Goal: Information Seeking & Learning: Learn about a topic

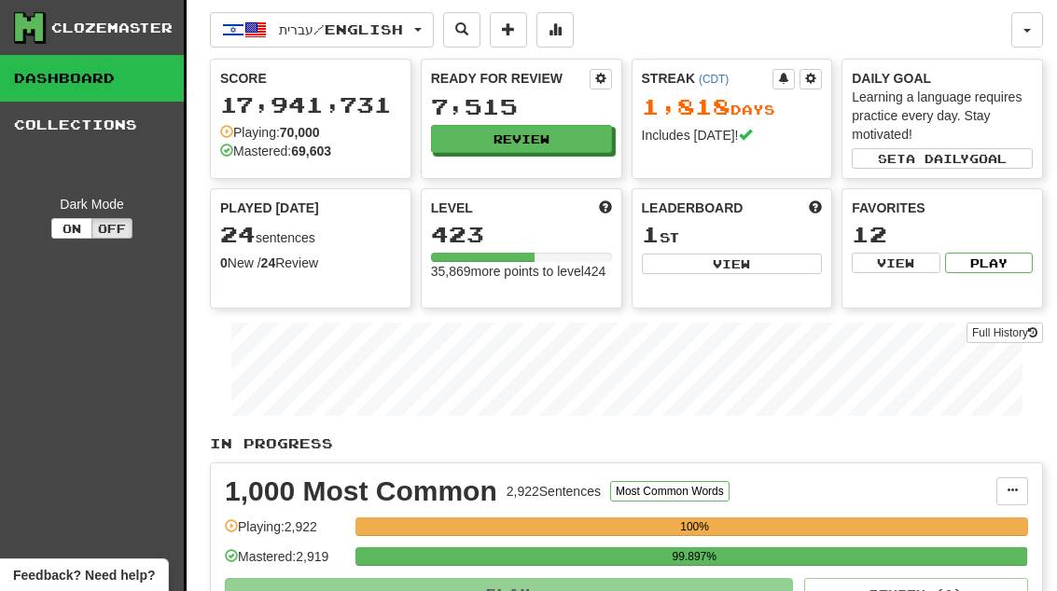
click at [558, 139] on button "Review" at bounding box center [521, 139] width 181 height 28
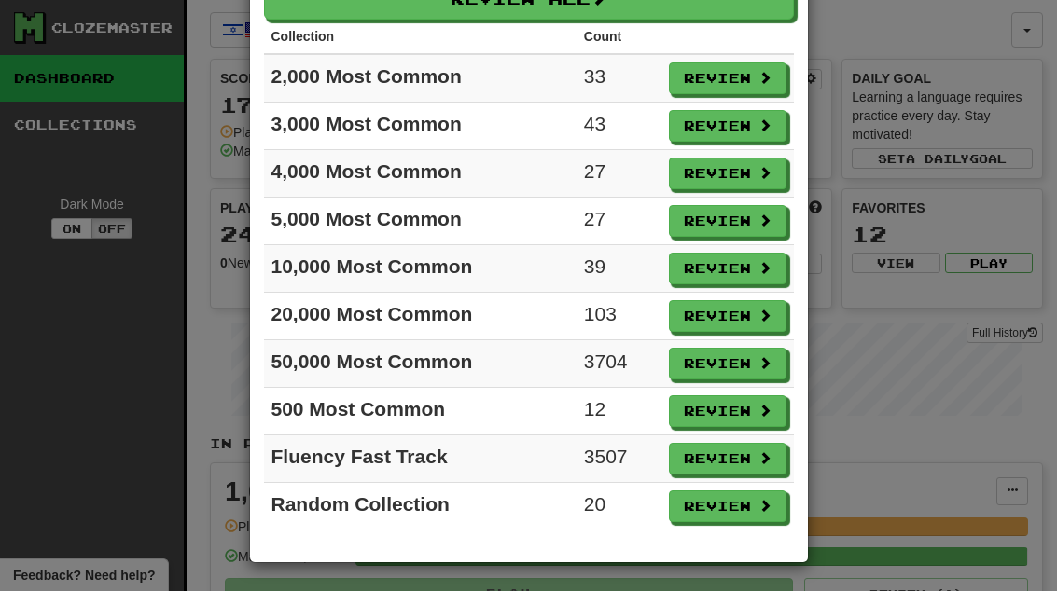
scroll to position [114, 0]
click at [736, 502] on button "Review" at bounding box center [727, 506] width 117 height 32
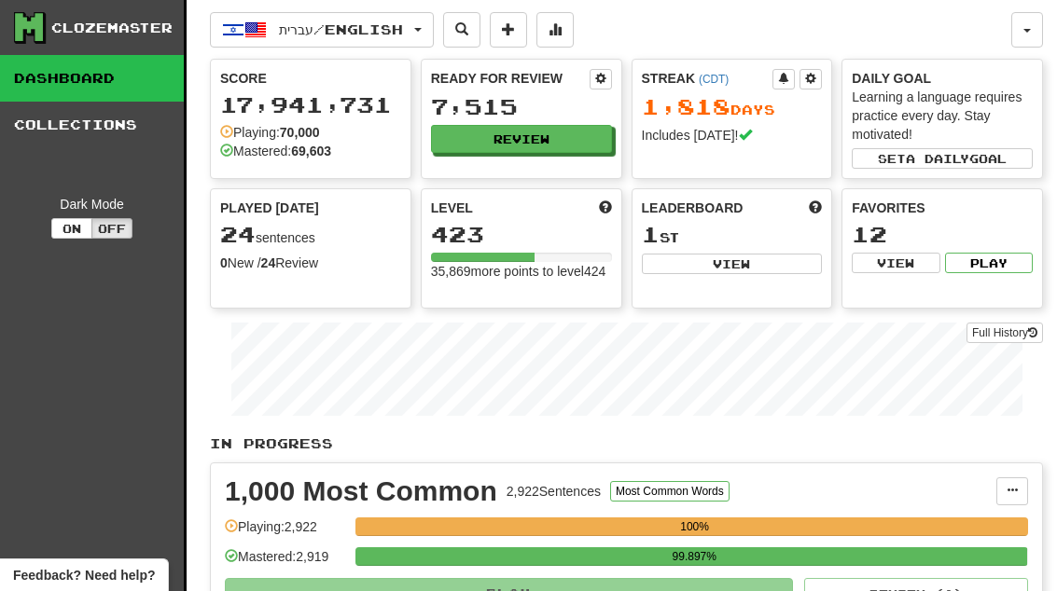
select select "**"
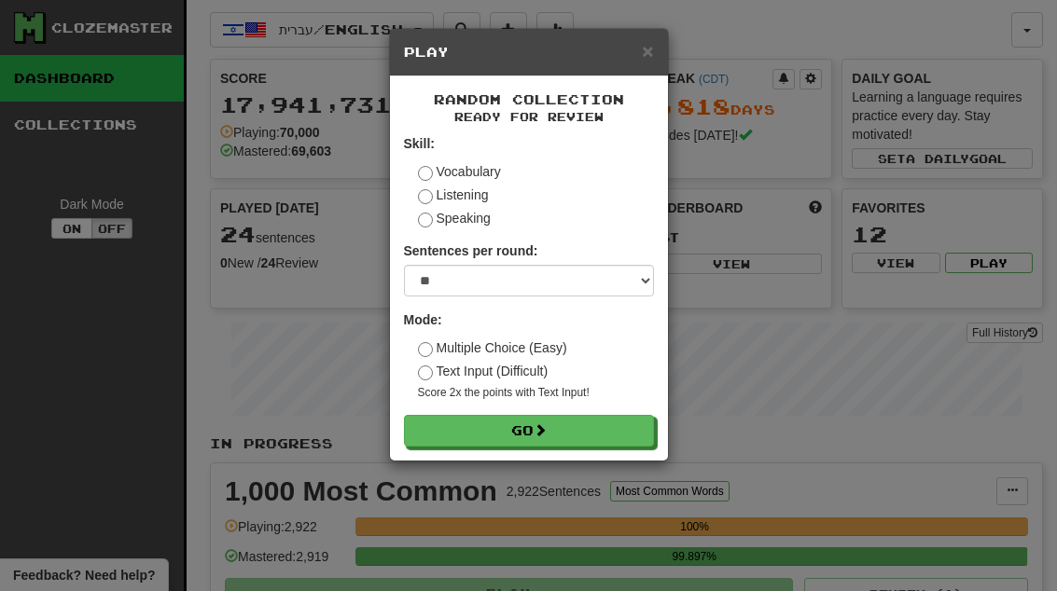
click at [603, 424] on button "Go" at bounding box center [529, 431] width 250 height 32
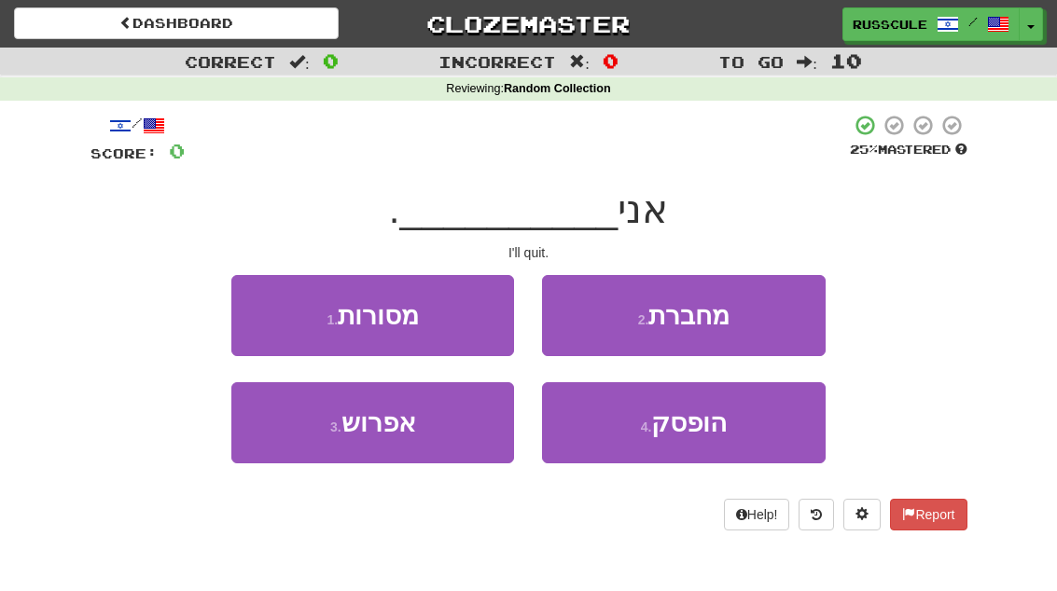
click at [282, 438] on button "3 . אפרוש" at bounding box center [372, 422] width 283 height 81
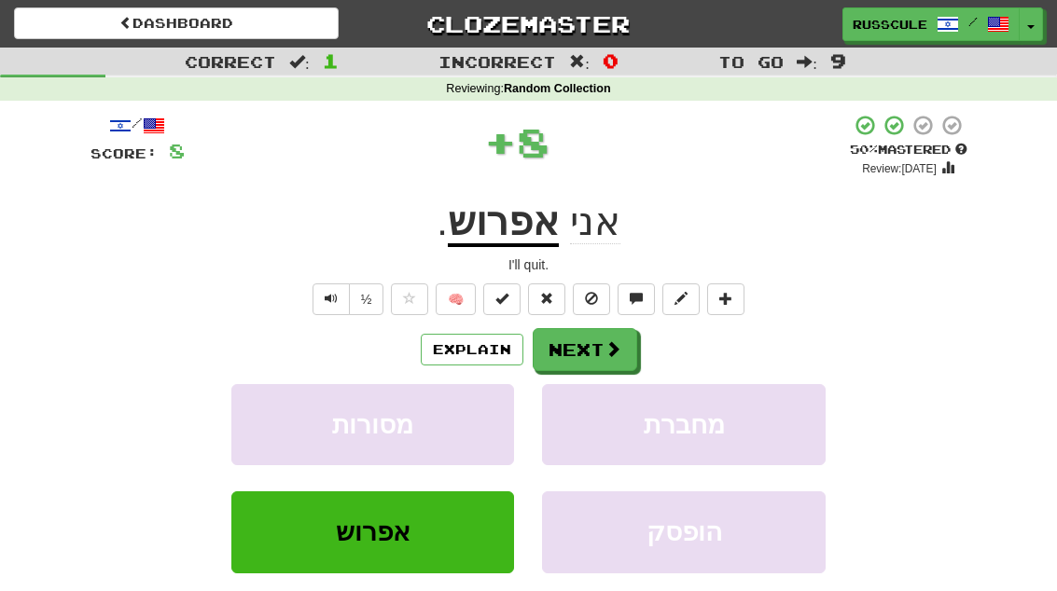
click at [595, 345] on button "Next" at bounding box center [584, 349] width 104 height 43
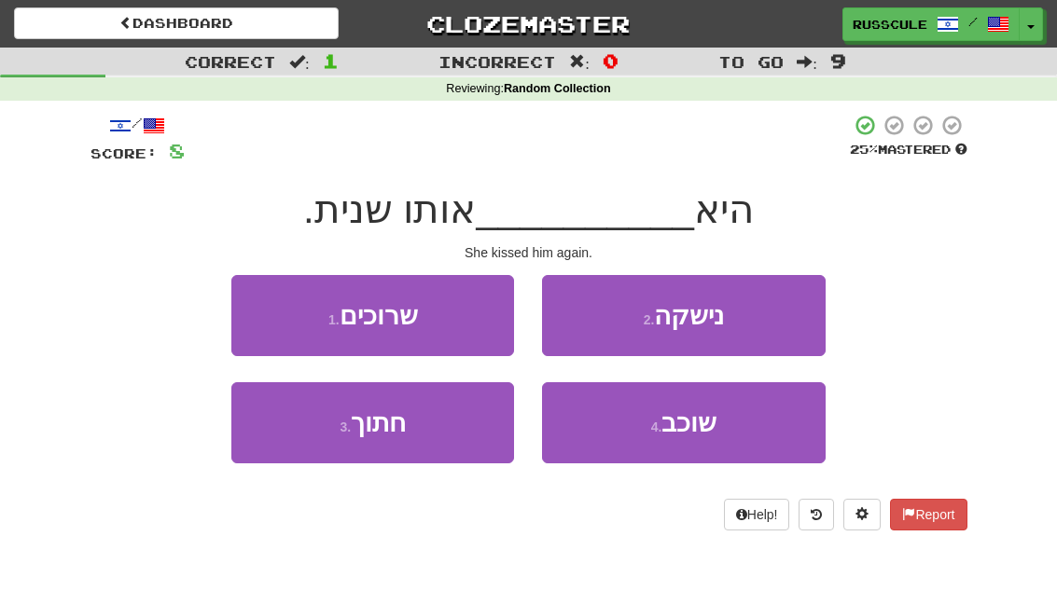
click at [769, 315] on button "2 . נישקה" at bounding box center [683, 315] width 283 height 81
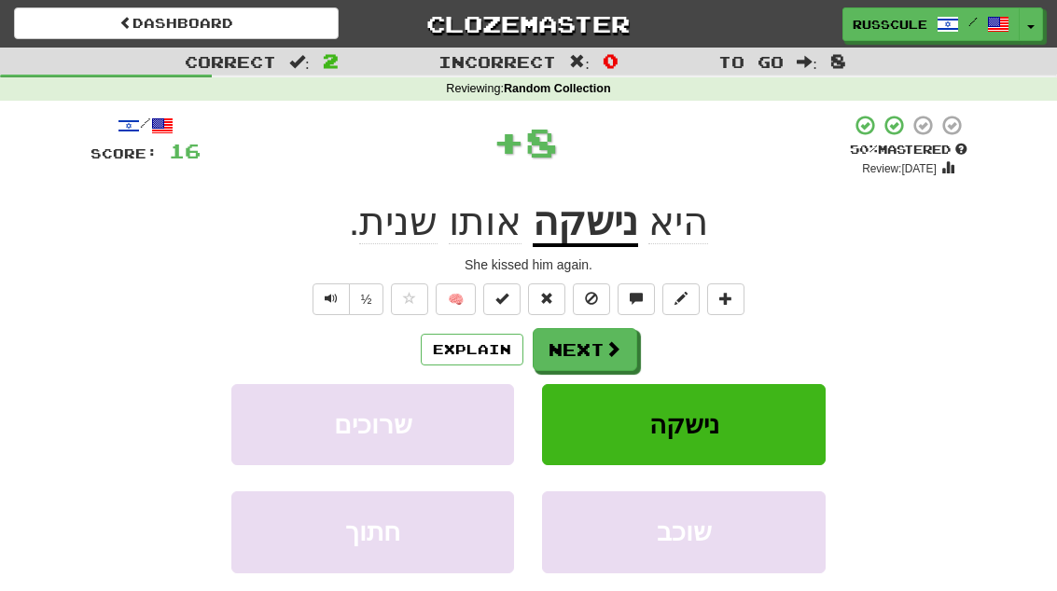
click at [604, 345] on span at bounding box center [612, 348] width 17 height 17
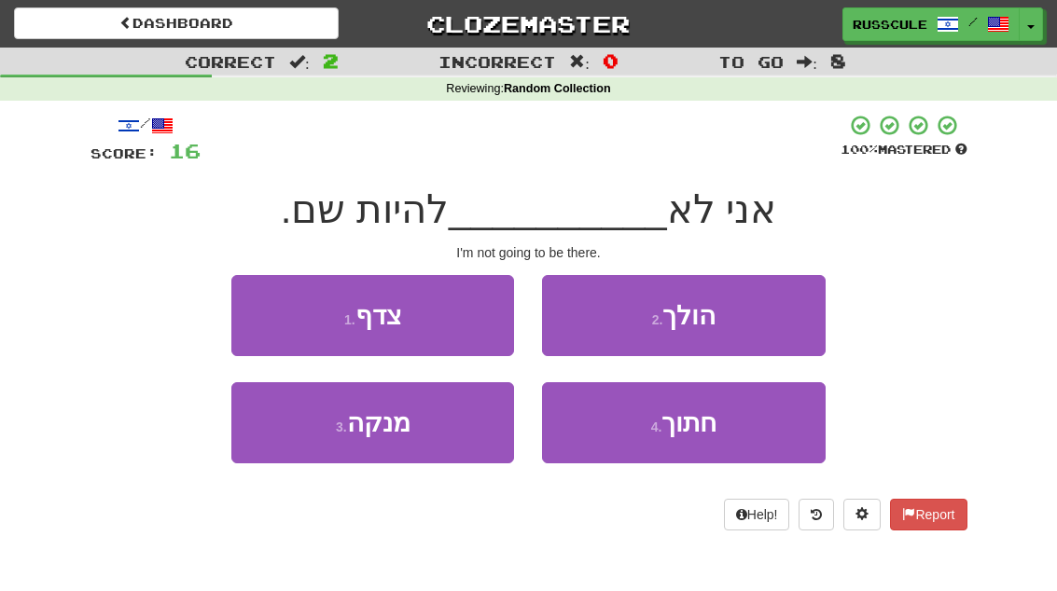
click at [763, 316] on button "2 . הולך" at bounding box center [683, 315] width 283 height 81
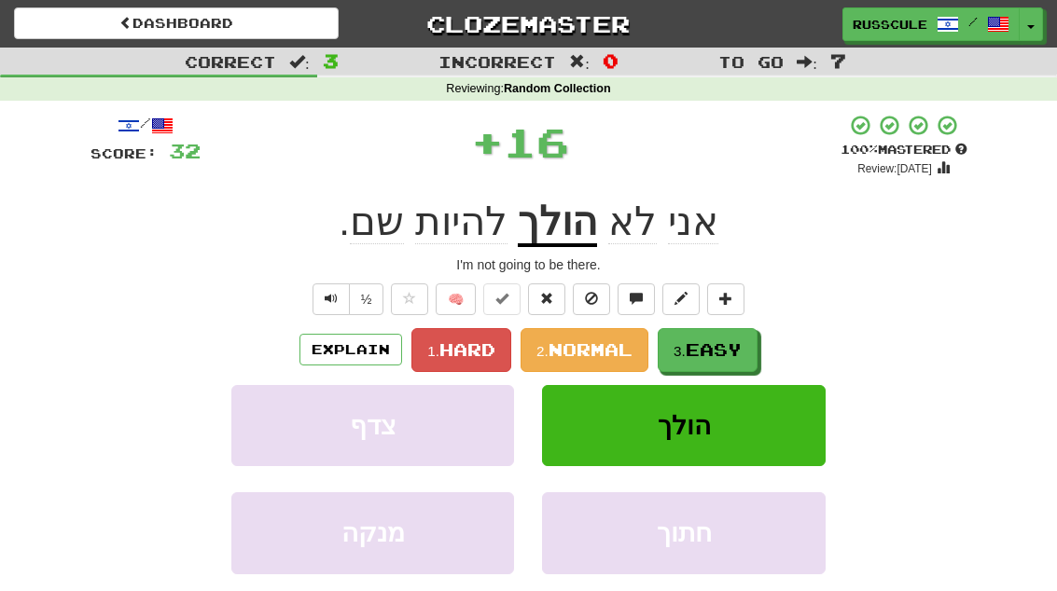
click at [692, 344] on span "Easy" at bounding box center [713, 349] width 56 height 21
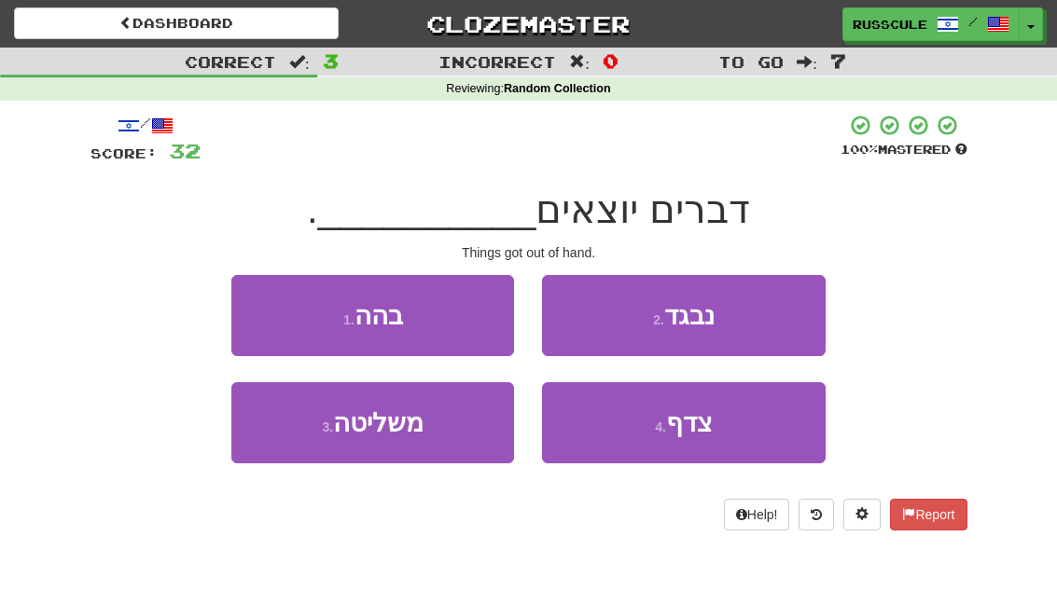
click at [283, 460] on button "3 . משליטה" at bounding box center [372, 422] width 283 height 81
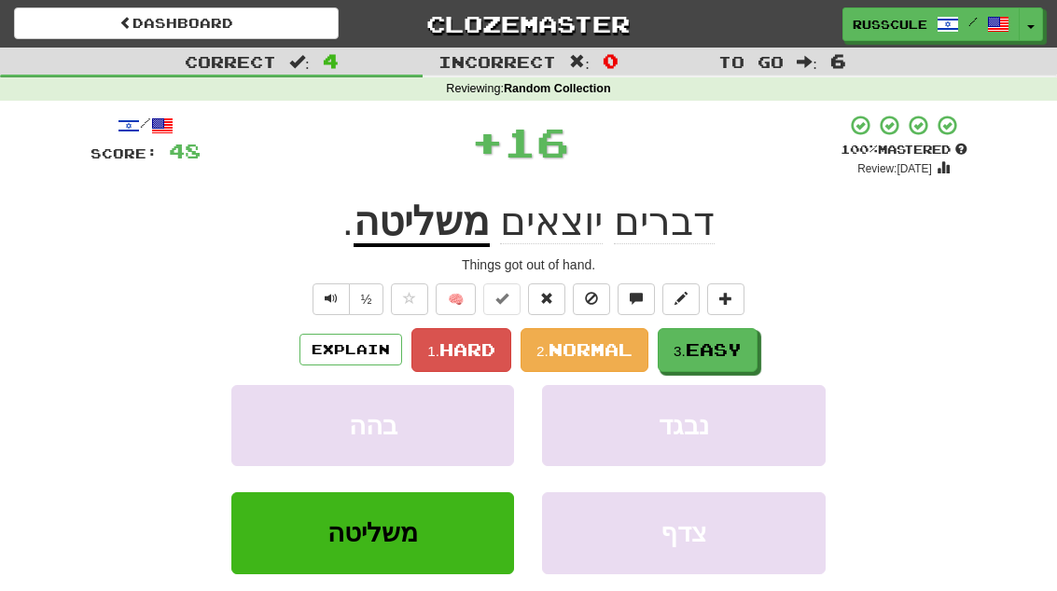
click at [725, 351] on span "Easy" at bounding box center [713, 349] width 56 height 21
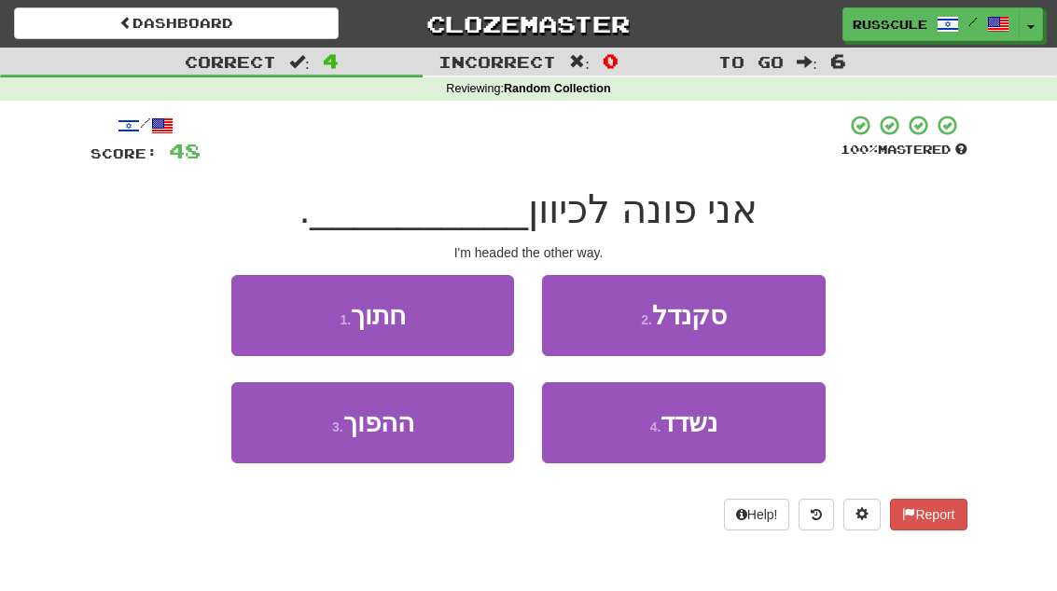
click at [274, 431] on button "3 . ההפוך" at bounding box center [372, 422] width 283 height 81
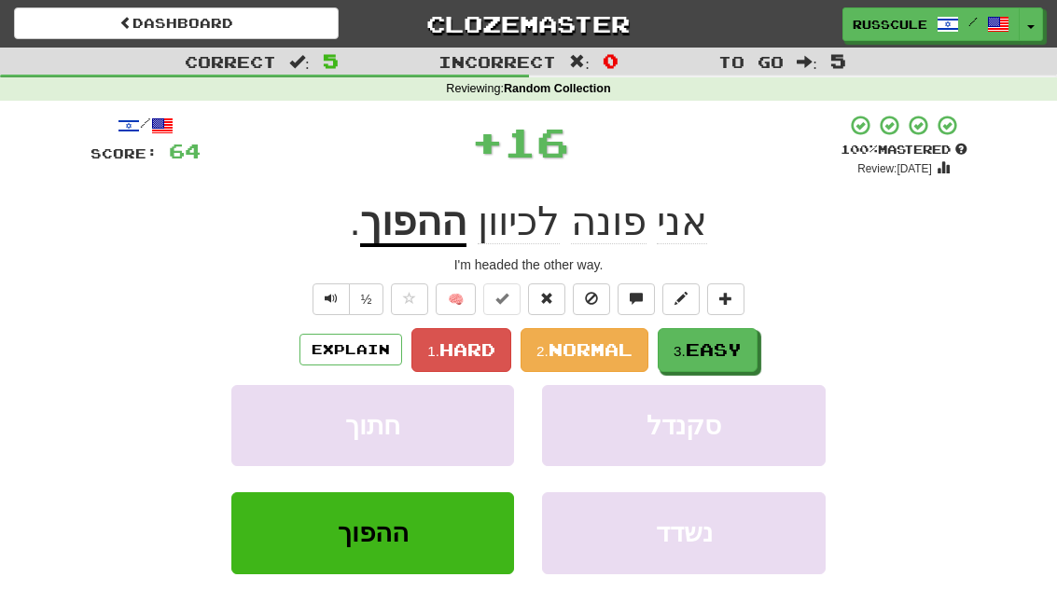
click at [730, 353] on span "Easy" at bounding box center [713, 349] width 56 height 21
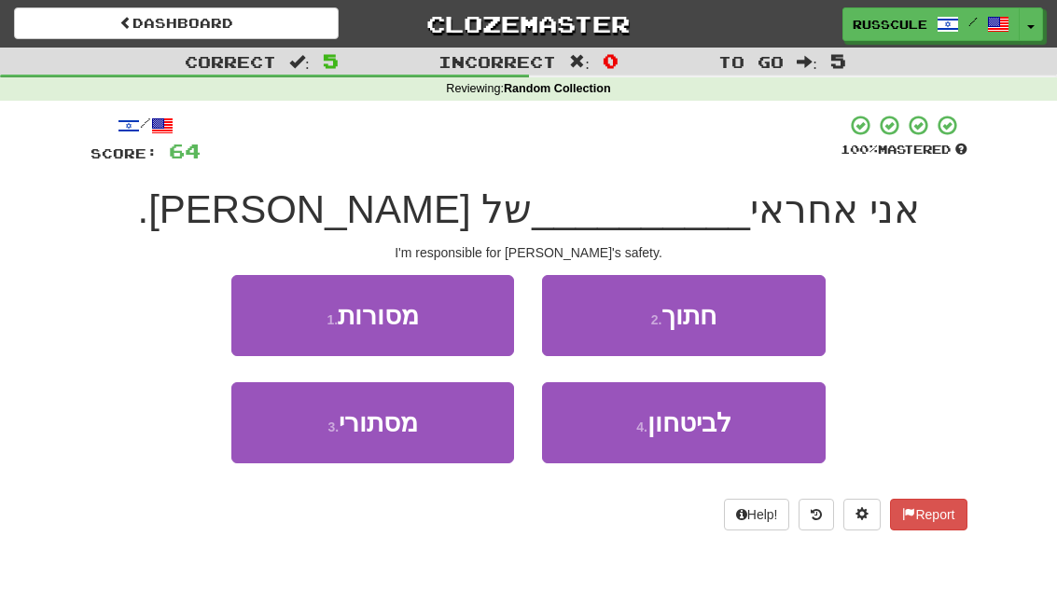
click at [729, 425] on span "לביטחון" at bounding box center [689, 422] width 84 height 29
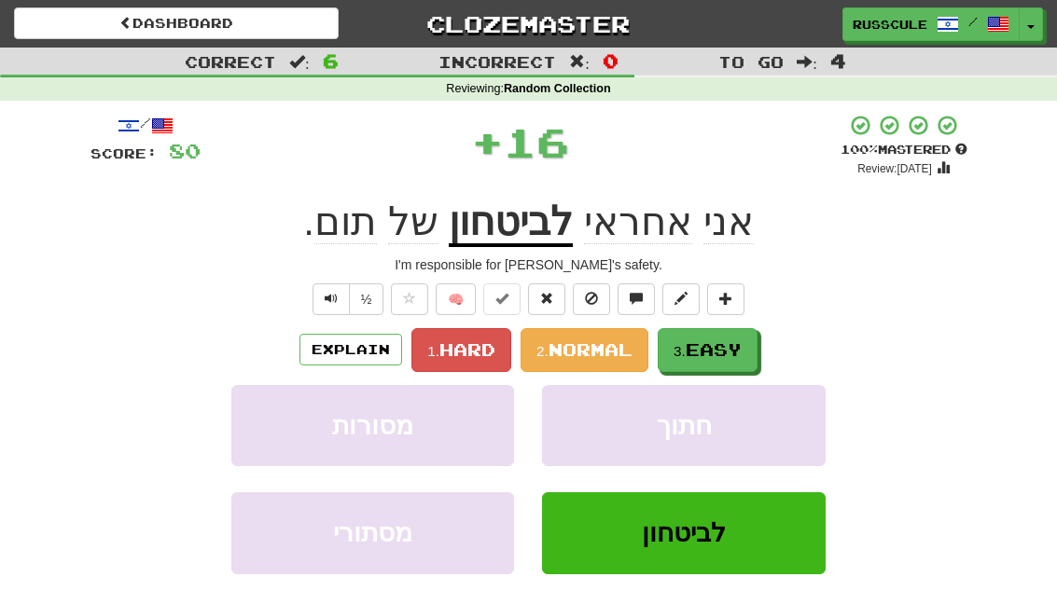
click at [752, 334] on button "3. Easy" at bounding box center [707, 350] width 100 height 44
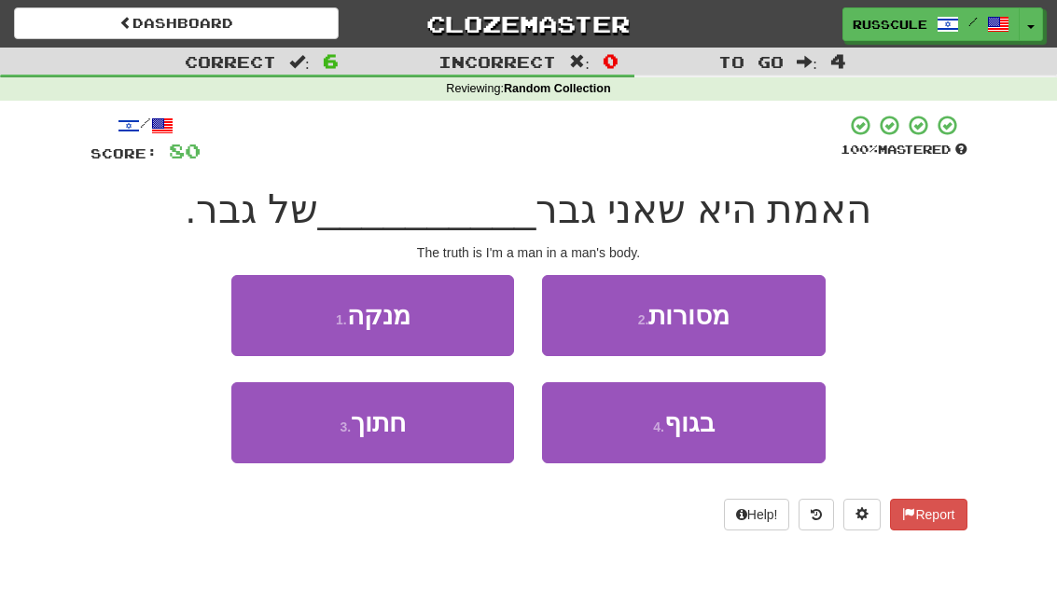
click at [727, 427] on button "4 . בגוף" at bounding box center [683, 422] width 283 height 81
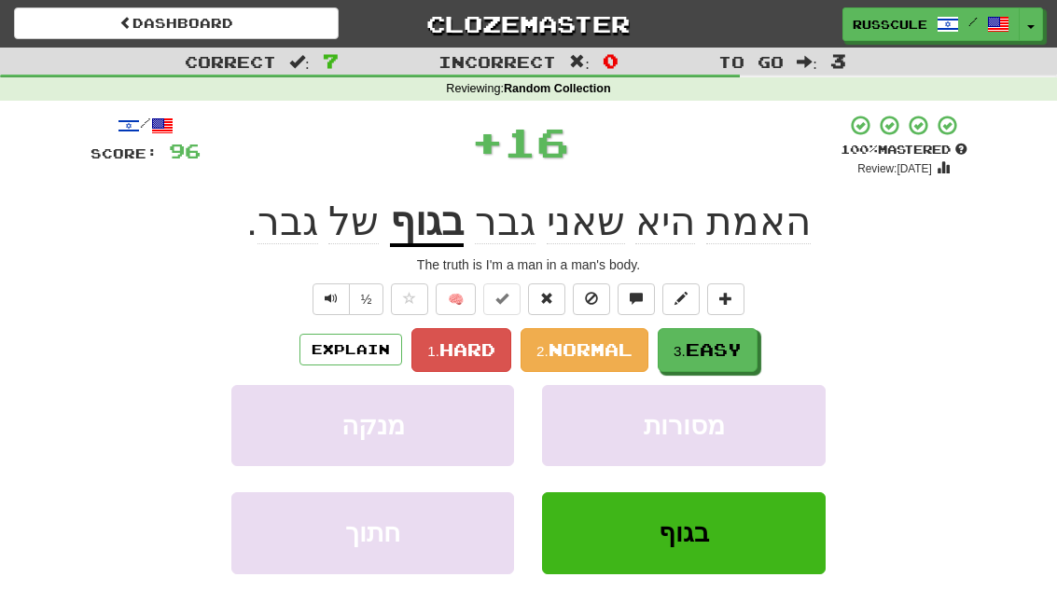
click at [741, 339] on span "Easy" at bounding box center [713, 349] width 56 height 21
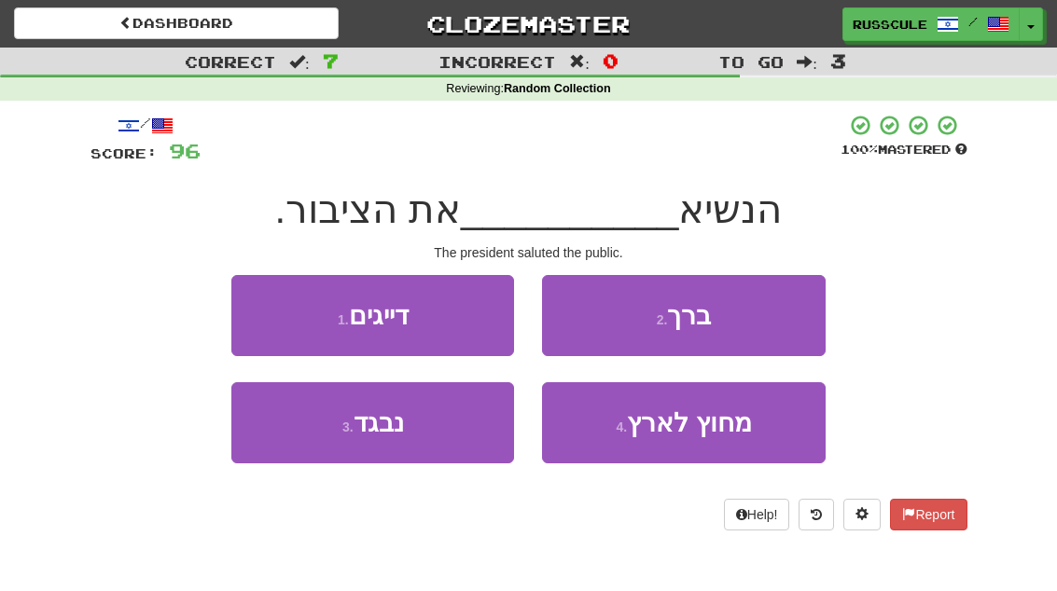
click at [775, 311] on button "2 . ברך" at bounding box center [683, 315] width 283 height 81
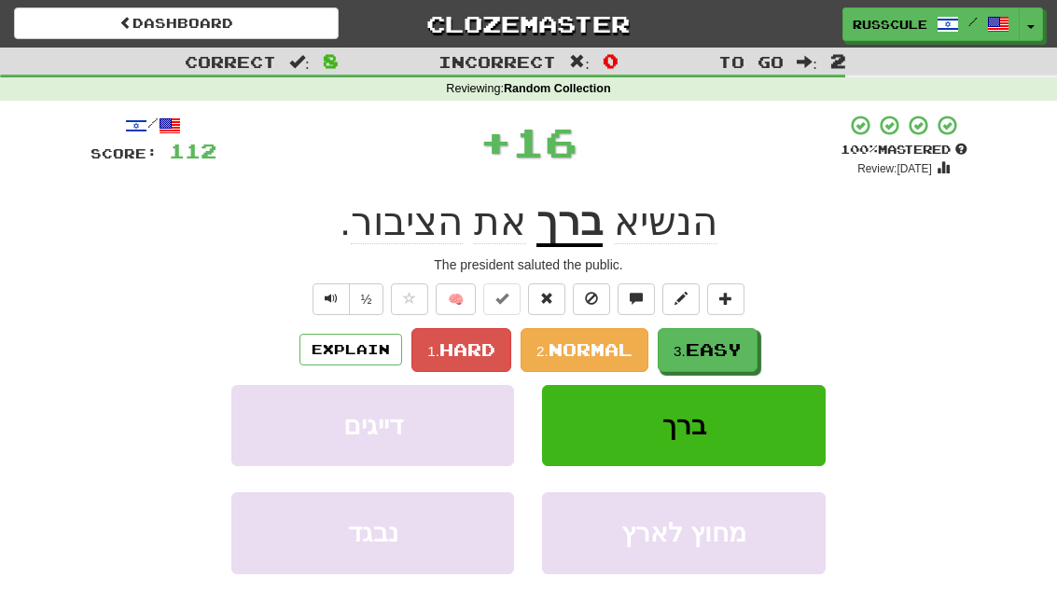
click at [725, 348] on span "Easy" at bounding box center [713, 349] width 56 height 21
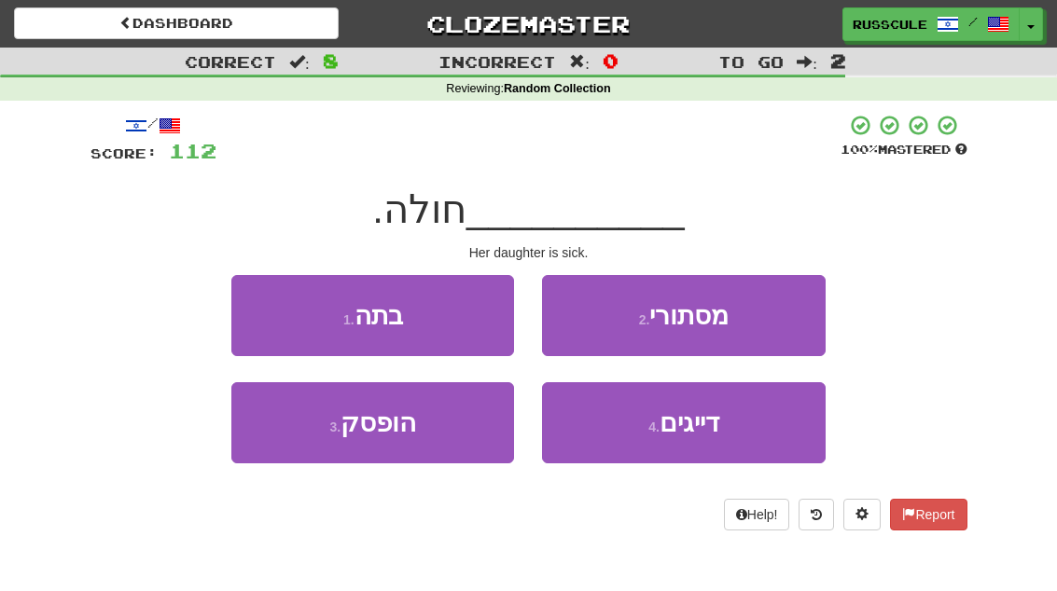
click at [240, 282] on button "1 . בתה" at bounding box center [372, 315] width 283 height 81
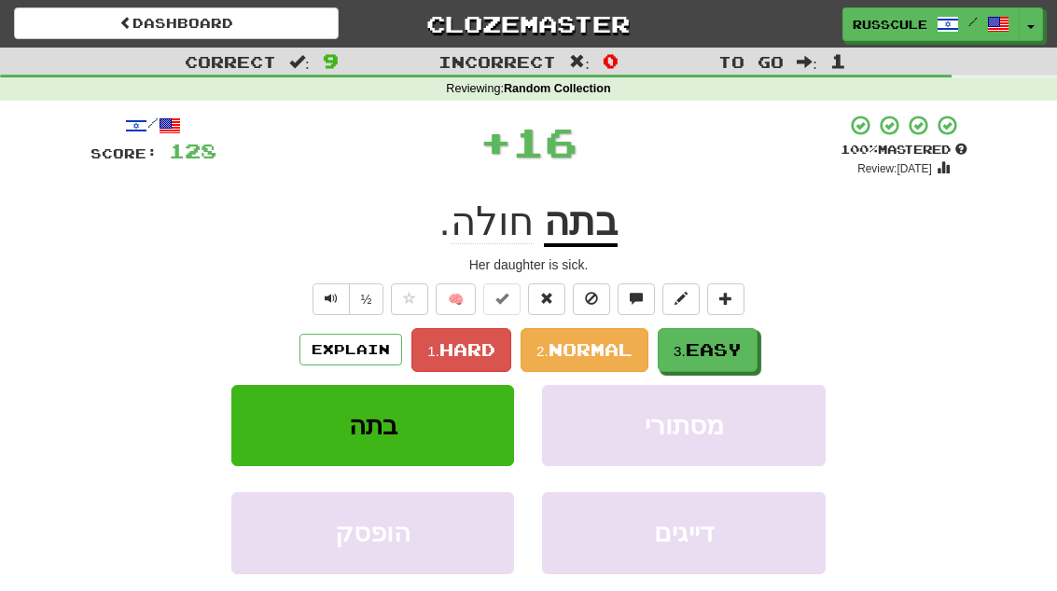
click at [741, 339] on span "Easy" at bounding box center [713, 349] width 56 height 21
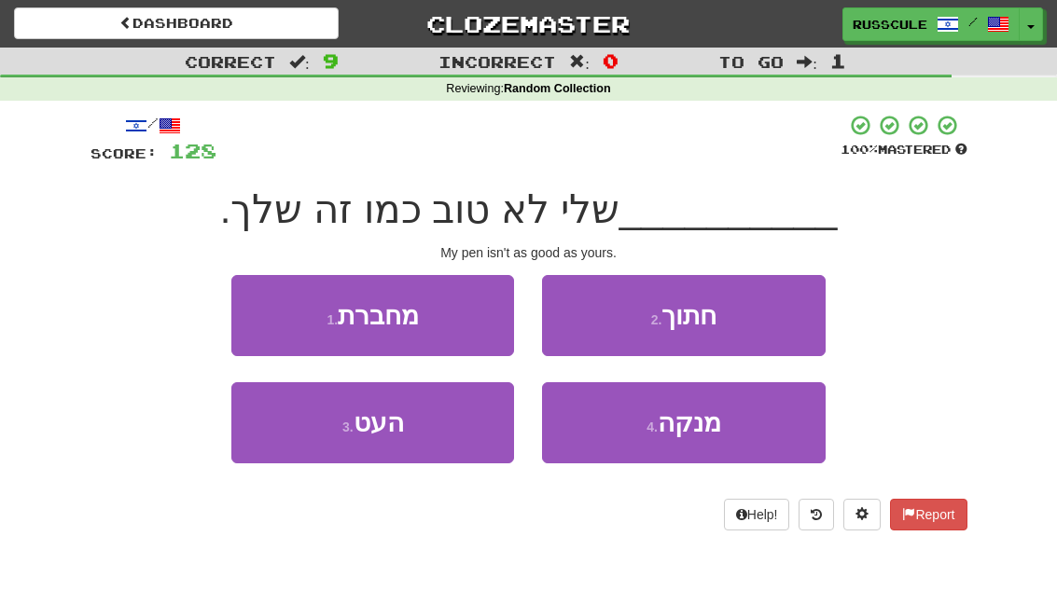
click at [282, 439] on button "3 . העט" at bounding box center [372, 422] width 283 height 81
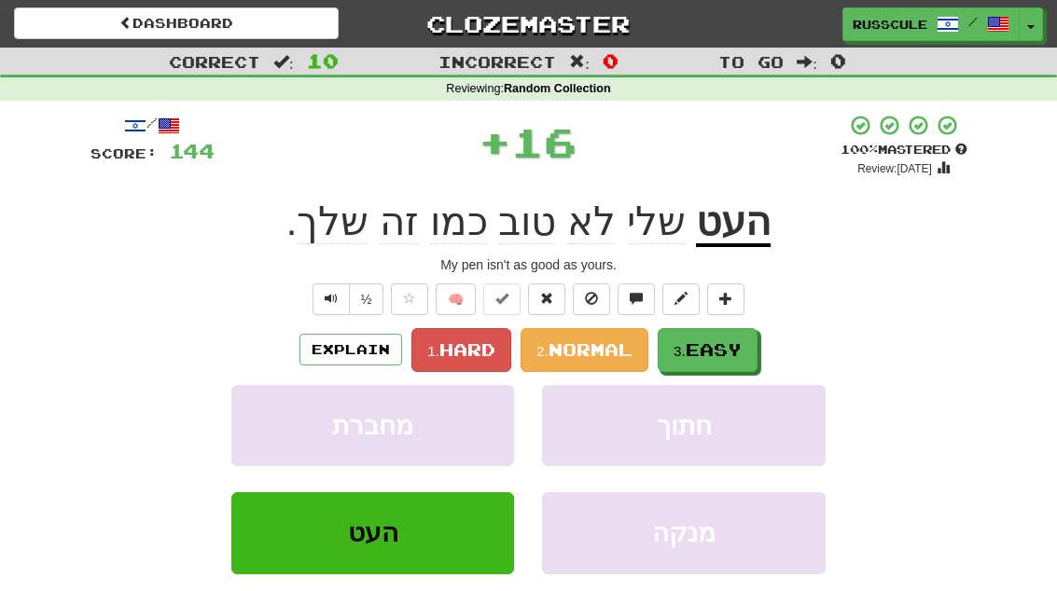
click at [730, 344] on span "Easy" at bounding box center [713, 349] width 56 height 21
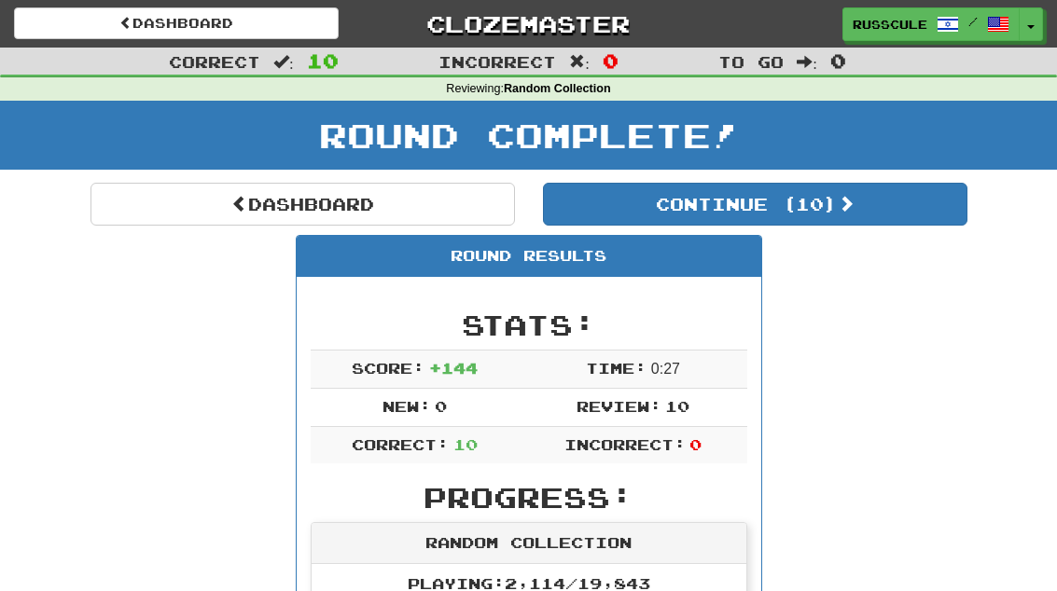
click at [908, 215] on button "Continue ( 10 )" at bounding box center [755, 204] width 424 height 43
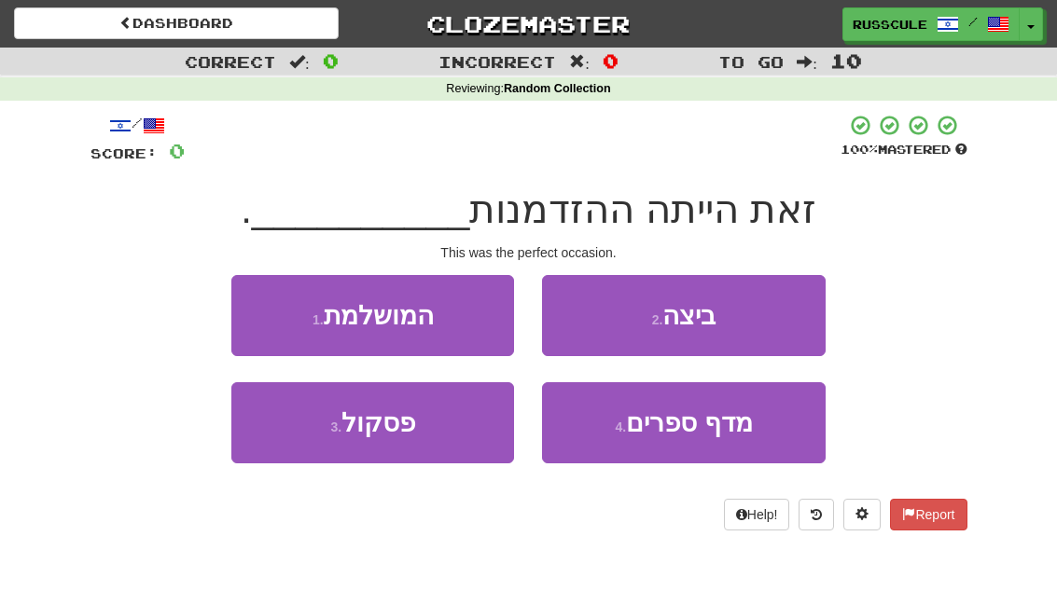
click at [263, 315] on button "1 . המושלמת" at bounding box center [372, 315] width 283 height 81
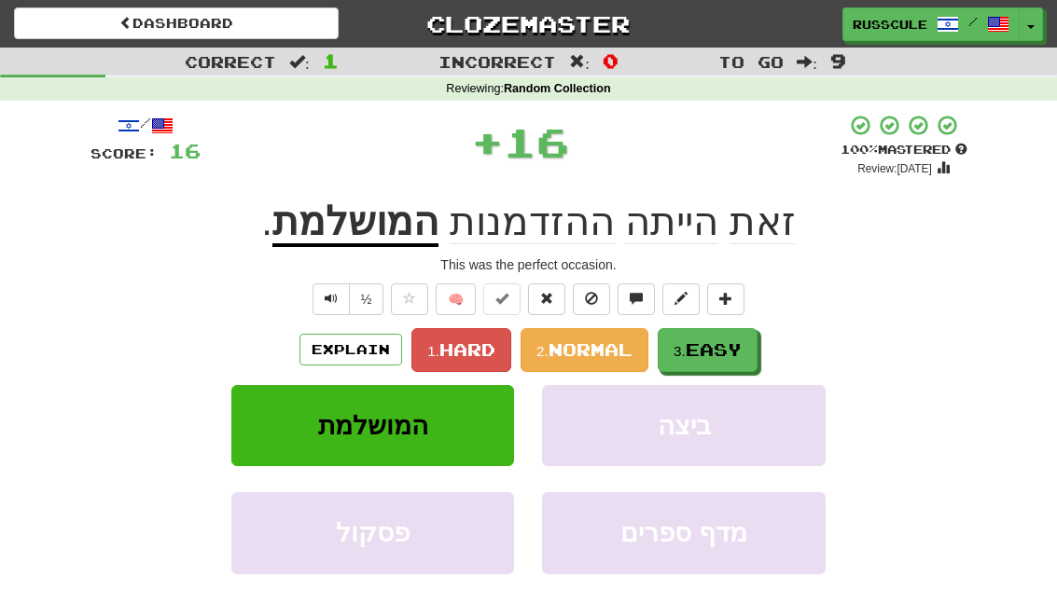
click at [736, 343] on span "Easy" at bounding box center [713, 349] width 56 height 21
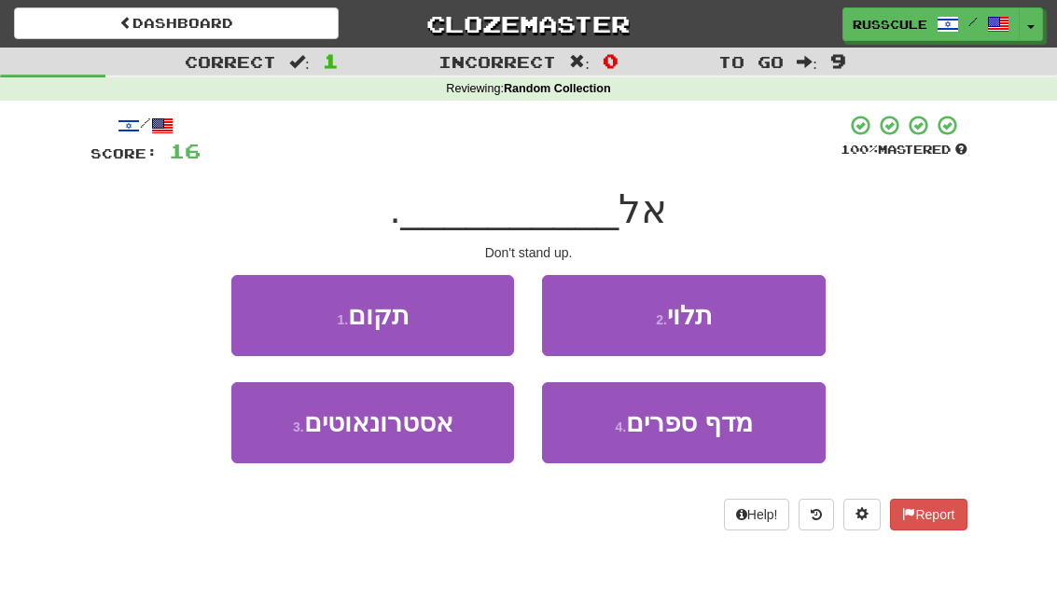
click at [253, 310] on button "1 . תקום" at bounding box center [372, 315] width 283 height 81
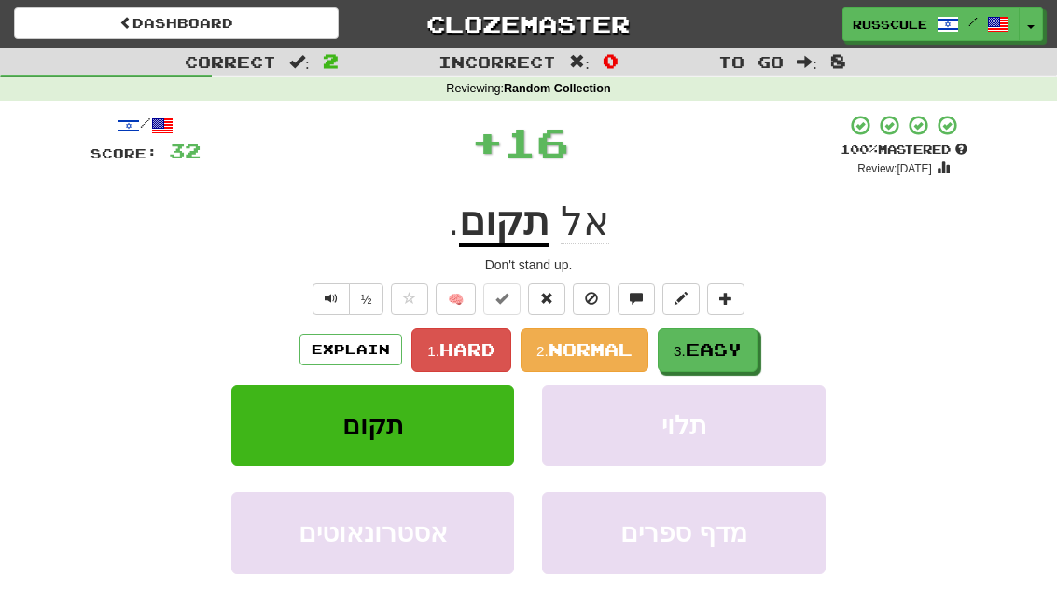
click at [737, 344] on span "Easy" at bounding box center [713, 349] width 56 height 21
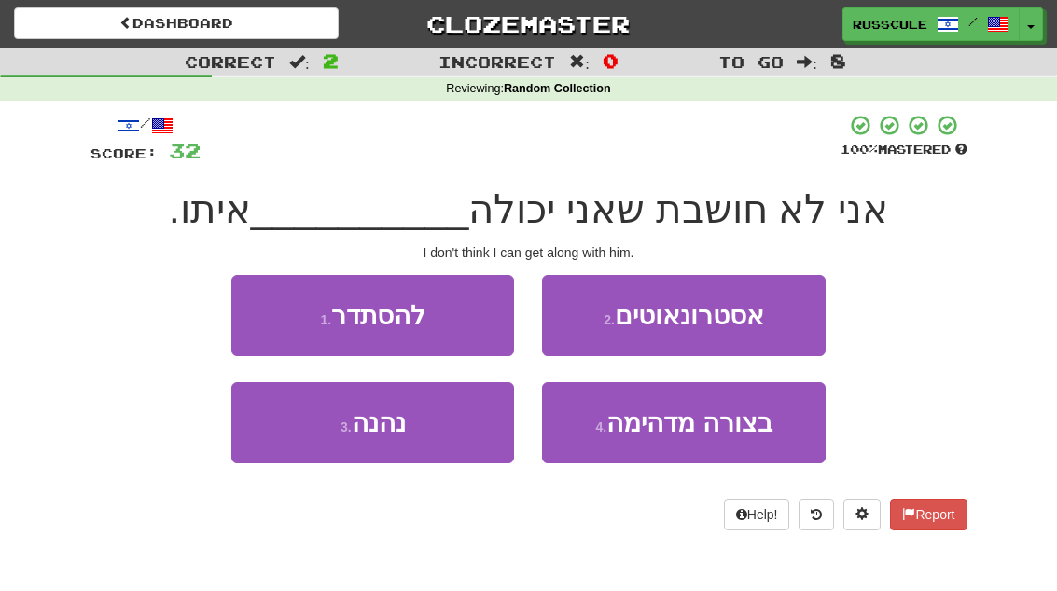
click at [250, 306] on button "1 . להסתדר" at bounding box center [372, 315] width 283 height 81
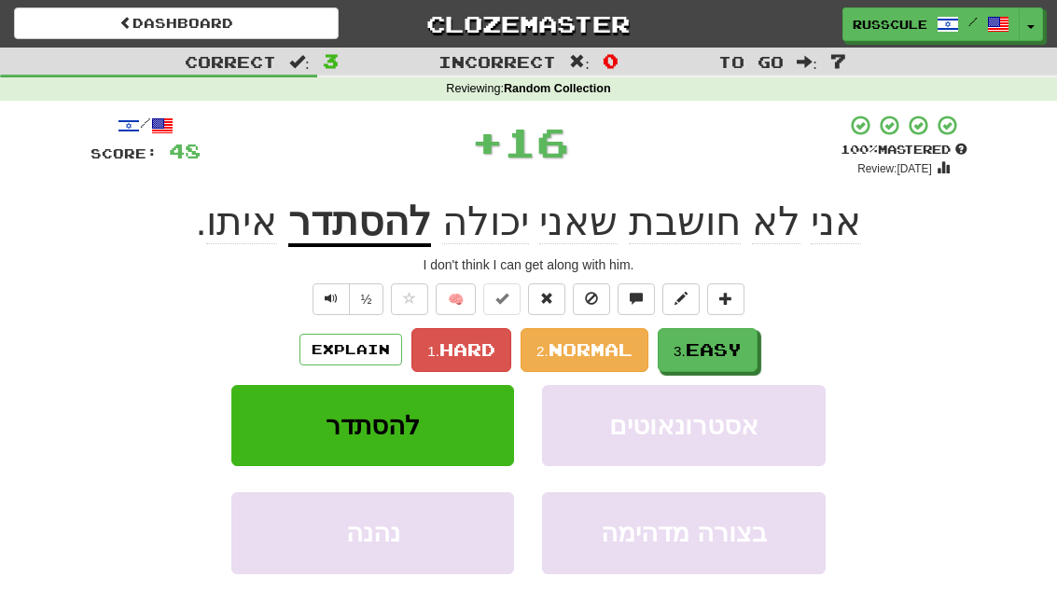
click at [749, 345] on button "3. Easy" at bounding box center [707, 350] width 100 height 44
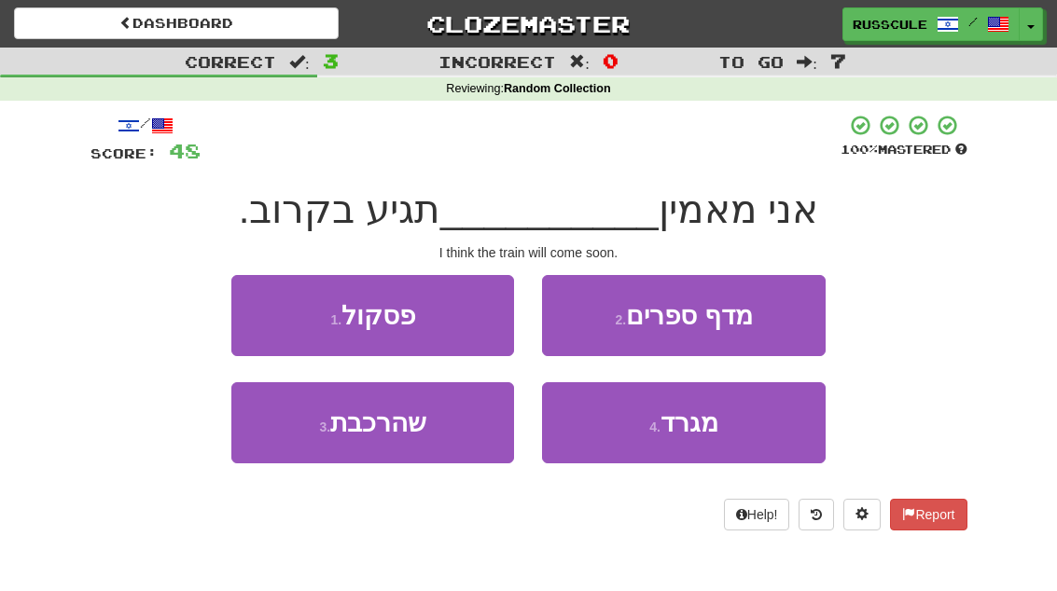
click at [288, 444] on button "3 . שהרכבת" at bounding box center [372, 422] width 283 height 81
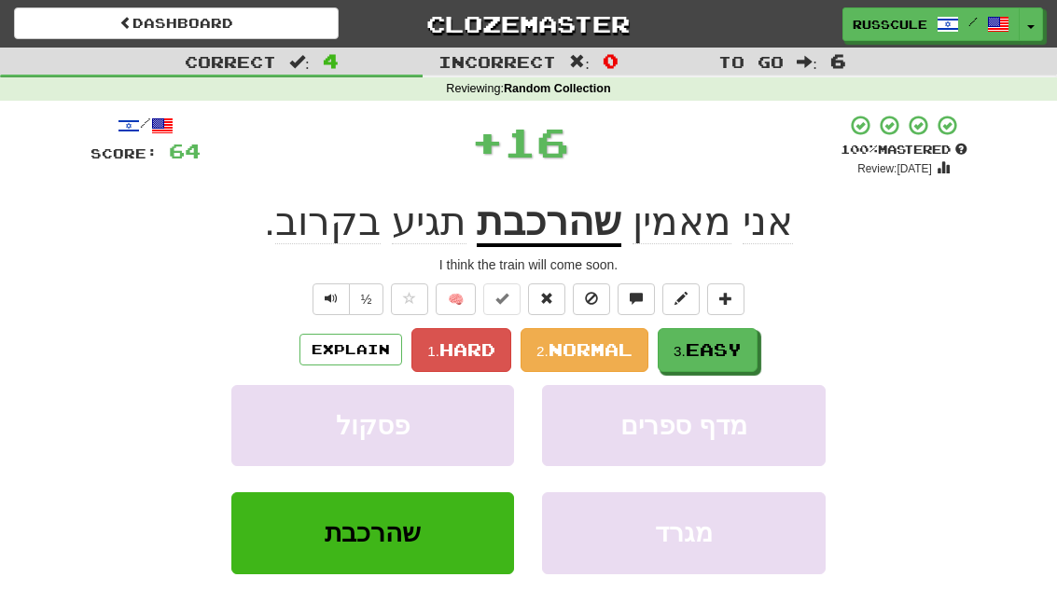
click at [746, 348] on button "3. Easy" at bounding box center [707, 350] width 100 height 44
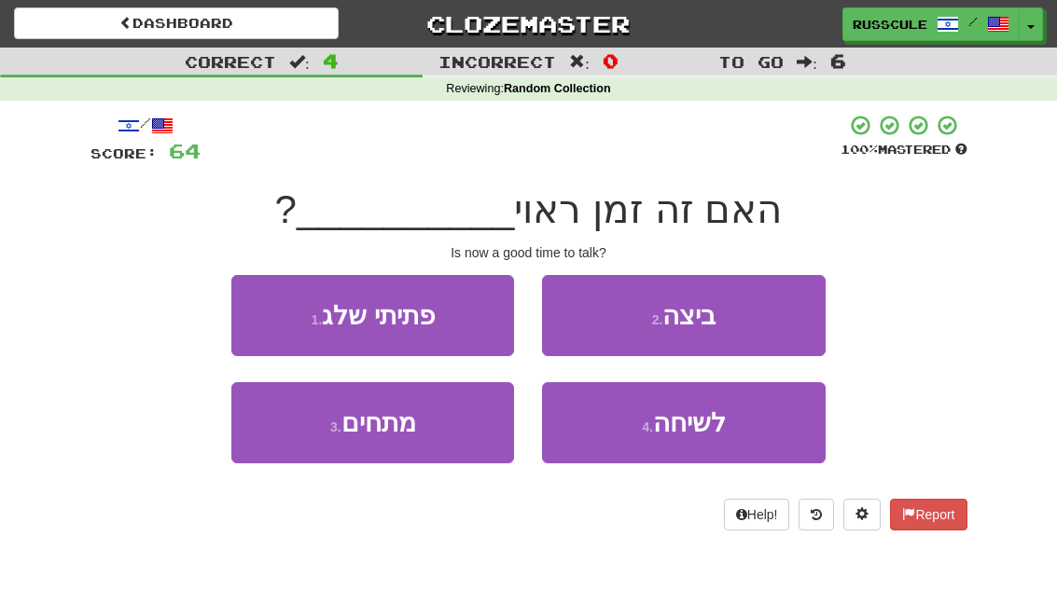
click at [712, 432] on span "לשיחה" at bounding box center [689, 422] width 73 height 29
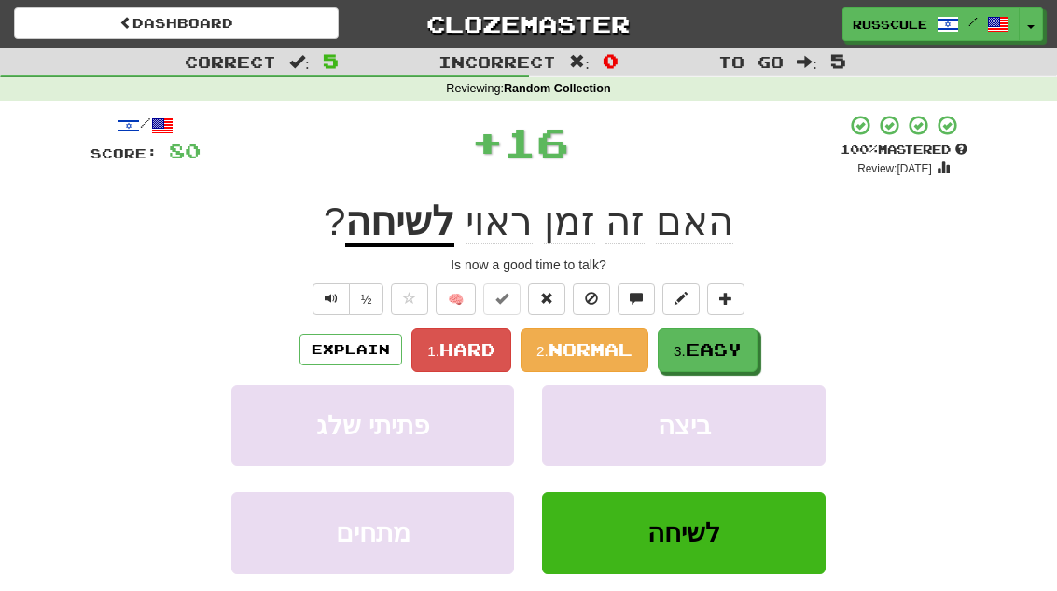
click at [732, 351] on span "Easy" at bounding box center [713, 349] width 56 height 21
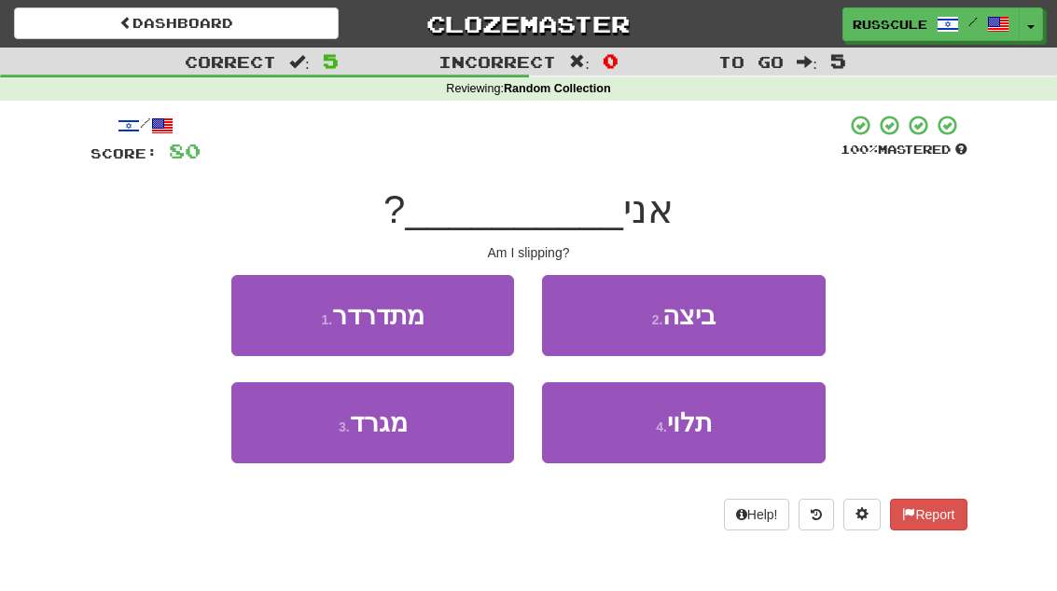
click at [289, 436] on button "3 . מגרד" at bounding box center [372, 422] width 283 height 81
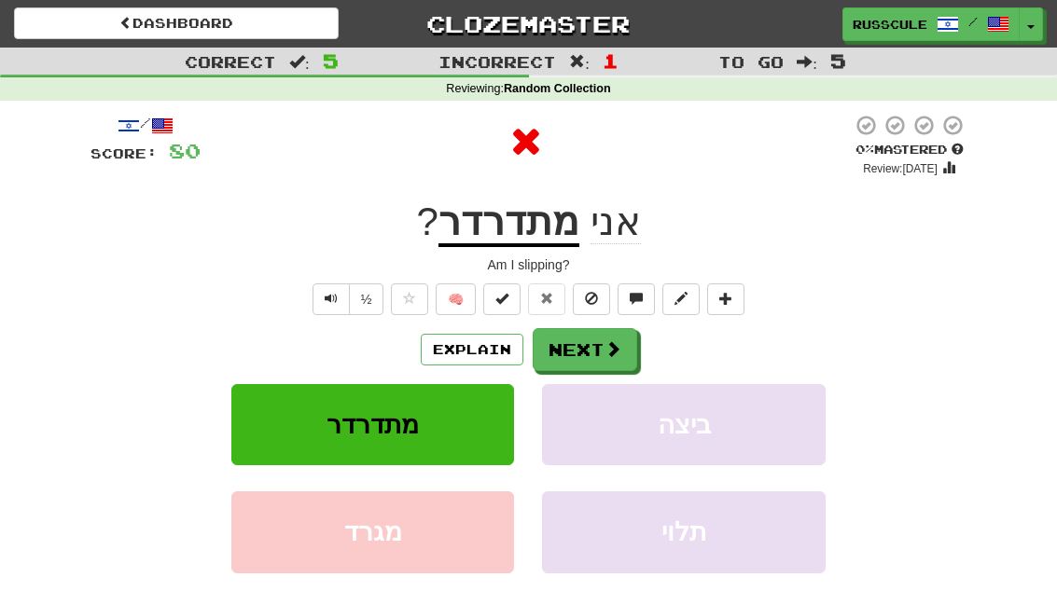
click at [526, 233] on u "מתדרדר" at bounding box center [508, 224] width 141 height 48
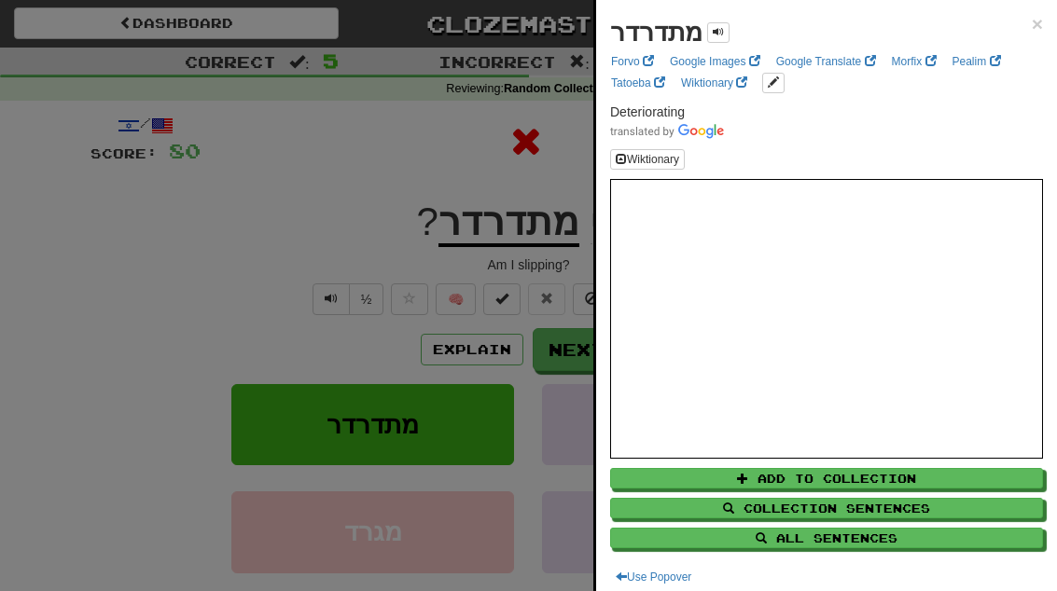
click at [151, 262] on div at bounding box center [528, 295] width 1057 height 591
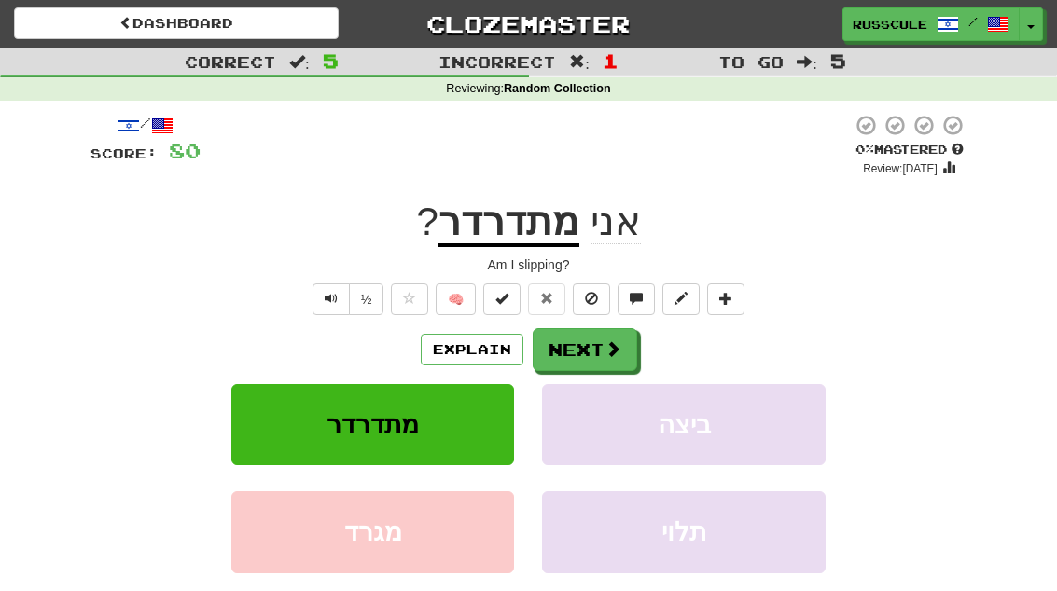
click at [604, 349] on span at bounding box center [612, 348] width 17 height 17
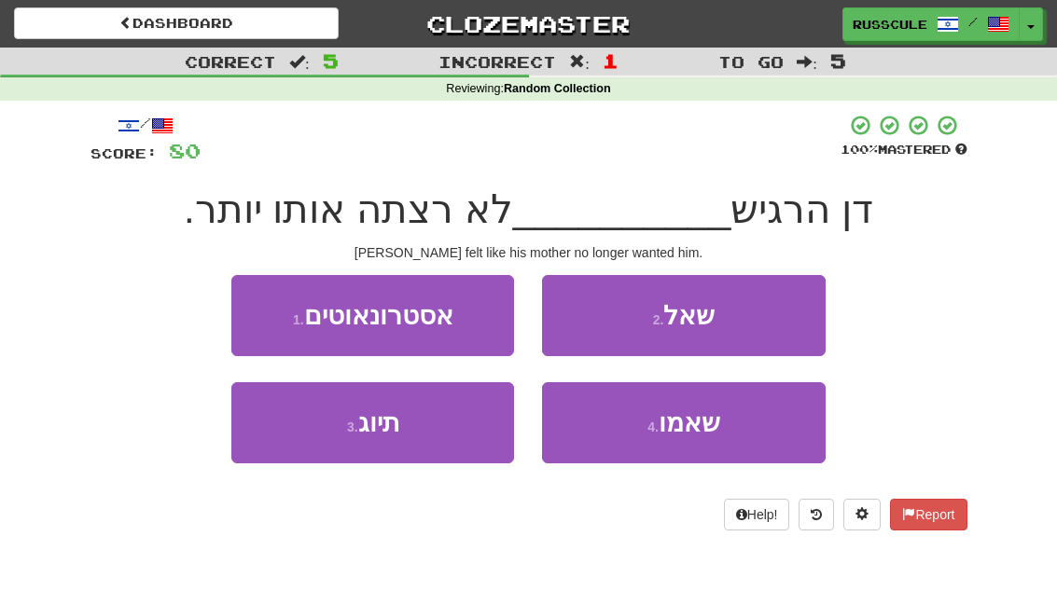
click at [712, 428] on span "שאמו" at bounding box center [689, 422] width 62 height 29
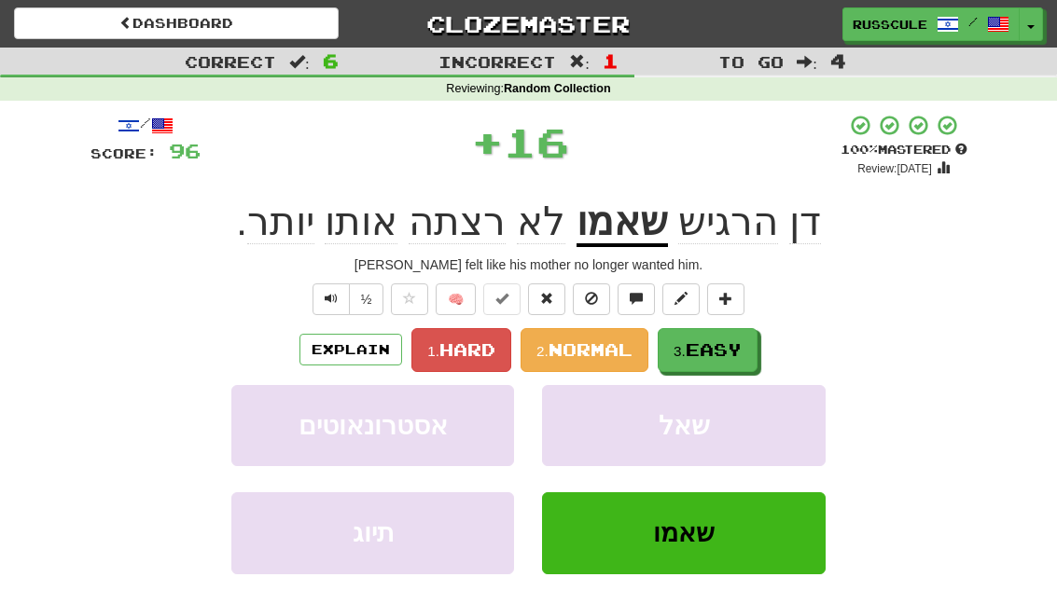
click at [731, 342] on span "Easy" at bounding box center [713, 349] width 56 height 21
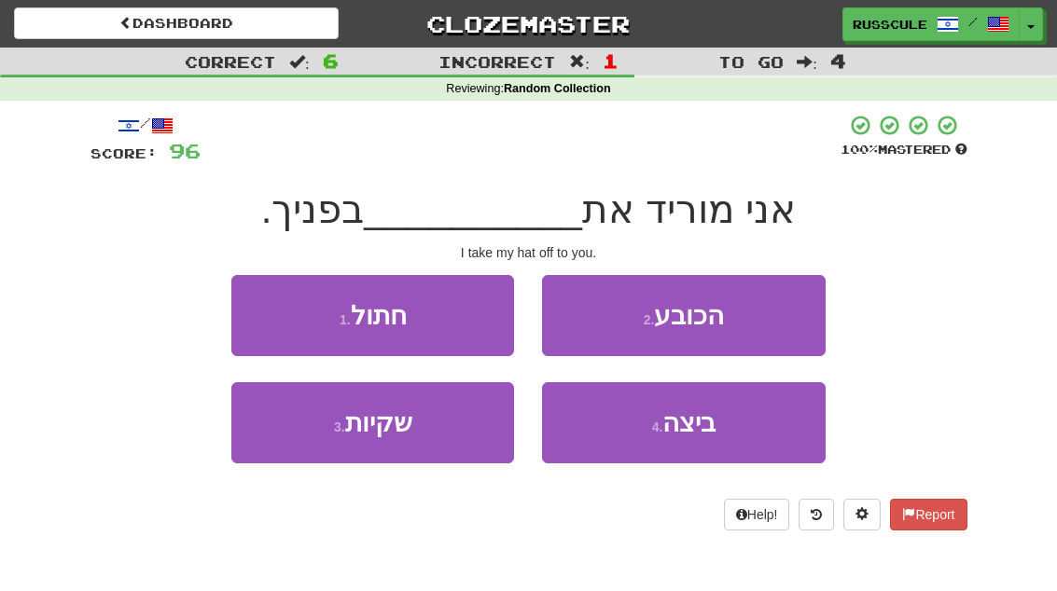
click at [774, 315] on button "2 . הכובע" at bounding box center [683, 315] width 283 height 81
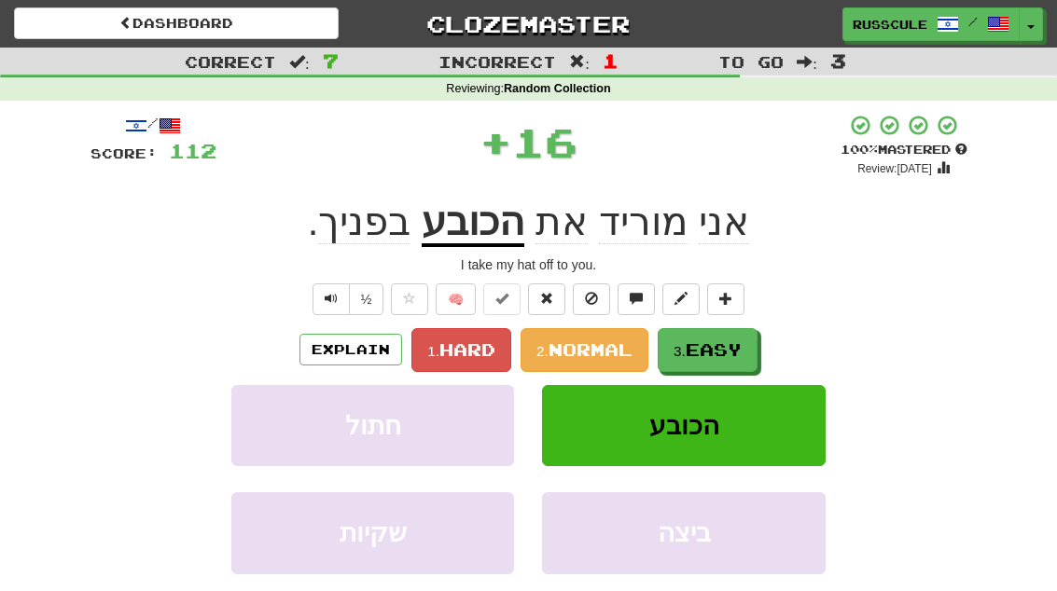
click at [711, 353] on span "Easy" at bounding box center [713, 349] width 56 height 21
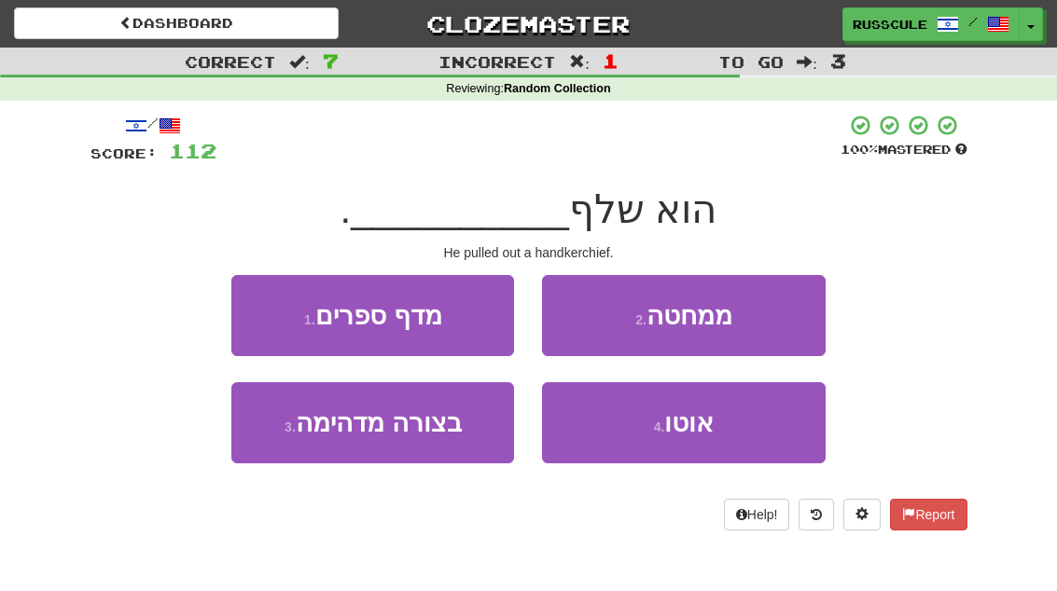
click at [774, 307] on button "2 . ממחטה" at bounding box center [683, 315] width 283 height 81
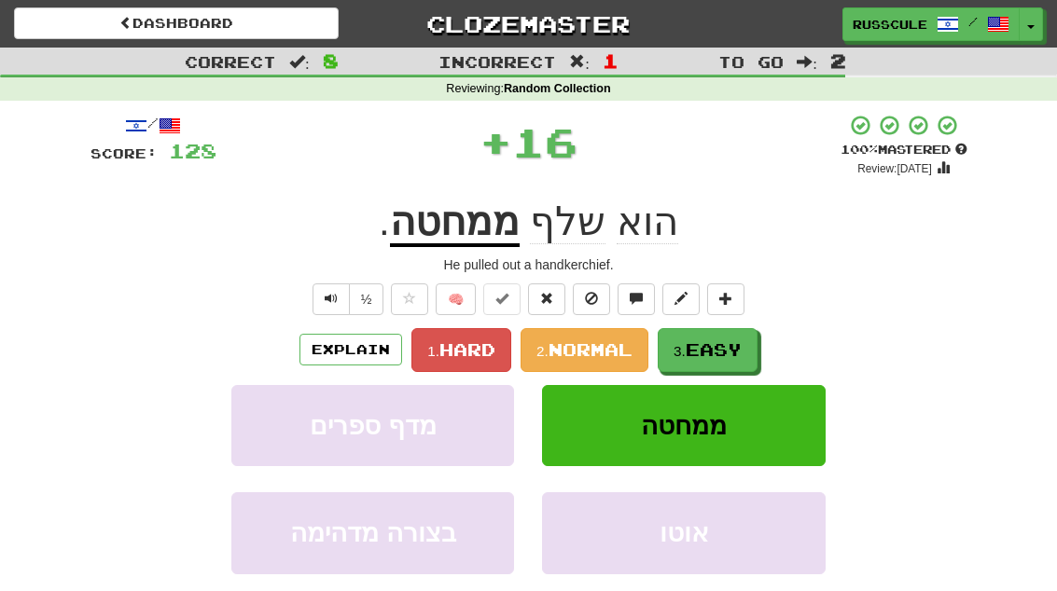
click at [726, 349] on span "Easy" at bounding box center [713, 349] width 56 height 21
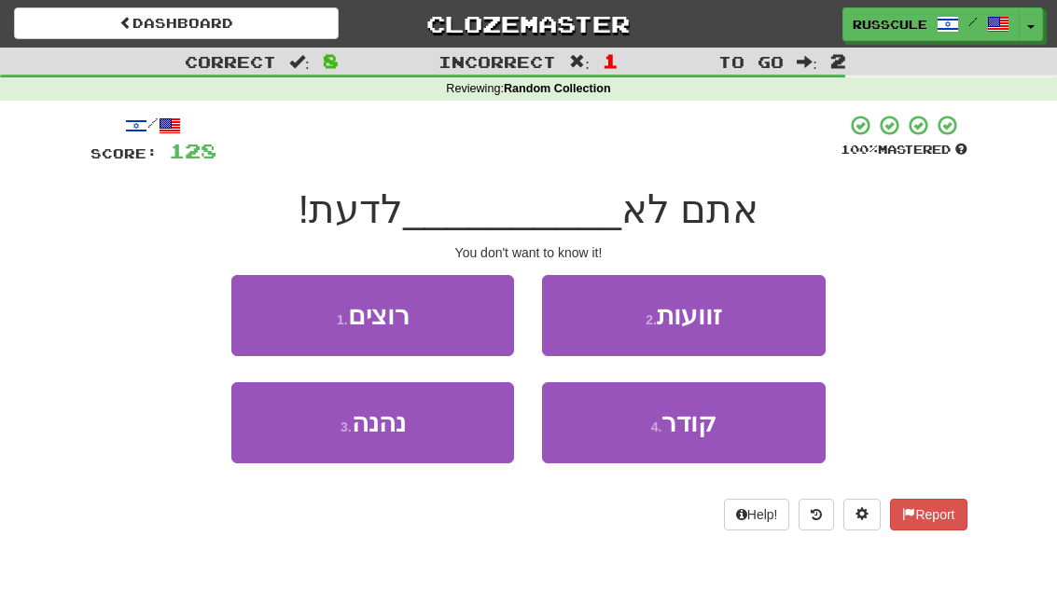
click at [264, 305] on button "1 . רוצים" at bounding box center [372, 315] width 283 height 81
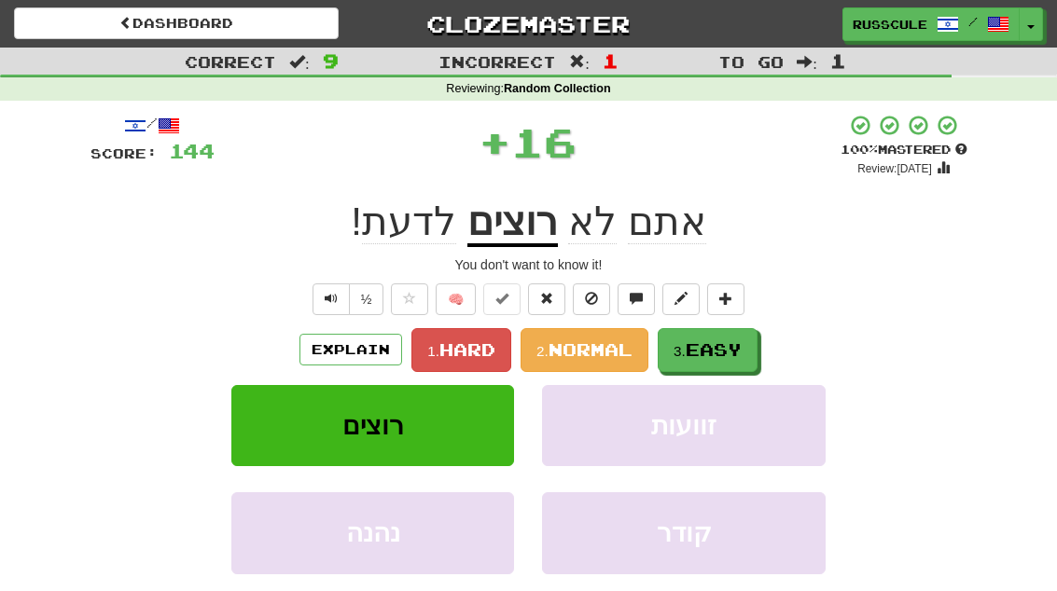
click at [736, 347] on span "Easy" at bounding box center [713, 349] width 56 height 21
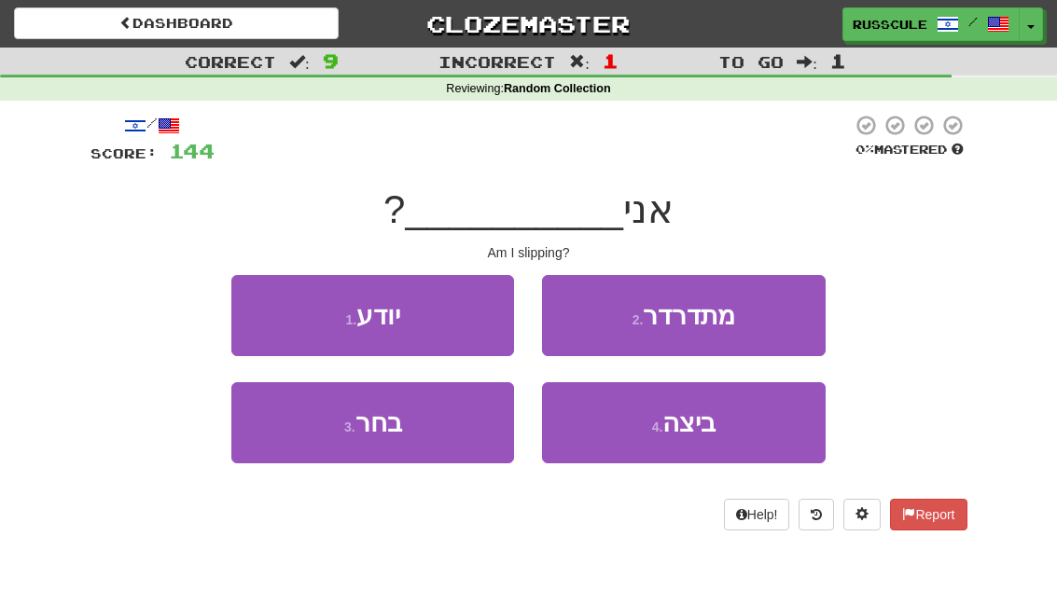
click at [775, 318] on button "2 . מתדרדר" at bounding box center [683, 315] width 283 height 81
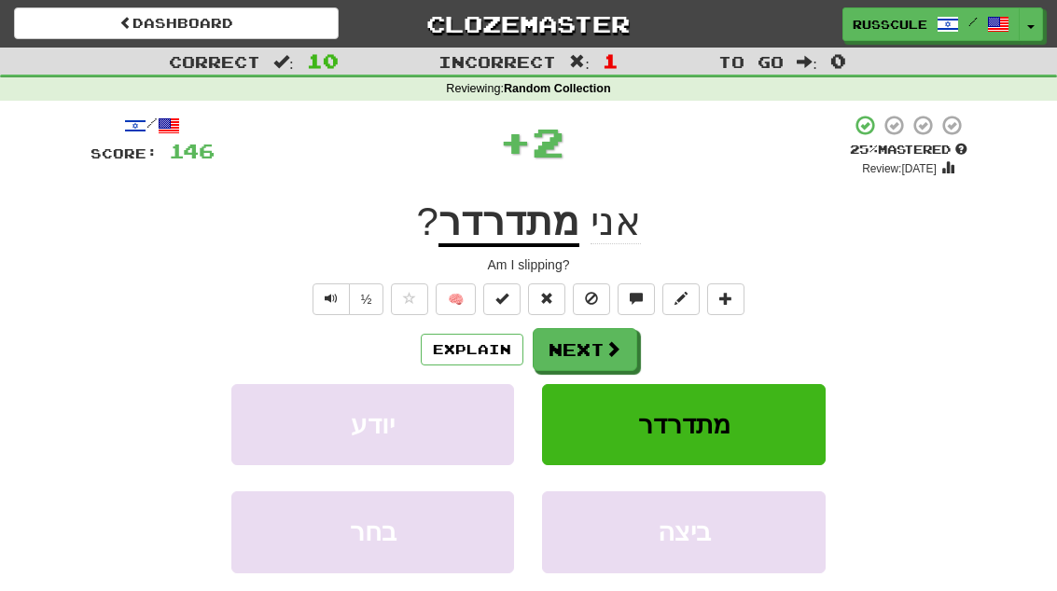
click at [742, 310] on button at bounding box center [725, 299] width 37 height 32
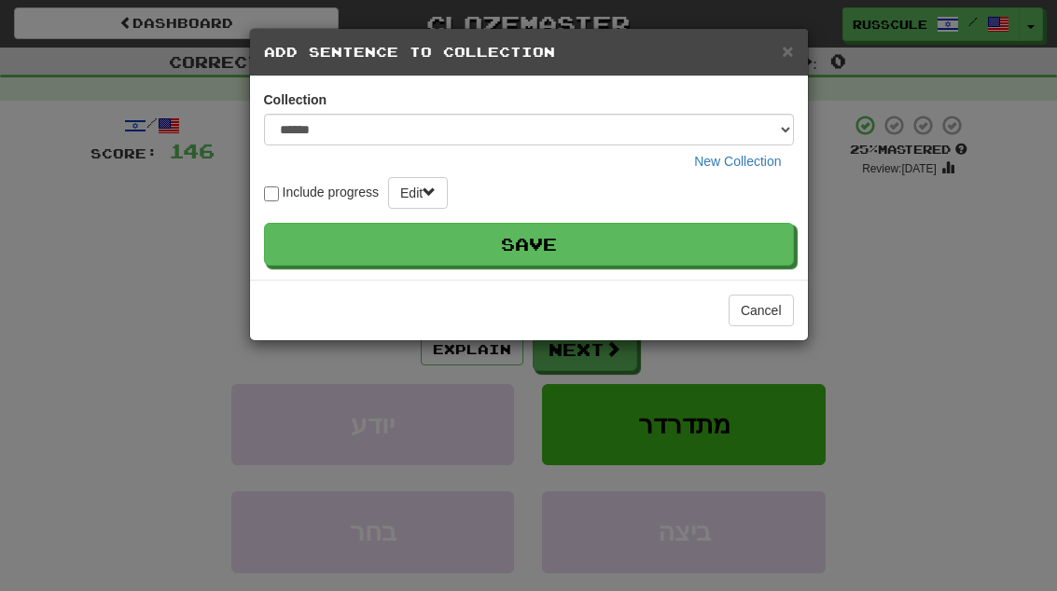
click at [739, 249] on button "Save" at bounding box center [529, 244] width 530 height 43
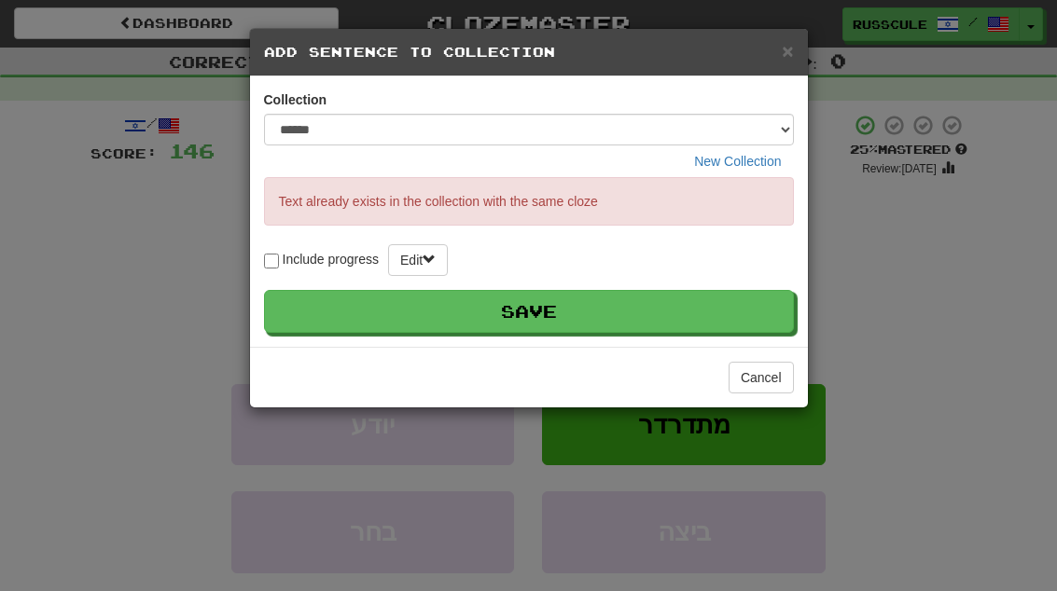
click at [764, 380] on button "Cancel" at bounding box center [760, 378] width 65 height 32
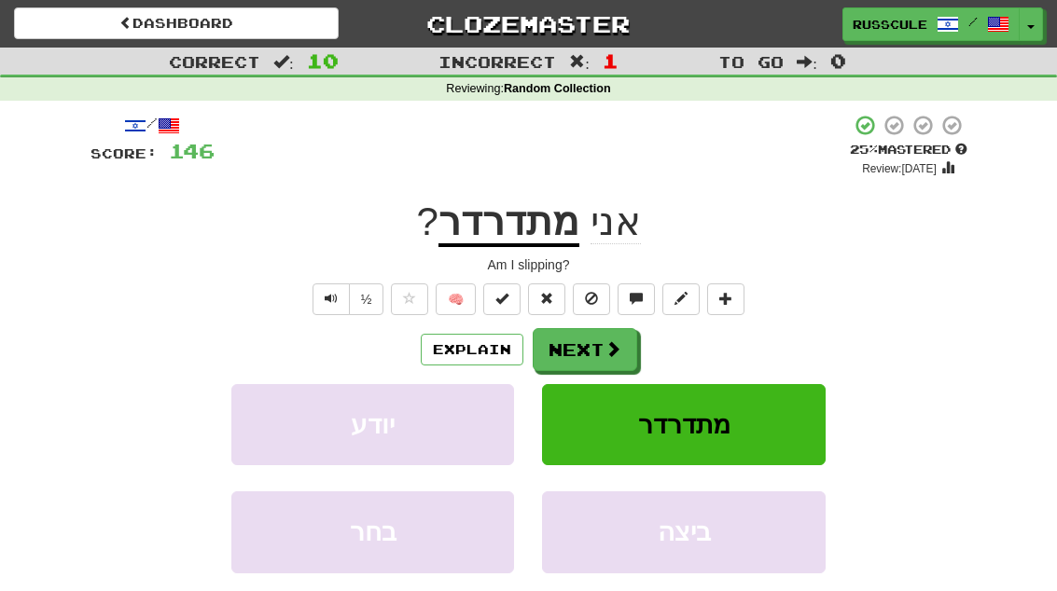
click at [592, 350] on button "Next" at bounding box center [584, 349] width 104 height 43
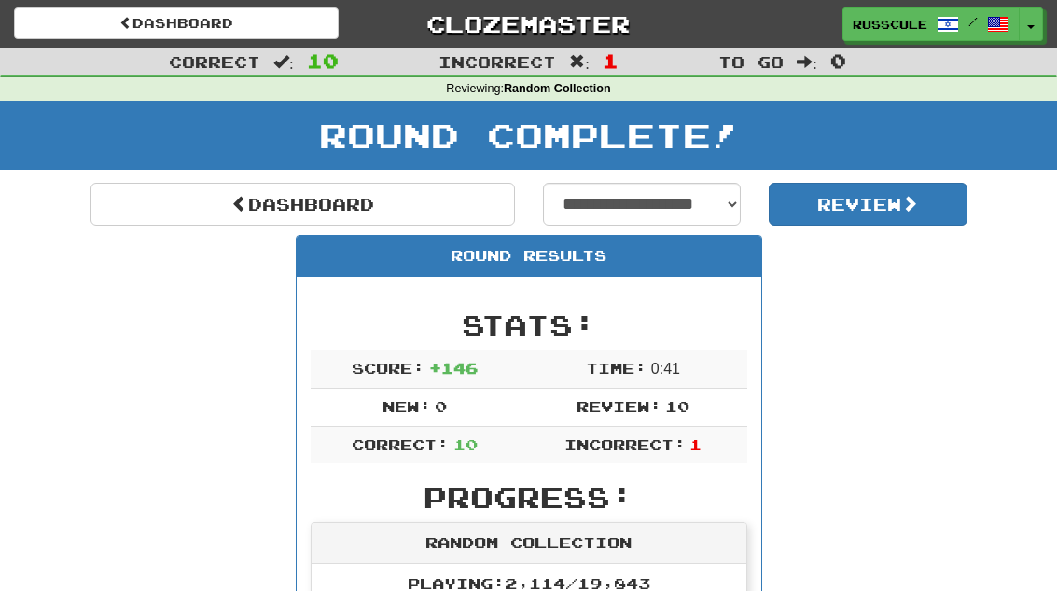
click at [206, 193] on link "Dashboard" at bounding box center [302, 204] width 424 height 43
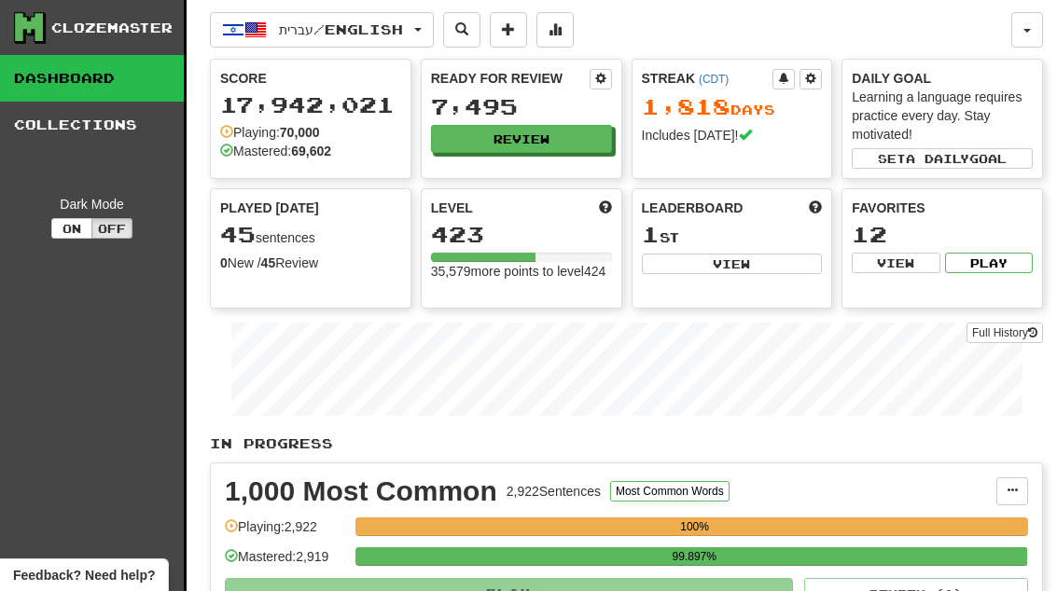
click at [581, 136] on button "Review" at bounding box center [521, 139] width 181 height 28
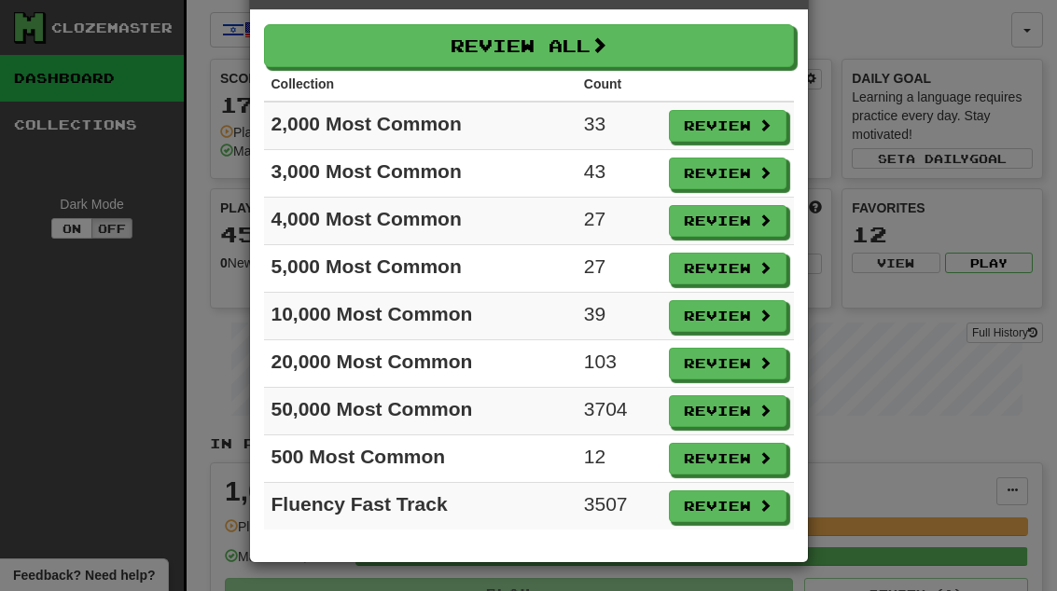
scroll to position [66, 0]
click at [740, 460] on button "Review" at bounding box center [727, 459] width 117 height 32
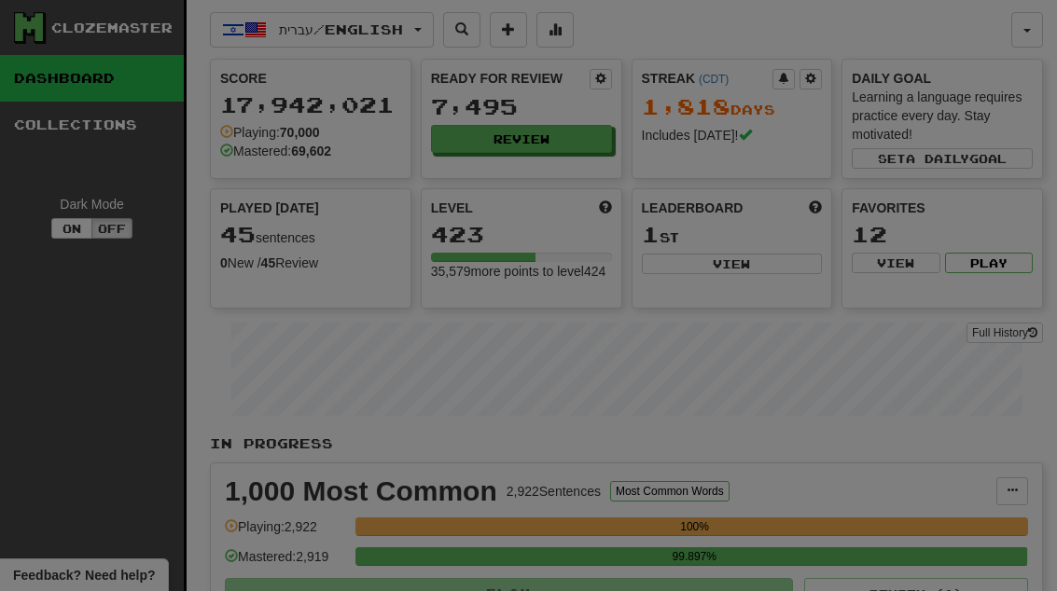
select select "**"
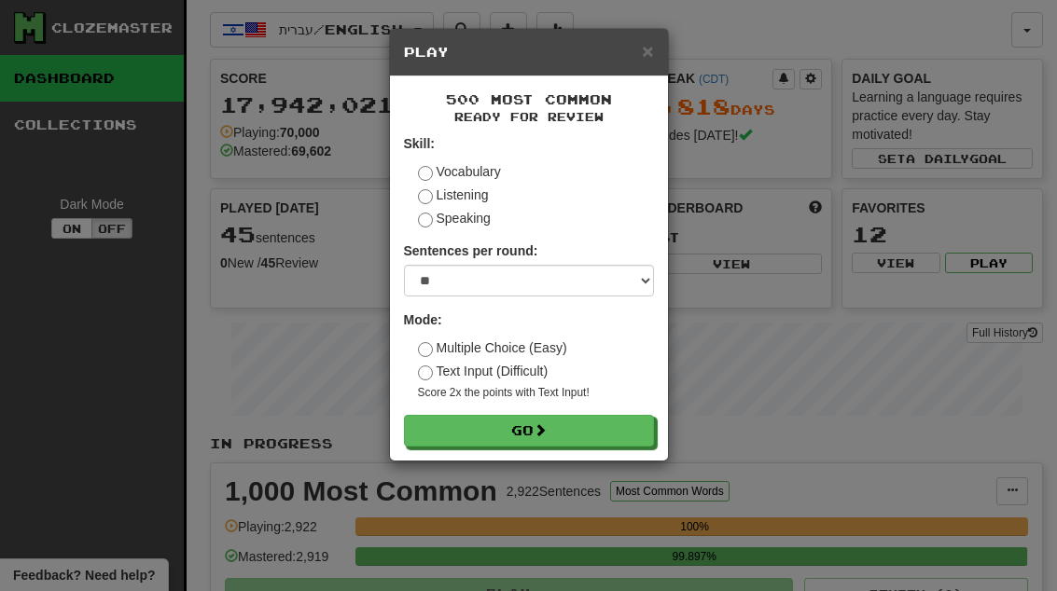
click at [625, 425] on button "Go" at bounding box center [529, 431] width 250 height 32
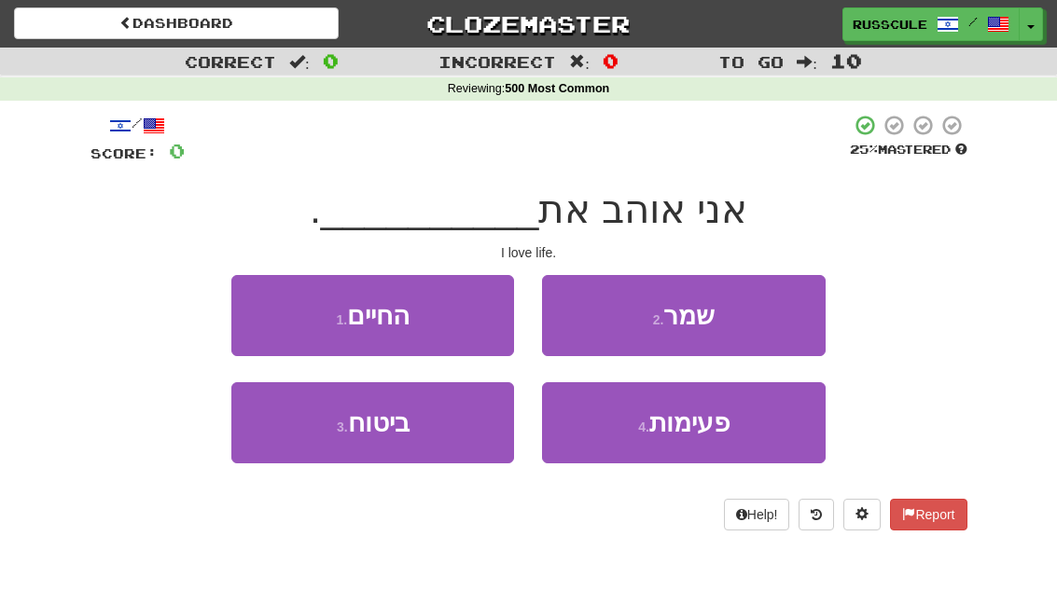
click at [263, 304] on button "1 . החיים" at bounding box center [372, 315] width 283 height 81
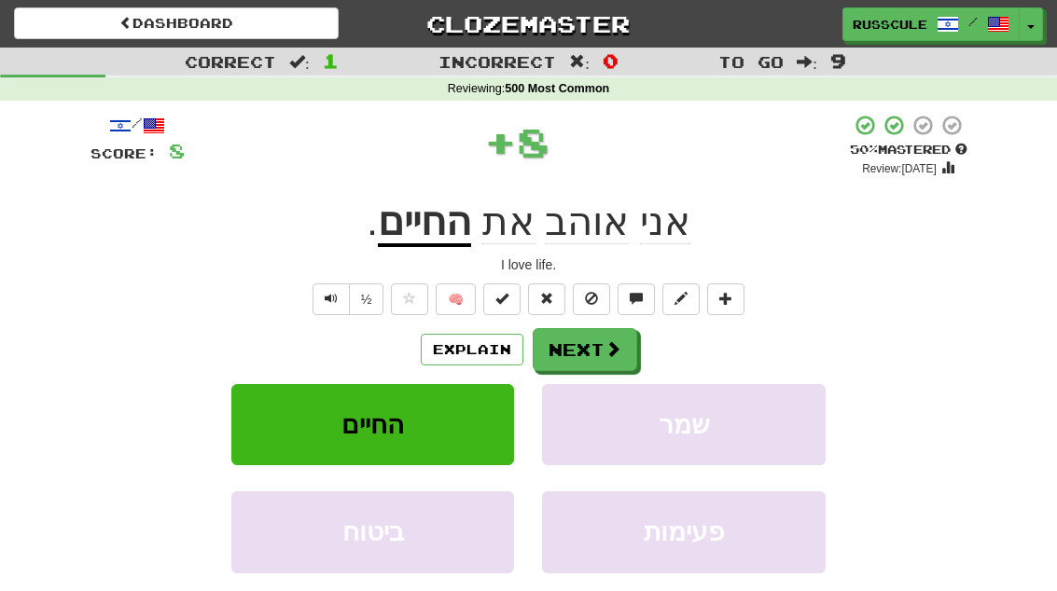
click at [606, 356] on span at bounding box center [612, 348] width 17 height 17
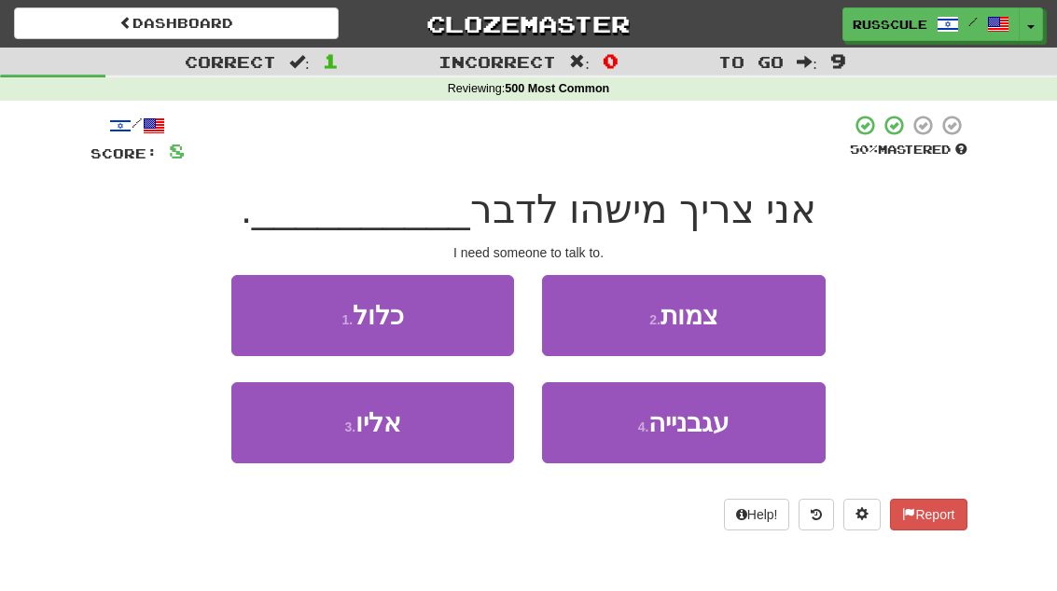
click at [299, 437] on button "3 . אליו" at bounding box center [372, 422] width 283 height 81
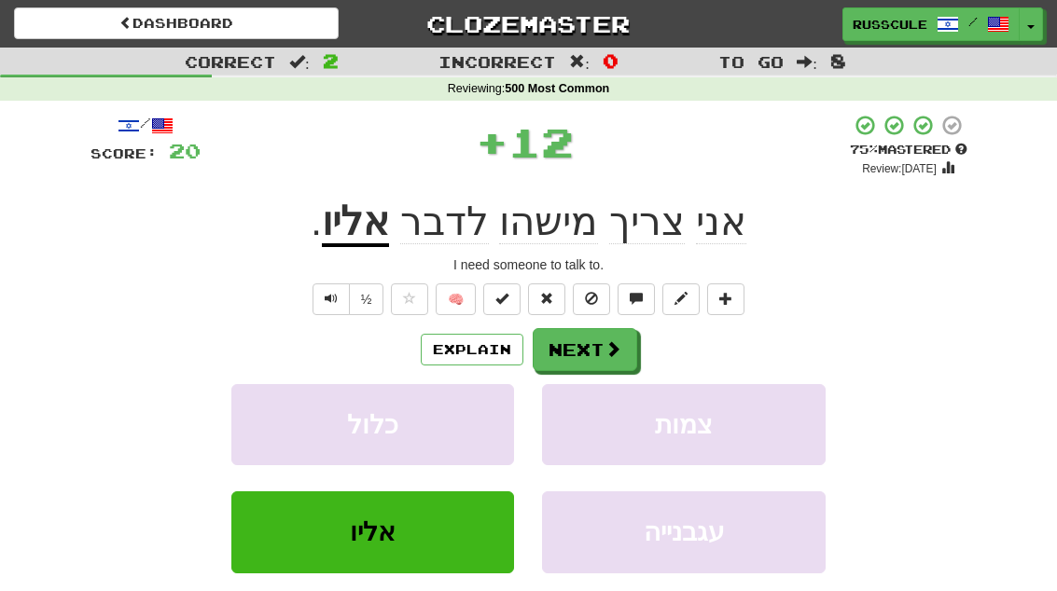
click at [604, 353] on span at bounding box center [612, 348] width 17 height 17
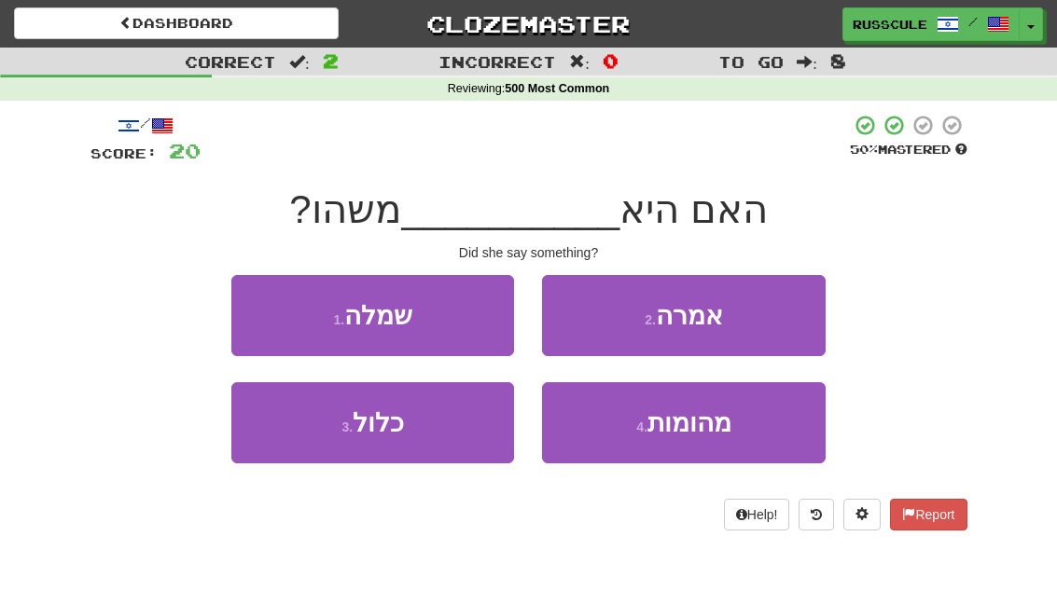
click at [763, 318] on button "2 . אמרה" at bounding box center [683, 315] width 283 height 81
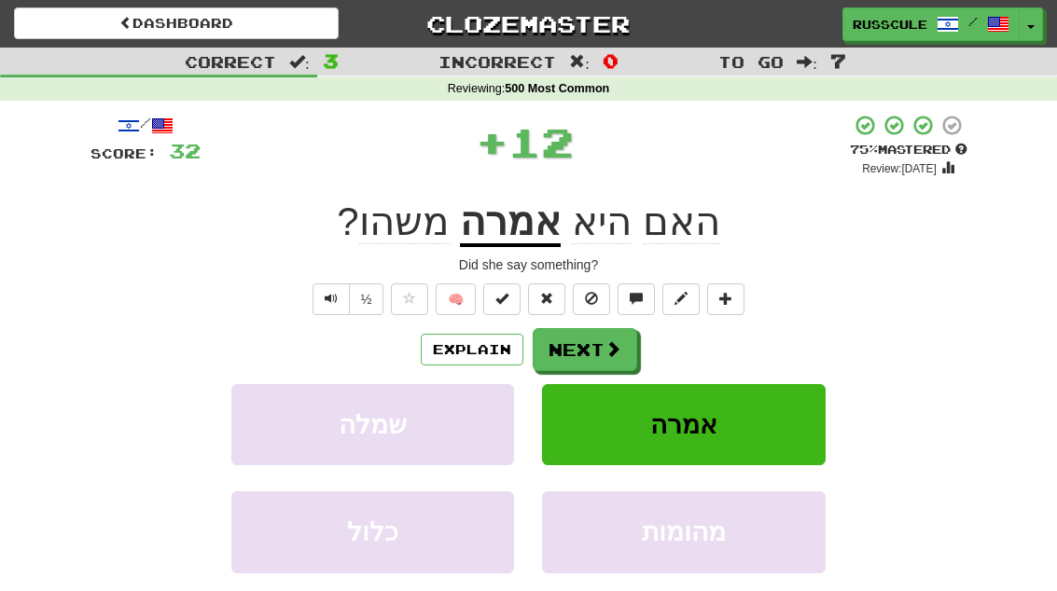
click at [612, 352] on span at bounding box center [612, 348] width 17 height 17
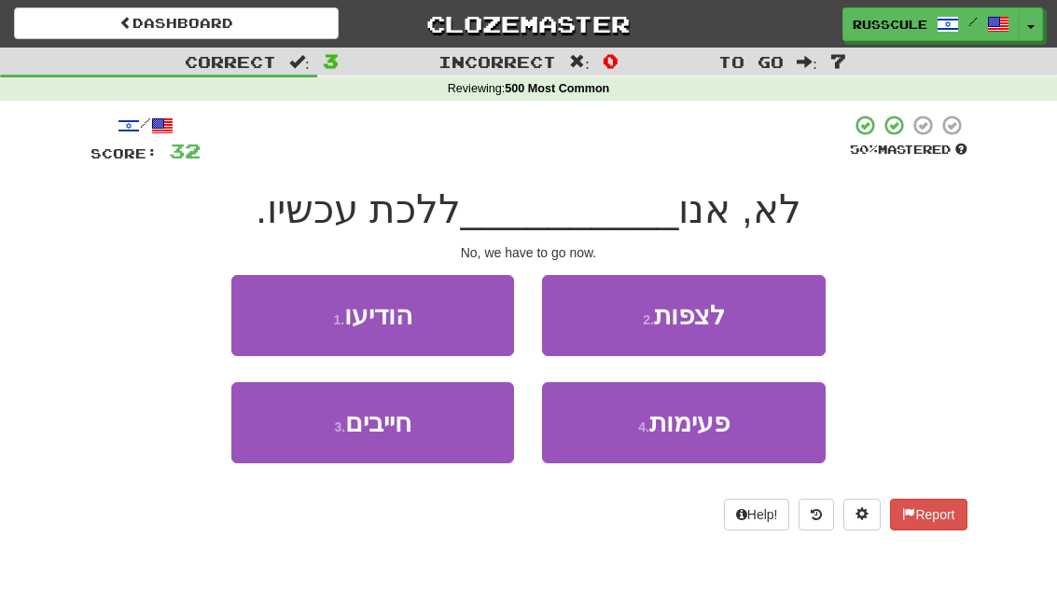
click at [746, 319] on button "2 . לצפות" at bounding box center [683, 315] width 283 height 81
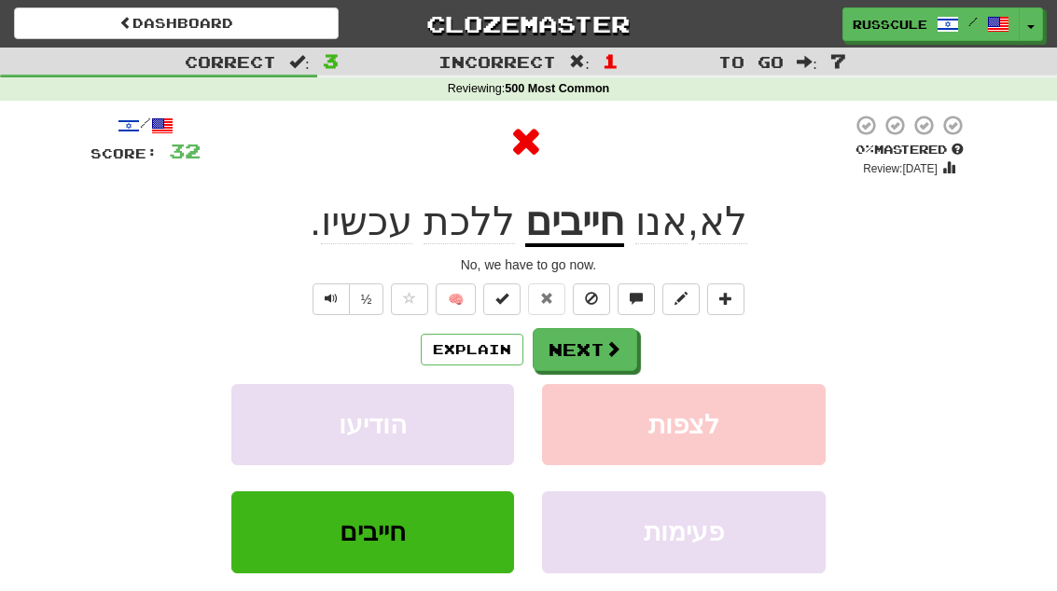
click at [605, 355] on span at bounding box center [612, 348] width 17 height 17
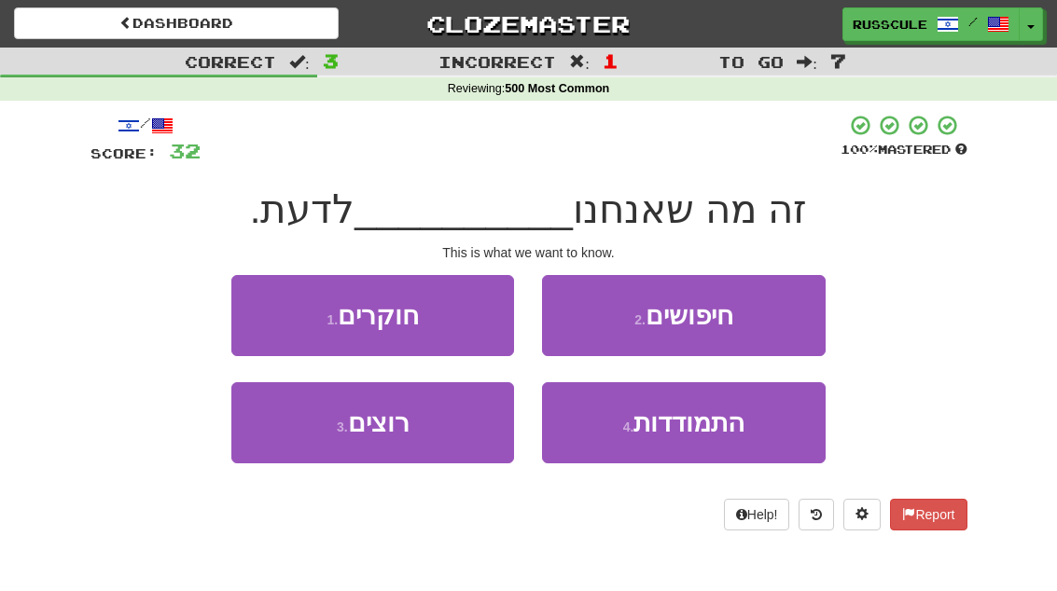
click at [294, 440] on button "3 . רוצים" at bounding box center [372, 422] width 283 height 81
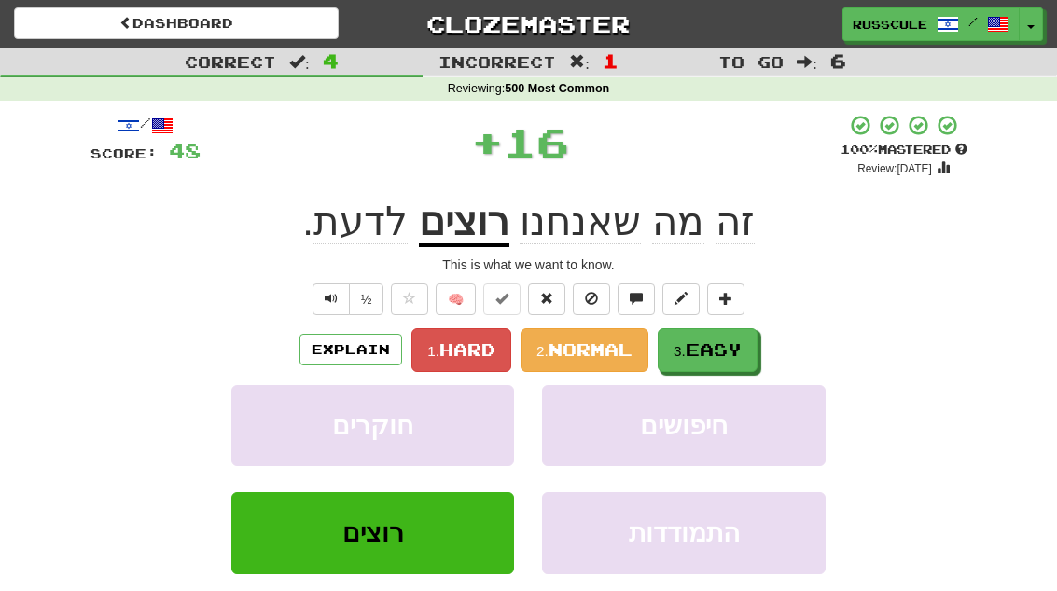
click at [717, 346] on span "Easy" at bounding box center [713, 349] width 56 height 21
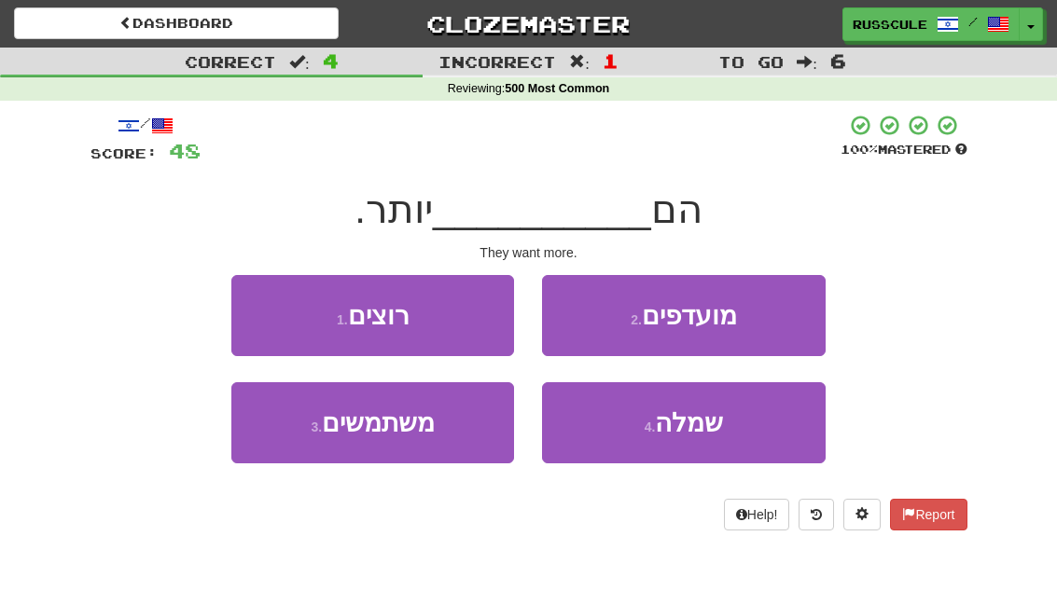
click at [270, 311] on button "1 . רוצים" at bounding box center [372, 315] width 283 height 81
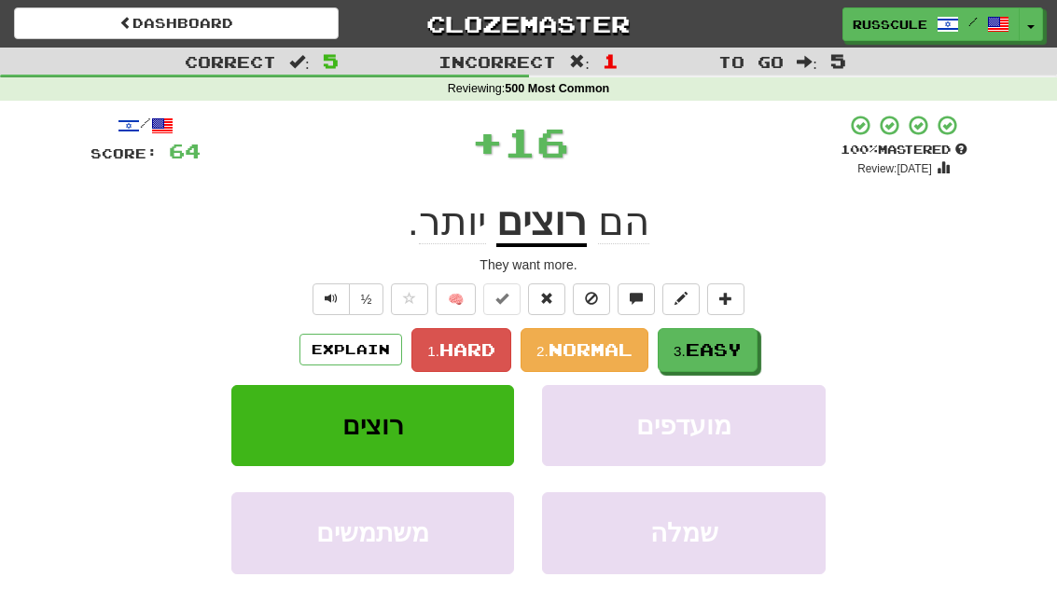
click at [724, 347] on span "Easy" at bounding box center [713, 349] width 56 height 21
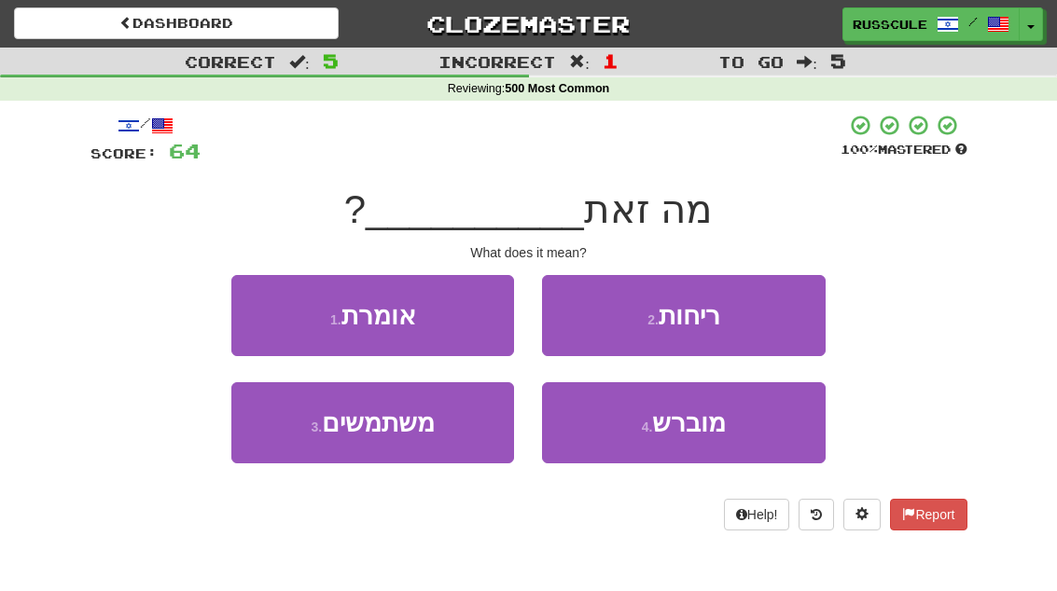
click at [268, 306] on button "1 . אומרת" at bounding box center [372, 315] width 283 height 81
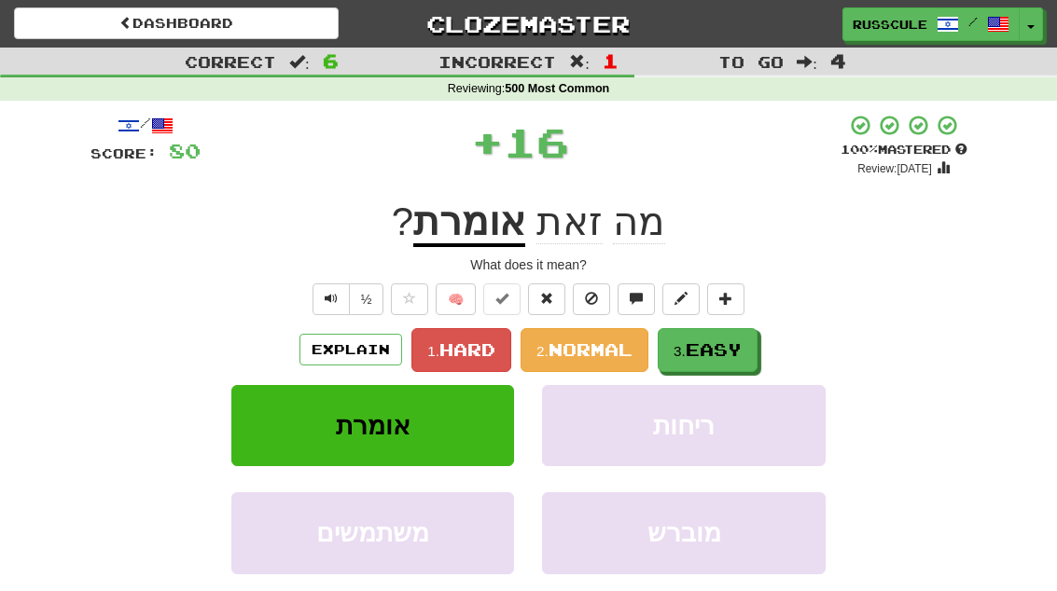
click at [718, 350] on span "Easy" at bounding box center [713, 349] width 56 height 21
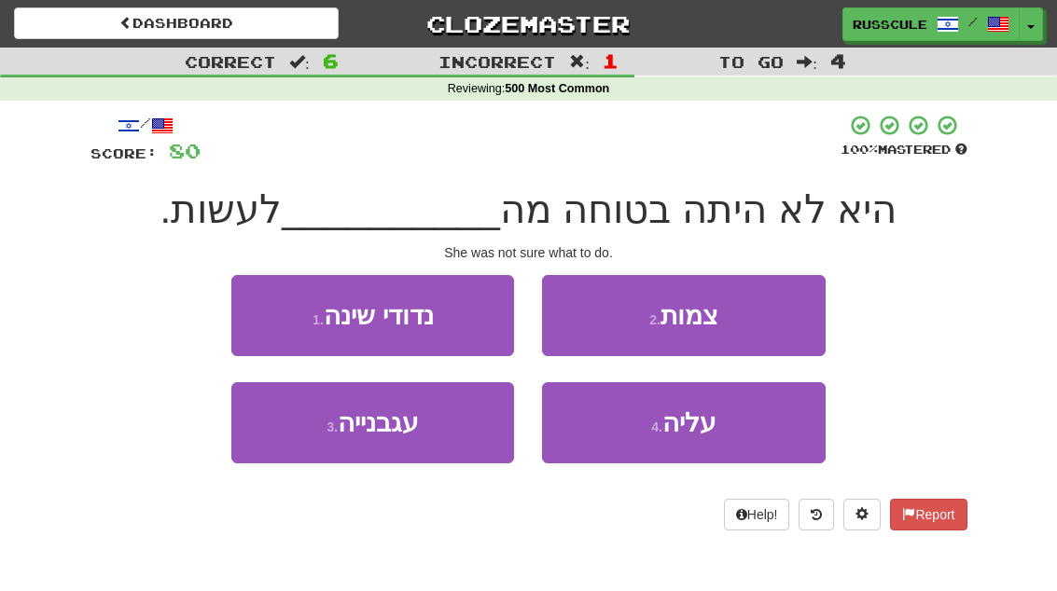
click at [705, 423] on span "עליה" at bounding box center [689, 422] width 54 height 29
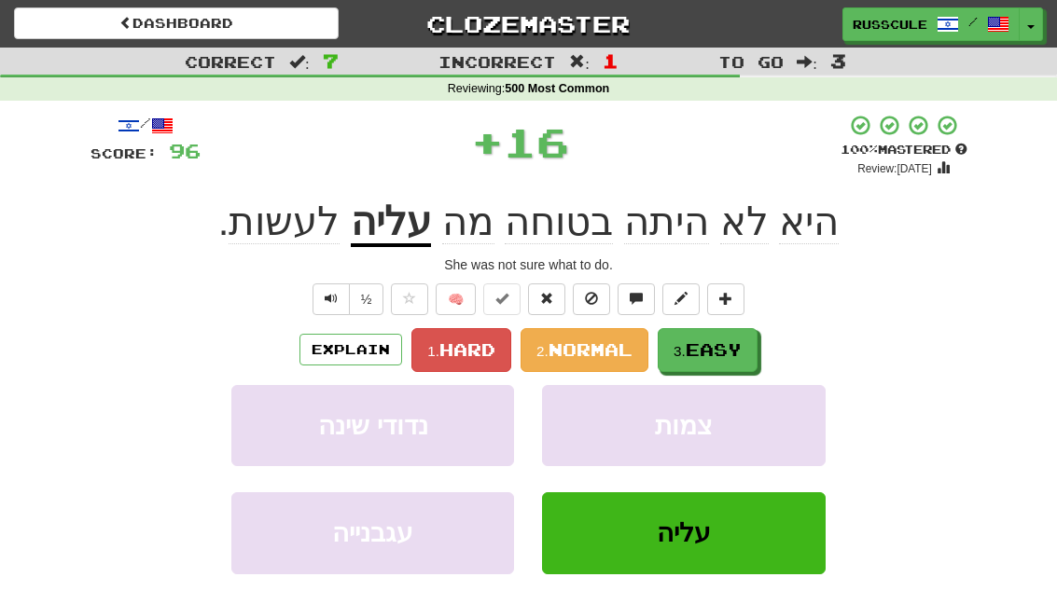
click at [723, 339] on span "Easy" at bounding box center [713, 349] width 56 height 21
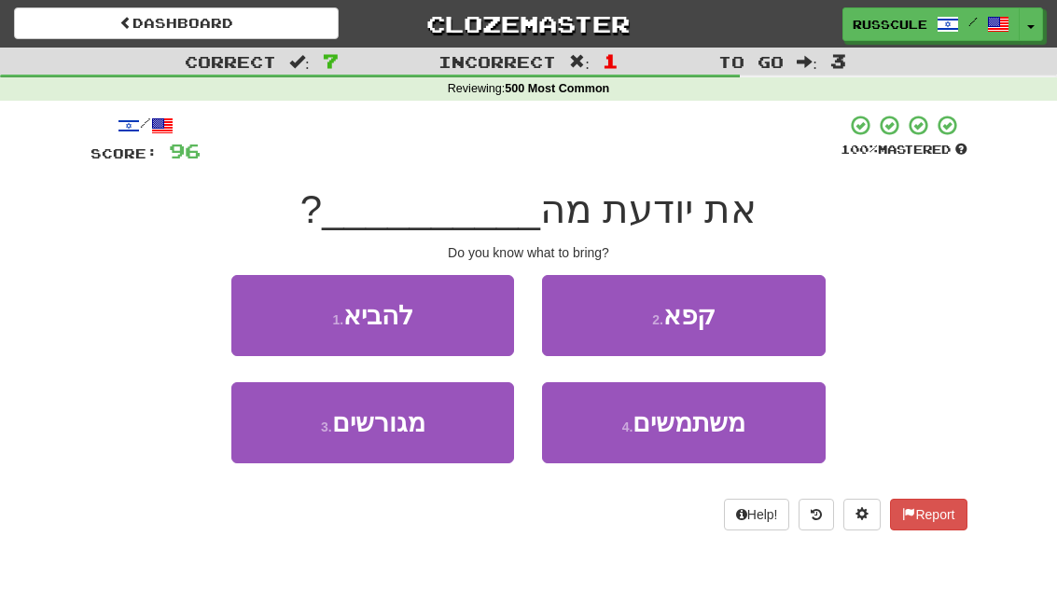
click at [269, 307] on button "1 . להביא" at bounding box center [372, 315] width 283 height 81
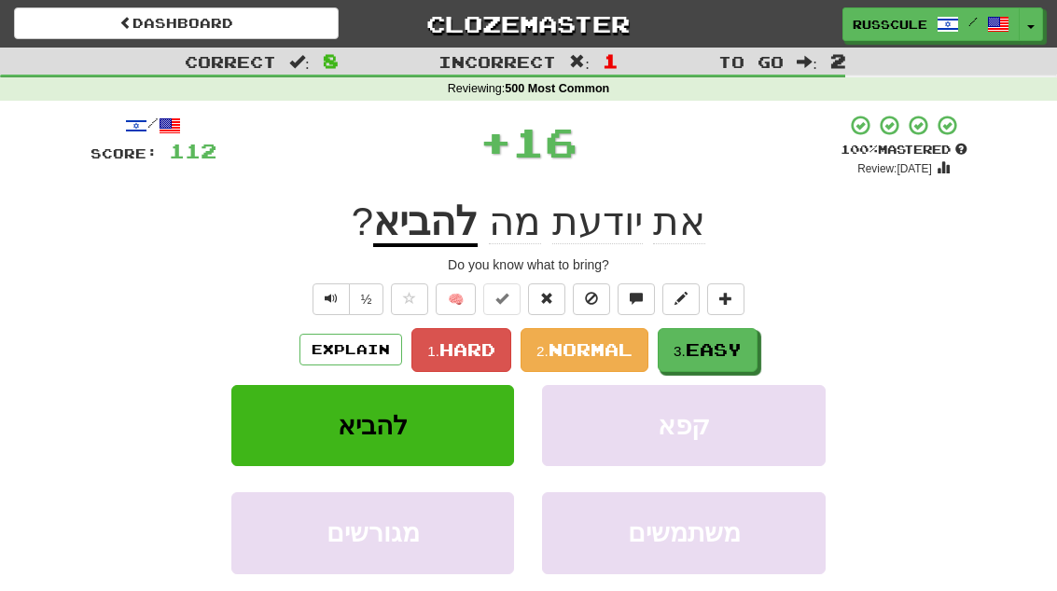
click at [724, 346] on span "Easy" at bounding box center [713, 349] width 56 height 21
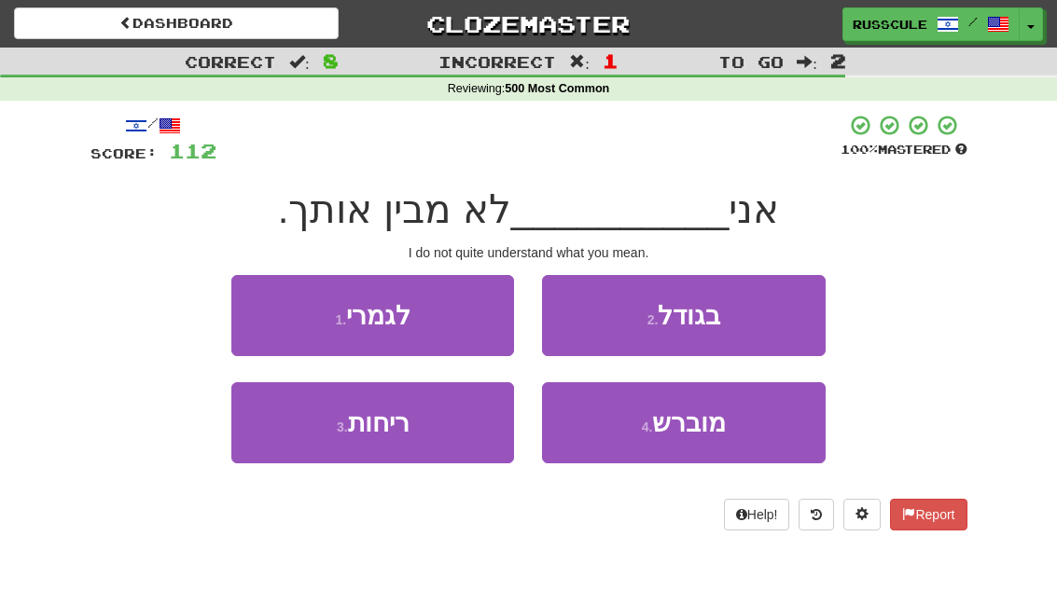
click at [256, 308] on button "1 . לגמרי" at bounding box center [372, 315] width 283 height 81
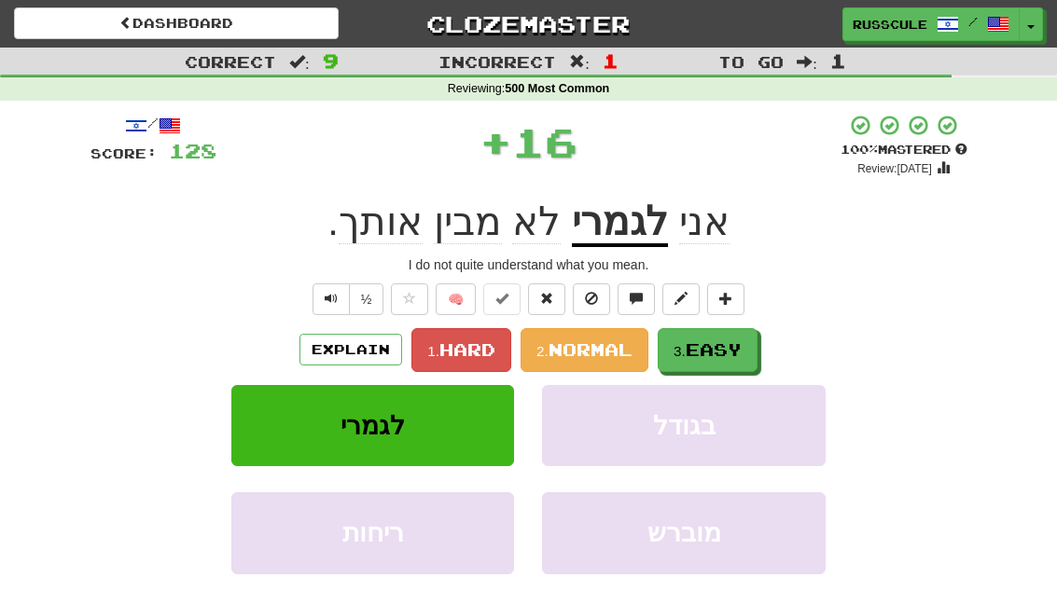
click at [723, 344] on span "Easy" at bounding box center [713, 349] width 56 height 21
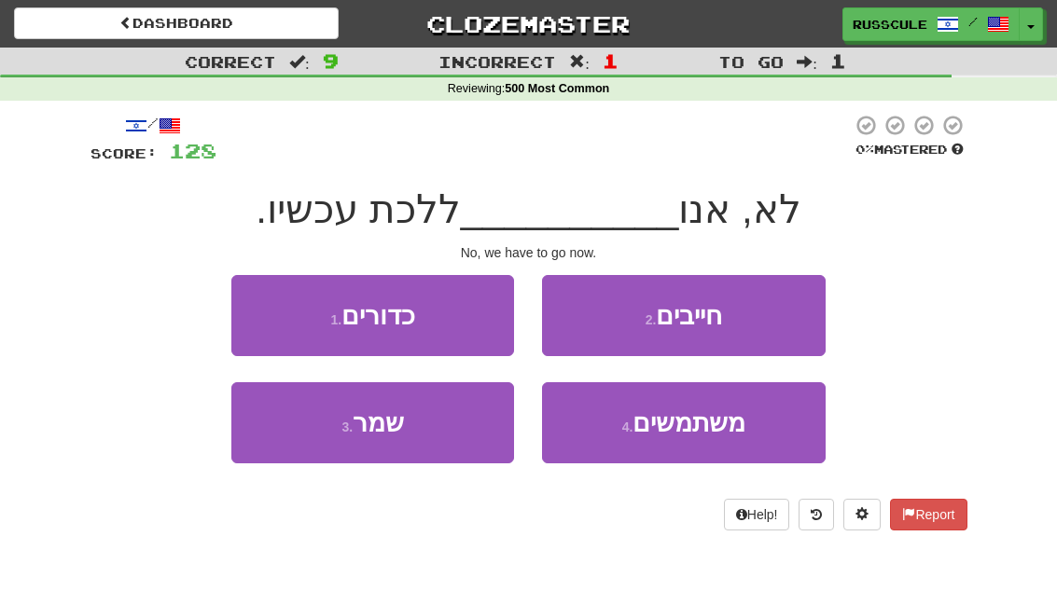
click at [766, 316] on button "2 . חייבים" at bounding box center [683, 315] width 283 height 81
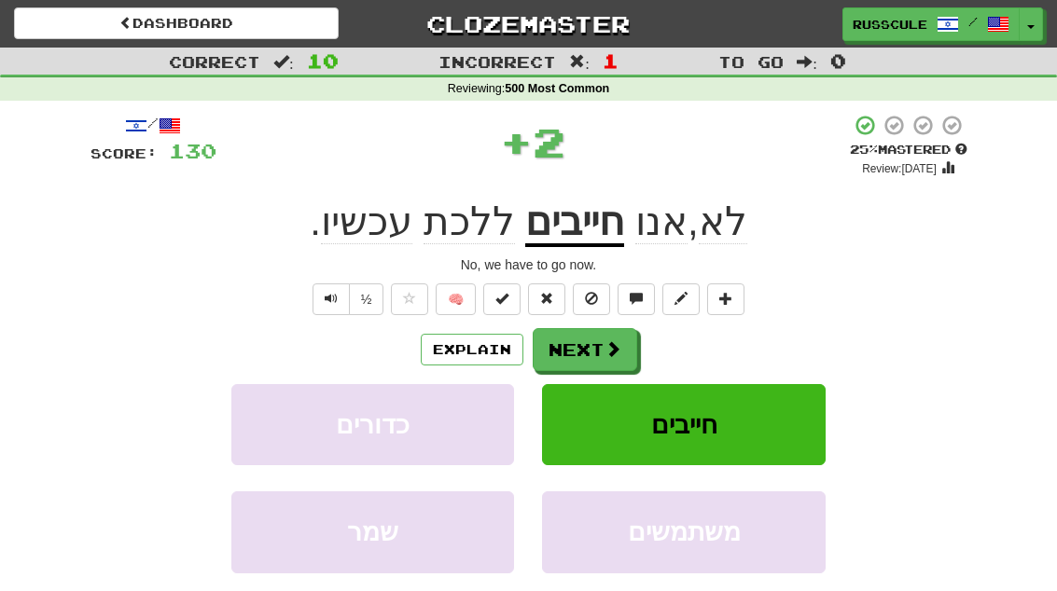
click at [606, 348] on span at bounding box center [612, 348] width 17 height 17
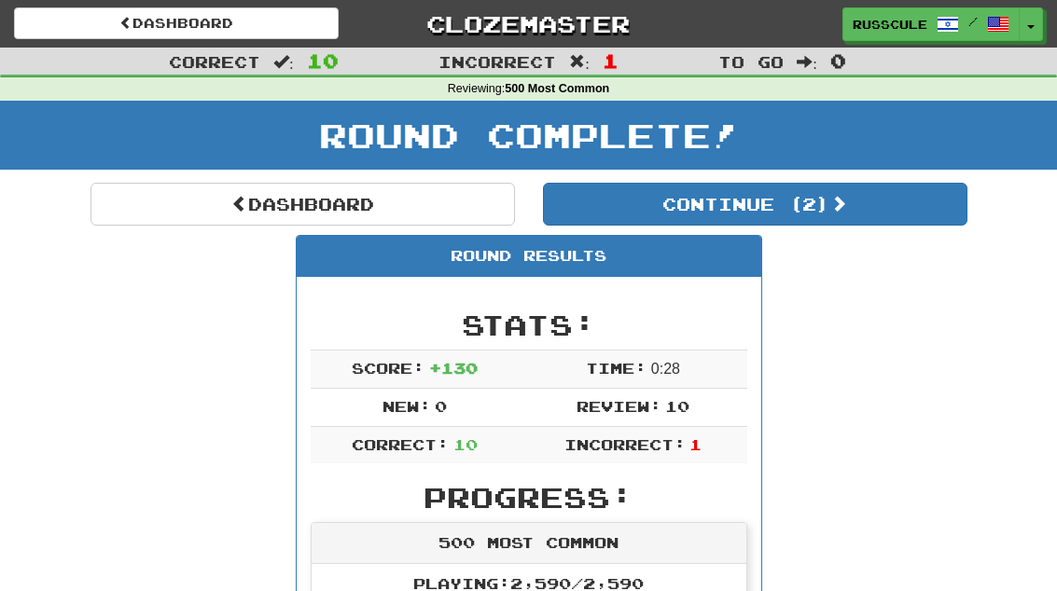
click at [919, 218] on button "Continue ( 2 )" at bounding box center [755, 204] width 424 height 43
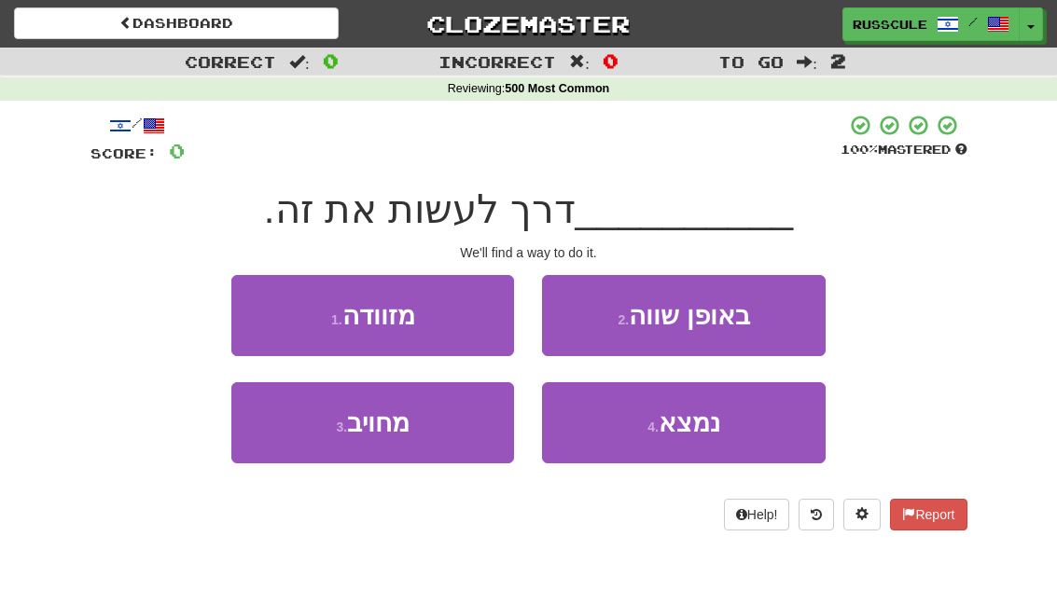
click at [732, 433] on button "4 . נמצא" at bounding box center [683, 422] width 283 height 81
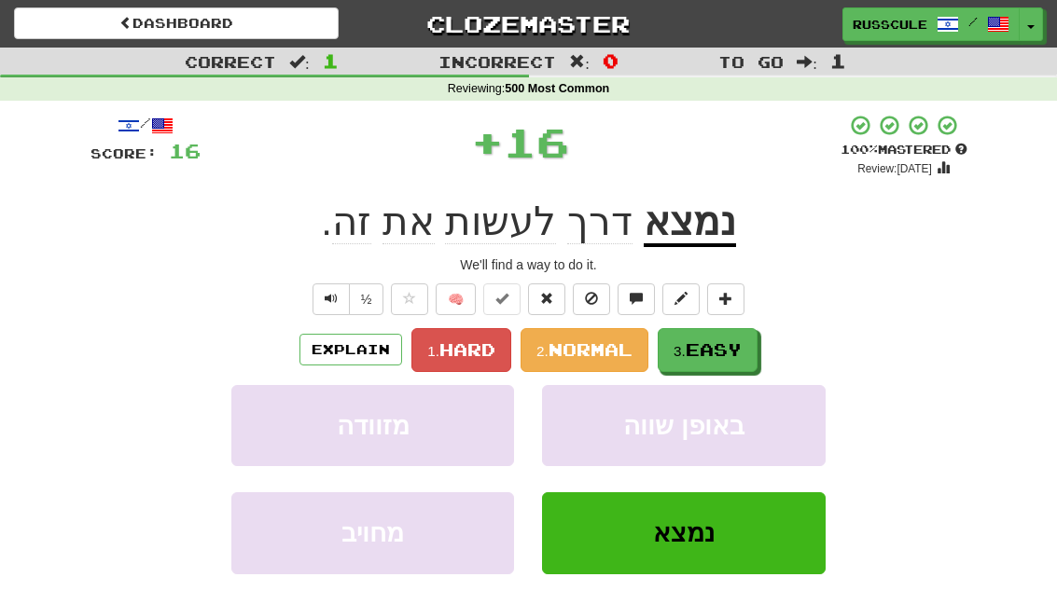
click at [733, 349] on span "Easy" at bounding box center [713, 349] width 56 height 21
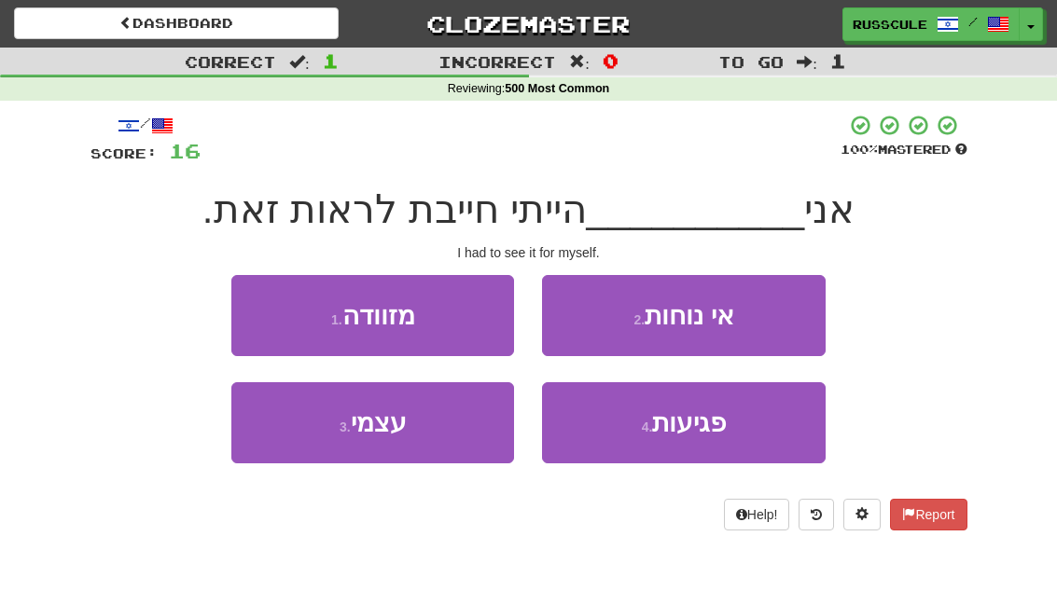
click at [285, 434] on button "3 . עצמי" at bounding box center [372, 422] width 283 height 81
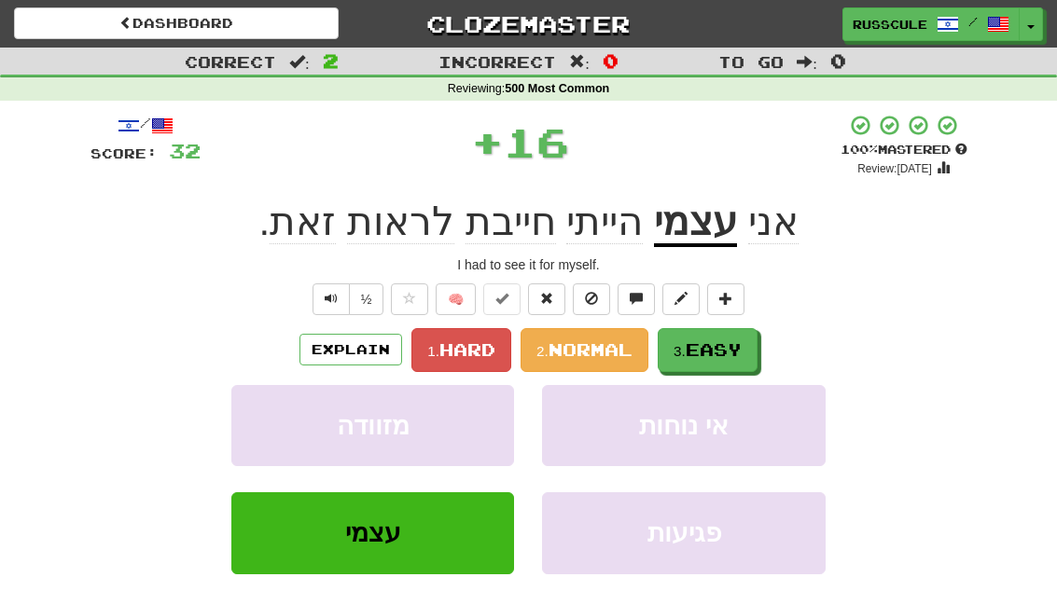
click at [731, 347] on span "Easy" at bounding box center [713, 349] width 56 height 21
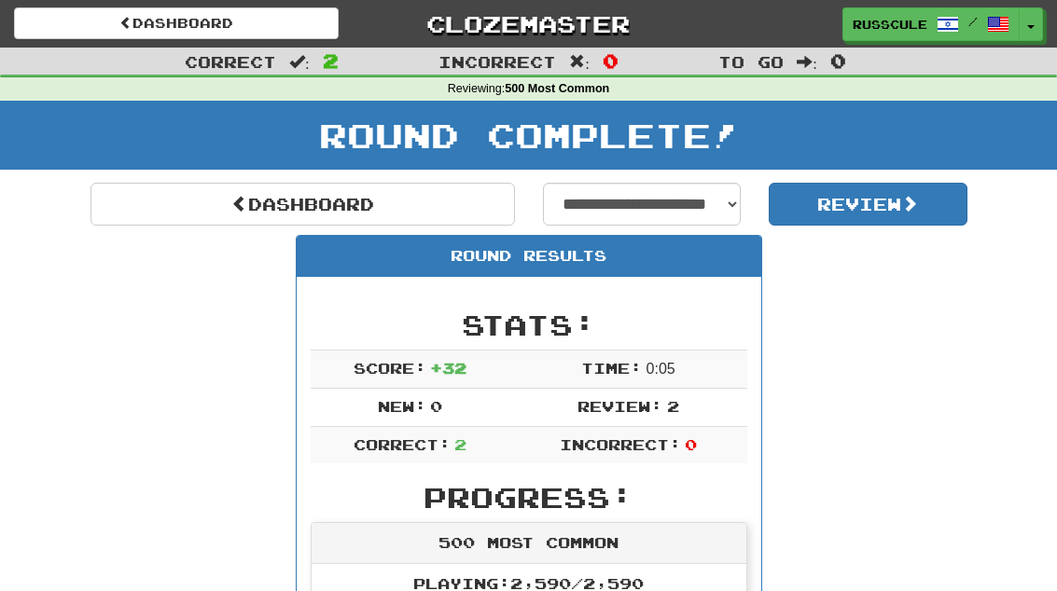
click at [174, 207] on link "Dashboard" at bounding box center [302, 204] width 424 height 43
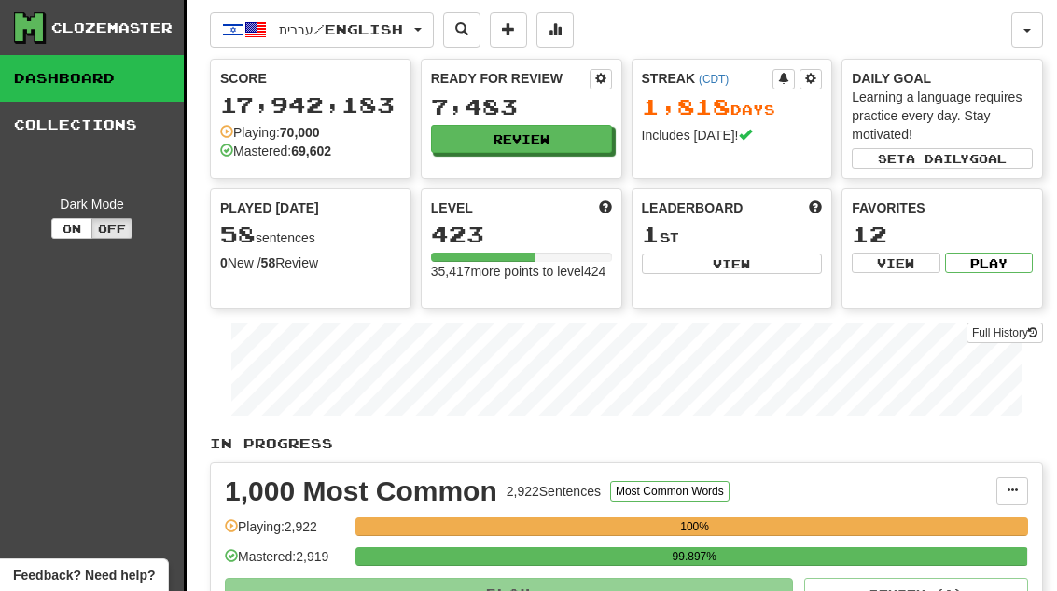
click at [582, 135] on button "Review" at bounding box center [521, 139] width 181 height 28
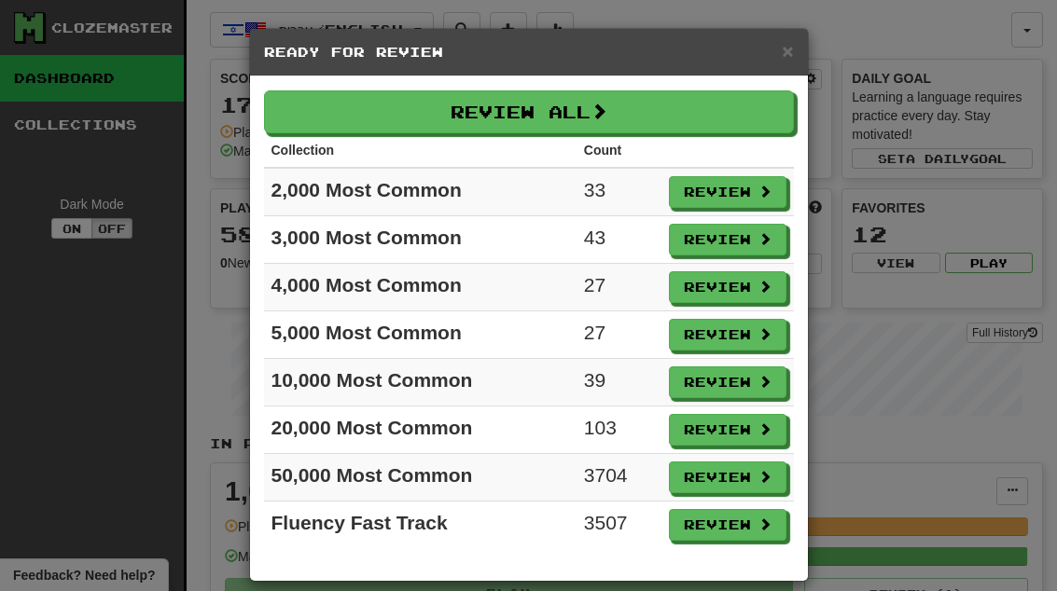
click at [754, 192] on button "Review" at bounding box center [727, 192] width 117 height 32
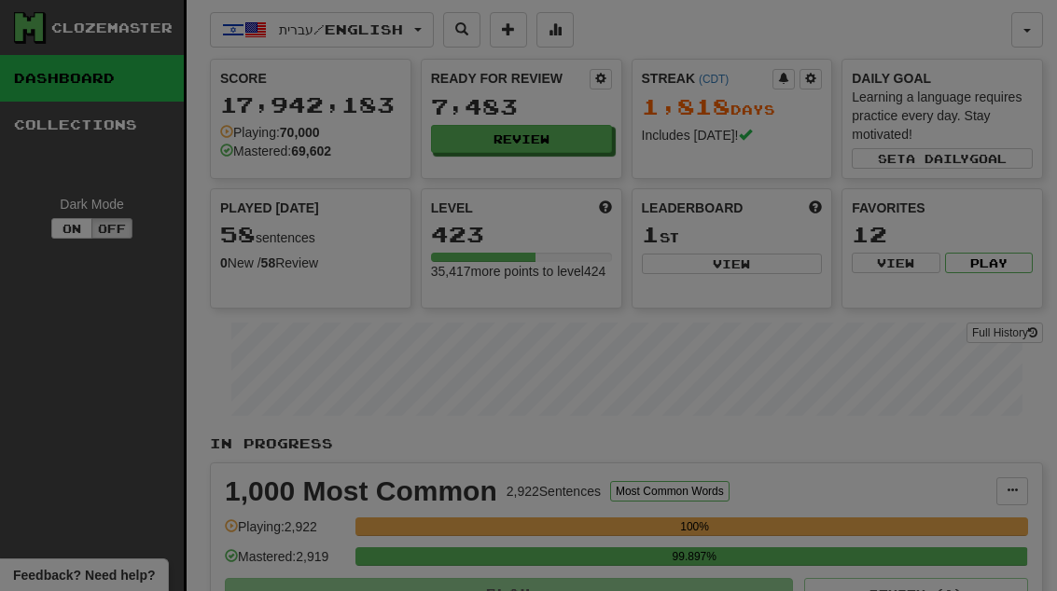
select select "**"
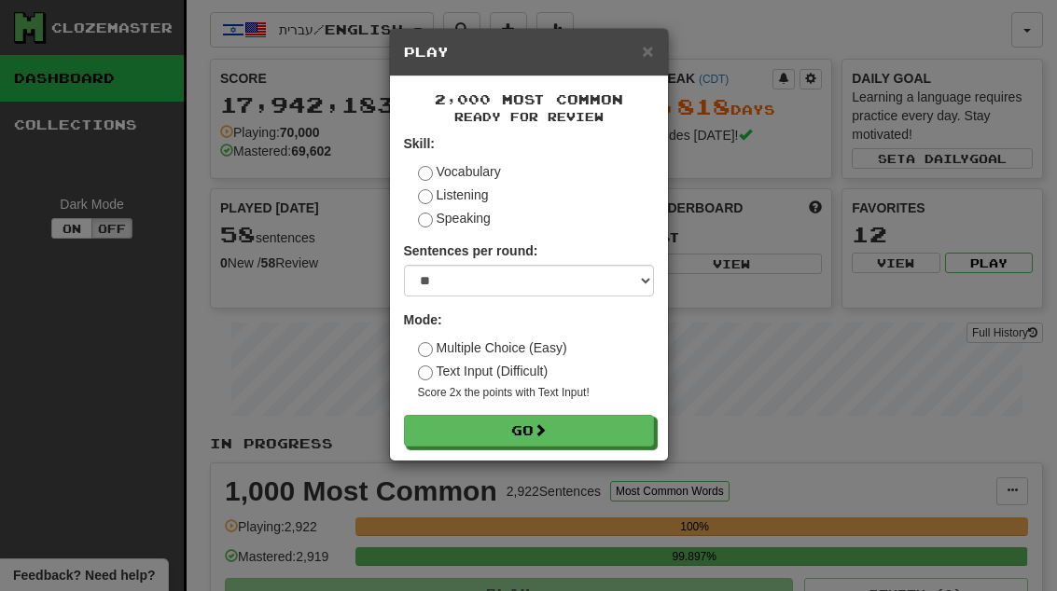
click at [633, 430] on button "Go" at bounding box center [529, 431] width 250 height 32
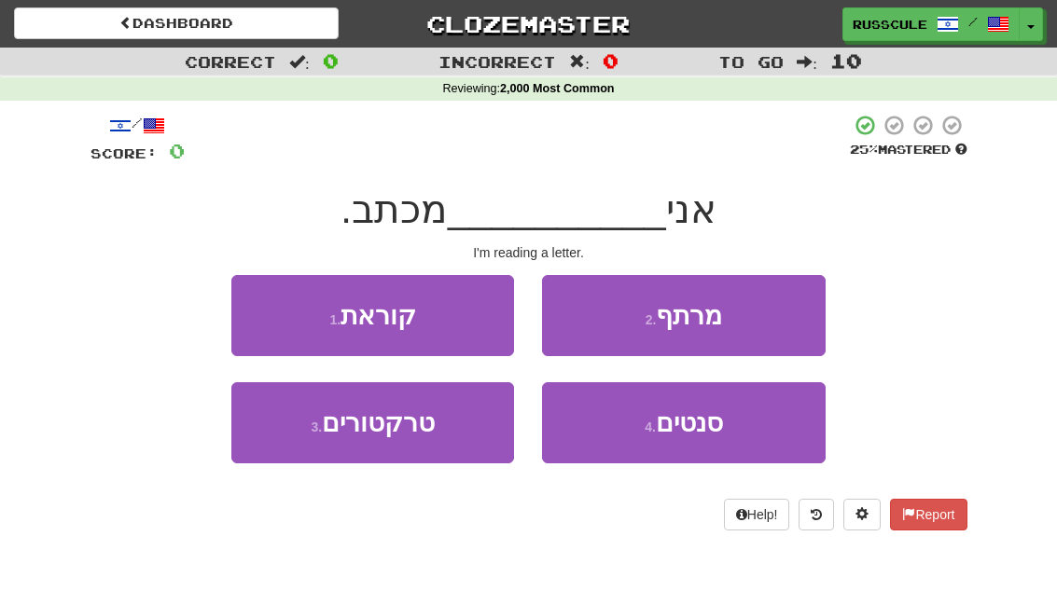
click at [259, 303] on button "1 . קוראת" at bounding box center [372, 315] width 283 height 81
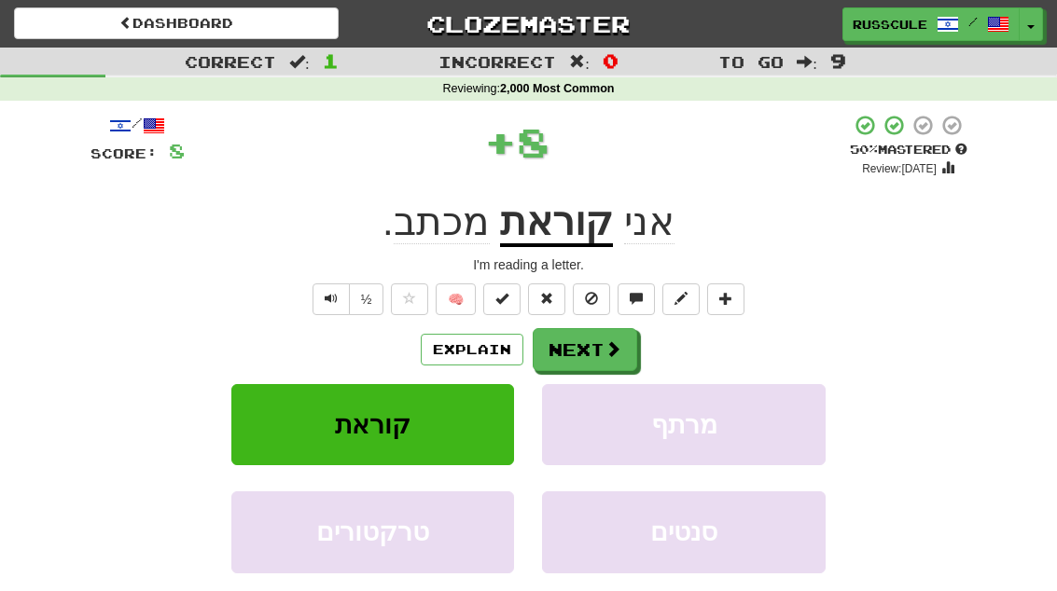
click at [604, 353] on span at bounding box center [612, 348] width 17 height 17
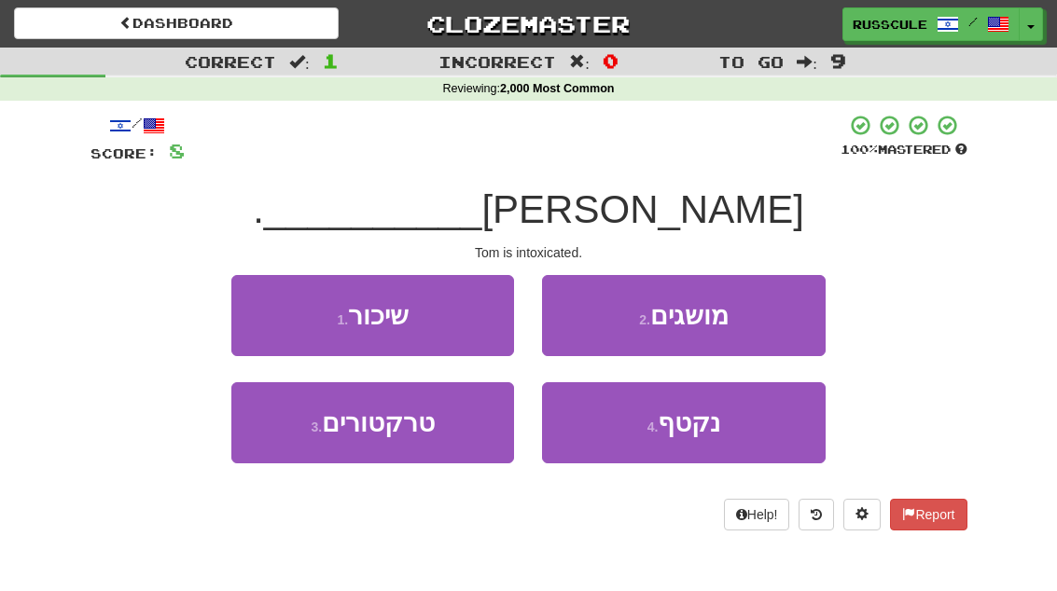
click at [259, 300] on button "1 . שיכור" at bounding box center [372, 315] width 283 height 81
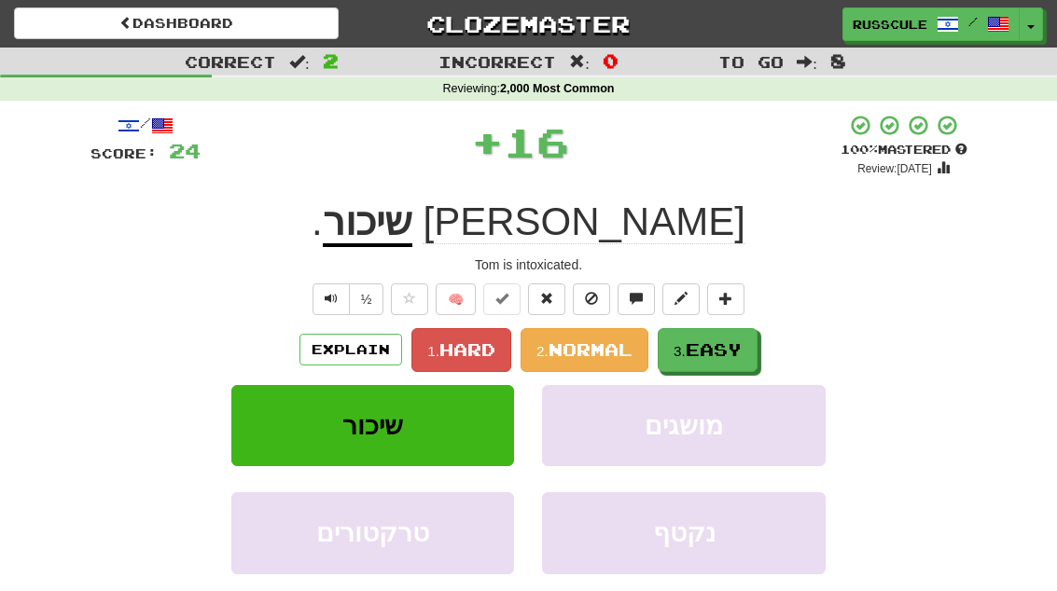
click at [727, 344] on span "Easy" at bounding box center [713, 349] width 56 height 21
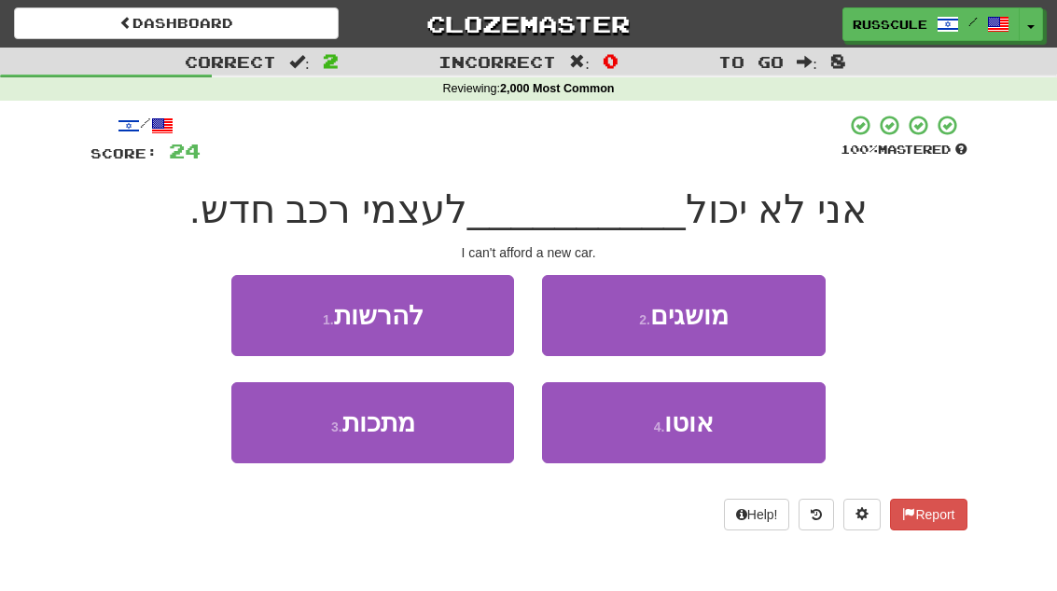
click at [265, 311] on button "1 . להרשות" at bounding box center [372, 315] width 283 height 81
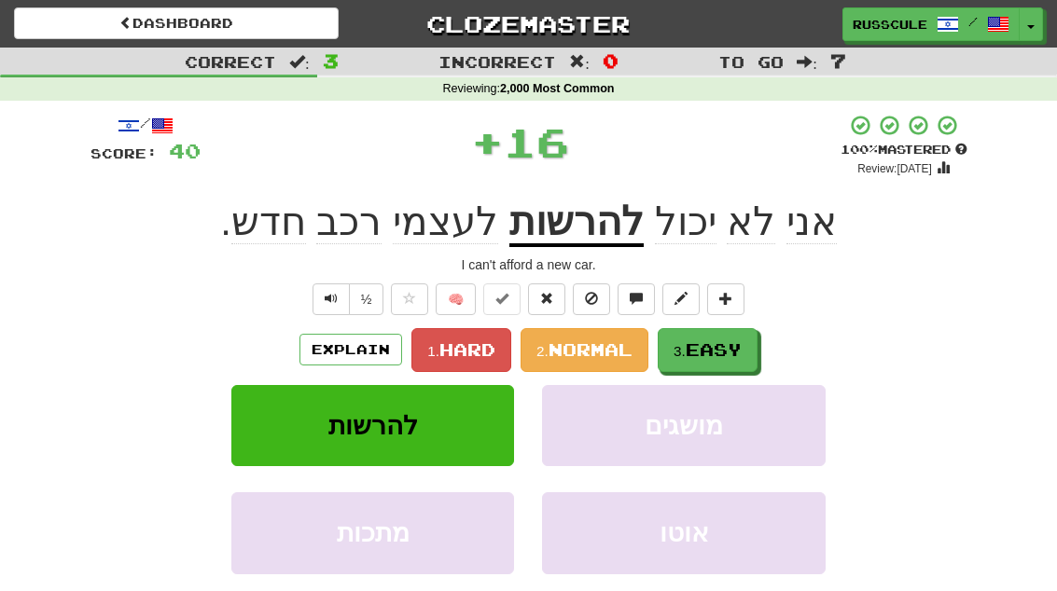
click at [729, 340] on span "Easy" at bounding box center [713, 349] width 56 height 21
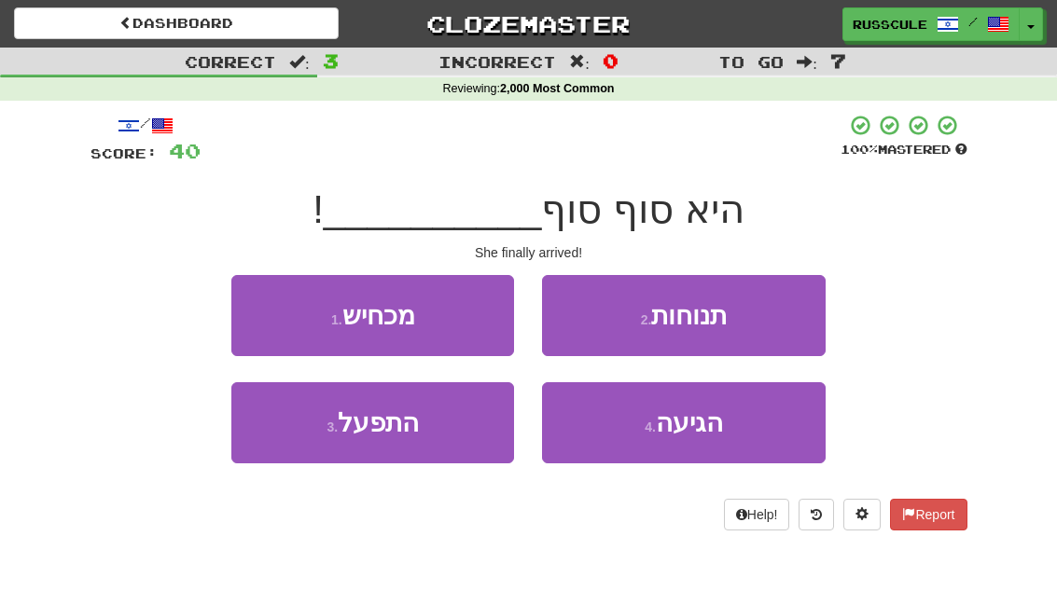
click at [725, 427] on button "4 . הגיעה" at bounding box center [683, 422] width 283 height 81
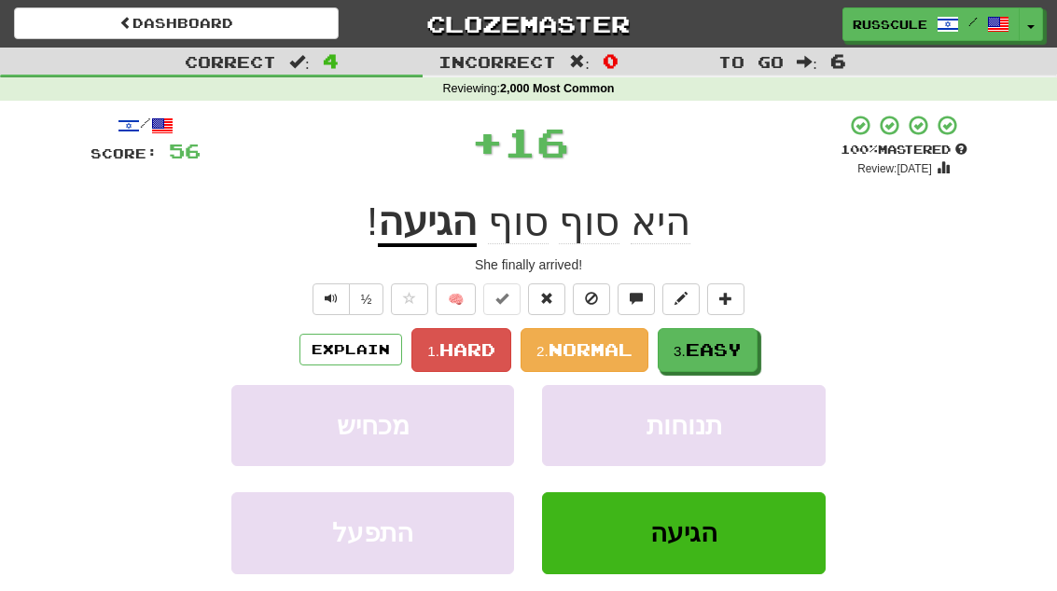
click at [748, 336] on button "3. Easy" at bounding box center [707, 350] width 100 height 44
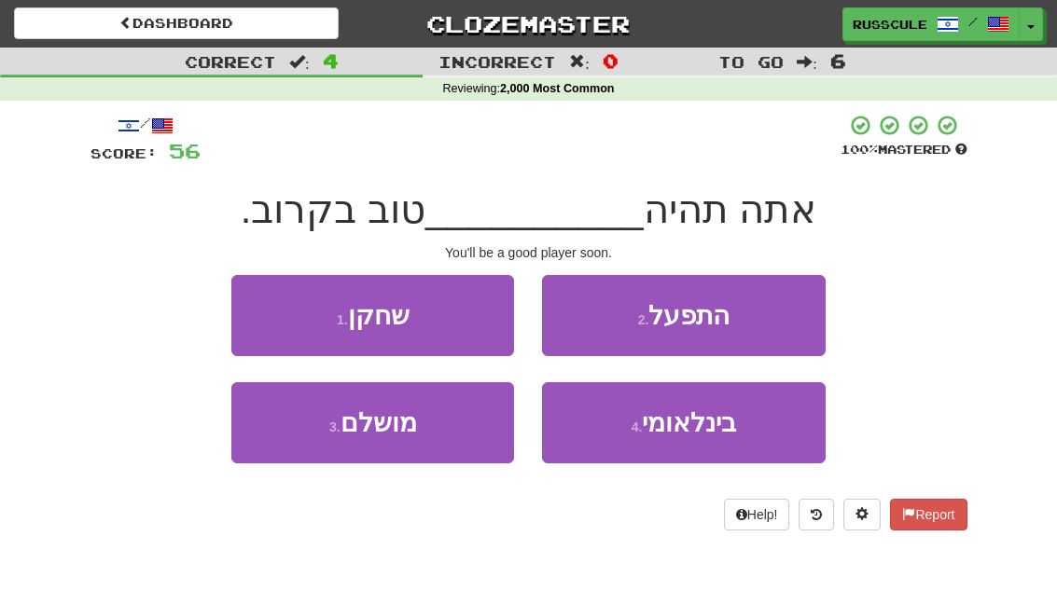
click at [256, 309] on button "1 . שחקן" at bounding box center [372, 315] width 283 height 81
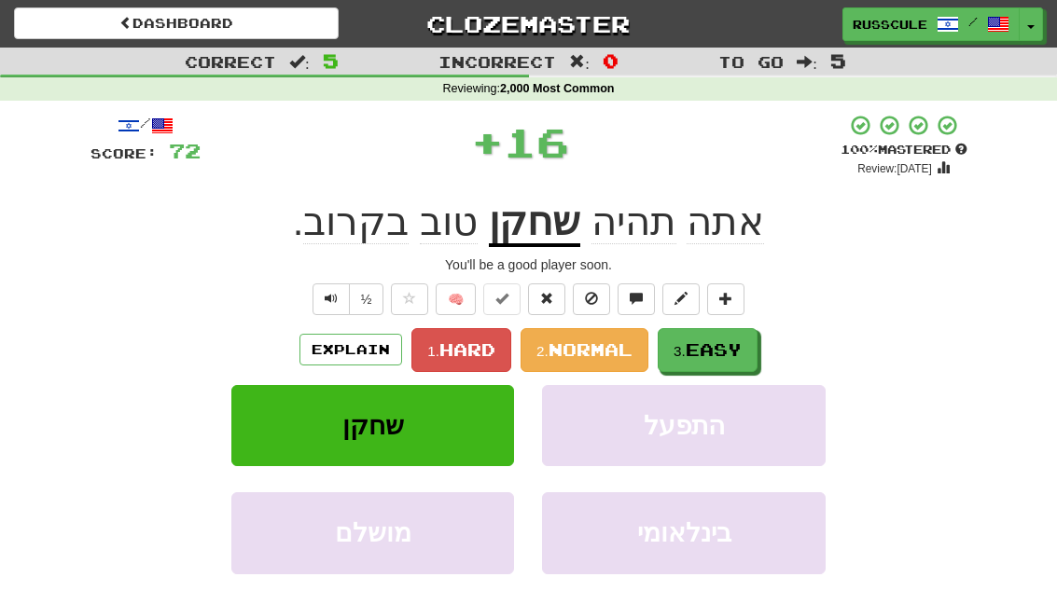
click at [741, 343] on span "Easy" at bounding box center [713, 349] width 56 height 21
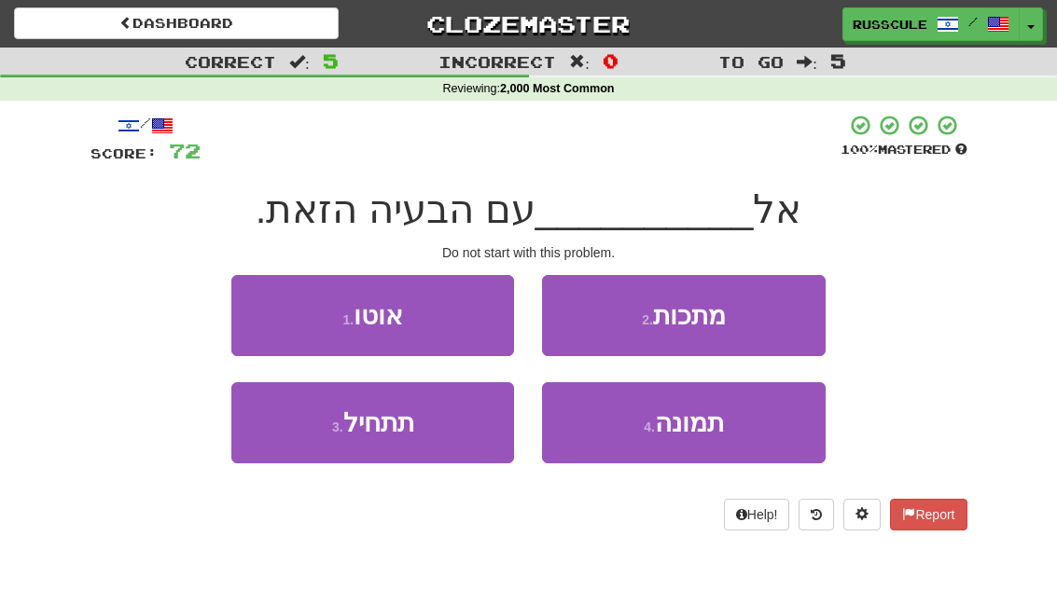
click at [284, 452] on button "3 . תתחיל" at bounding box center [372, 422] width 283 height 81
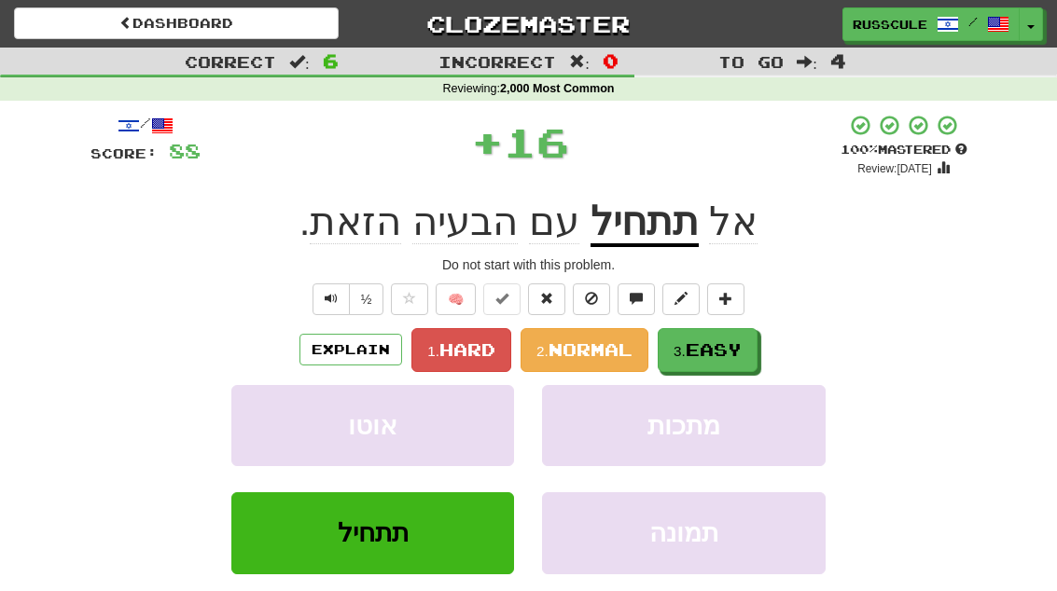
click at [733, 343] on span "Easy" at bounding box center [713, 349] width 56 height 21
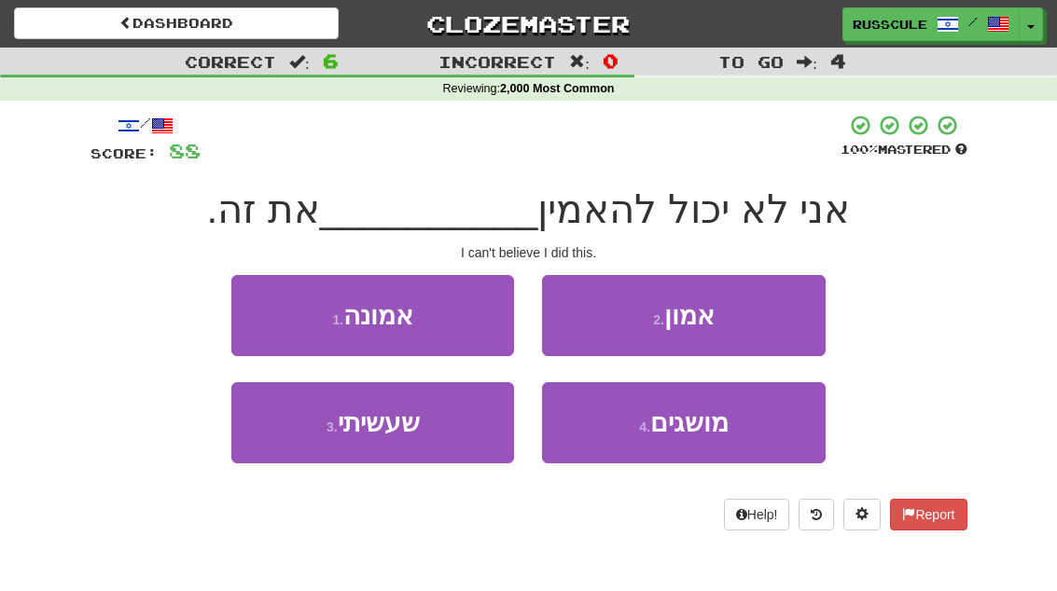
click at [283, 442] on button "3 . שעשיתי" at bounding box center [372, 422] width 283 height 81
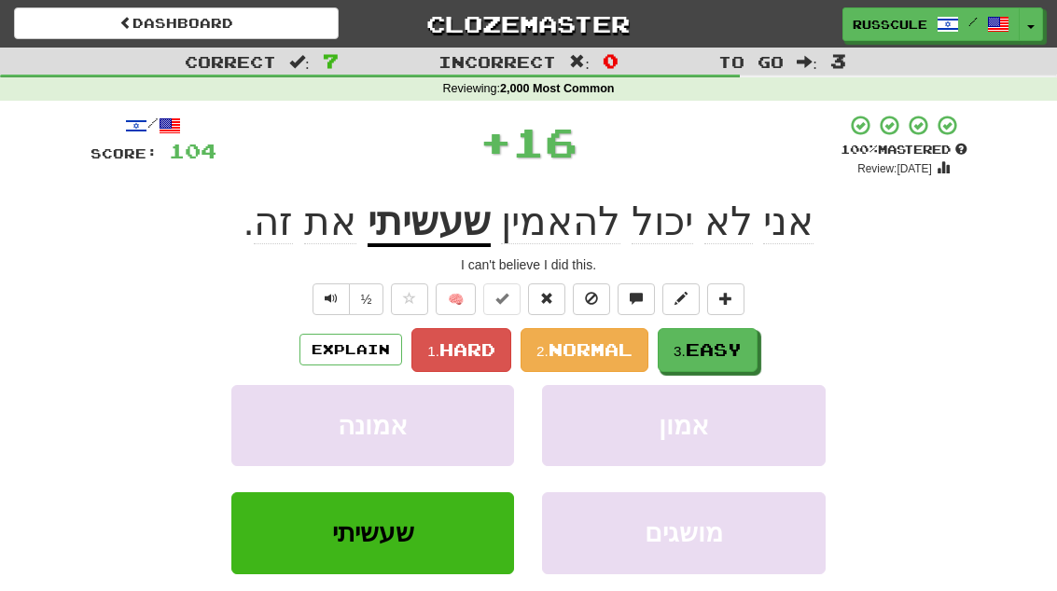
click at [717, 343] on span "Easy" at bounding box center [713, 349] width 56 height 21
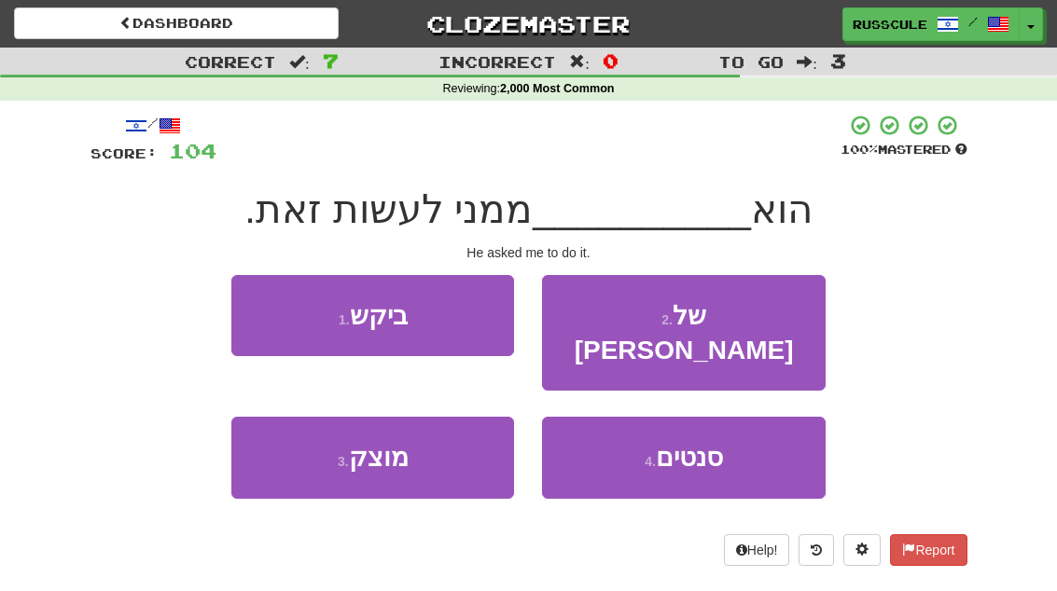
click at [252, 306] on button "1 . ביקש" at bounding box center [372, 315] width 283 height 81
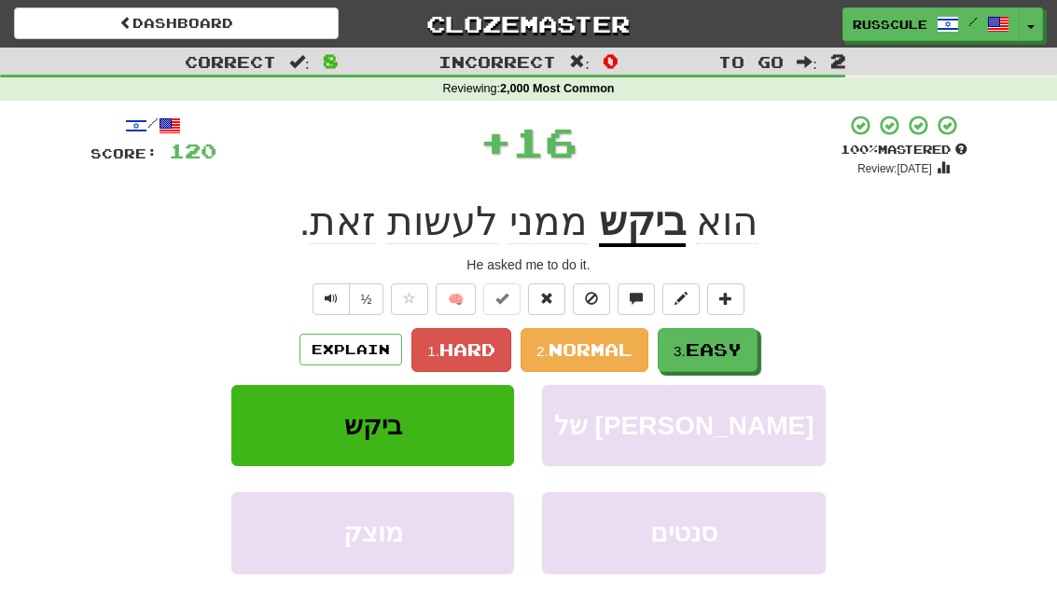
click at [736, 349] on span "Easy" at bounding box center [713, 349] width 56 height 21
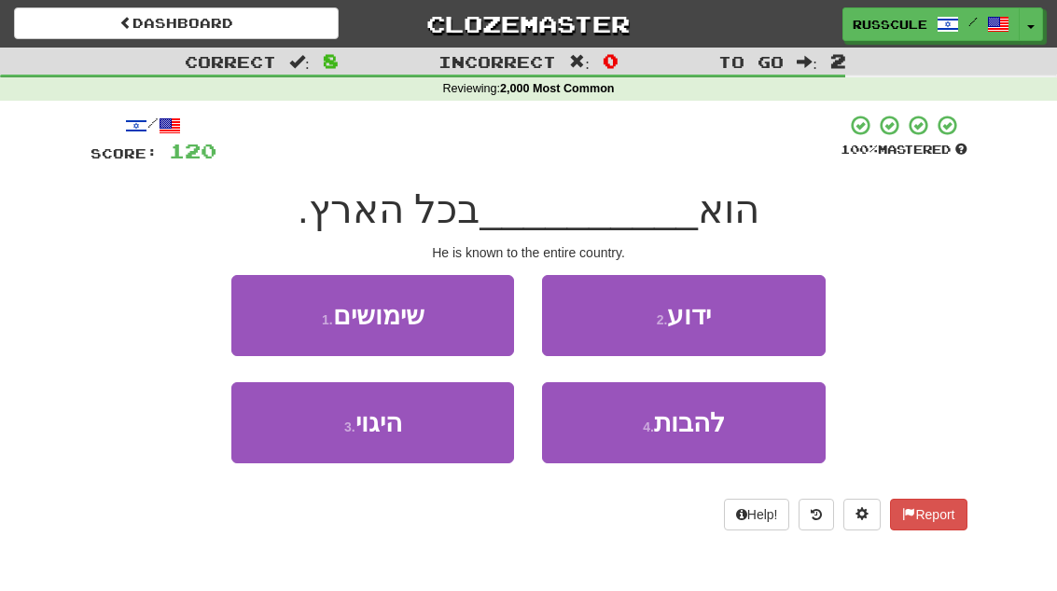
click at [756, 324] on button "2 . ידוע" at bounding box center [683, 315] width 283 height 81
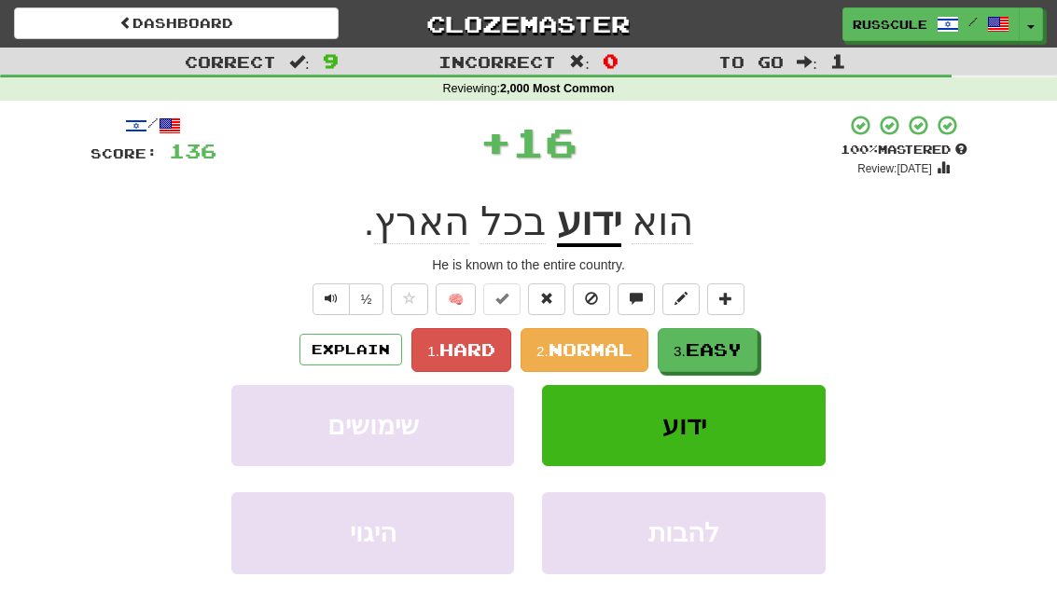
click at [731, 345] on span "Easy" at bounding box center [713, 349] width 56 height 21
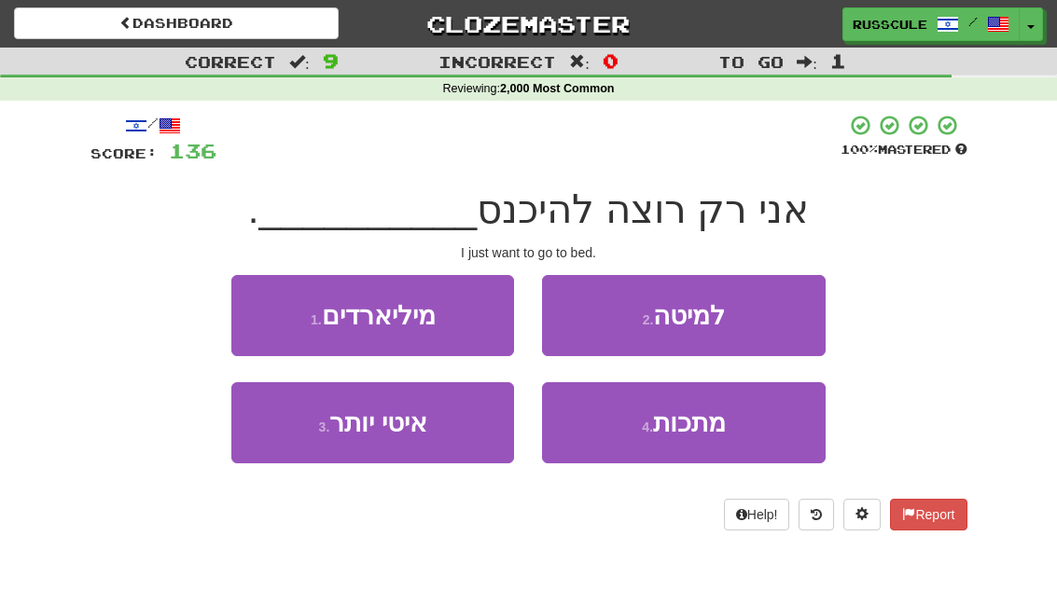
click at [760, 315] on button "2 . למיטה" at bounding box center [683, 315] width 283 height 81
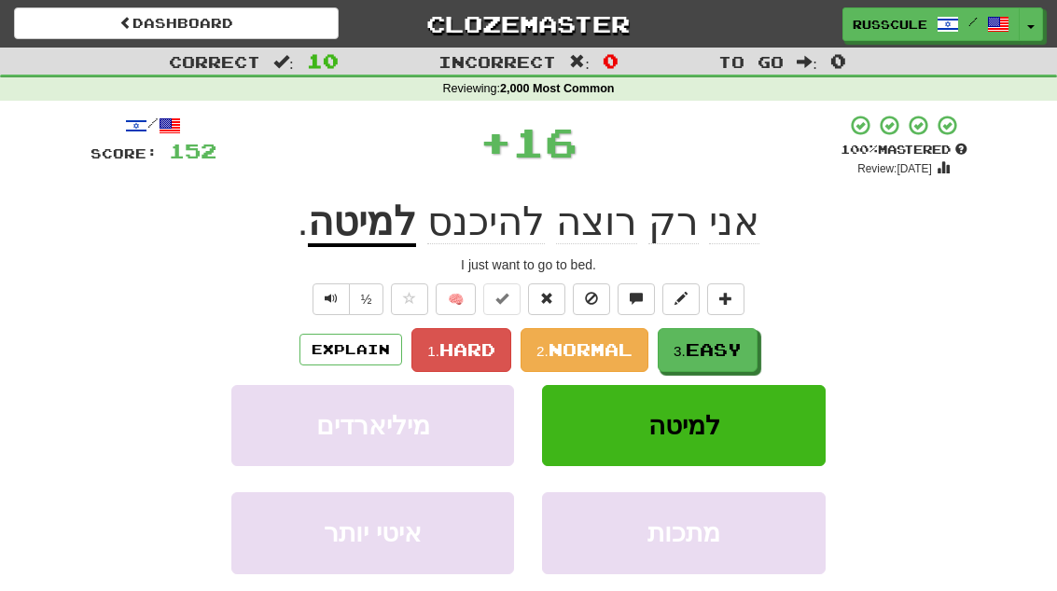
click at [730, 346] on span "Easy" at bounding box center [713, 349] width 56 height 21
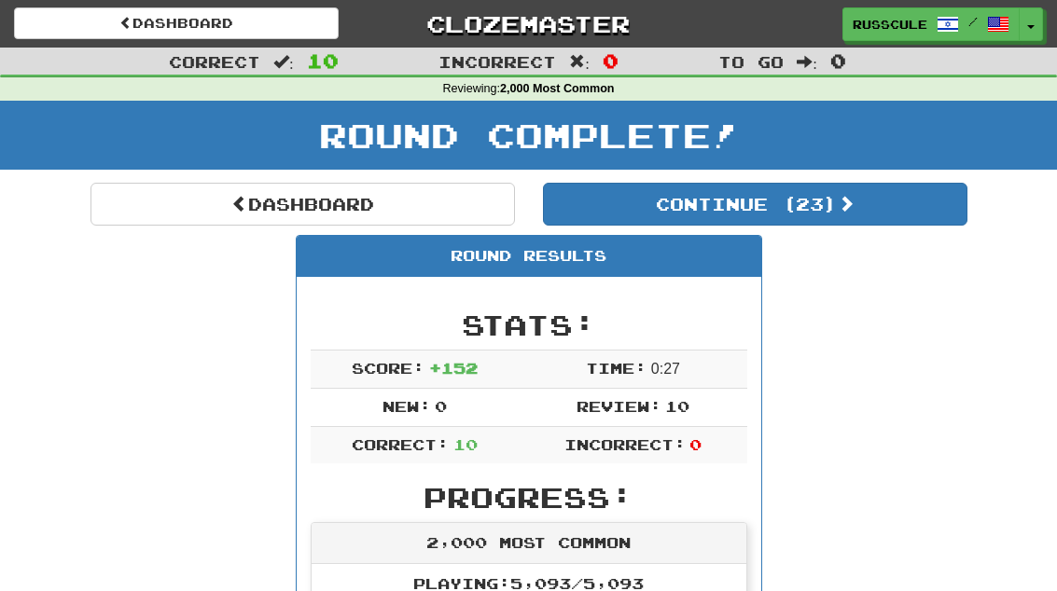
click at [900, 215] on button "Continue ( 23 )" at bounding box center [755, 204] width 424 height 43
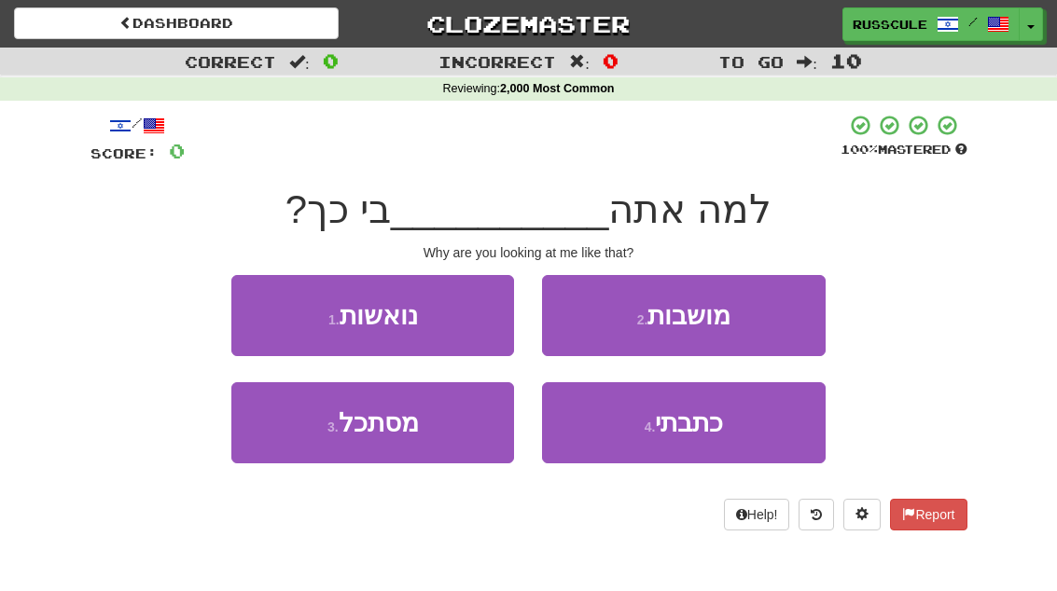
click at [291, 446] on button "3 . מסתכל" at bounding box center [372, 422] width 283 height 81
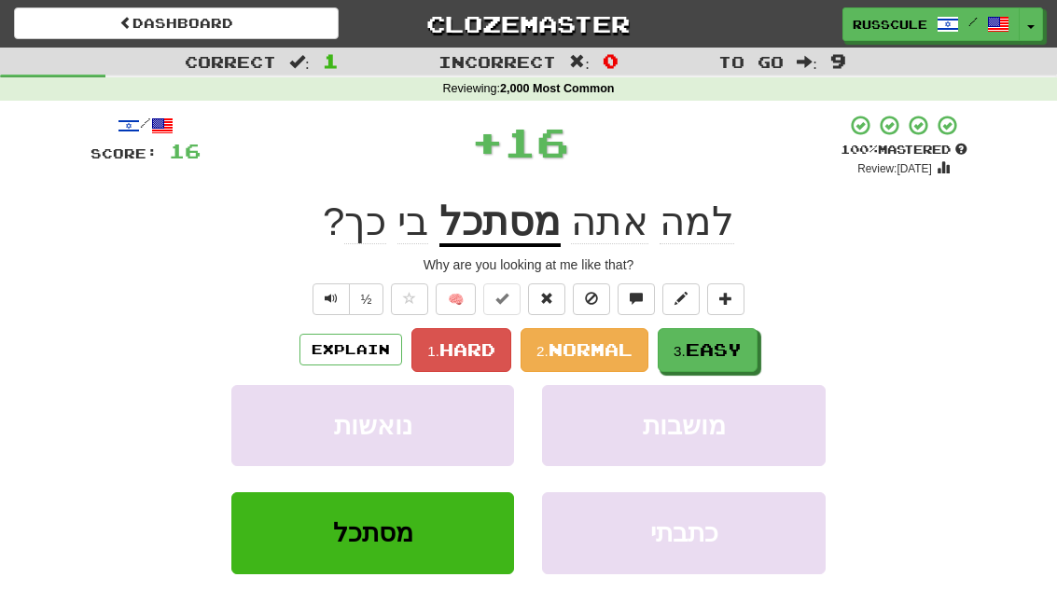
click at [749, 345] on button "3. Easy" at bounding box center [707, 350] width 100 height 44
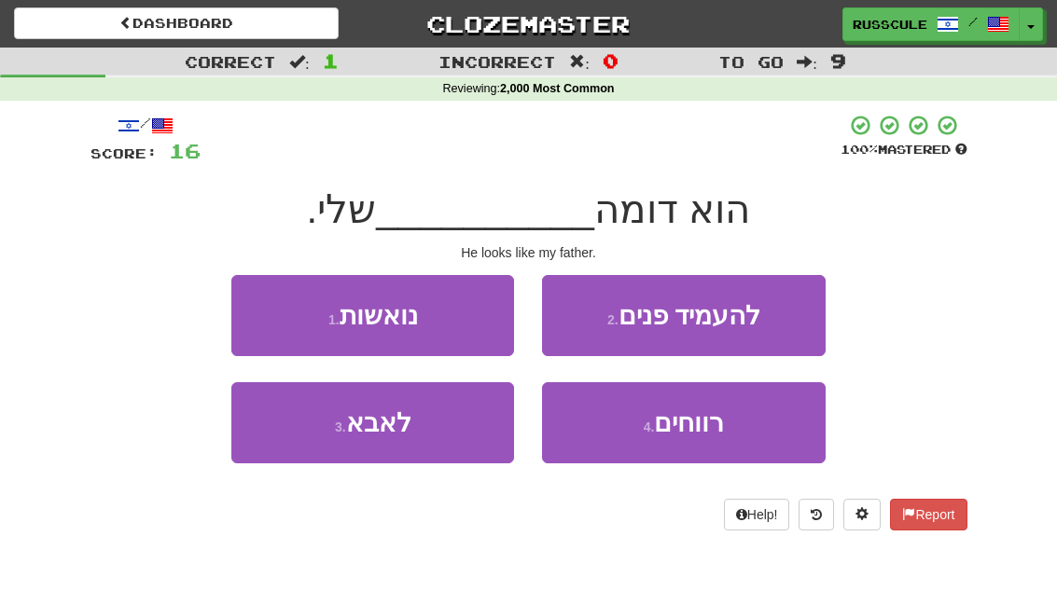
click at [258, 442] on button "3 . [GEOGRAPHIC_DATA]" at bounding box center [372, 422] width 283 height 81
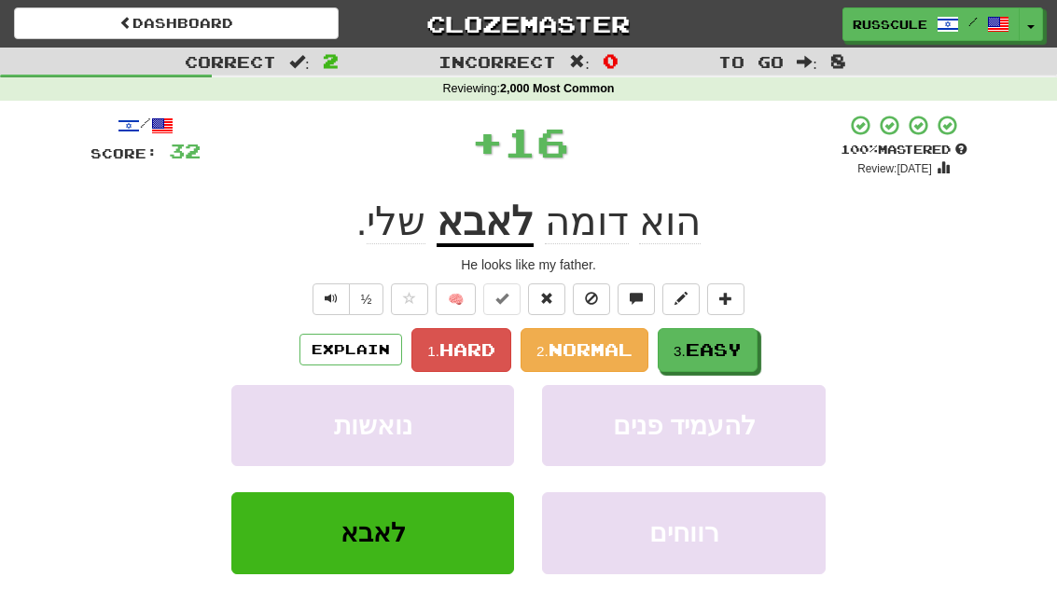
click at [734, 352] on span "Easy" at bounding box center [713, 349] width 56 height 21
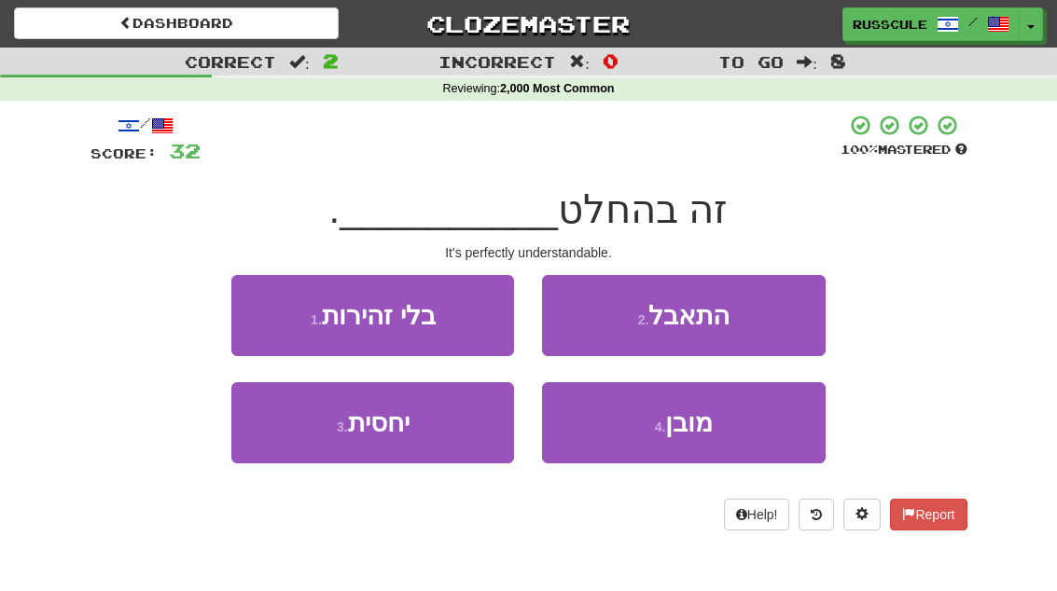
click at [702, 414] on span "מובן" at bounding box center [689, 422] width 48 height 29
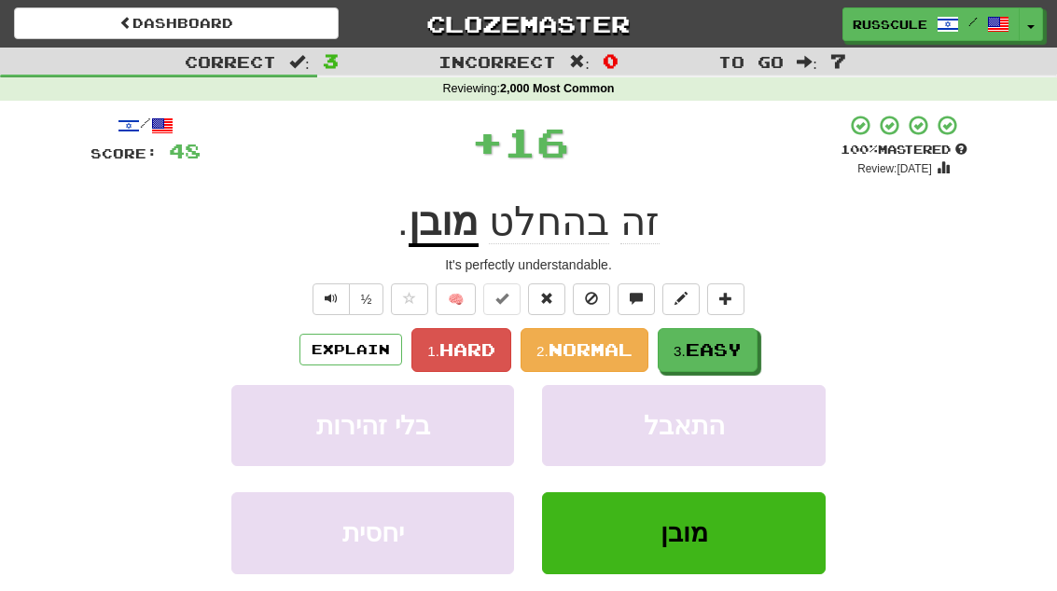
click at [734, 344] on span "Easy" at bounding box center [713, 349] width 56 height 21
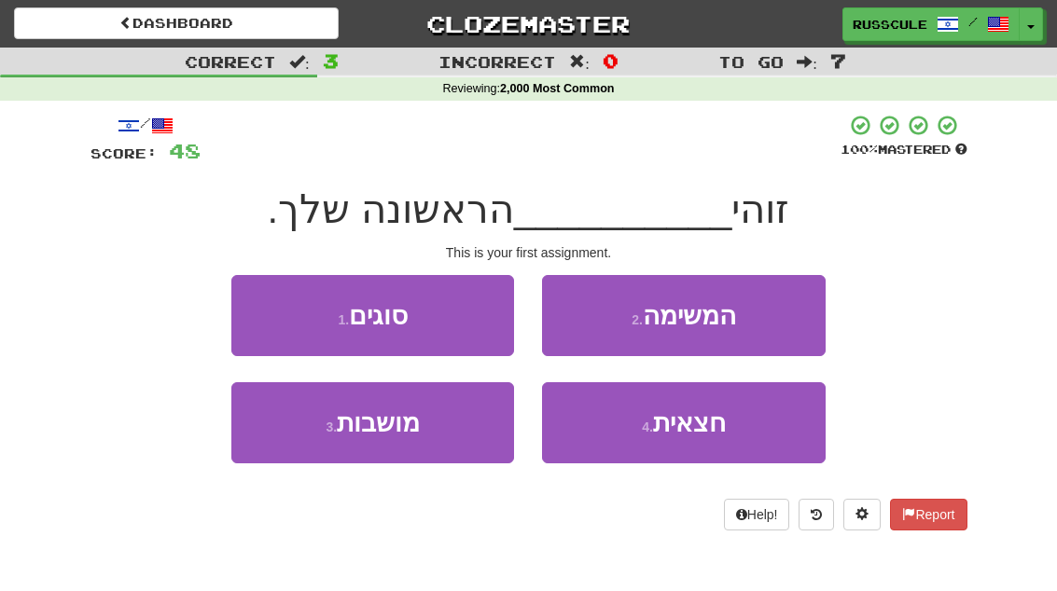
click at [762, 321] on button "2 . המשימה" at bounding box center [683, 315] width 283 height 81
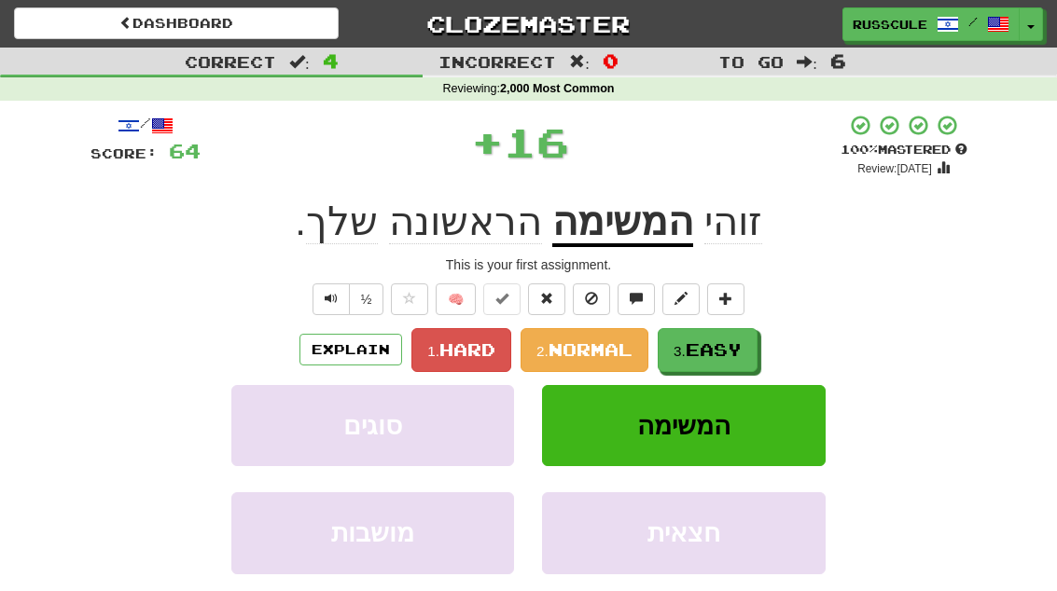
click at [733, 350] on span "Easy" at bounding box center [713, 349] width 56 height 21
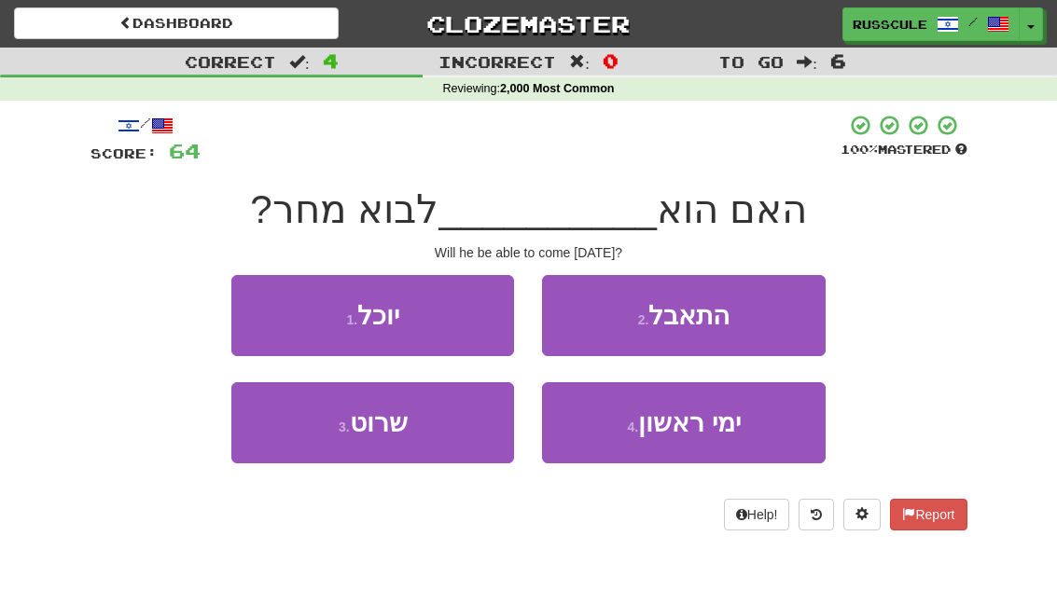
click at [267, 311] on button "1 . יוכל" at bounding box center [372, 315] width 283 height 81
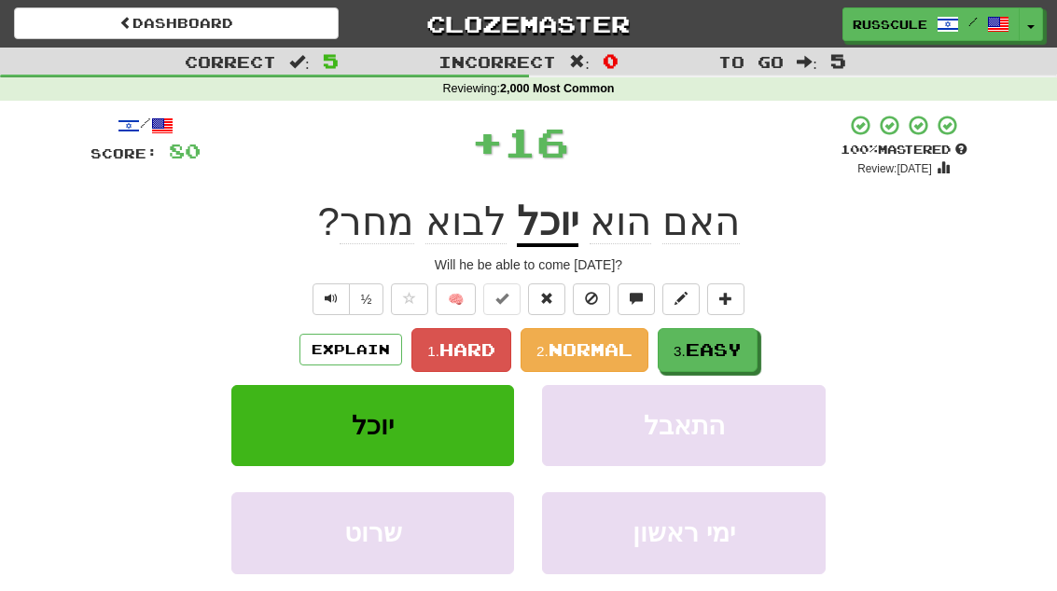
click at [736, 345] on span "Easy" at bounding box center [713, 349] width 56 height 21
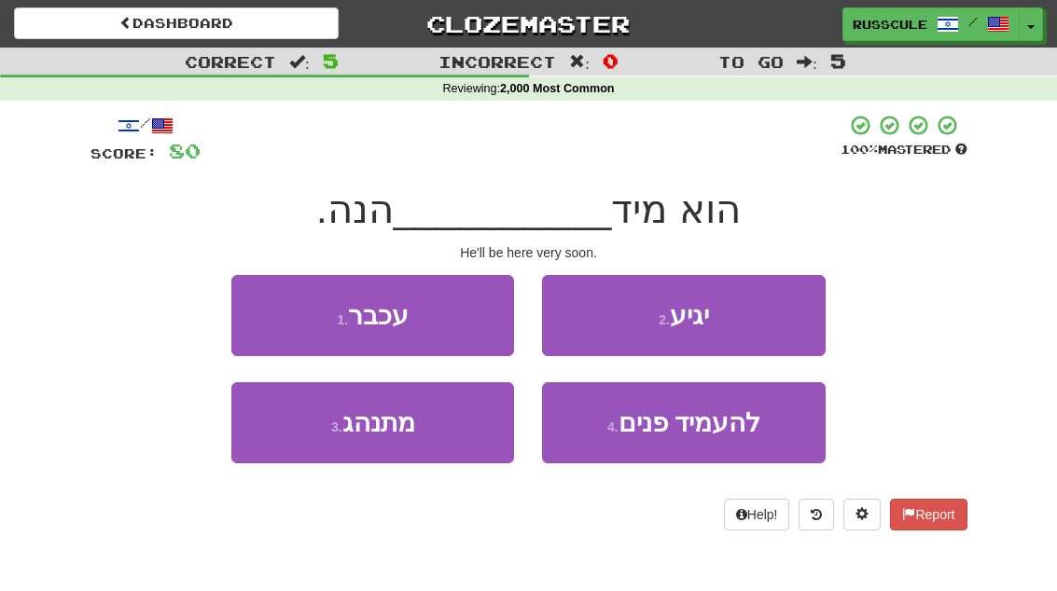
click at [757, 318] on button "2 . יגיע" at bounding box center [683, 315] width 283 height 81
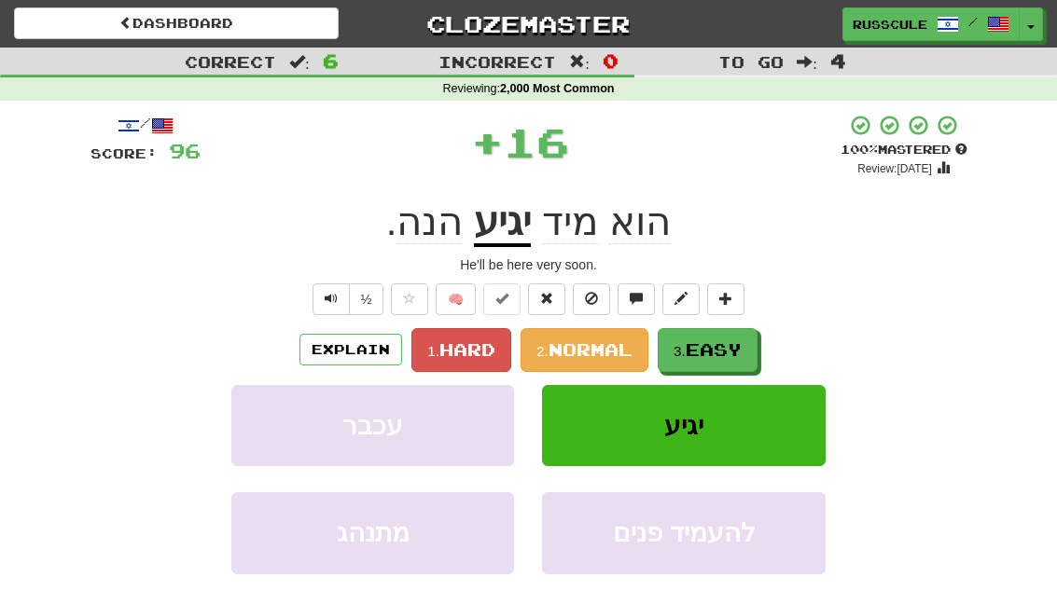
click at [724, 349] on span "Easy" at bounding box center [713, 349] width 56 height 21
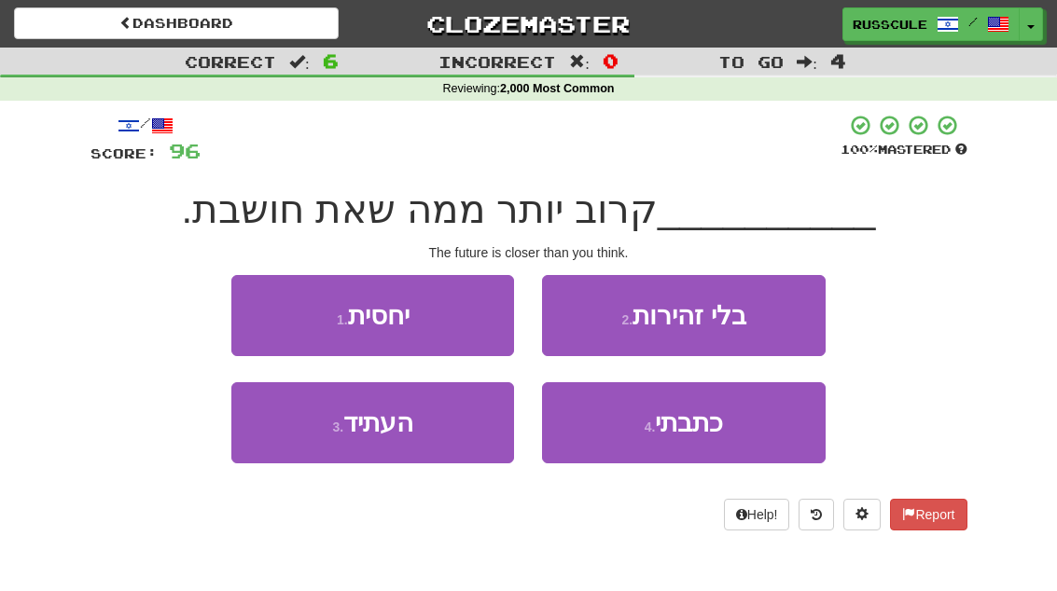
click at [288, 438] on button "3 . העתיד" at bounding box center [372, 422] width 283 height 81
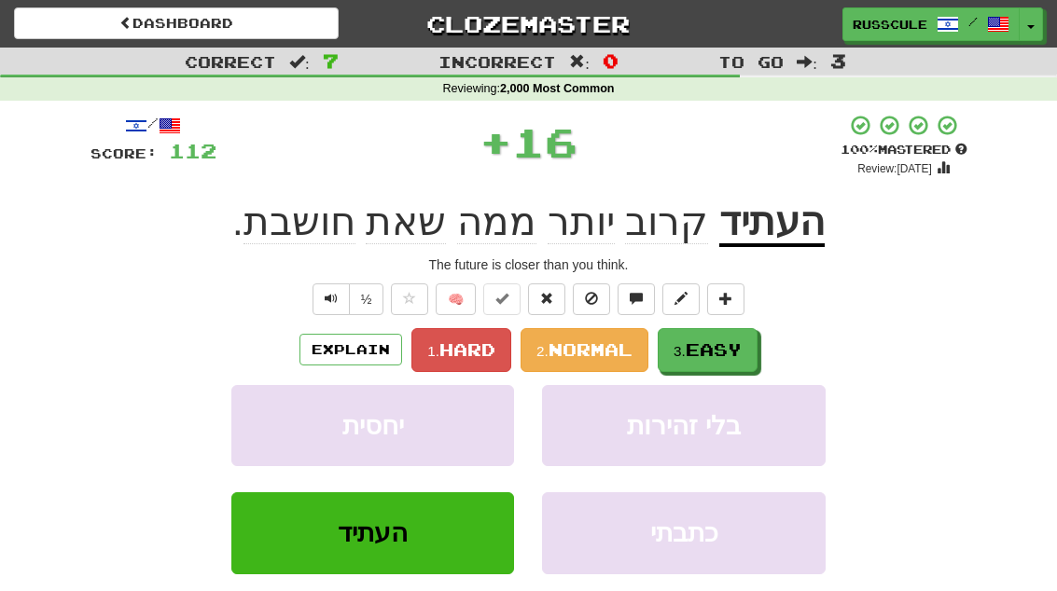
click at [739, 345] on span "Easy" at bounding box center [713, 349] width 56 height 21
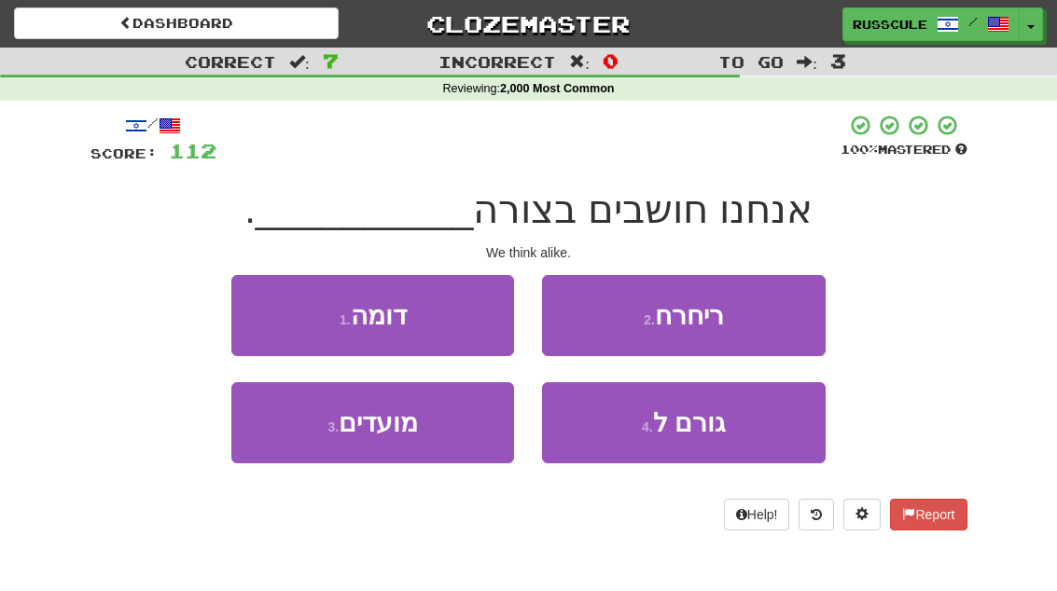
click at [261, 302] on button "1 . דומה" at bounding box center [372, 315] width 283 height 81
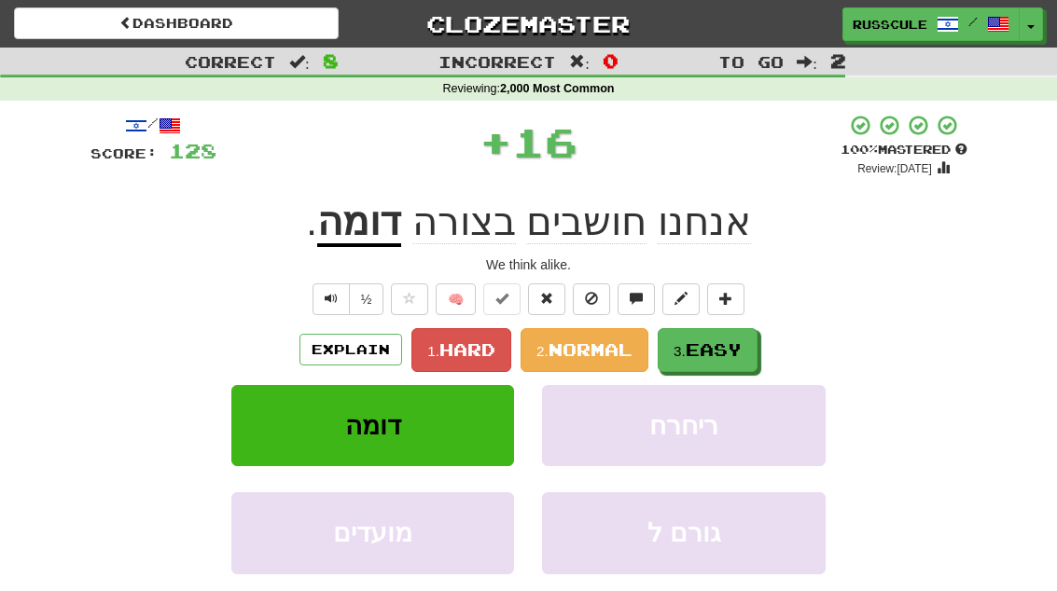
click at [738, 351] on span "Easy" at bounding box center [713, 349] width 56 height 21
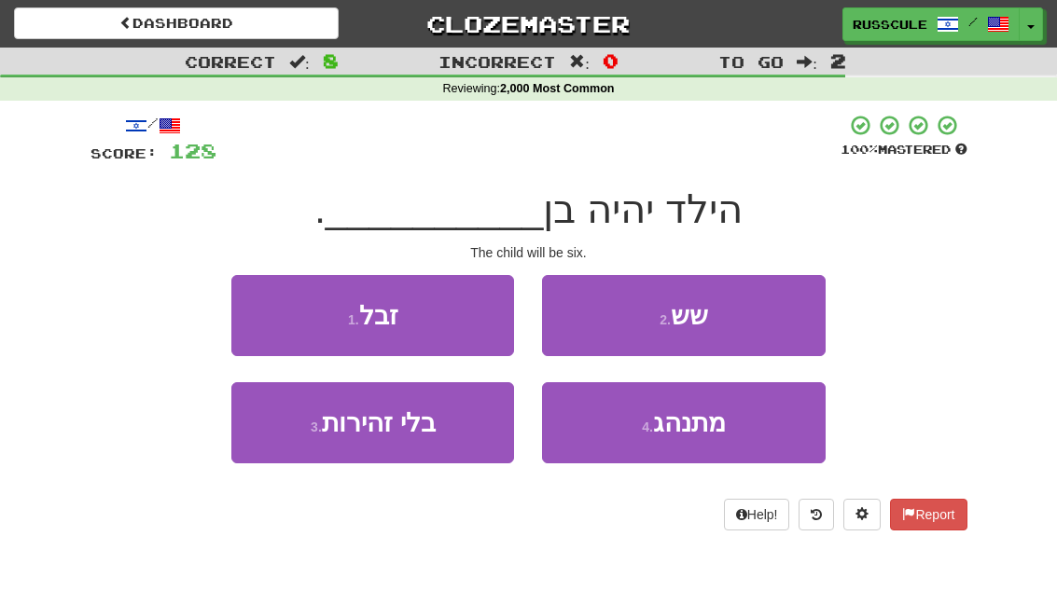
click at [761, 320] on button "2 . שש" at bounding box center [683, 315] width 283 height 81
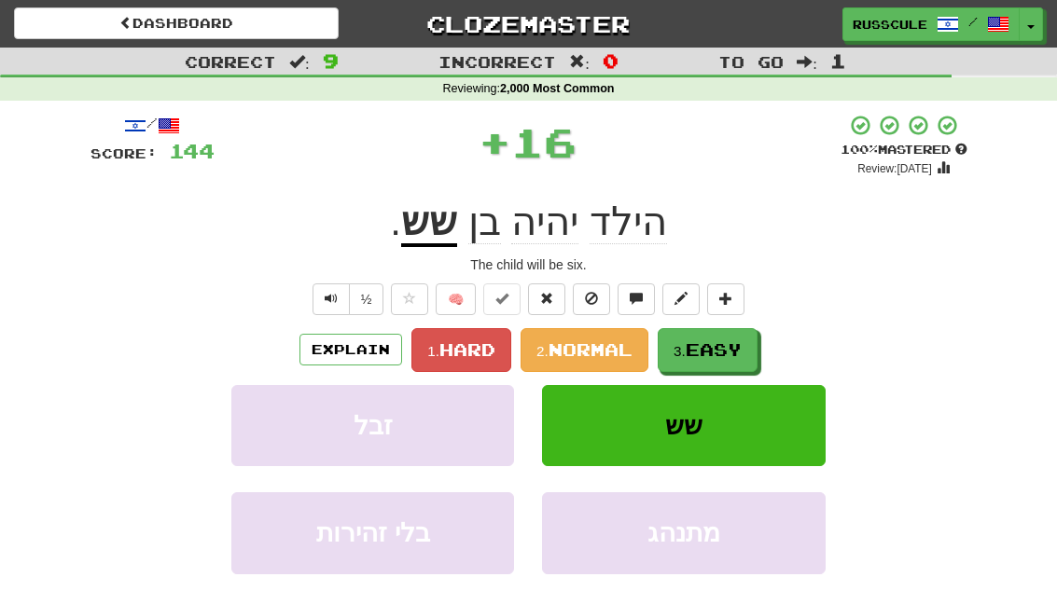
click at [719, 347] on span "Easy" at bounding box center [713, 349] width 56 height 21
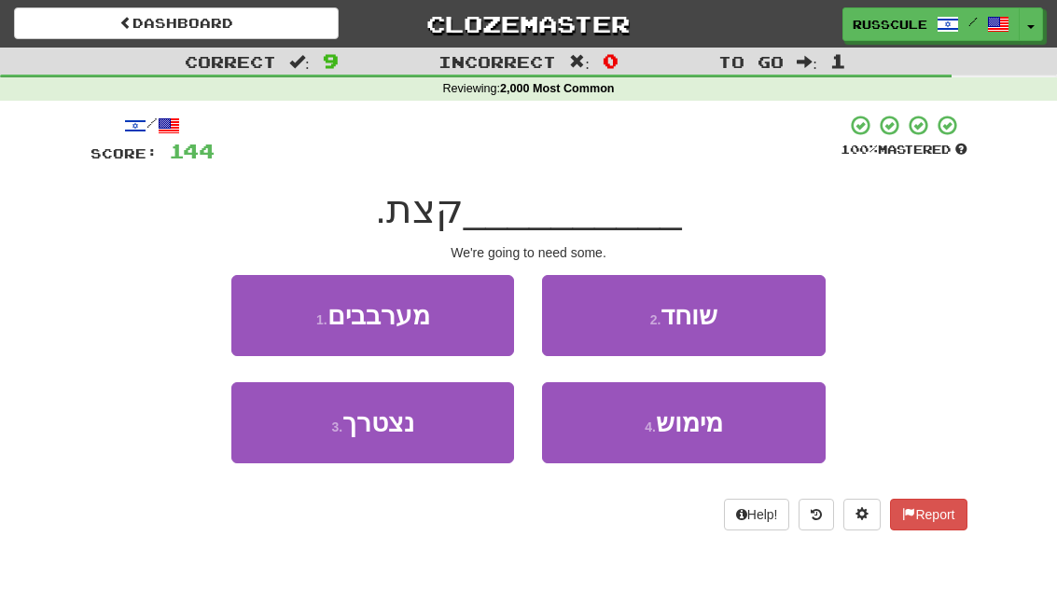
click at [284, 448] on button "3 . נצטרך" at bounding box center [372, 422] width 283 height 81
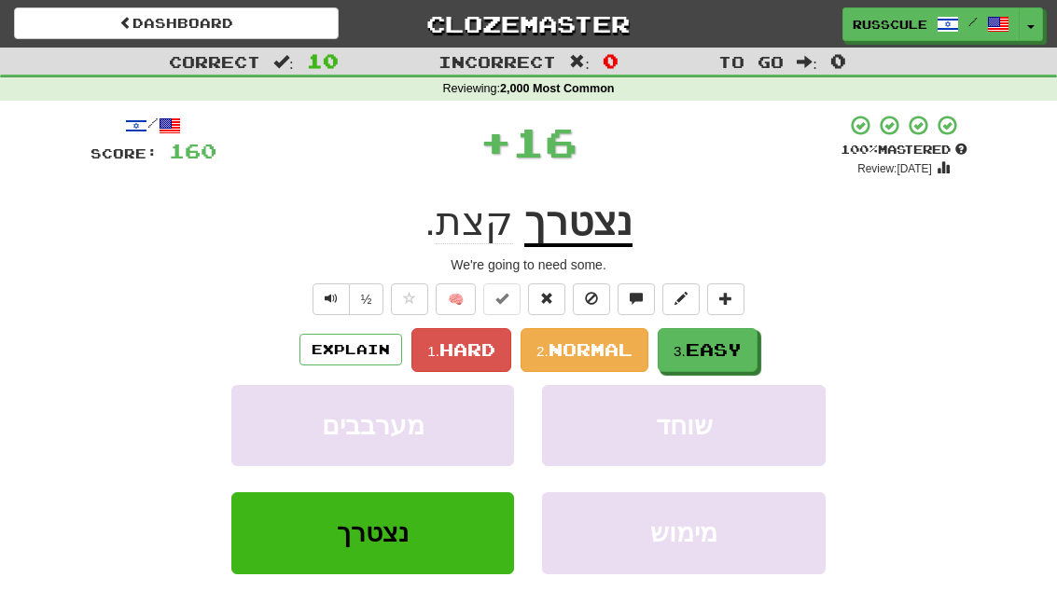
click at [734, 347] on span "Easy" at bounding box center [713, 349] width 56 height 21
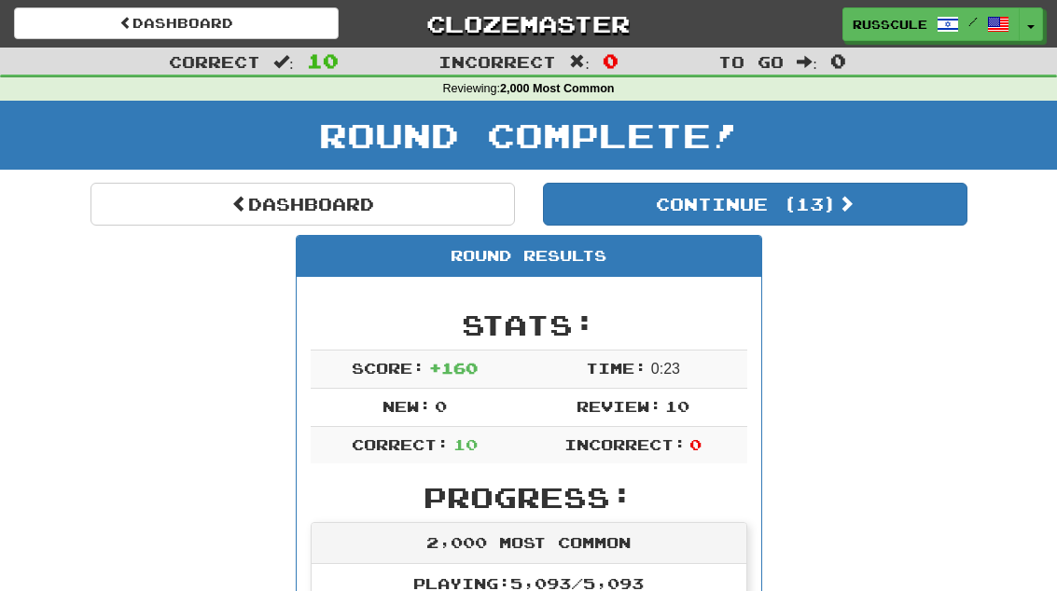
click at [893, 220] on button "Continue ( 13 )" at bounding box center [755, 204] width 424 height 43
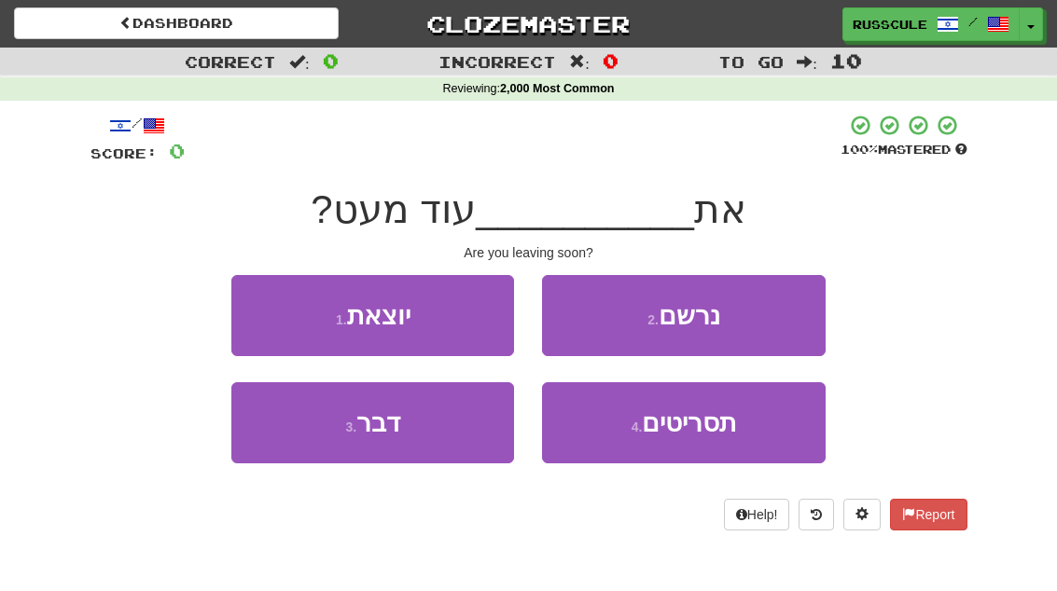
click at [253, 316] on button "1 . יוצאת" at bounding box center [372, 315] width 283 height 81
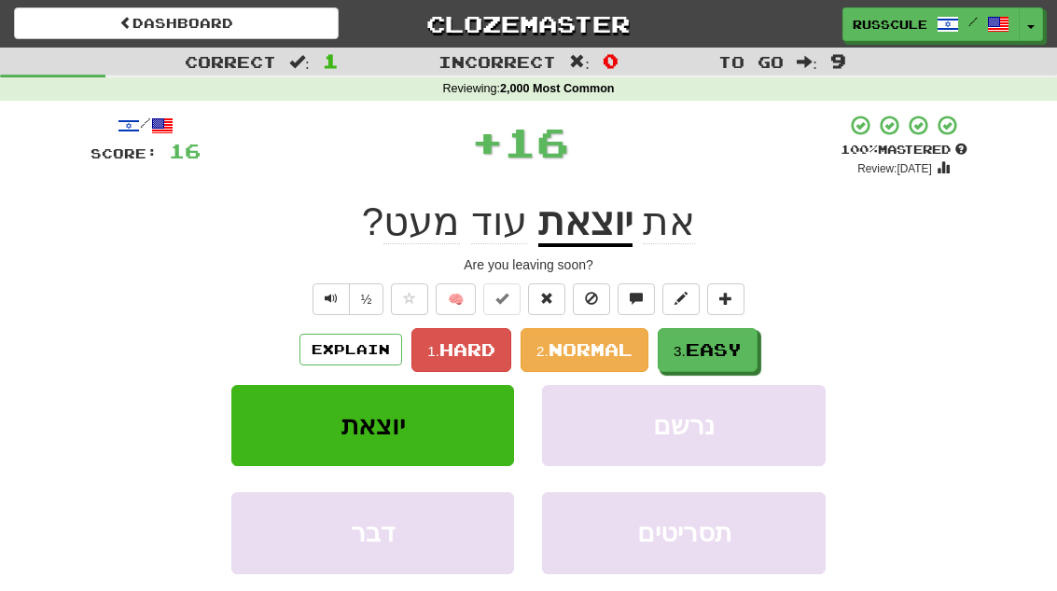
click at [739, 346] on span "Easy" at bounding box center [713, 349] width 56 height 21
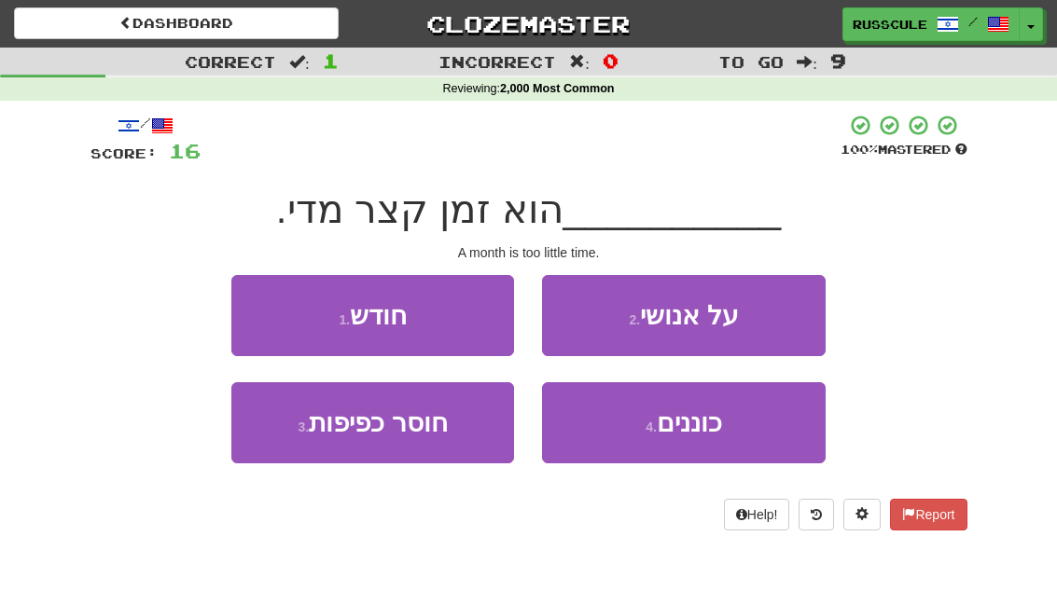
click at [256, 309] on button "1 . חודש" at bounding box center [372, 315] width 283 height 81
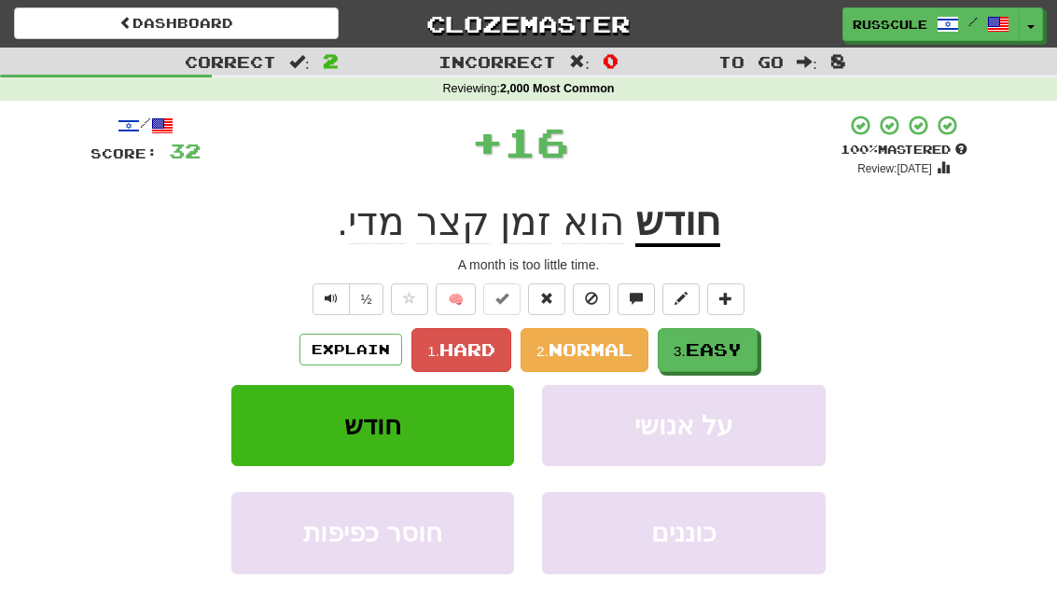
click at [730, 356] on span "Easy" at bounding box center [713, 349] width 56 height 21
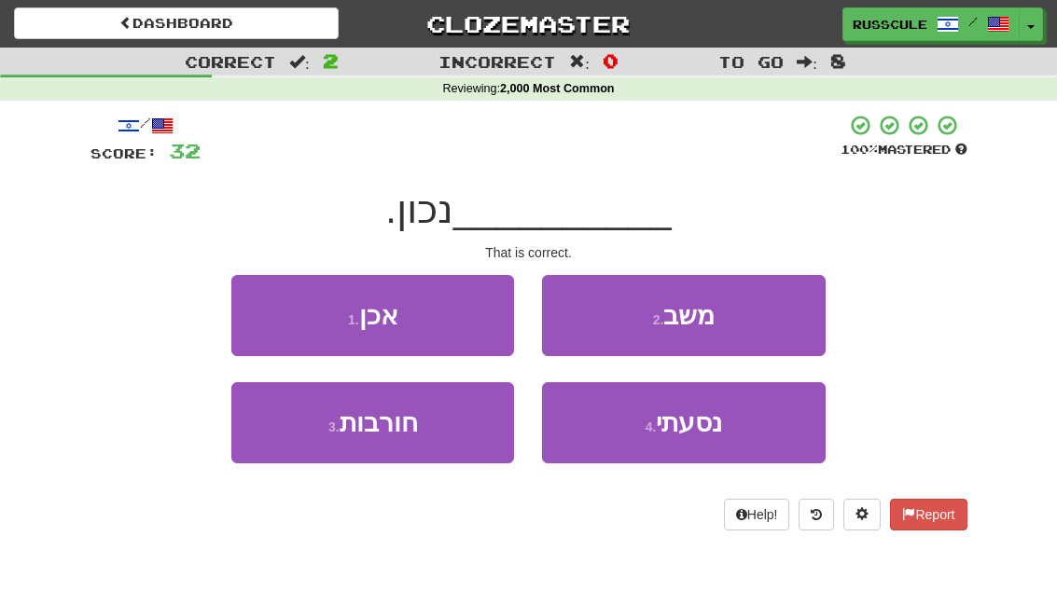
click at [267, 306] on button "1 . אכן" at bounding box center [372, 315] width 283 height 81
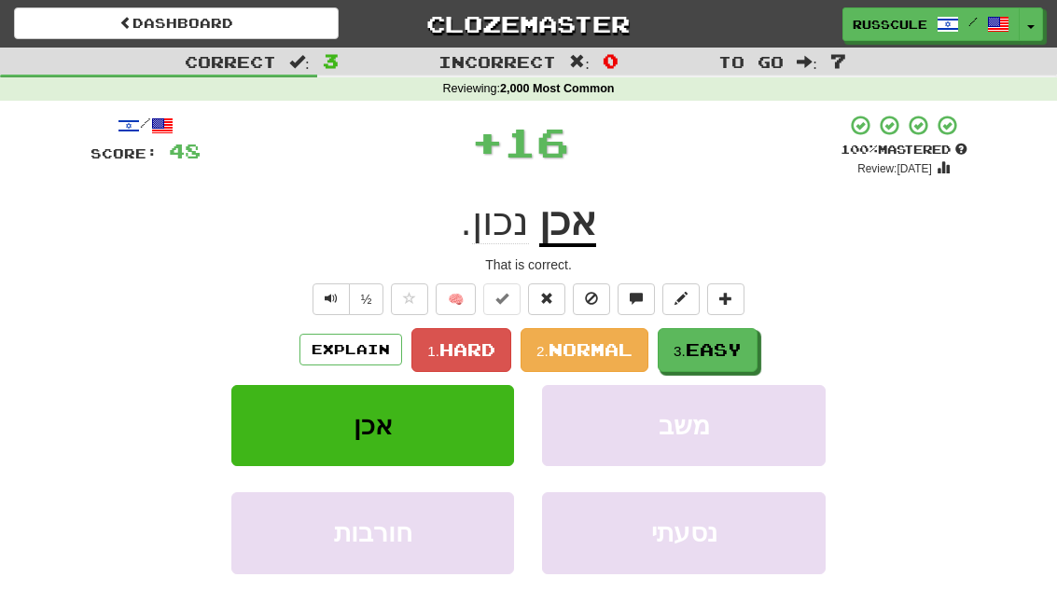
click at [726, 346] on span "Easy" at bounding box center [713, 349] width 56 height 21
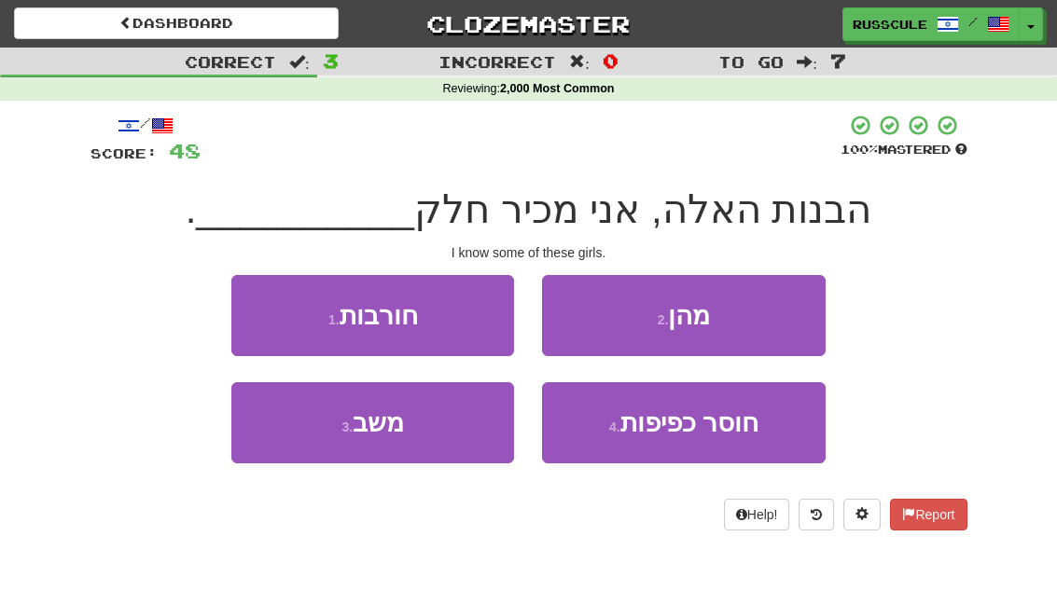
click at [761, 316] on button "2 . מהן" at bounding box center [683, 315] width 283 height 81
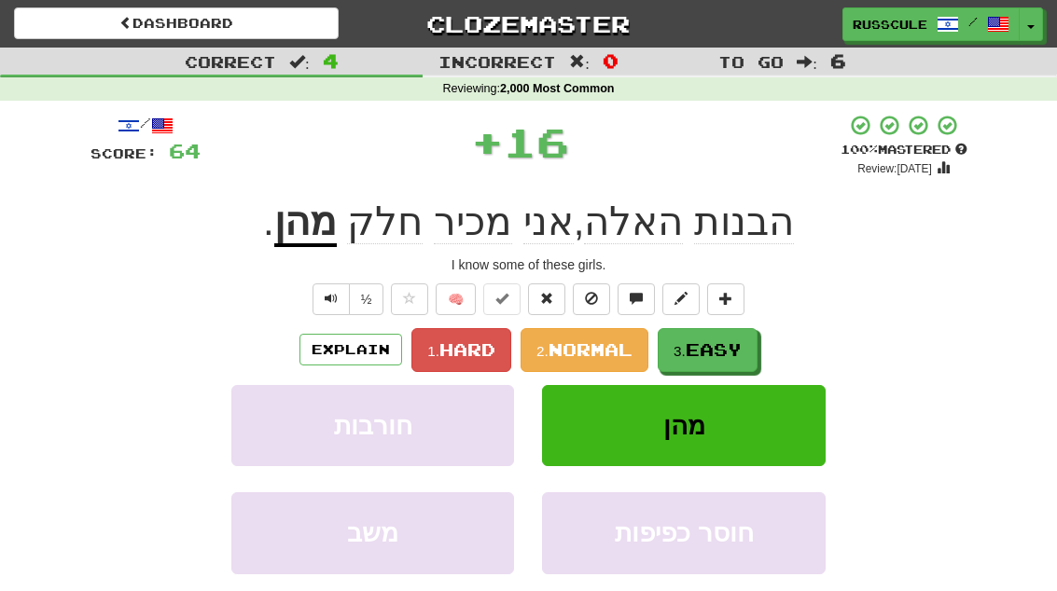
click at [723, 346] on span "Easy" at bounding box center [713, 349] width 56 height 21
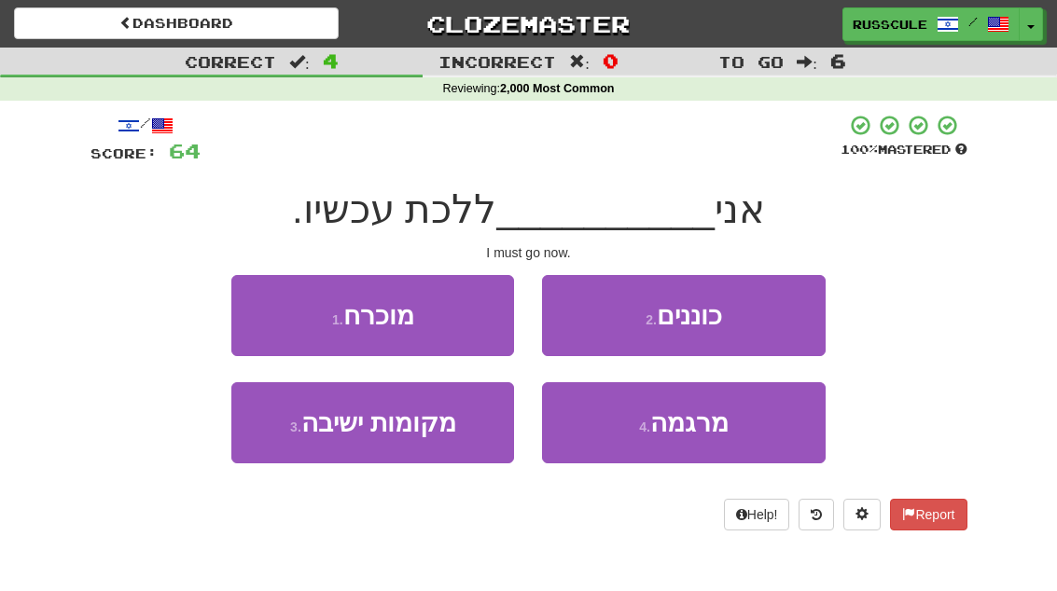
click at [283, 294] on button "1 . מוכרח" at bounding box center [372, 315] width 283 height 81
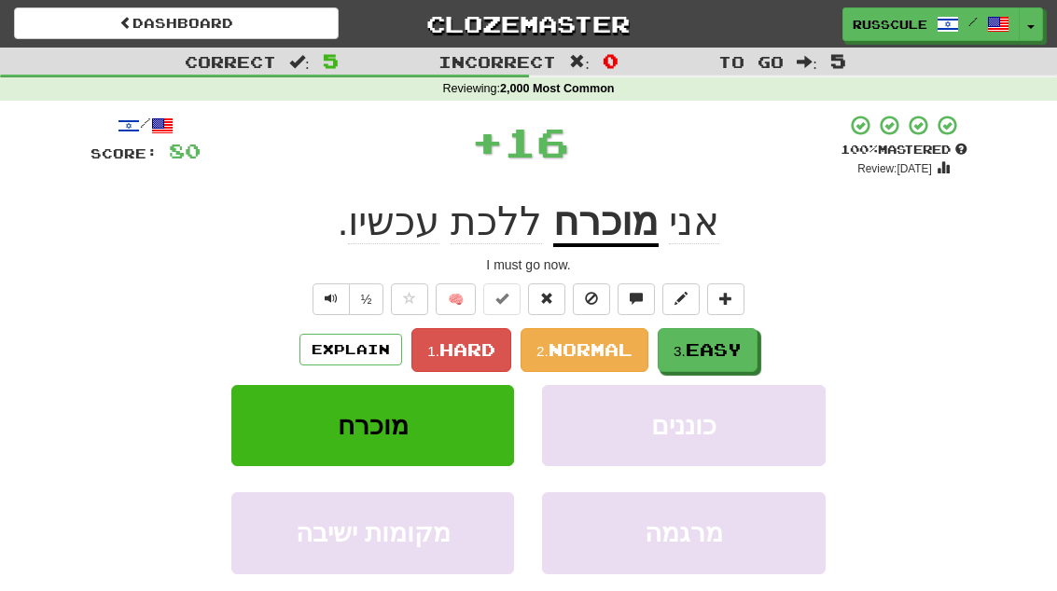
click at [726, 350] on span "Easy" at bounding box center [713, 349] width 56 height 21
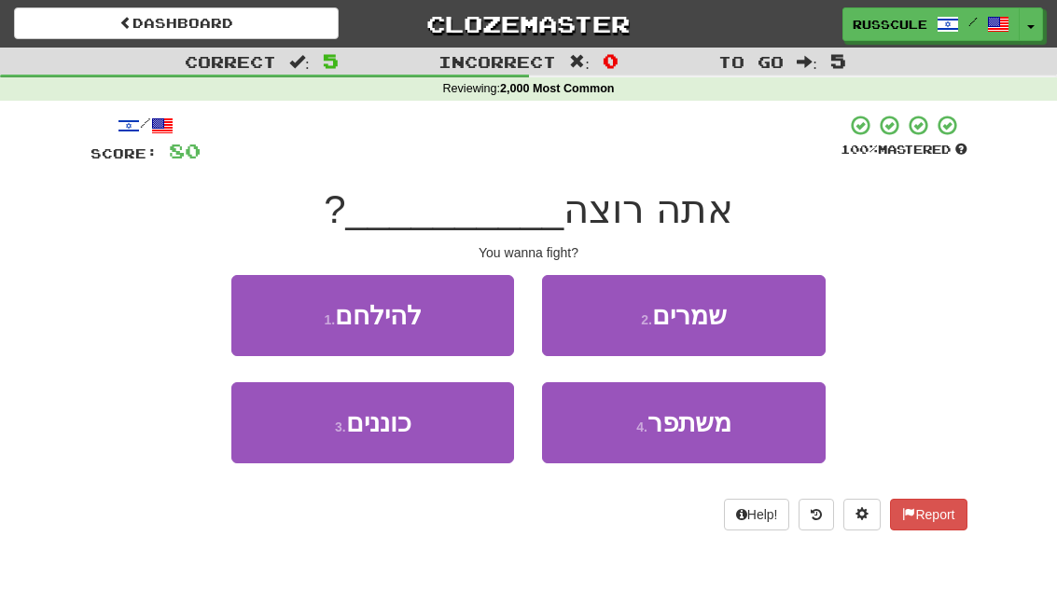
click at [274, 311] on button "1 . להילחם" at bounding box center [372, 315] width 283 height 81
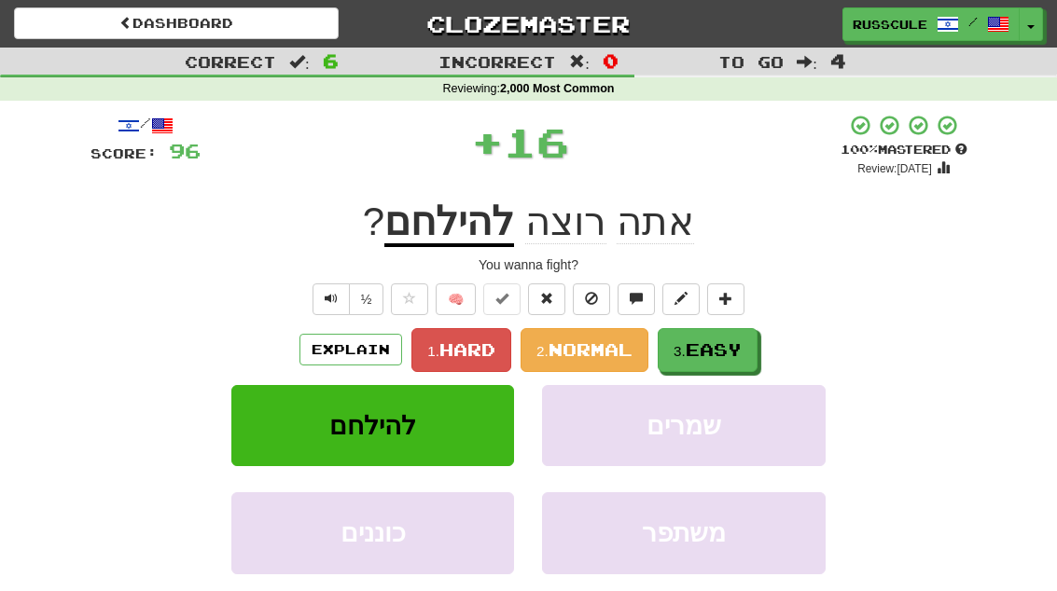
click at [737, 346] on span "Easy" at bounding box center [713, 349] width 56 height 21
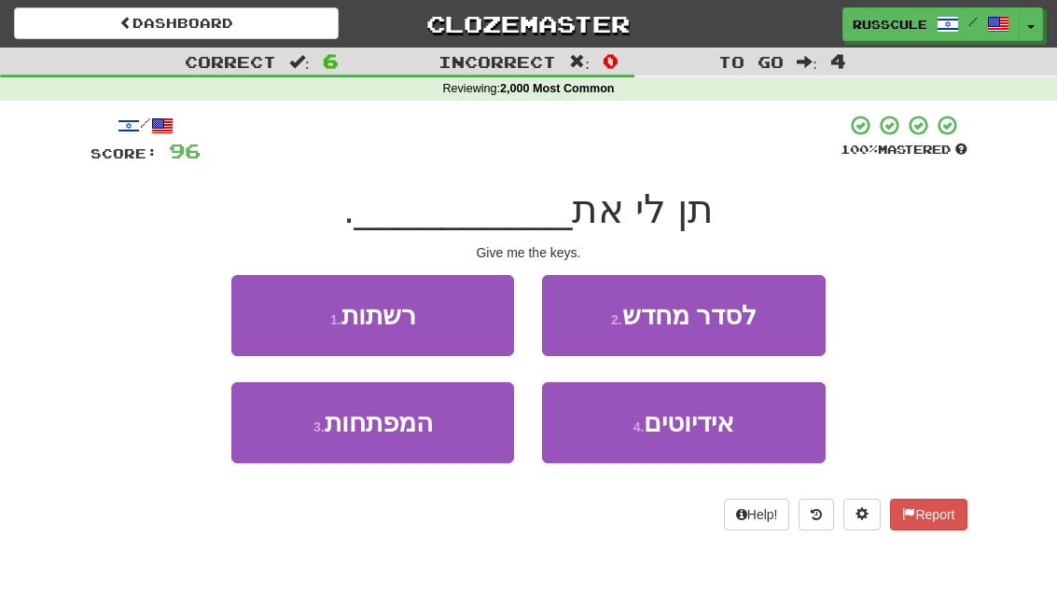
click at [283, 436] on button "3 . המפתחות" at bounding box center [372, 422] width 283 height 81
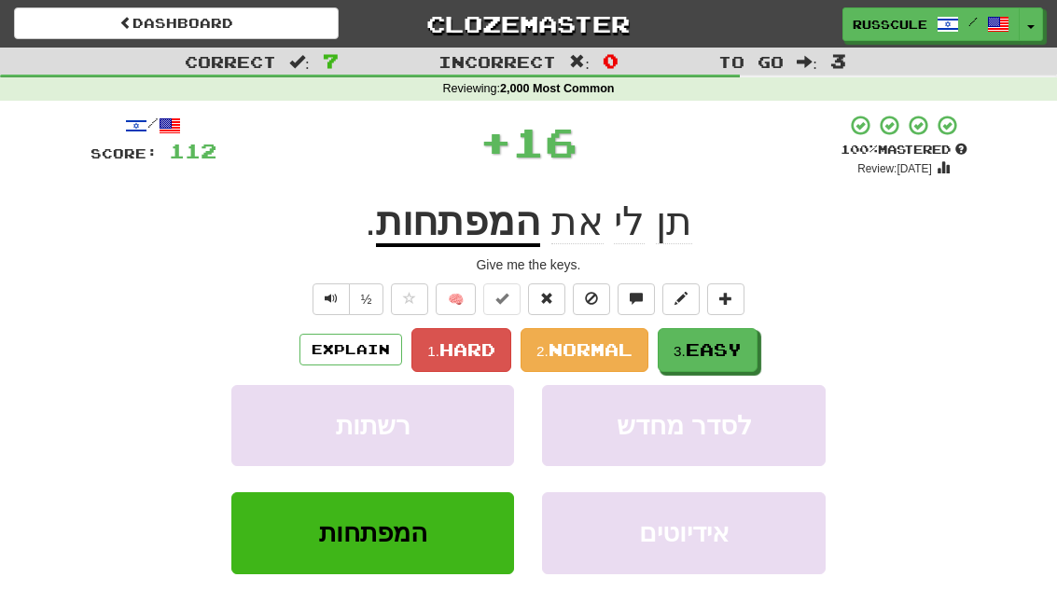
click at [730, 348] on span "Easy" at bounding box center [713, 349] width 56 height 21
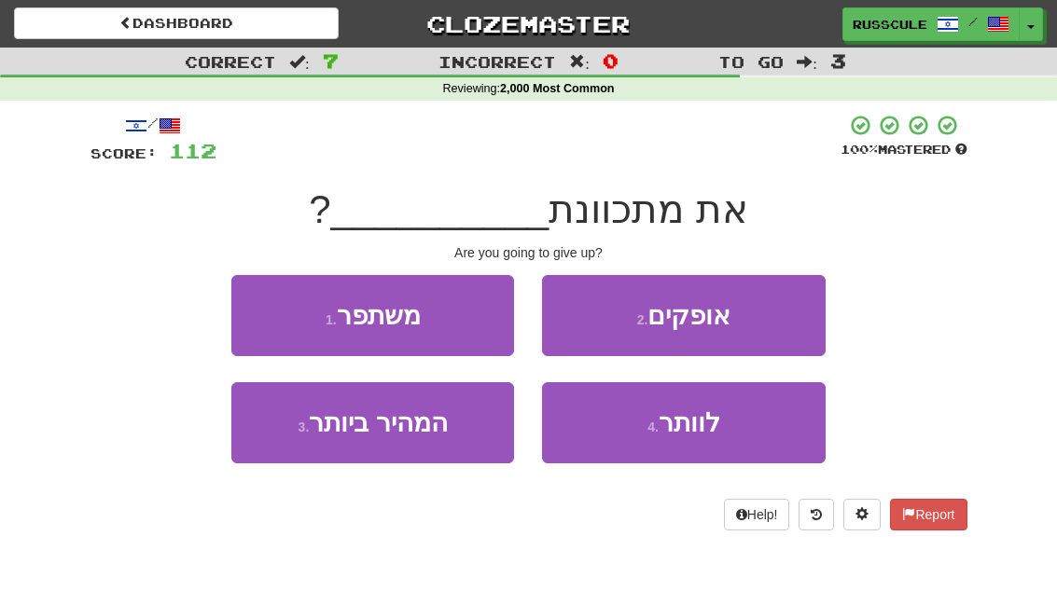
click at [717, 428] on span "לוותר" at bounding box center [689, 422] width 62 height 29
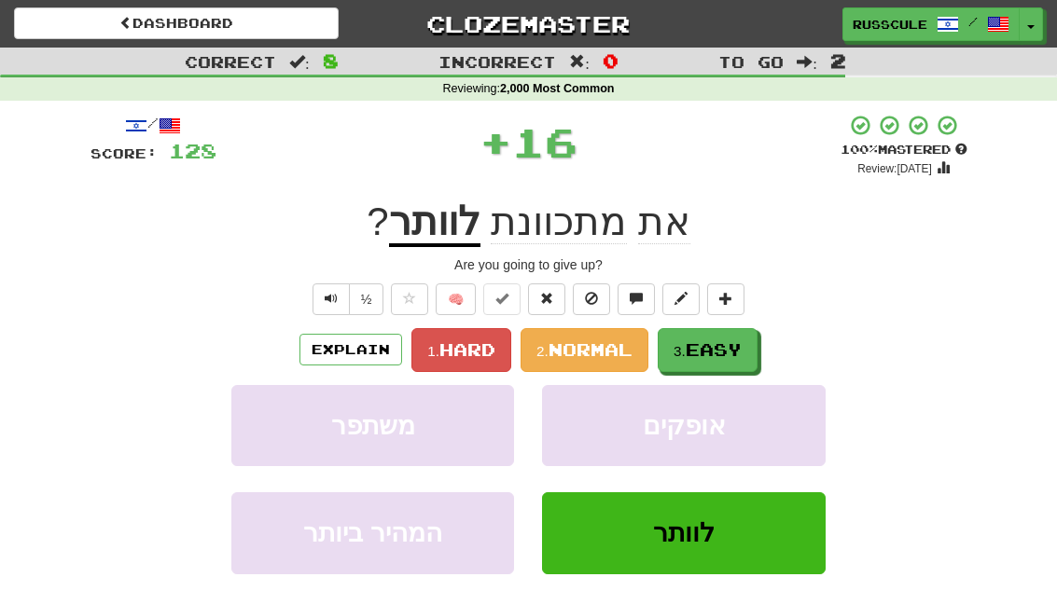
click at [733, 354] on span "Easy" at bounding box center [713, 349] width 56 height 21
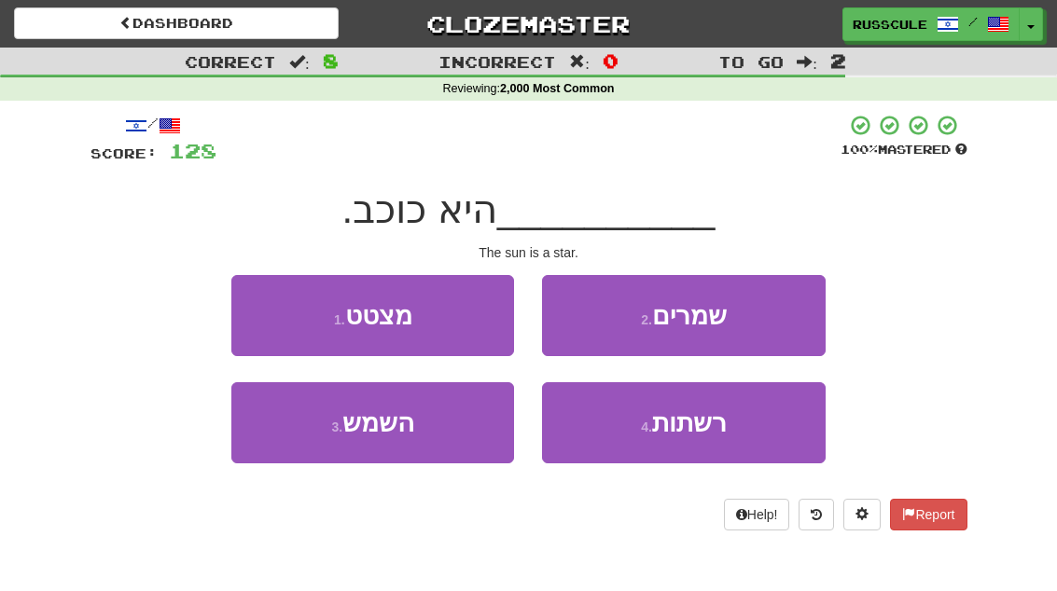
click at [290, 446] on button "3 . השמש" at bounding box center [372, 422] width 283 height 81
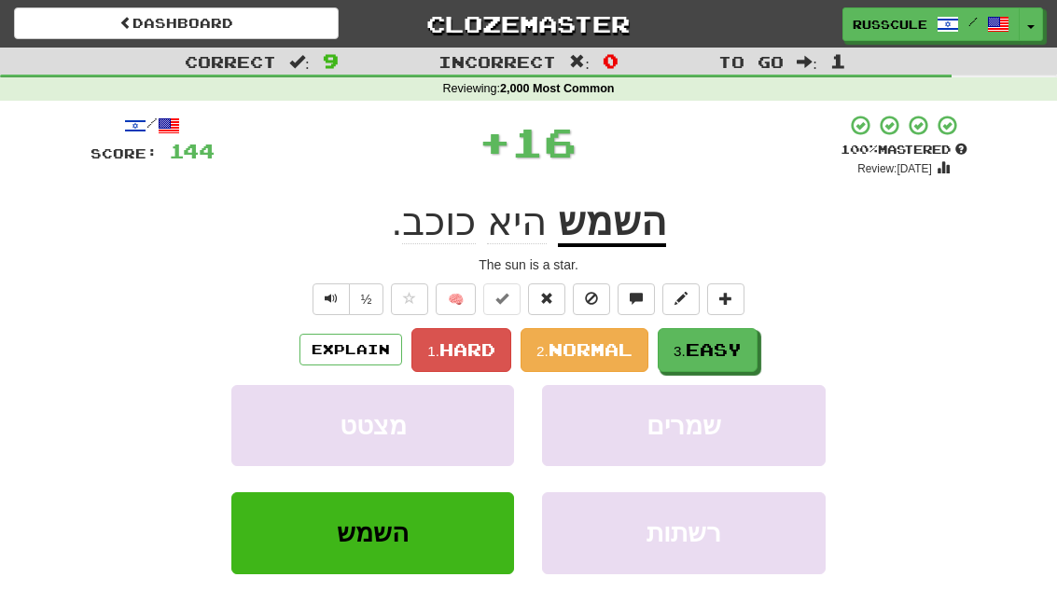
click at [730, 350] on span "Easy" at bounding box center [713, 349] width 56 height 21
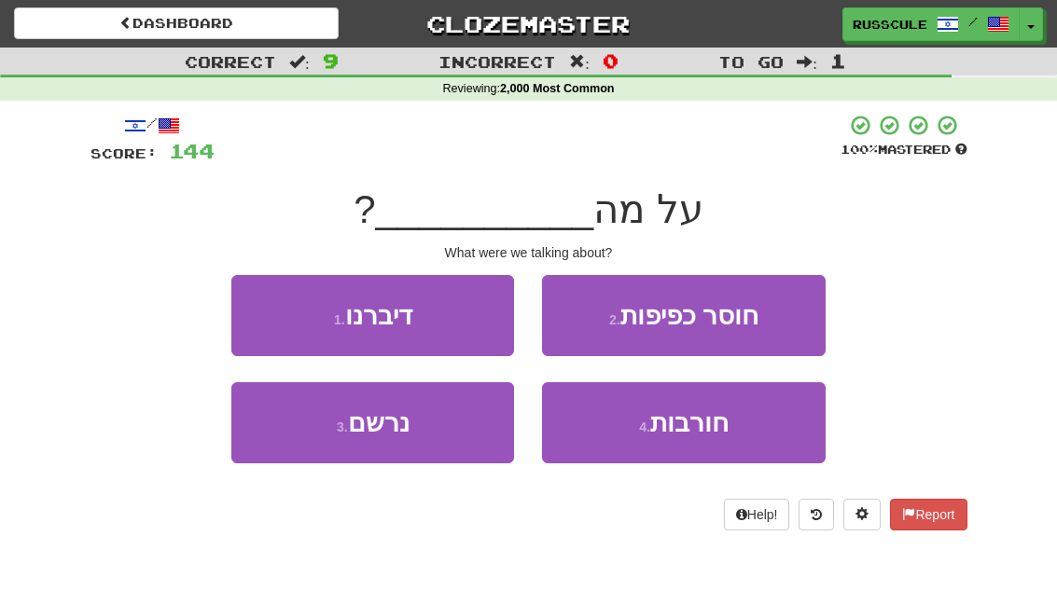
click at [264, 311] on button "1 . דיברנו" at bounding box center [372, 315] width 283 height 81
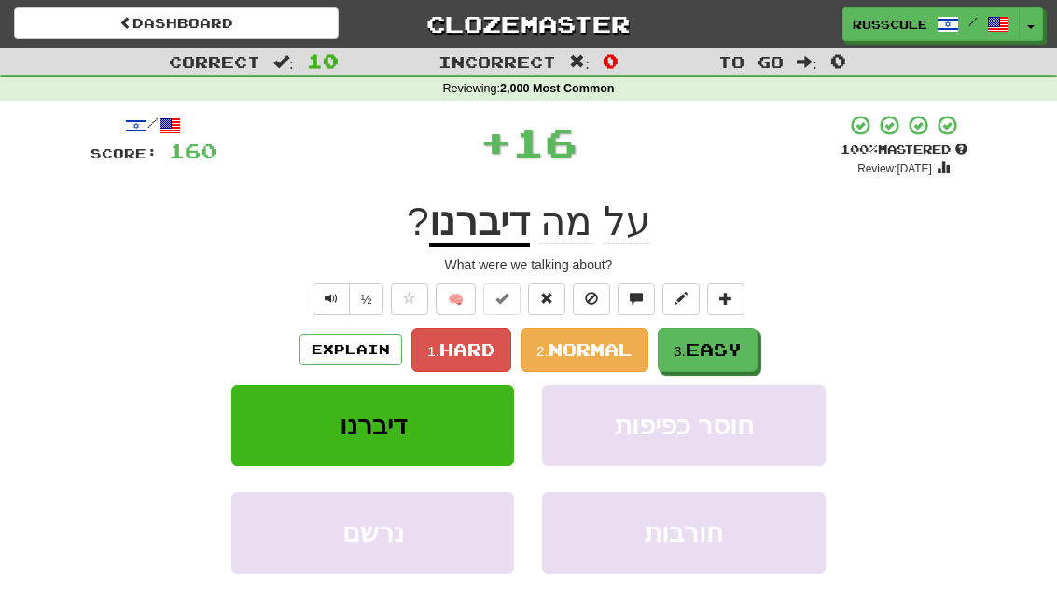
click at [723, 355] on span "Easy" at bounding box center [713, 349] width 56 height 21
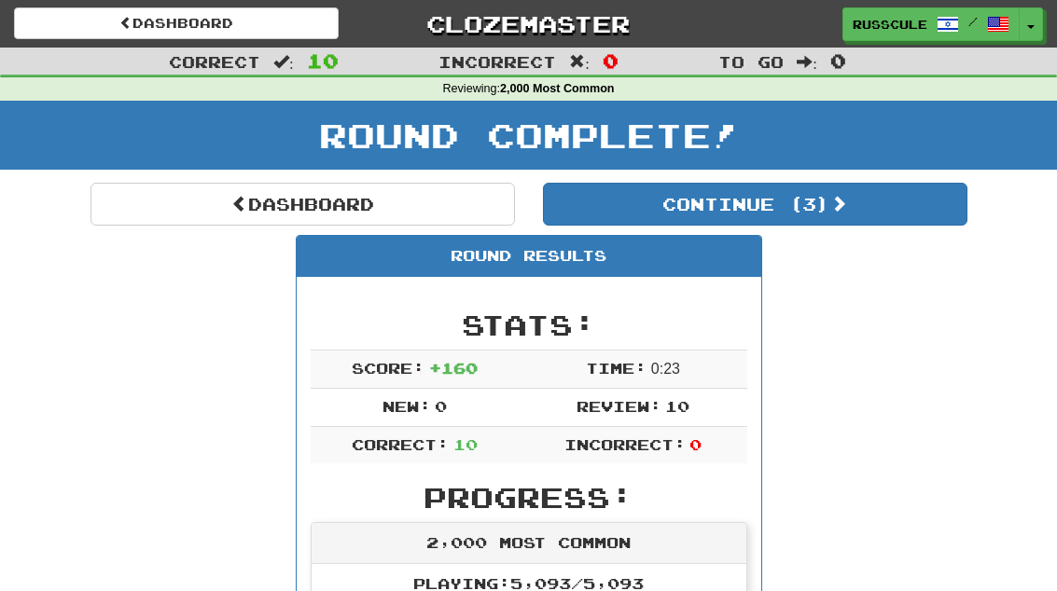
click at [886, 214] on button "Continue ( 3 )" at bounding box center [755, 204] width 424 height 43
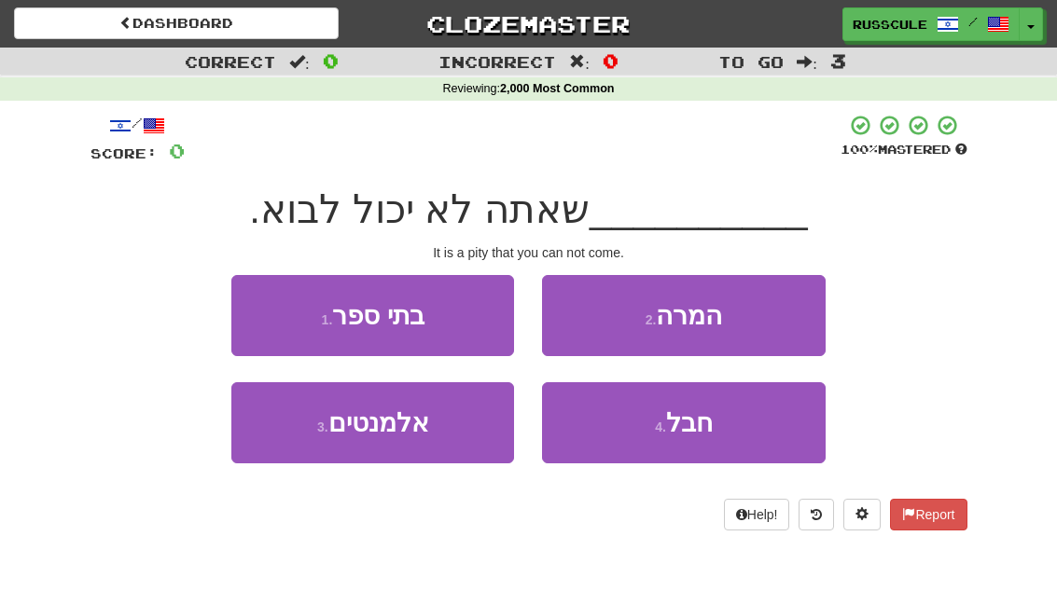
click at [713, 432] on button "4 . חבל" at bounding box center [683, 422] width 283 height 81
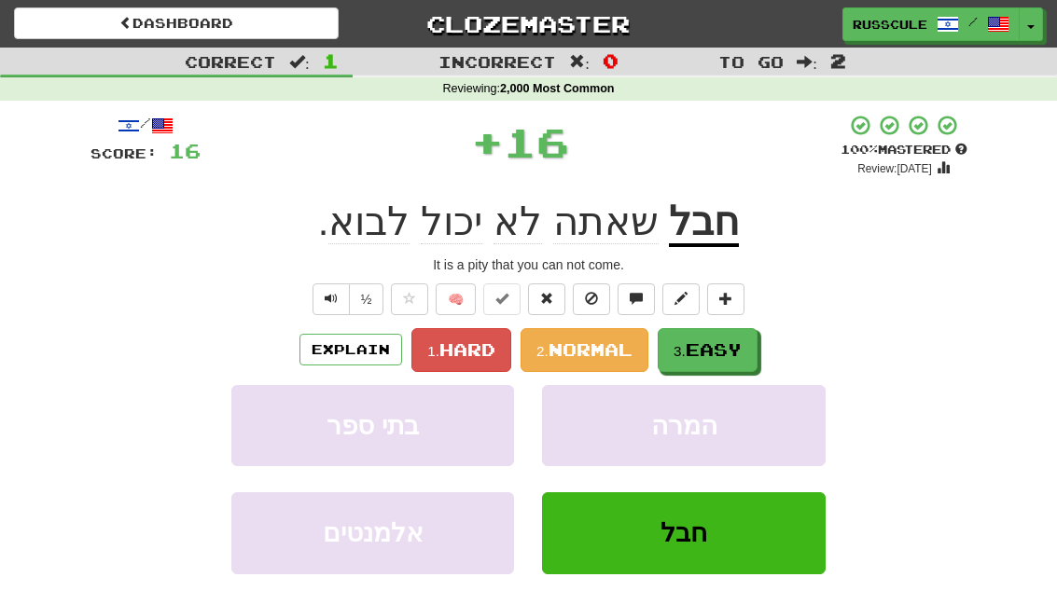
click at [733, 352] on span "Easy" at bounding box center [713, 349] width 56 height 21
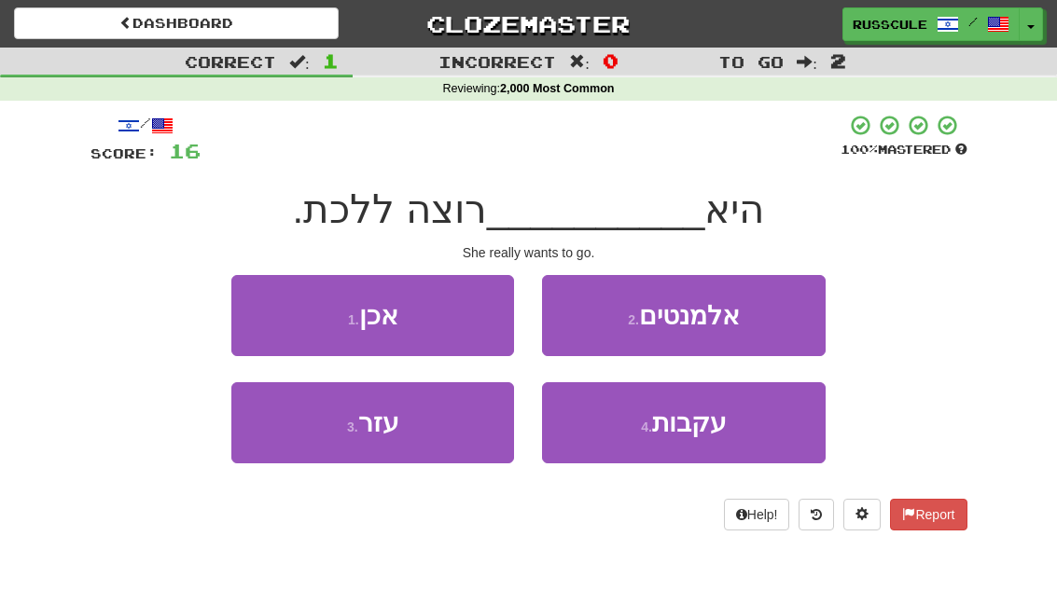
click at [250, 310] on button "1 . אכן" at bounding box center [372, 315] width 283 height 81
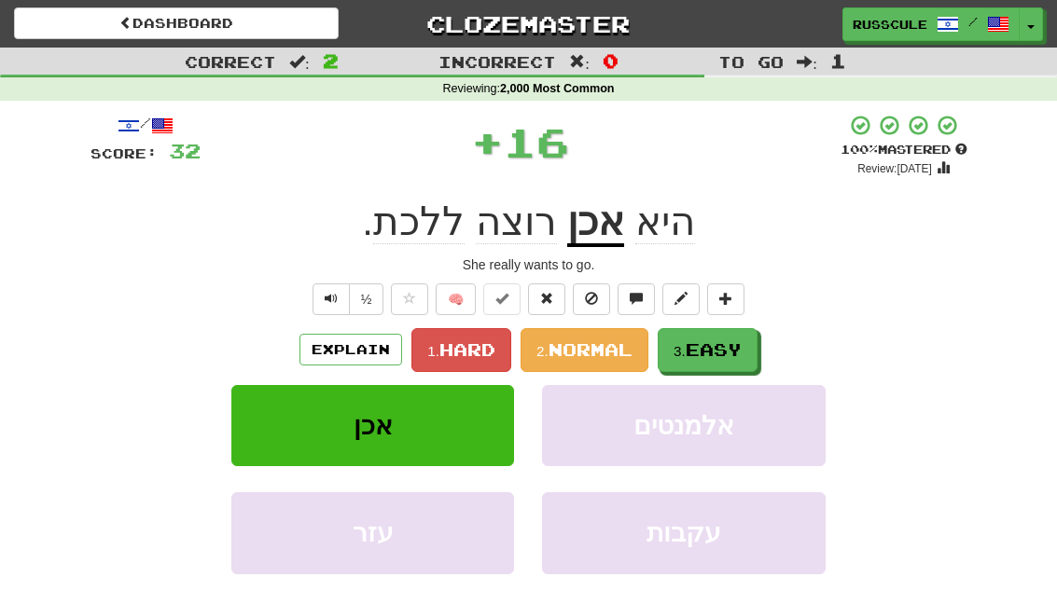
click at [725, 357] on span "Easy" at bounding box center [713, 349] width 56 height 21
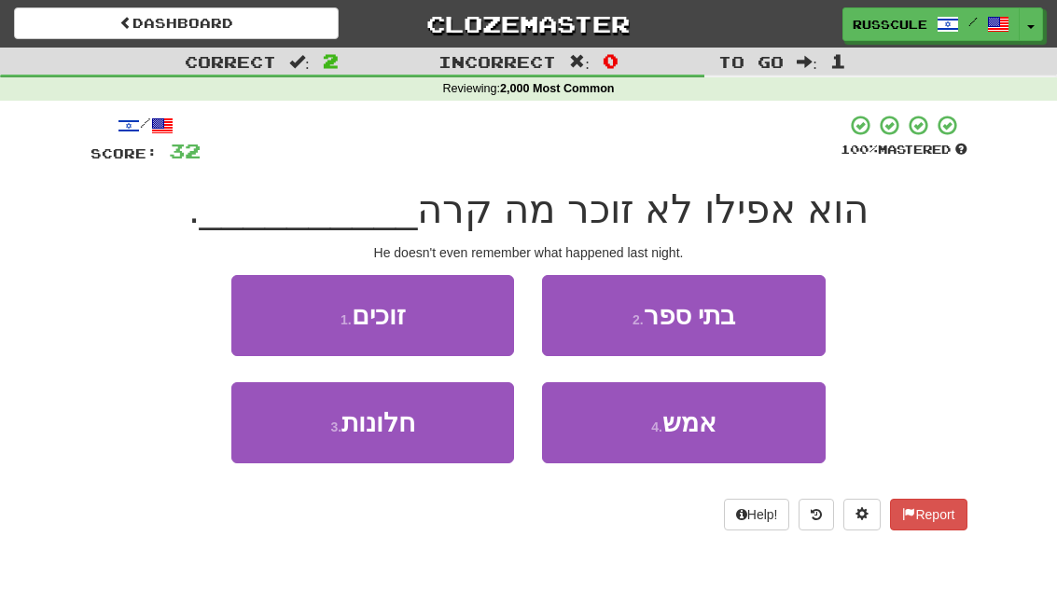
click at [700, 427] on span "אמש" at bounding box center [689, 422] width 54 height 29
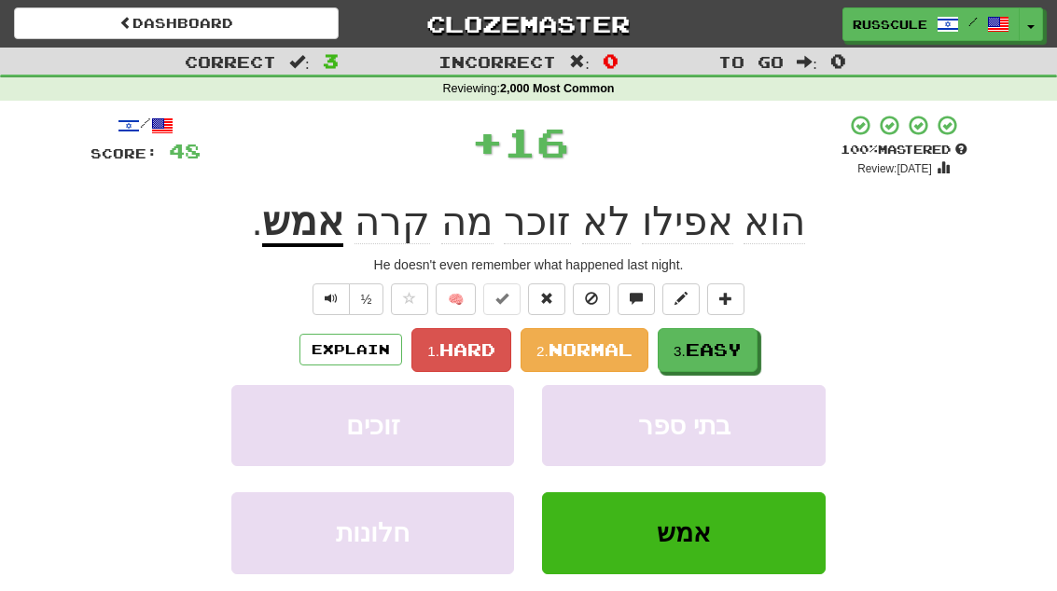
click at [725, 354] on span "Easy" at bounding box center [713, 349] width 56 height 21
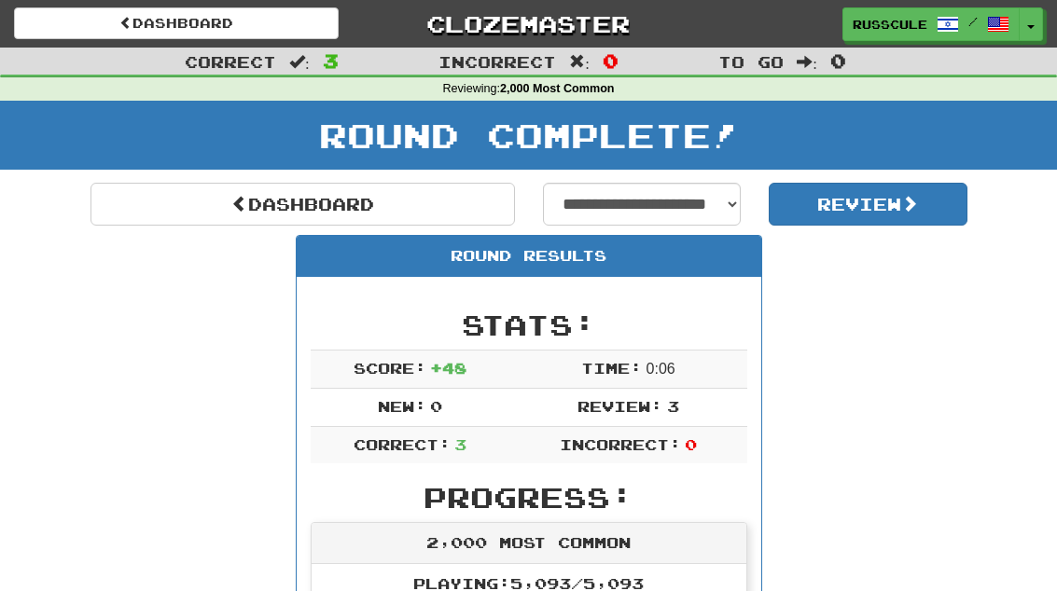
click at [162, 214] on link "Dashboard" at bounding box center [302, 204] width 424 height 43
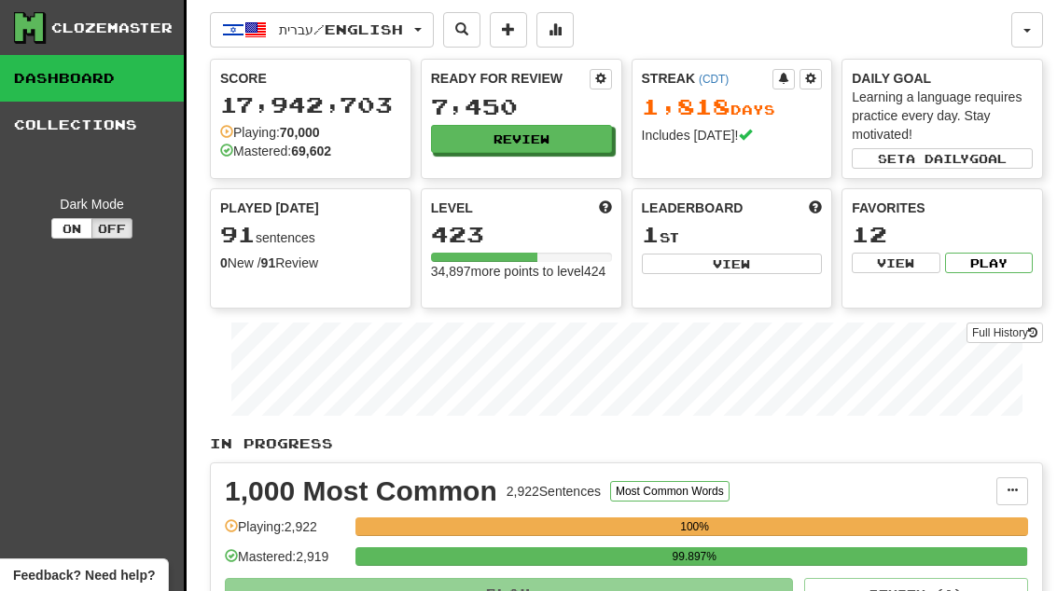
click at [574, 151] on button "Review" at bounding box center [521, 139] width 181 height 28
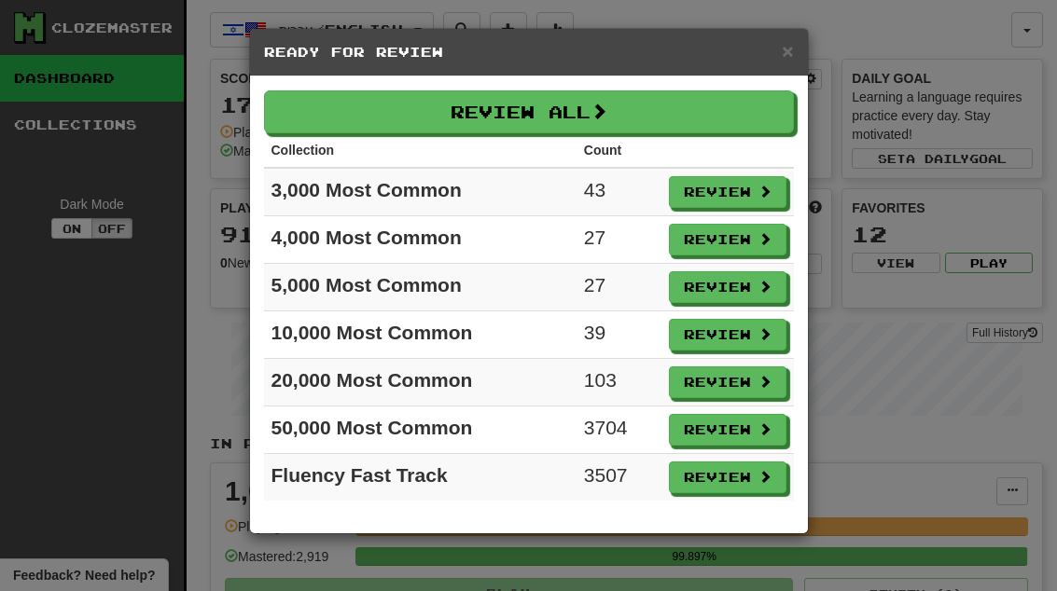
click at [746, 382] on button "Review" at bounding box center [727, 382] width 117 height 32
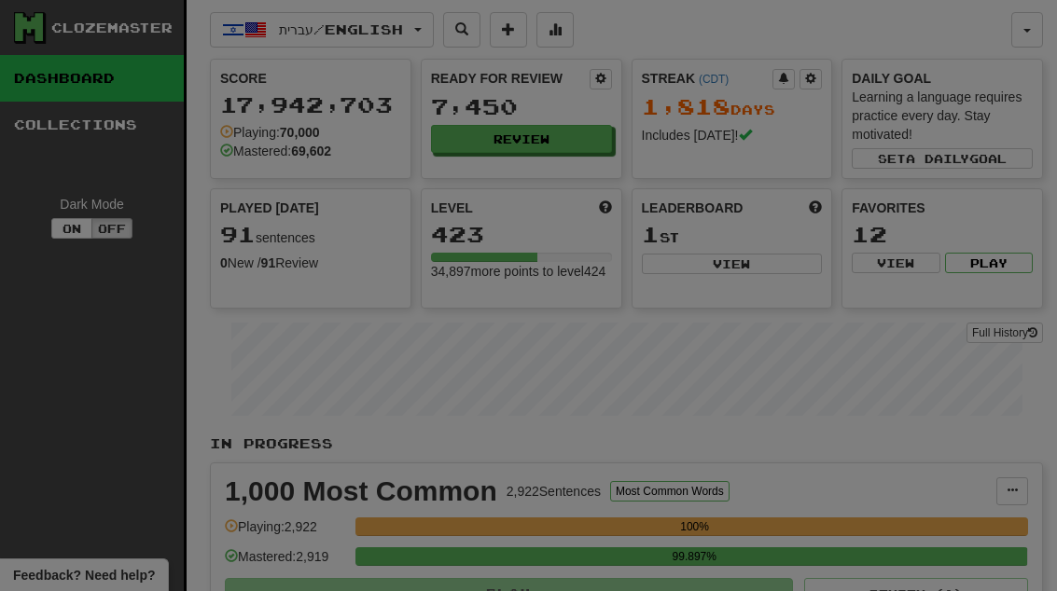
select select "**"
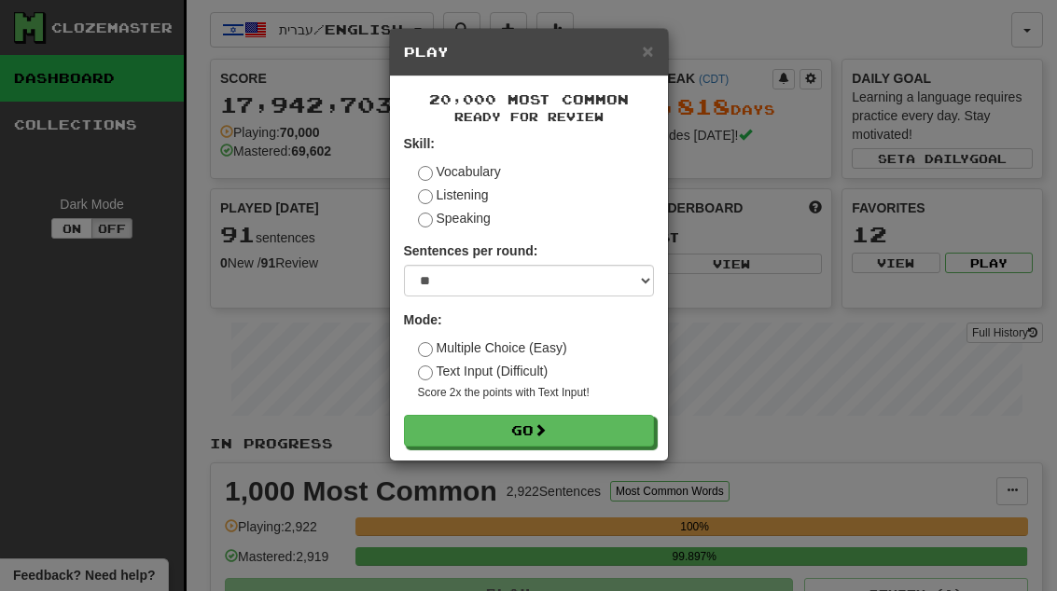
click at [606, 432] on button "Go" at bounding box center [529, 431] width 250 height 32
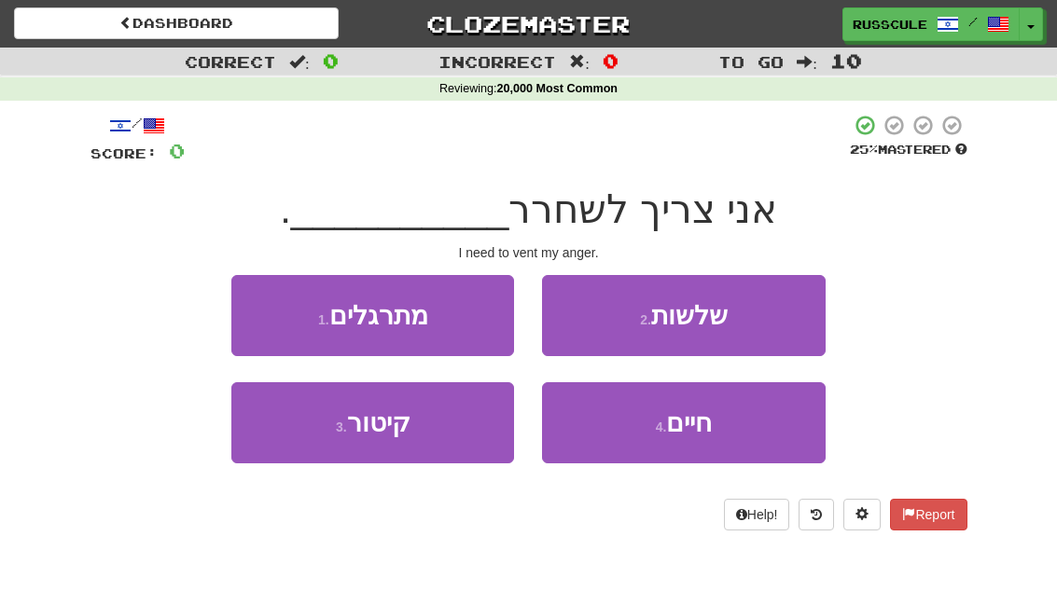
click at [293, 439] on button "3 . קיטור" at bounding box center [372, 422] width 283 height 81
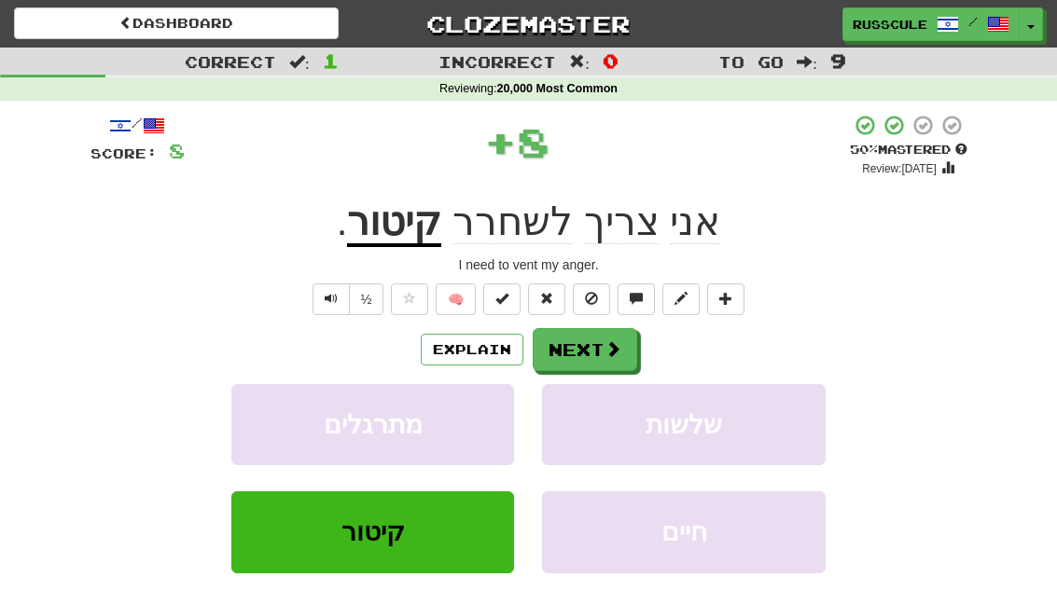
click at [381, 220] on u "קיטור" at bounding box center [394, 224] width 94 height 48
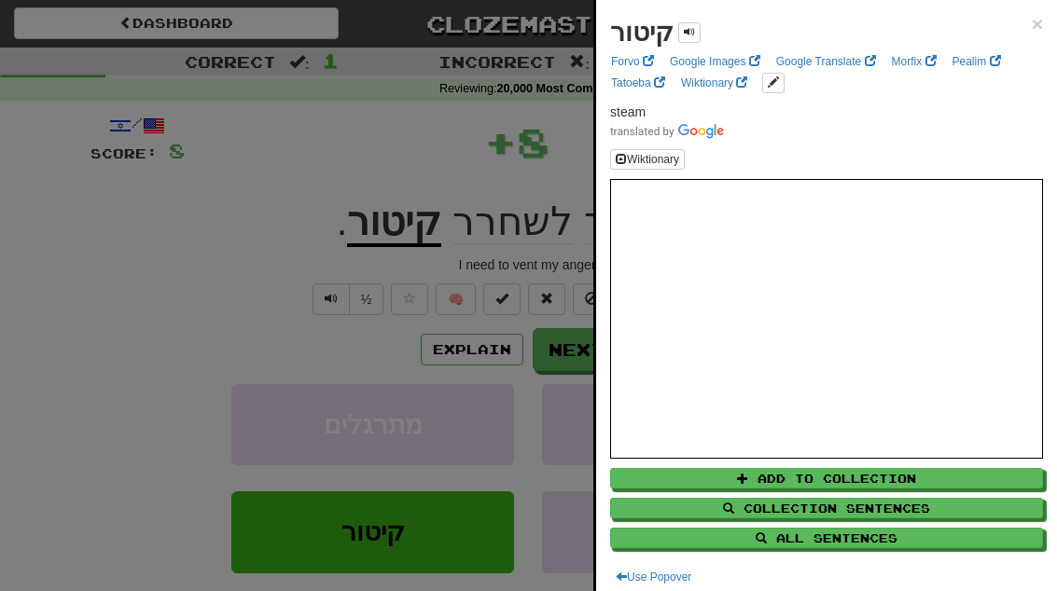
click at [135, 261] on div at bounding box center [528, 295] width 1057 height 591
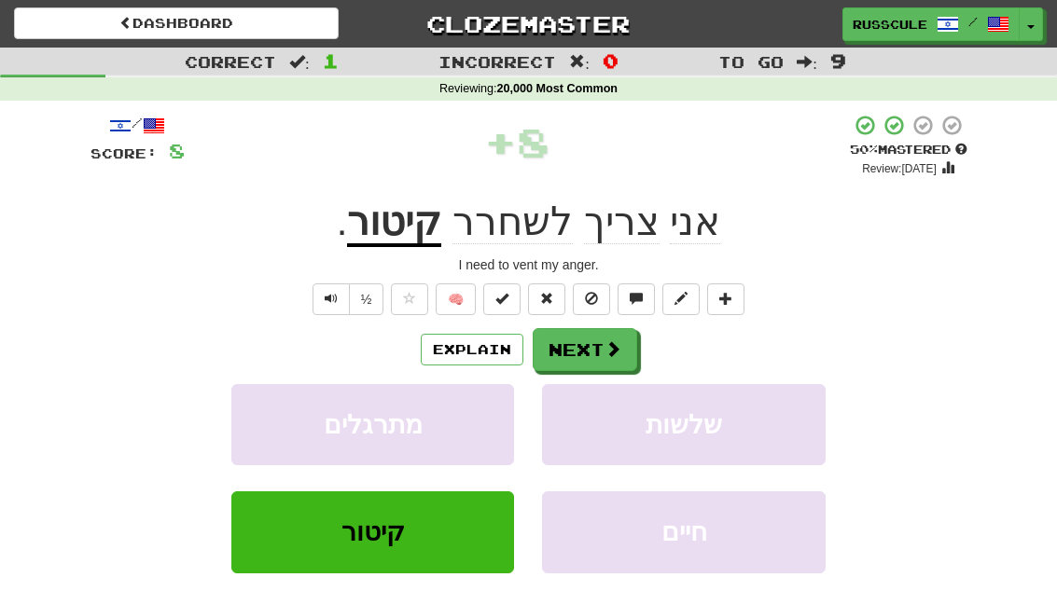
click at [731, 308] on button at bounding box center [725, 299] width 37 height 32
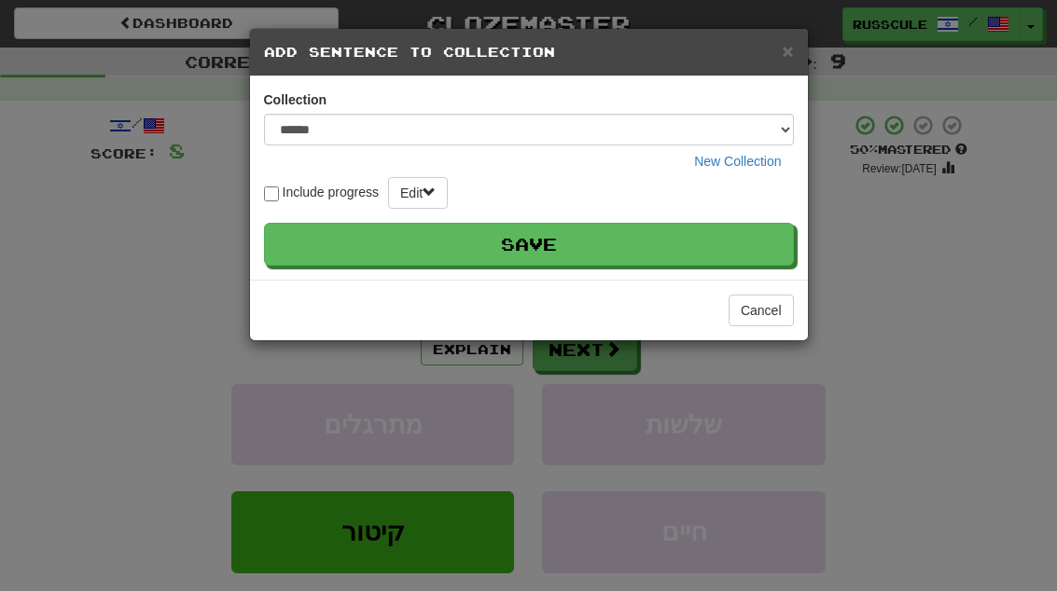
click at [733, 247] on button "Save" at bounding box center [529, 244] width 530 height 43
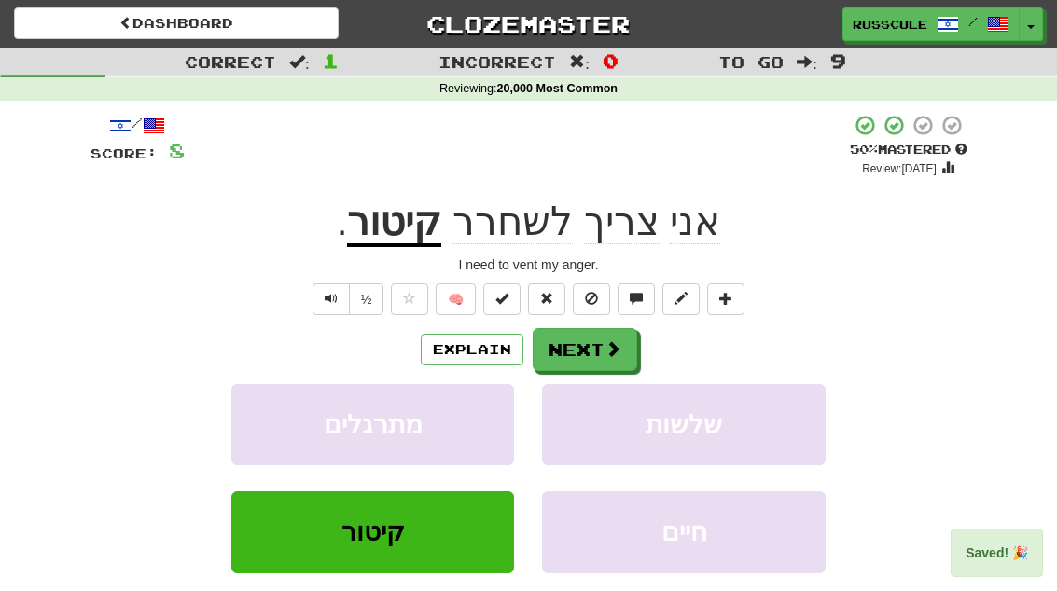
click at [612, 352] on span at bounding box center [612, 348] width 17 height 17
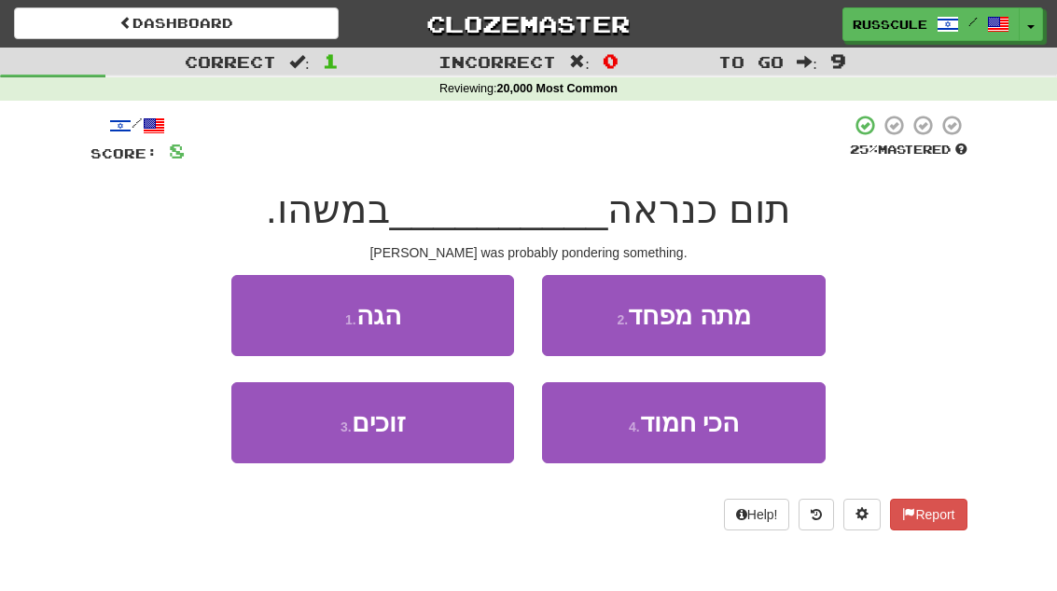
click at [269, 304] on button "1 . הגה" at bounding box center [372, 315] width 283 height 81
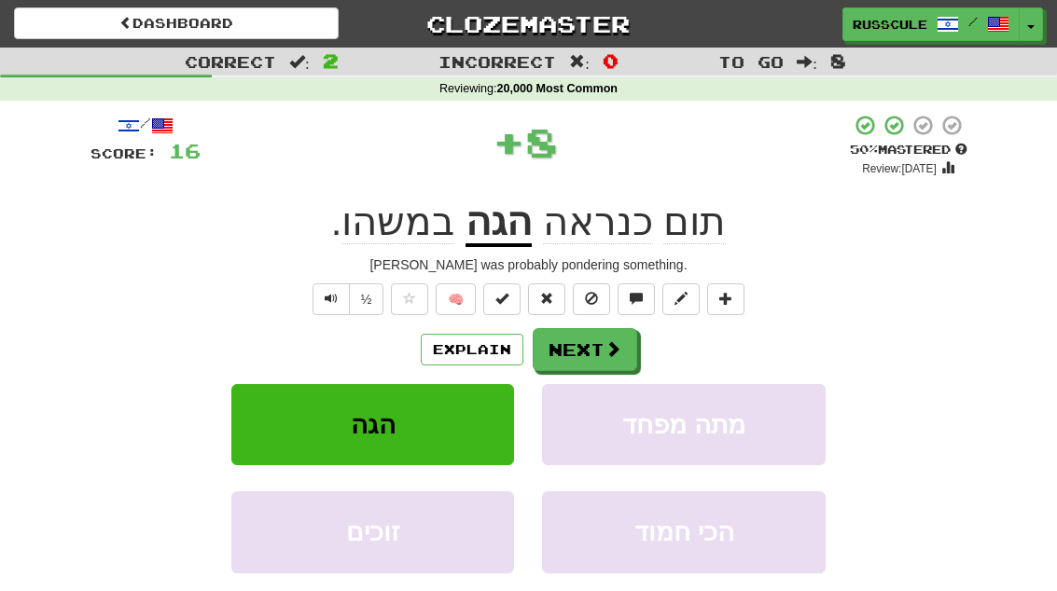
click at [599, 352] on button "Next" at bounding box center [584, 349] width 104 height 43
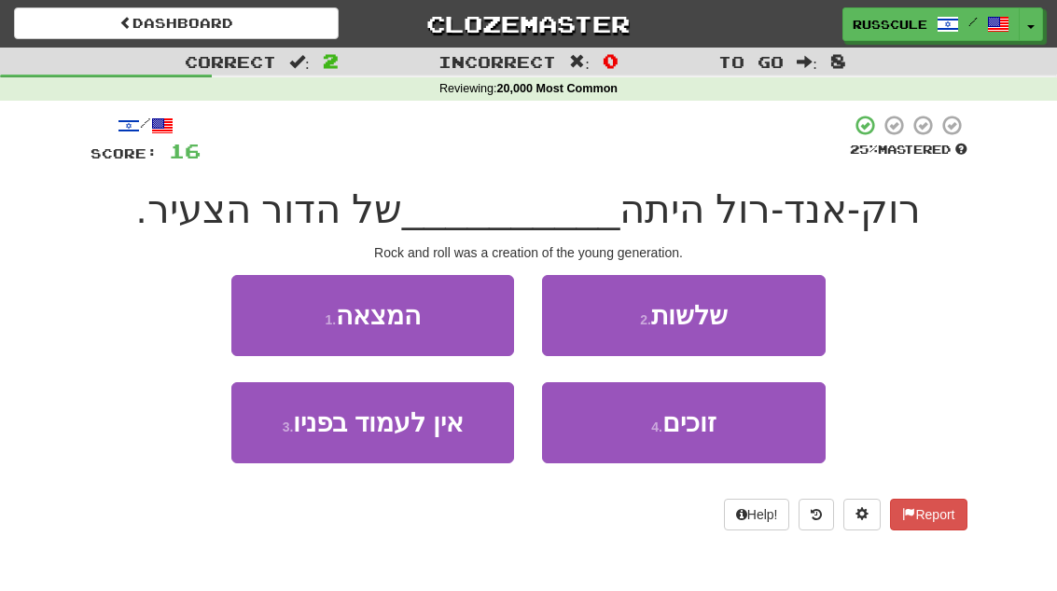
click at [275, 319] on button "1 . המצאה" at bounding box center [372, 315] width 283 height 81
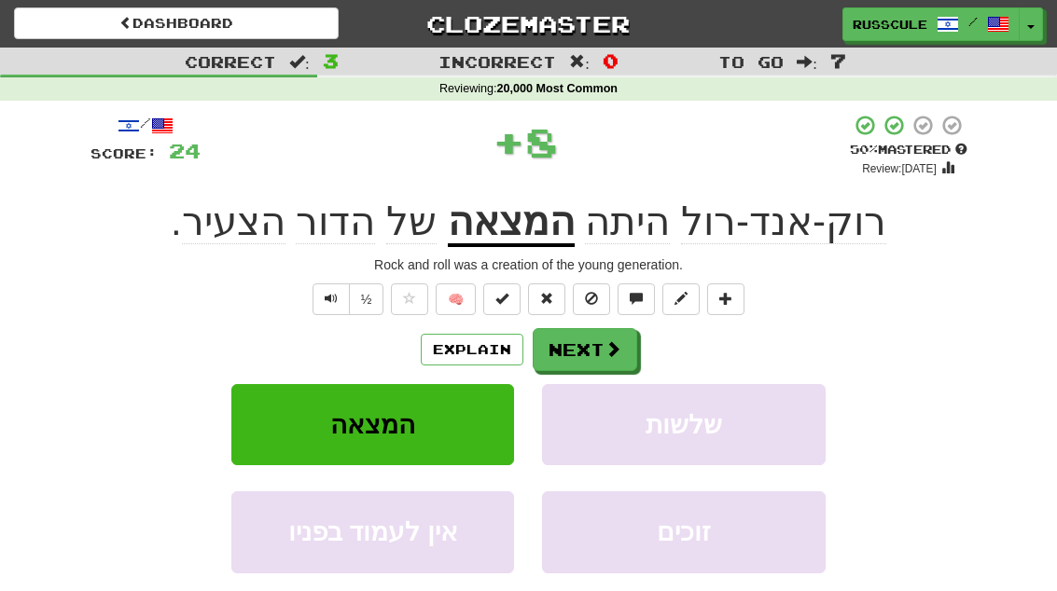
click at [608, 352] on span at bounding box center [612, 348] width 17 height 17
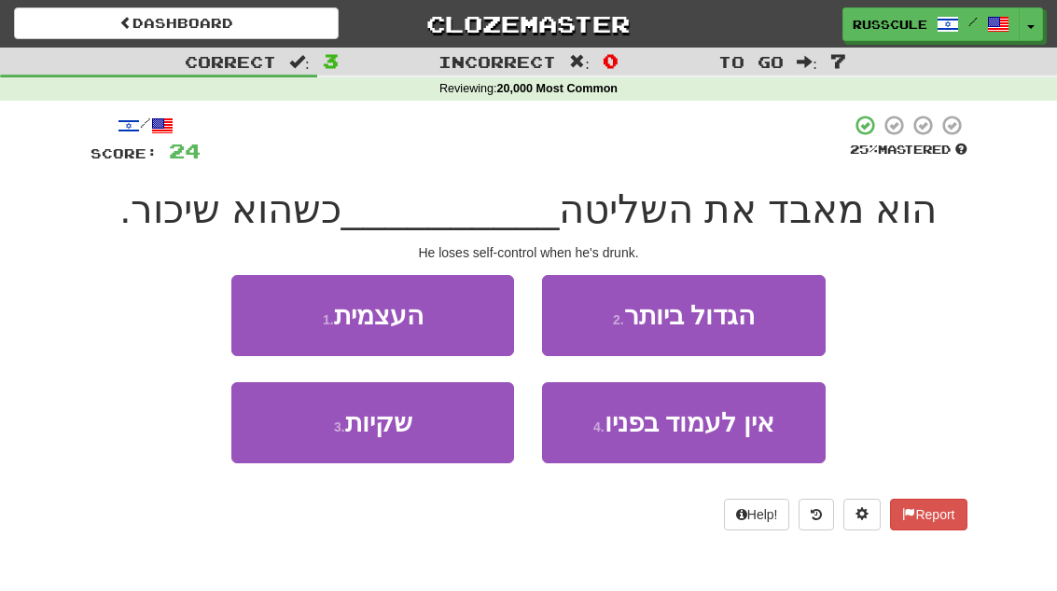
click at [277, 304] on button "1 . העצמית" at bounding box center [372, 315] width 283 height 81
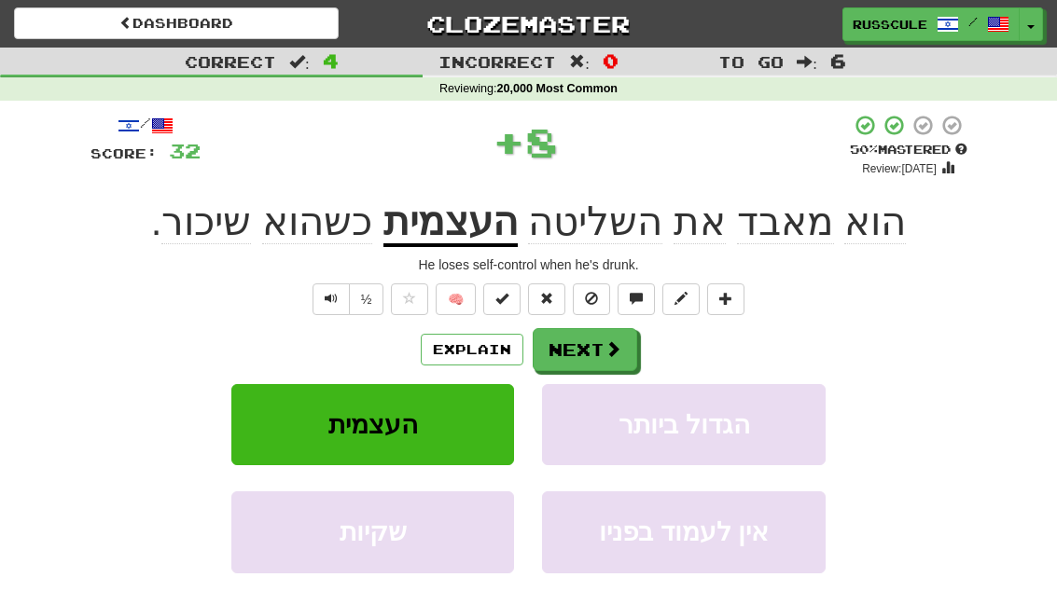
click at [594, 353] on button "Next" at bounding box center [584, 349] width 104 height 43
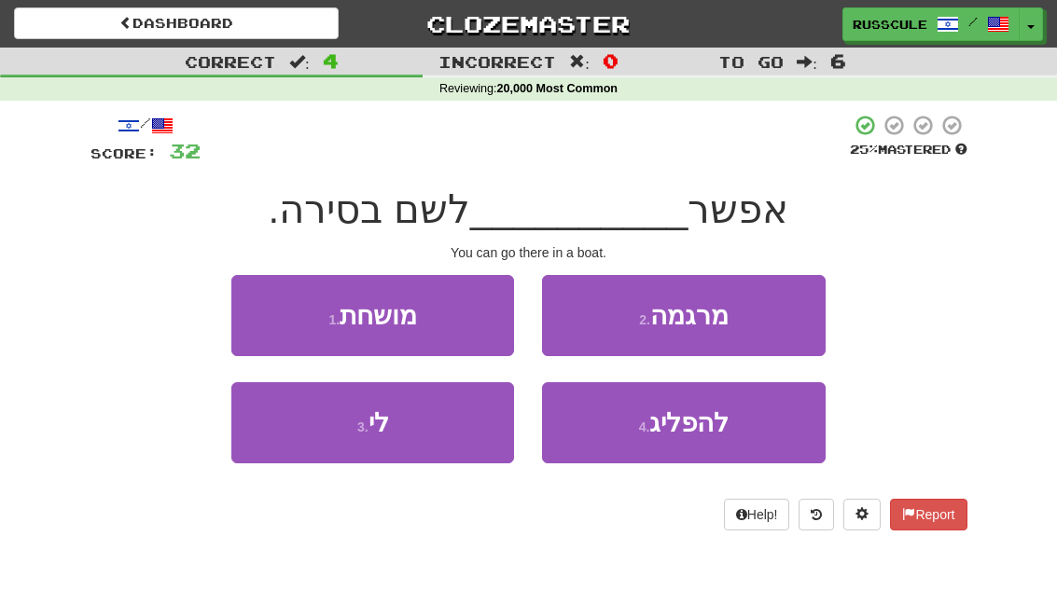
click at [763, 419] on button "4 . להפליג" at bounding box center [683, 422] width 283 height 81
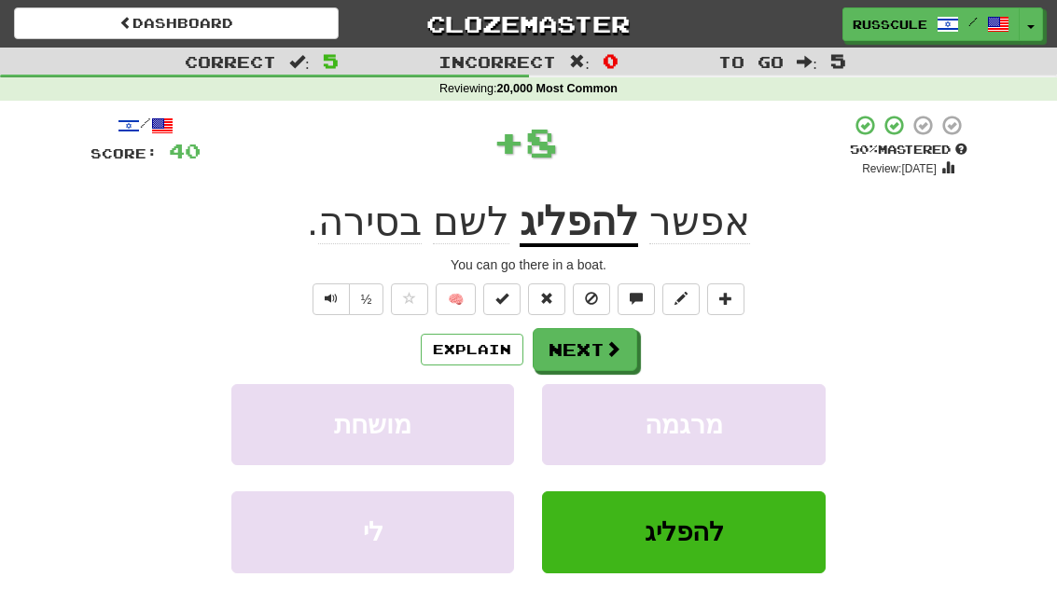
click at [614, 353] on span at bounding box center [612, 348] width 17 height 17
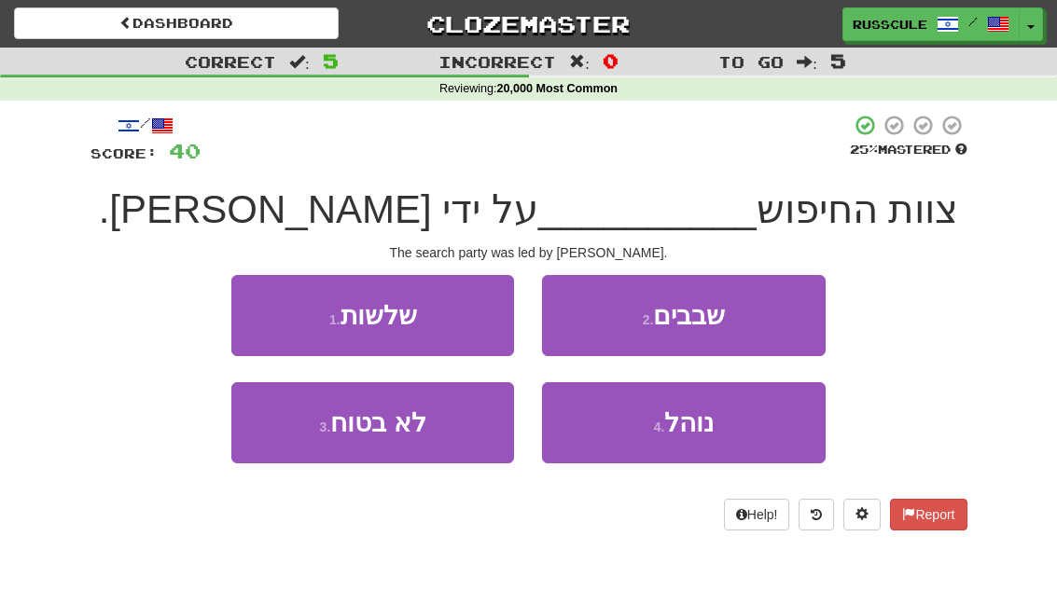
click at [714, 428] on button "4 . נוהל" at bounding box center [683, 422] width 283 height 81
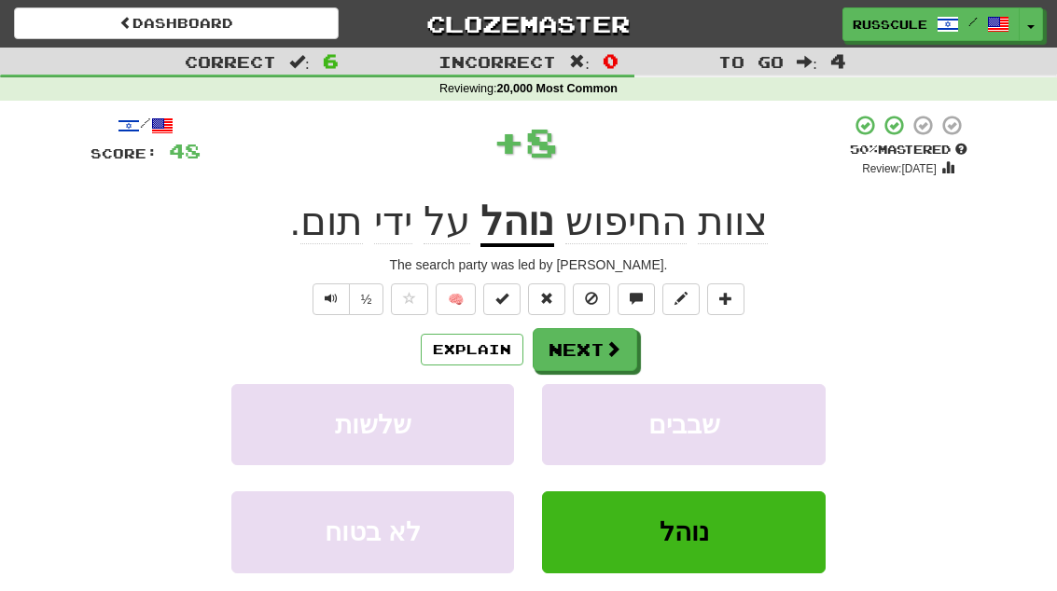
click at [609, 349] on span at bounding box center [612, 348] width 17 height 17
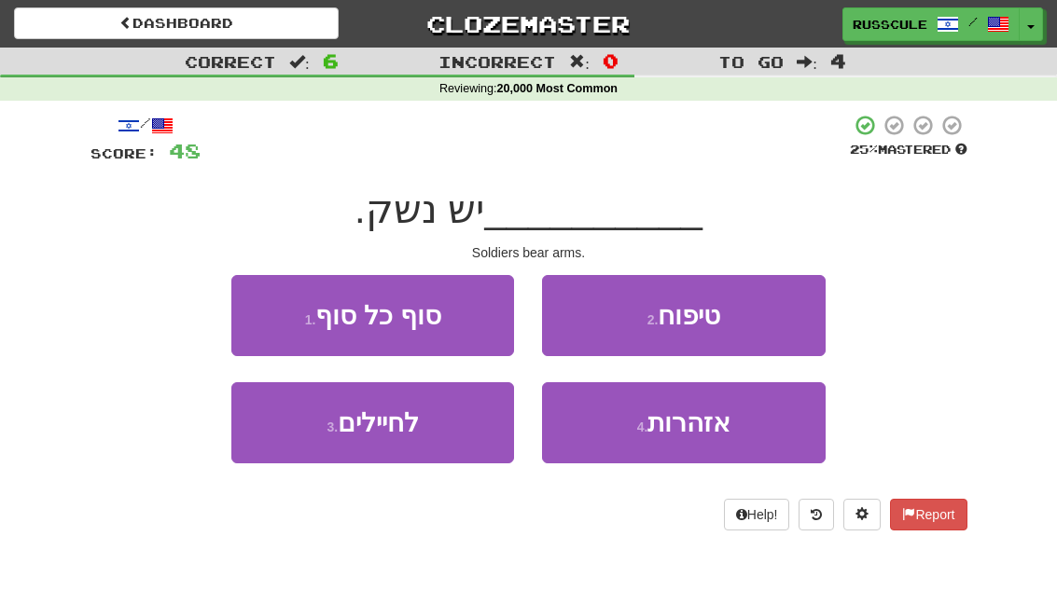
click at [282, 440] on button "3 . לחיילים" at bounding box center [372, 422] width 283 height 81
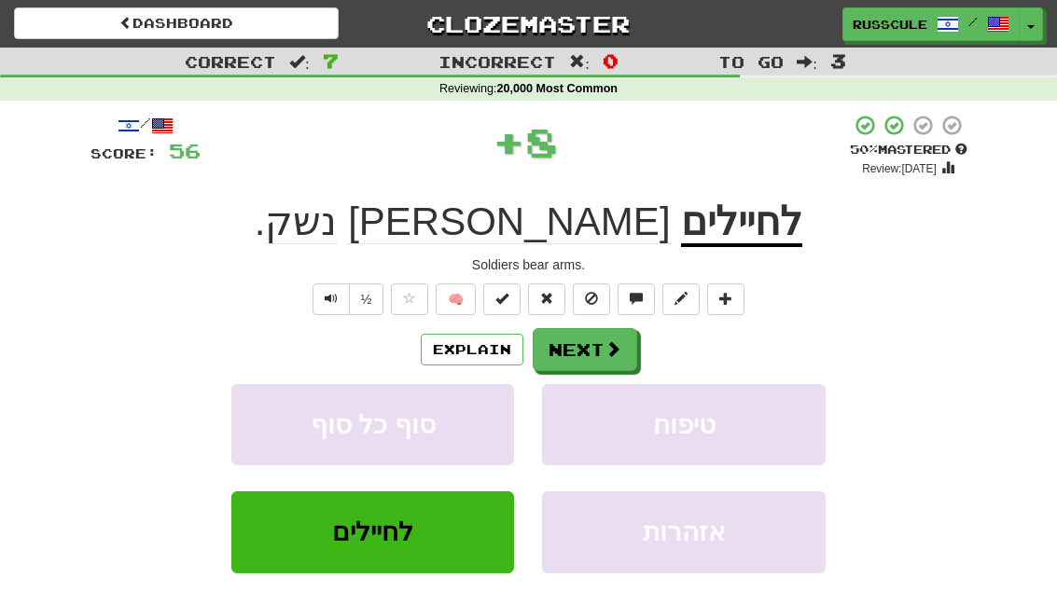
click at [607, 349] on span at bounding box center [612, 348] width 17 height 17
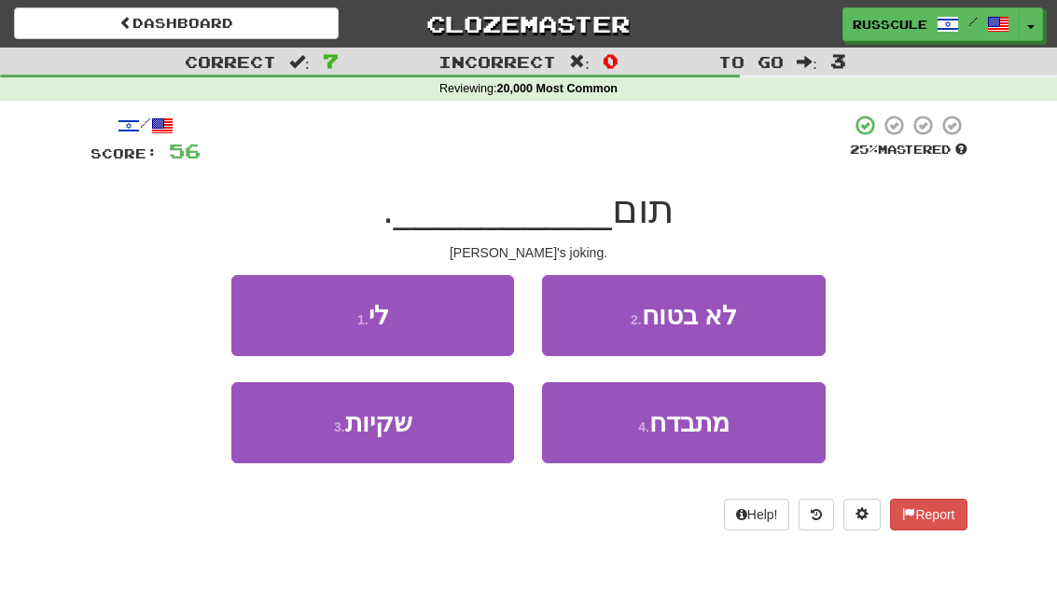
click at [737, 418] on button "4 . מתבדח" at bounding box center [683, 422] width 283 height 81
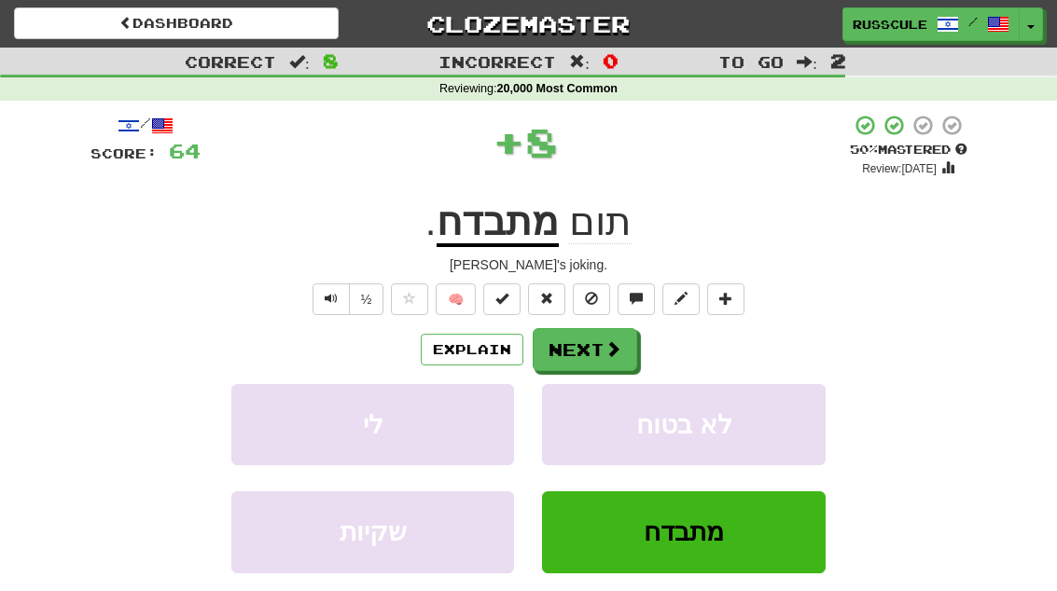
click at [609, 354] on span at bounding box center [612, 348] width 17 height 17
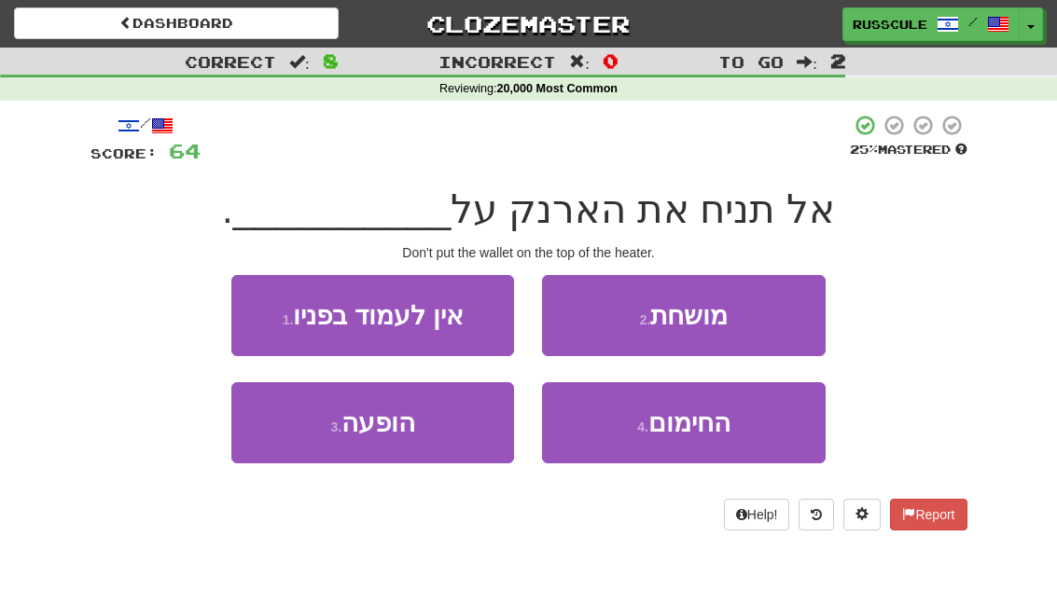
click at [733, 429] on button "4 . החימום" at bounding box center [683, 422] width 283 height 81
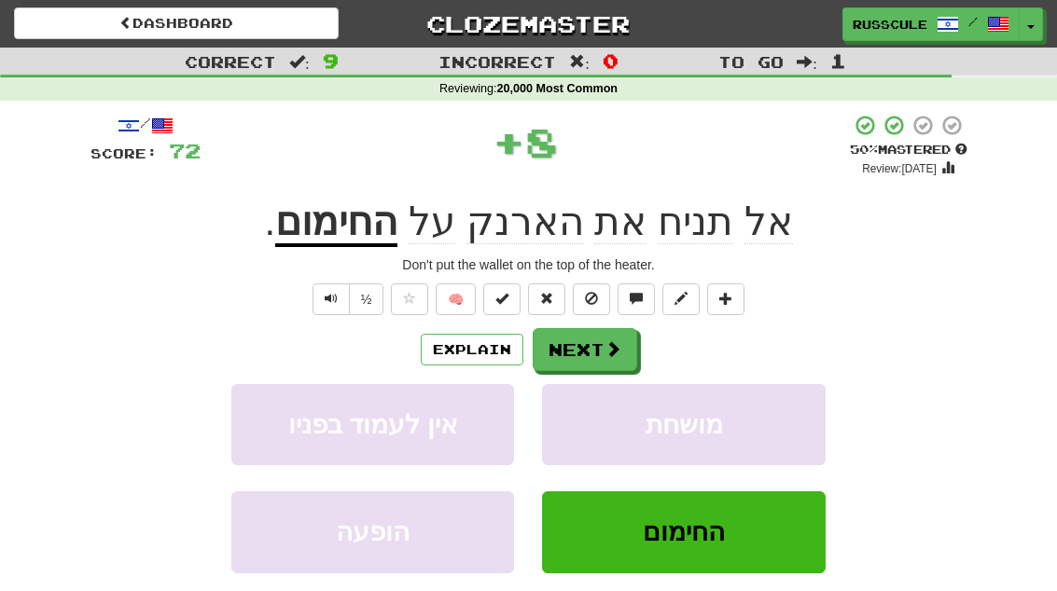
click at [611, 357] on button "Next" at bounding box center [584, 349] width 104 height 43
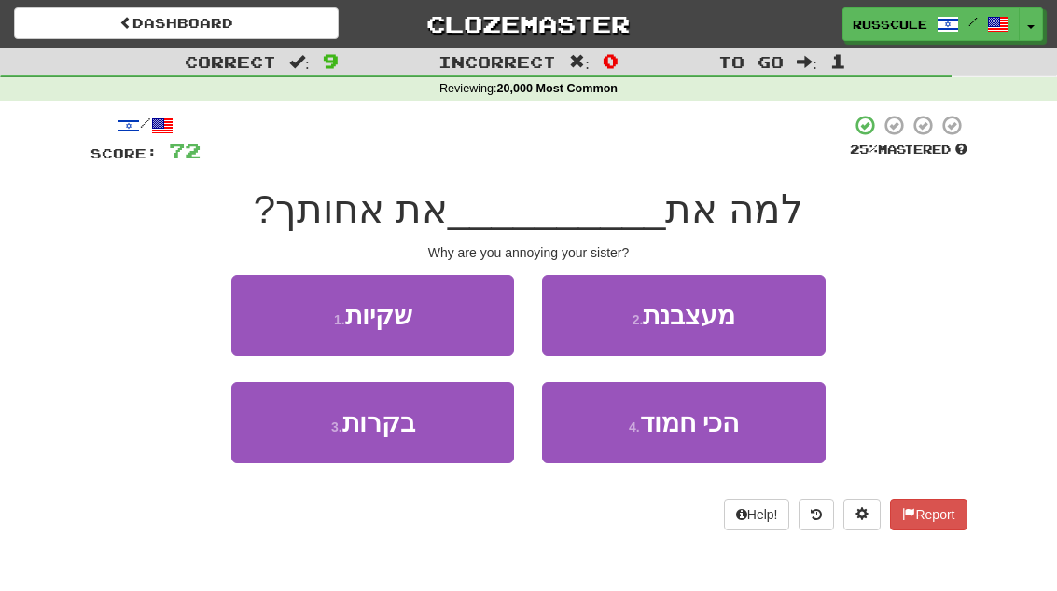
click at [763, 317] on button "2 . מעצבנת" at bounding box center [683, 315] width 283 height 81
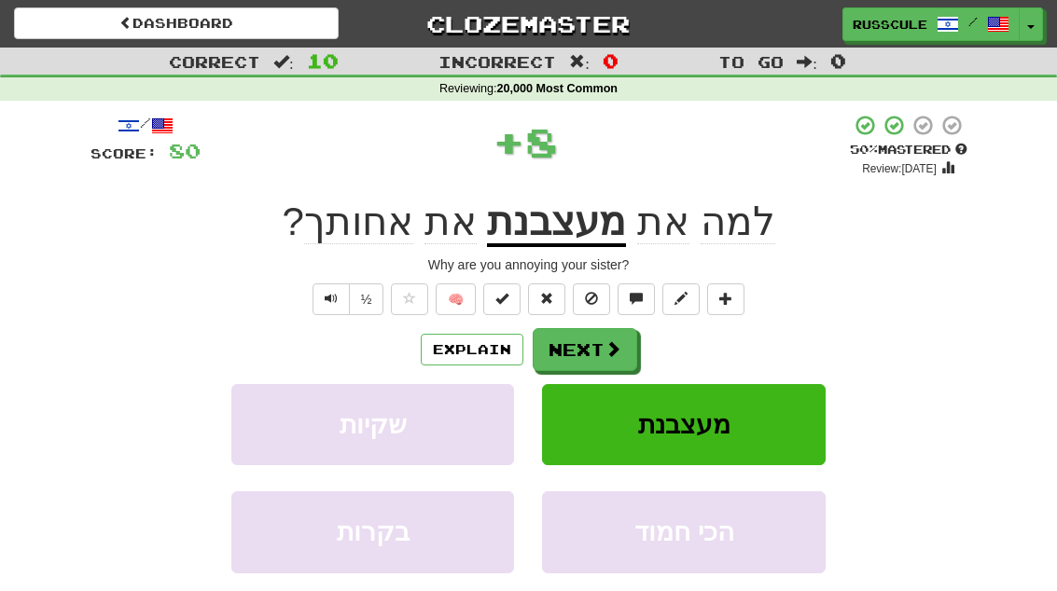
click at [608, 348] on span at bounding box center [612, 348] width 17 height 17
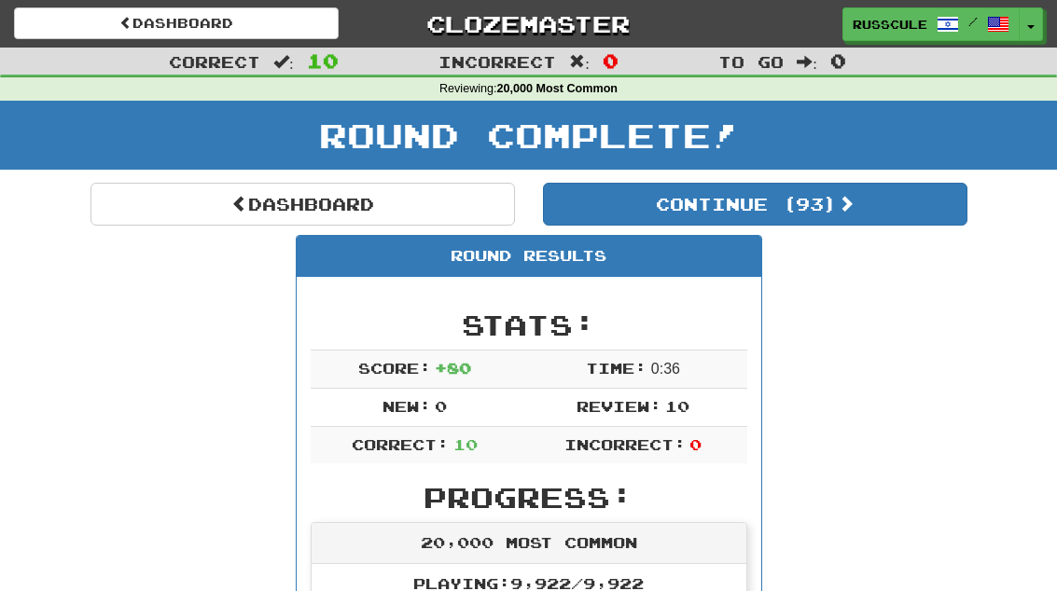
click at [912, 206] on button "Continue ( 93 )" at bounding box center [755, 204] width 424 height 43
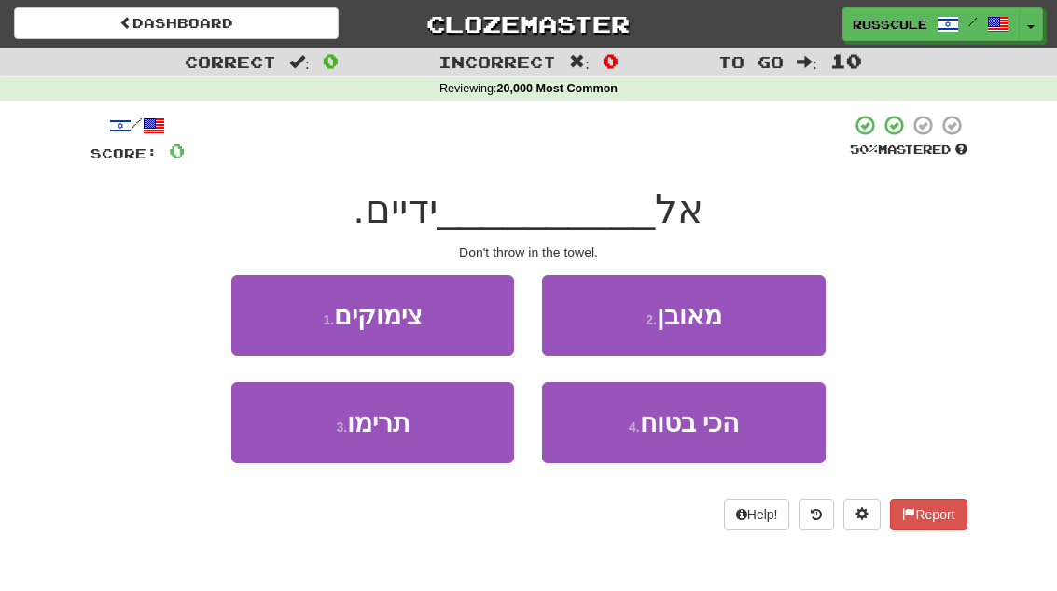
click at [259, 439] on button "3 . תרימו" at bounding box center [372, 422] width 283 height 81
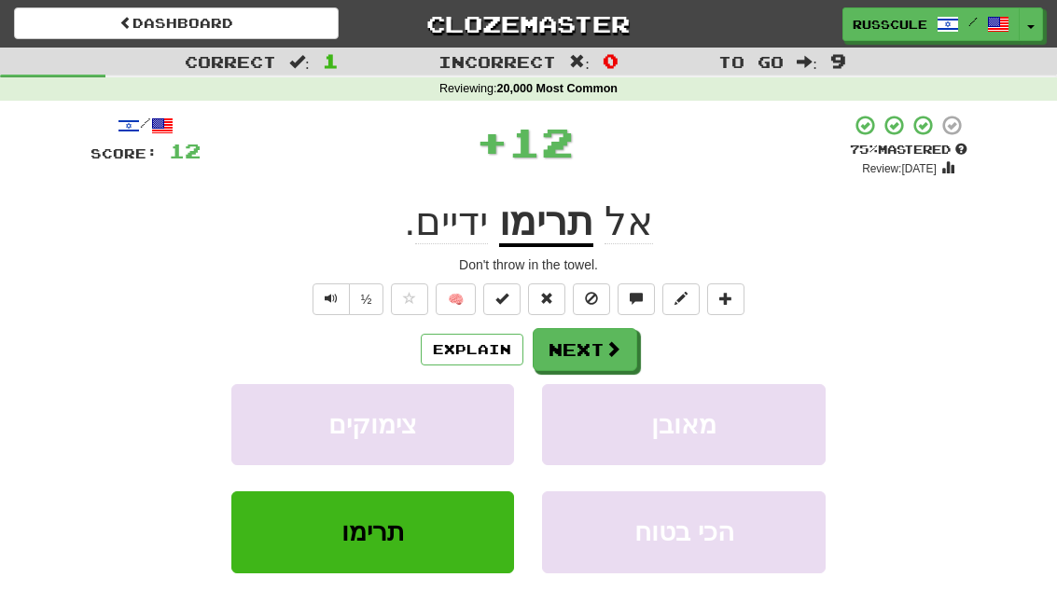
click at [600, 353] on button "Next" at bounding box center [584, 349] width 104 height 43
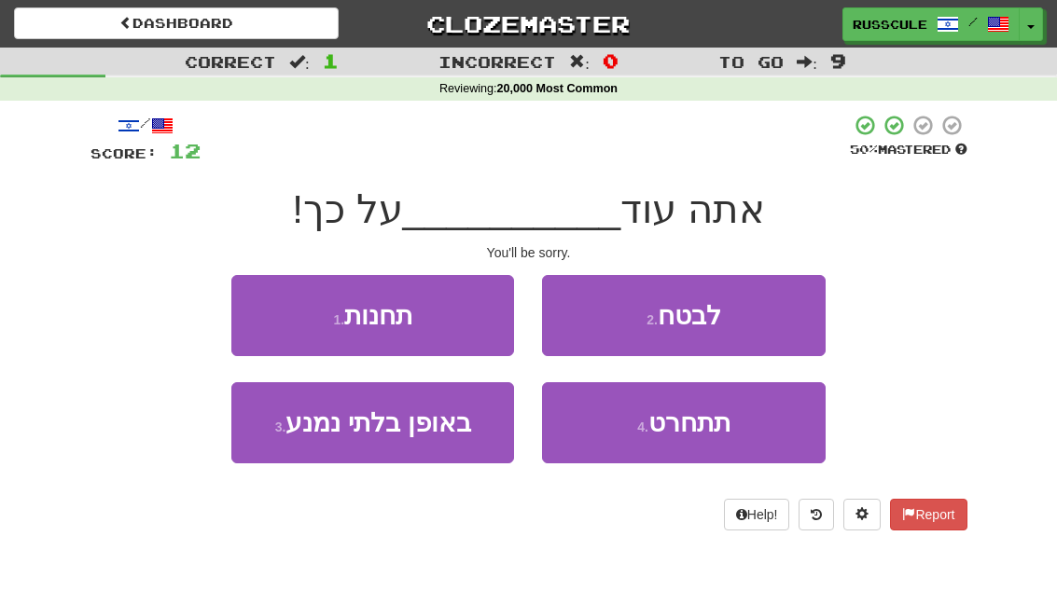
click at [716, 426] on span "תתחרט" at bounding box center [689, 422] width 82 height 29
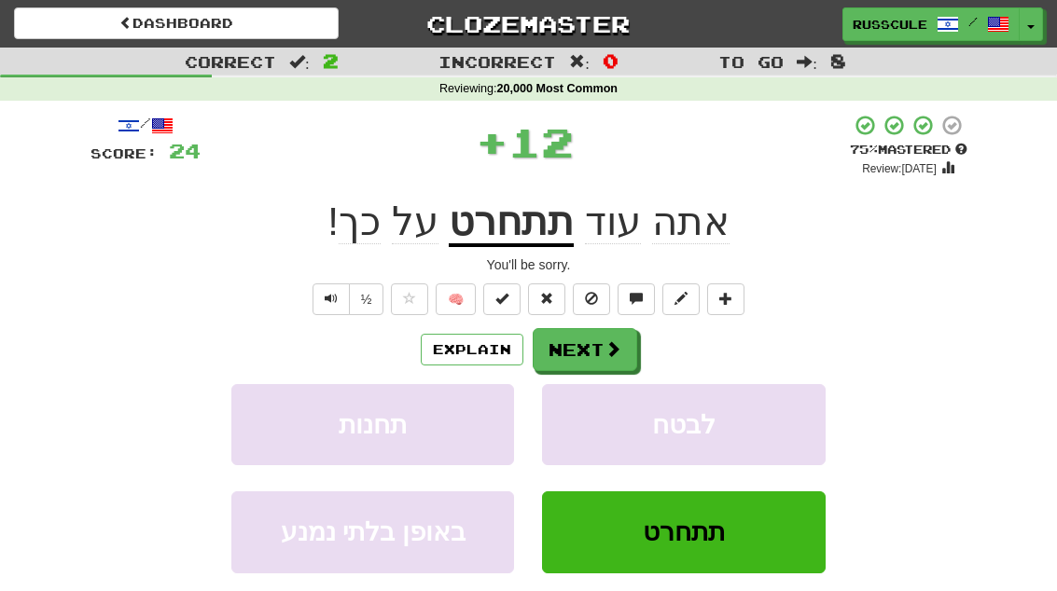
click at [617, 348] on span at bounding box center [612, 348] width 17 height 17
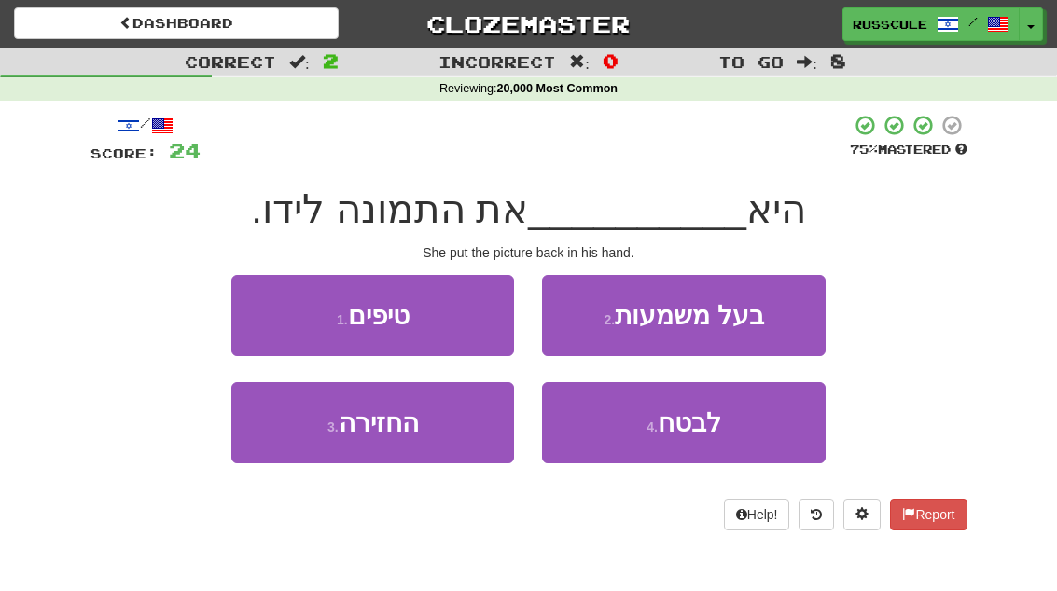
click at [278, 442] on button "3 . החזירה" at bounding box center [372, 422] width 283 height 81
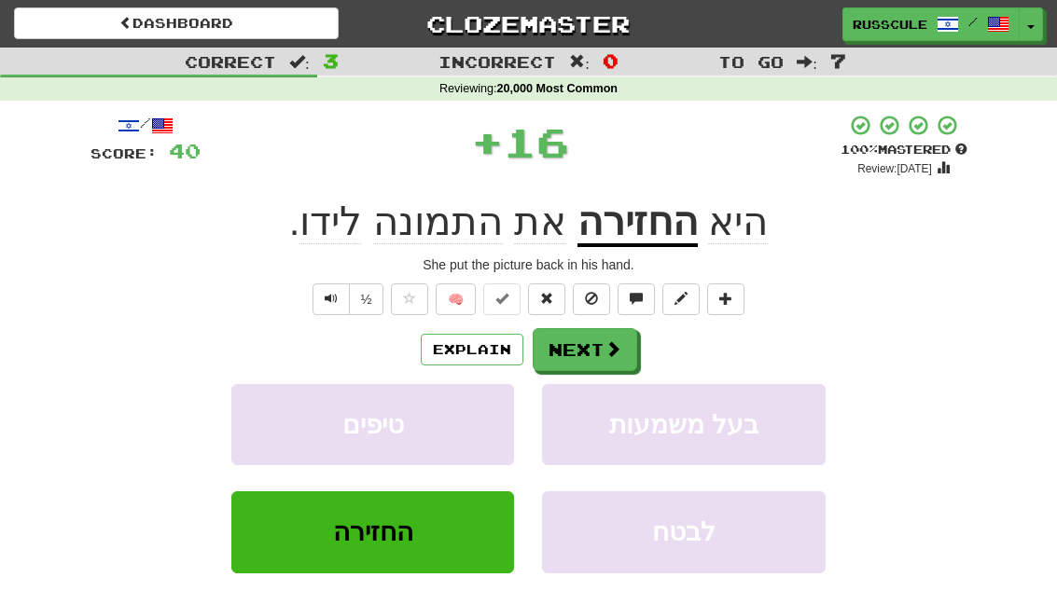
click at [590, 350] on button "Next" at bounding box center [584, 349] width 104 height 43
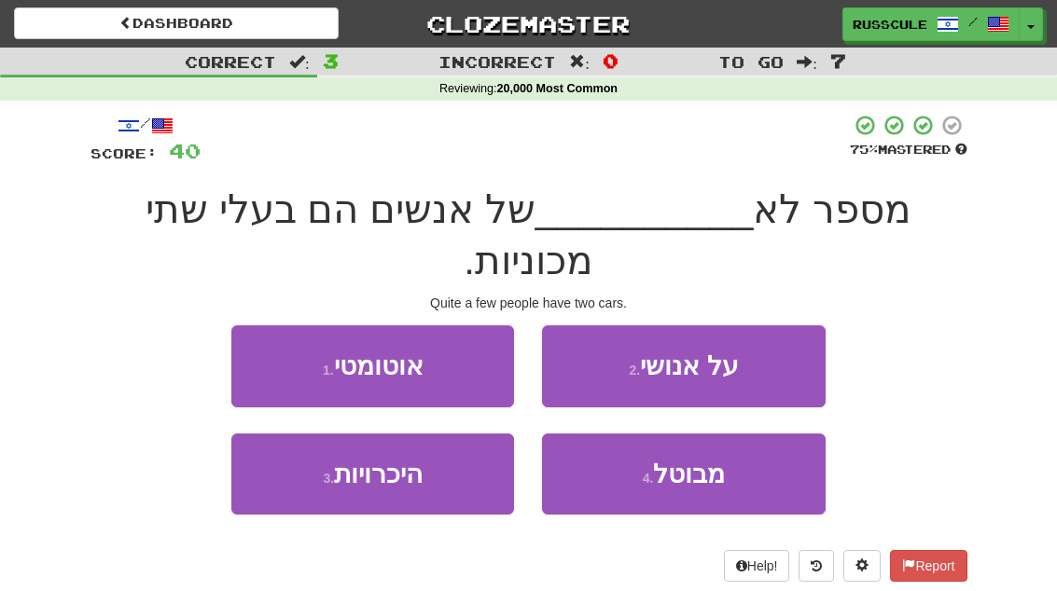
click at [713, 460] on span "מבוטל" at bounding box center [689, 474] width 72 height 29
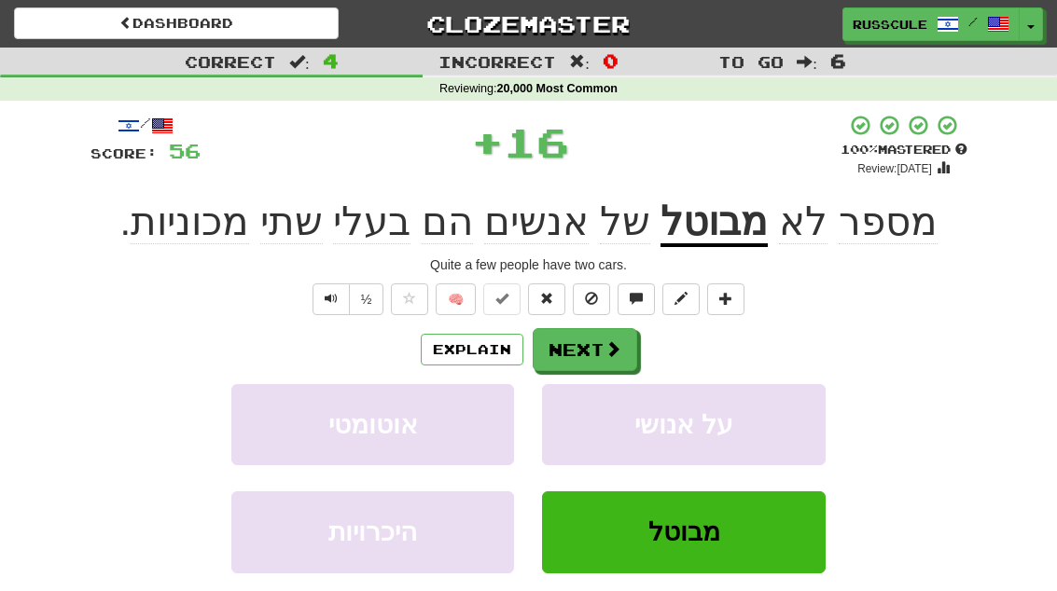
click at [608, 352] on span at bounding box center [612, 348] width 17 height 17
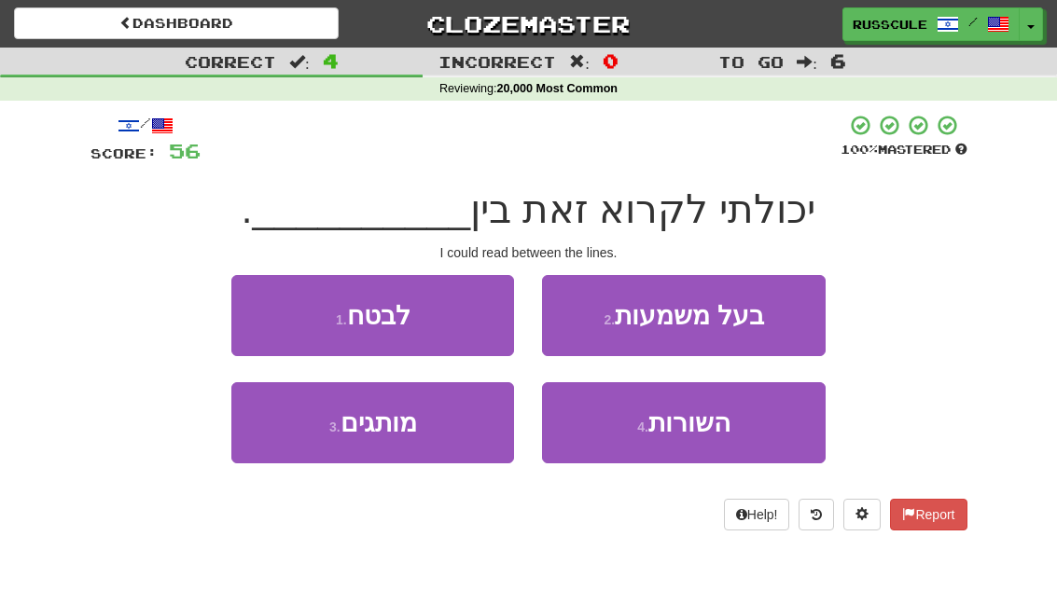
click at [718, 435] on span "השורות" at bounding box center [689, 422] width 82 height 29
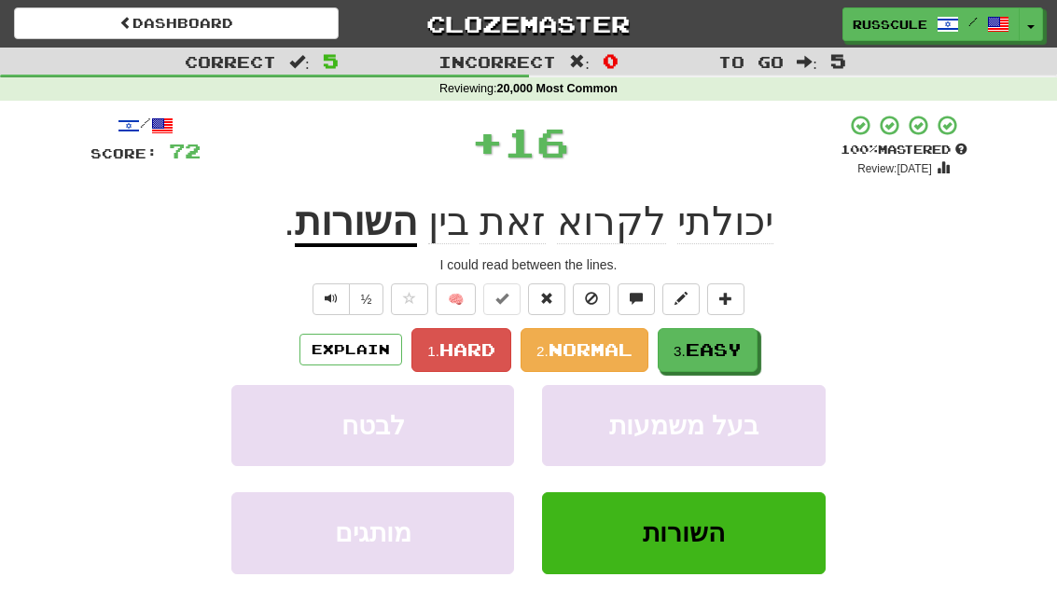
click at [700, 349] on span "Easy" at bounding box center [713, 349] width 56 height 21
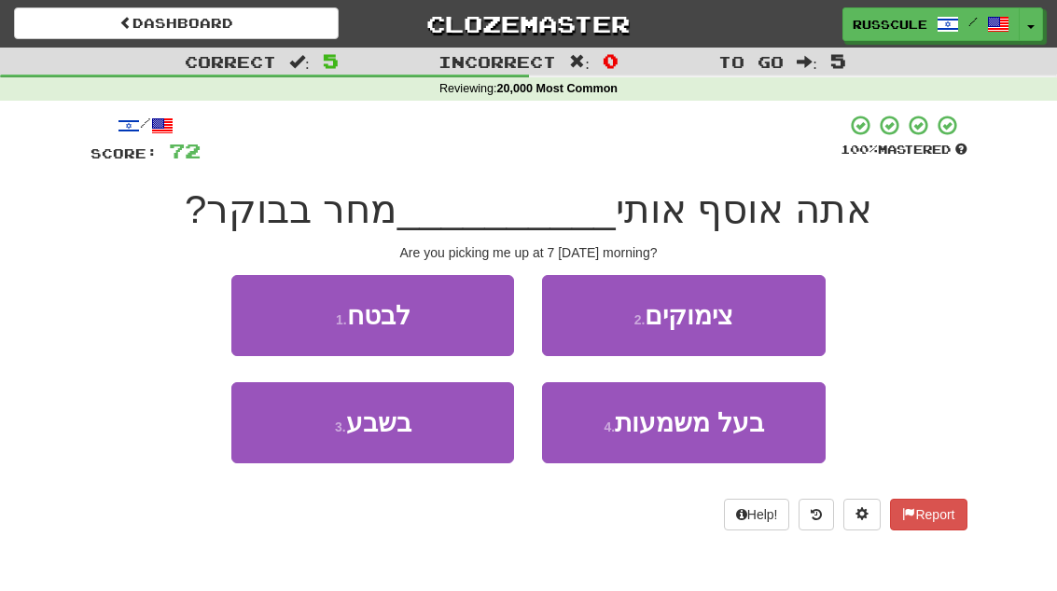
click at [278, 442] on button "3 . בשבע" at bounding box center [372, 422] width 283 height 81
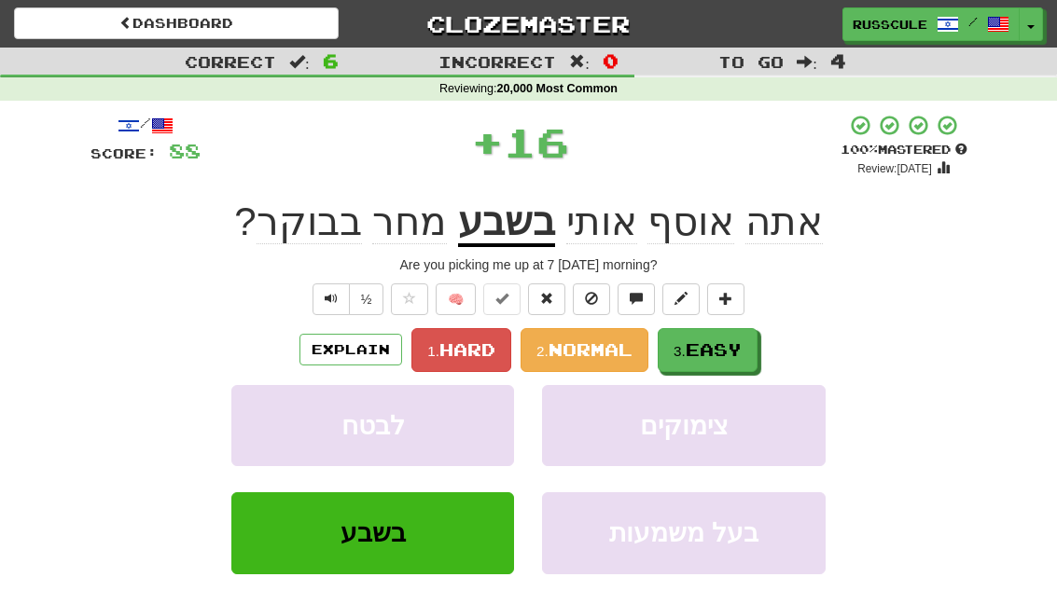
click at [738, 350] on span "Easy" at bounding box center [713, 349] width 56 height 21
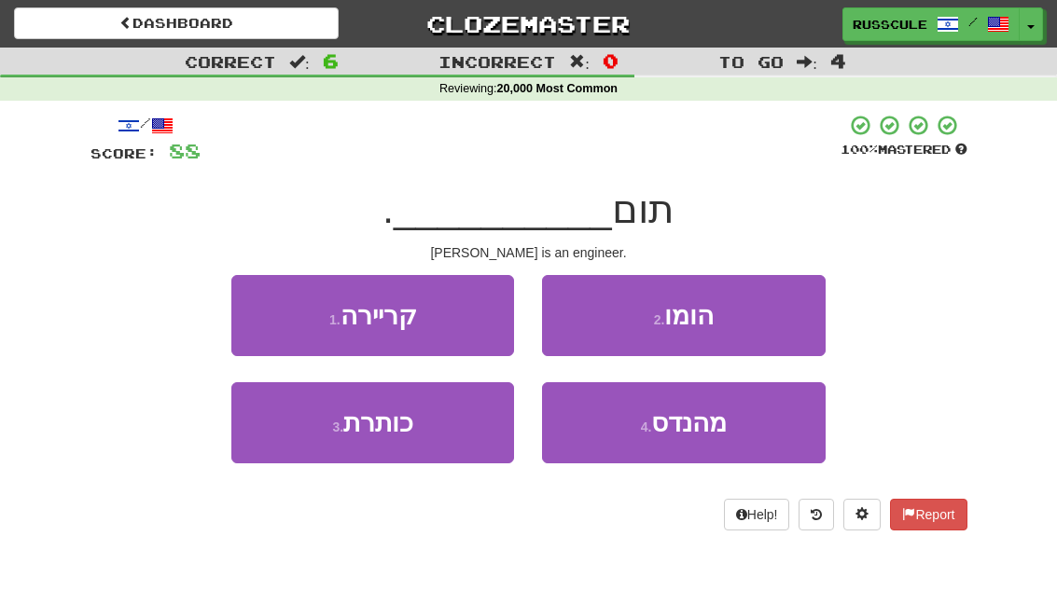
click at [737, 427] on button "4 . מהנדס" at bounding box center [683, 422] width 283 height 81
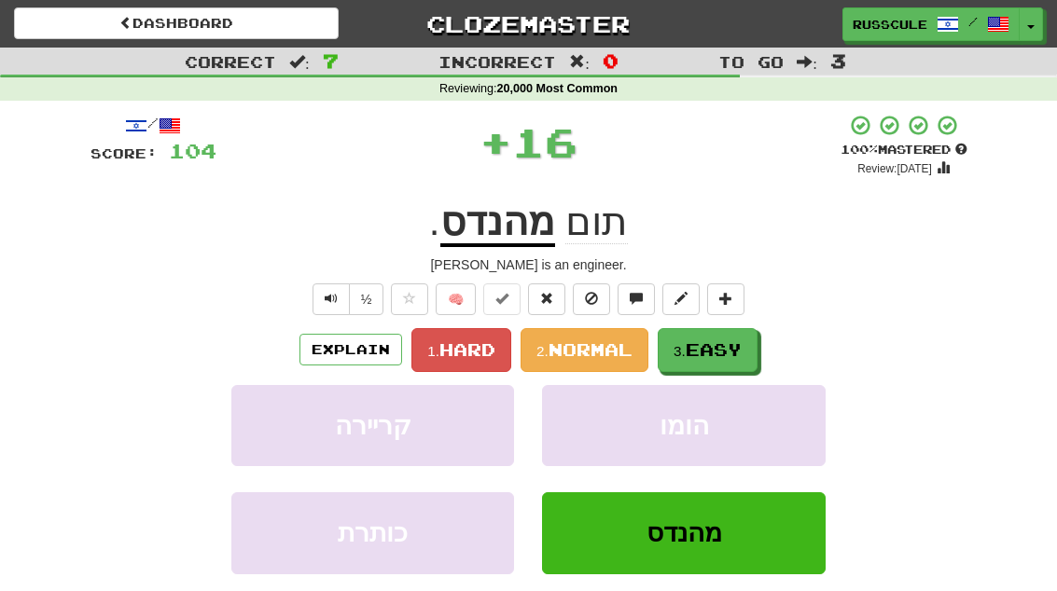
click at [734, 352] on span "Easy" at bounding box center [713, 349] width 56 height 21
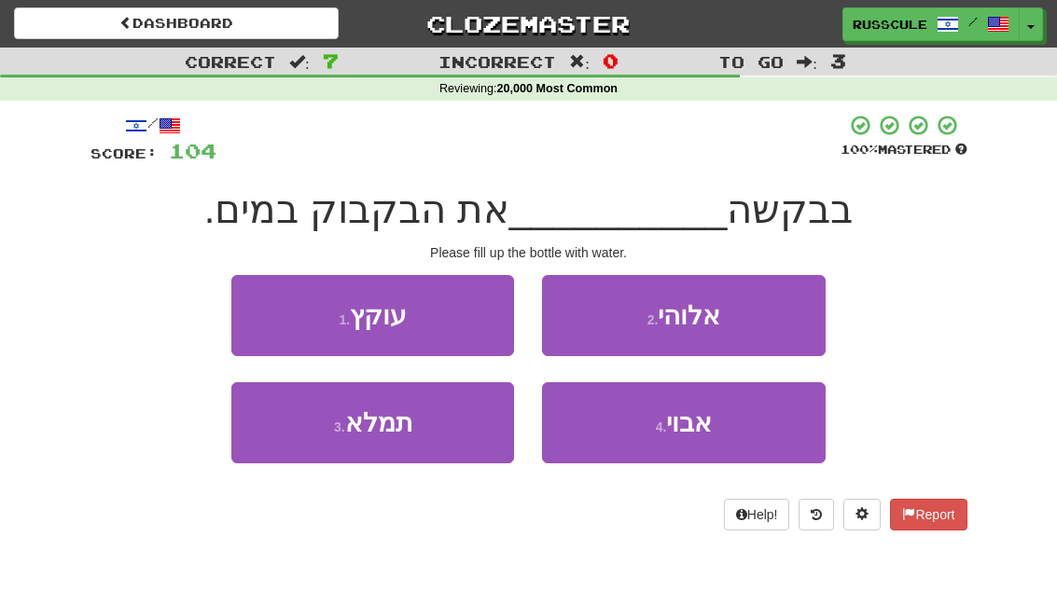
click at [281, 439] on button "3 . תמלא" at bounding box center [372, 422] width 283 height 81
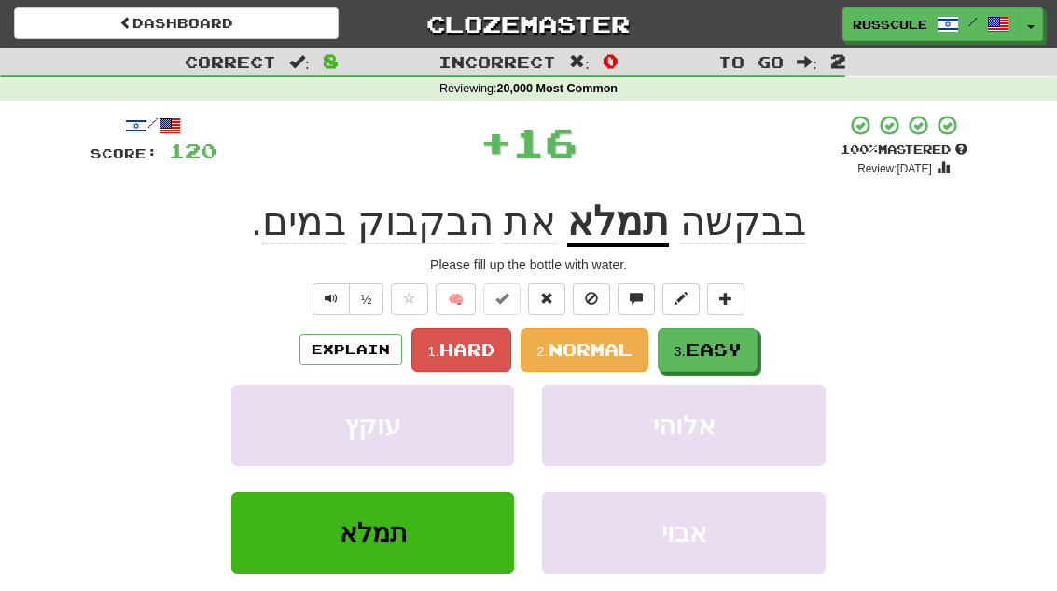
click at [710, 352] on span "Easy" at bounding box center [713, 349] width 56 height 21
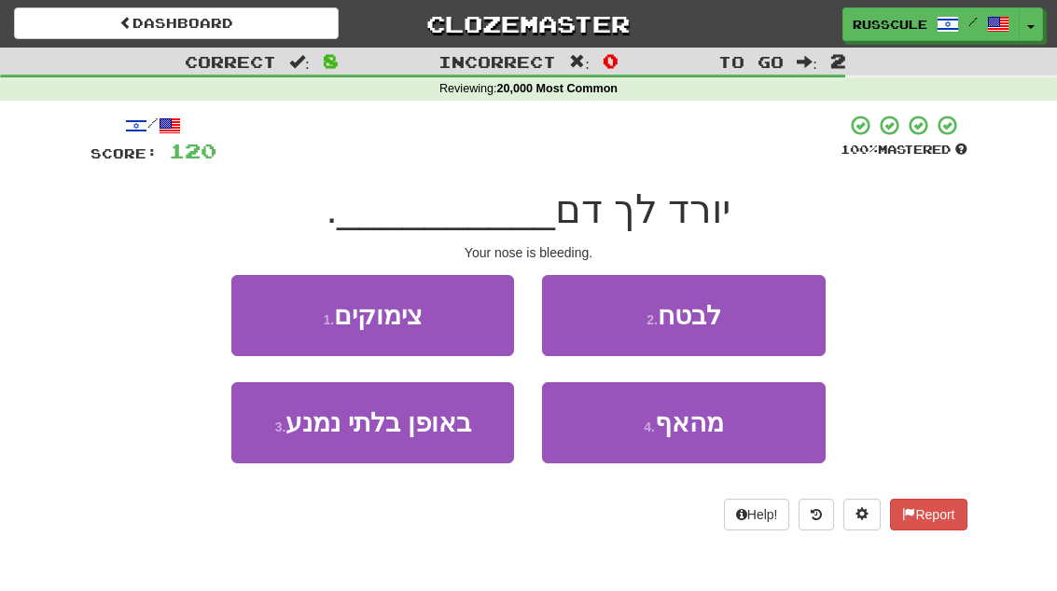
click at [730, 421] on button "4 . מהאף" at bounding box center [683, 422] width 283 height 81
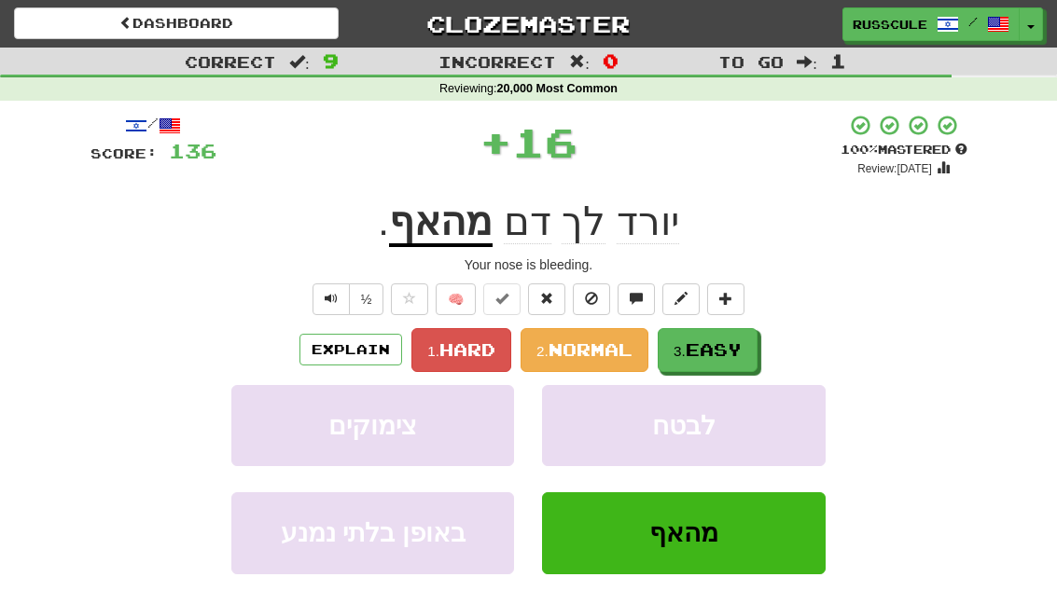
click at [726, 340] on span "Easy" at bounding box center [713, 349] width 56 height 21
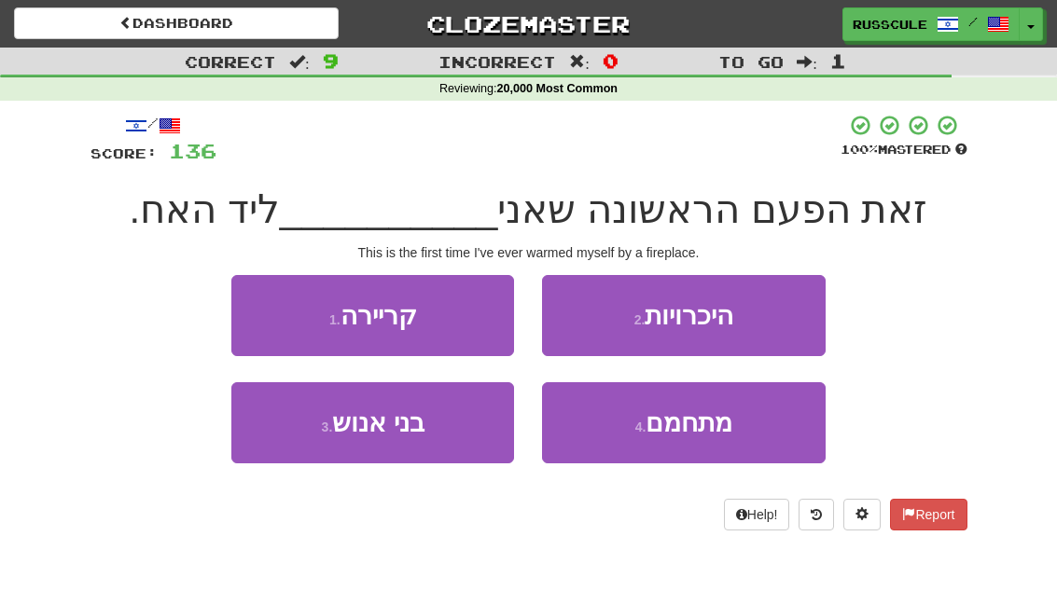
click at [729, 422] on span "מתחמם" at bounding box center [688, 422] width 87 height 29
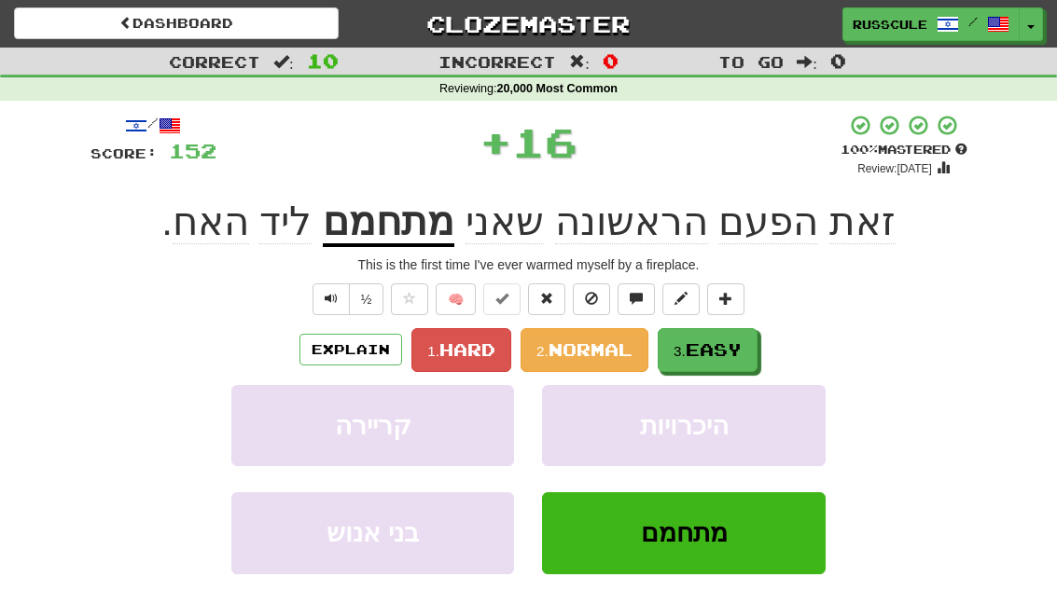
click at [757, 332] on button "3. Easy" at bounding box center [707, 350] width 100 height 44
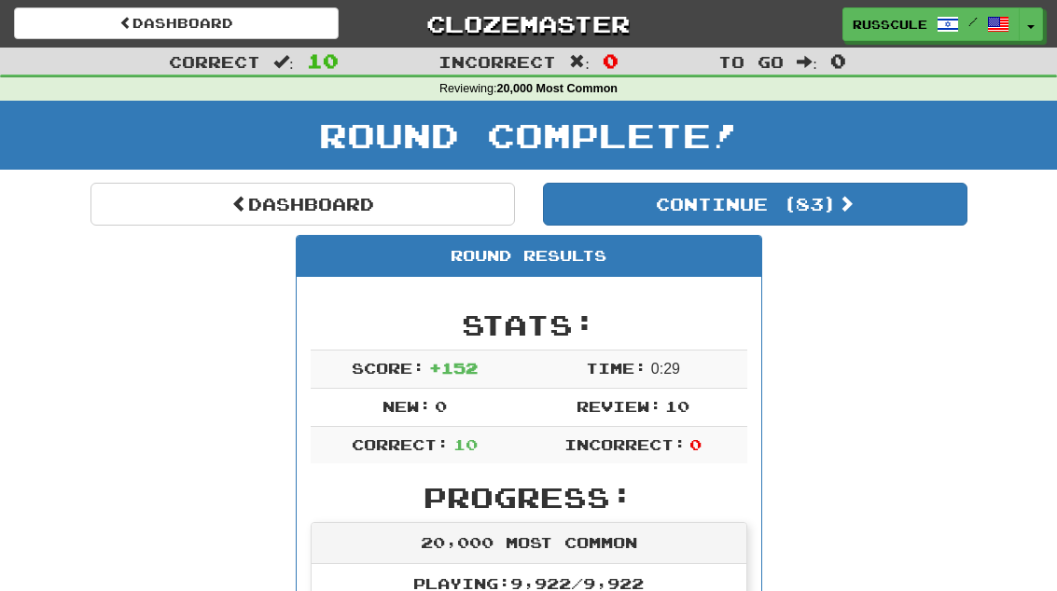
click at [171, 201] on link "Dashboard" at bounding box center [302, 204] width 424 height 43
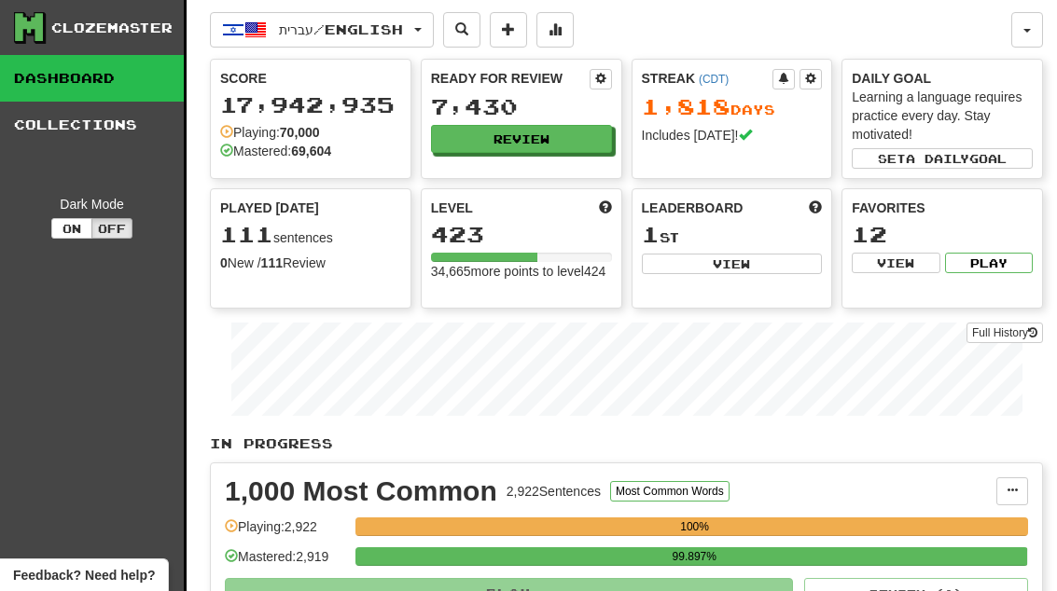
click at [786, 263] on button "View" at bounding box center [732, 264] width 181 height 21
select select "**********"
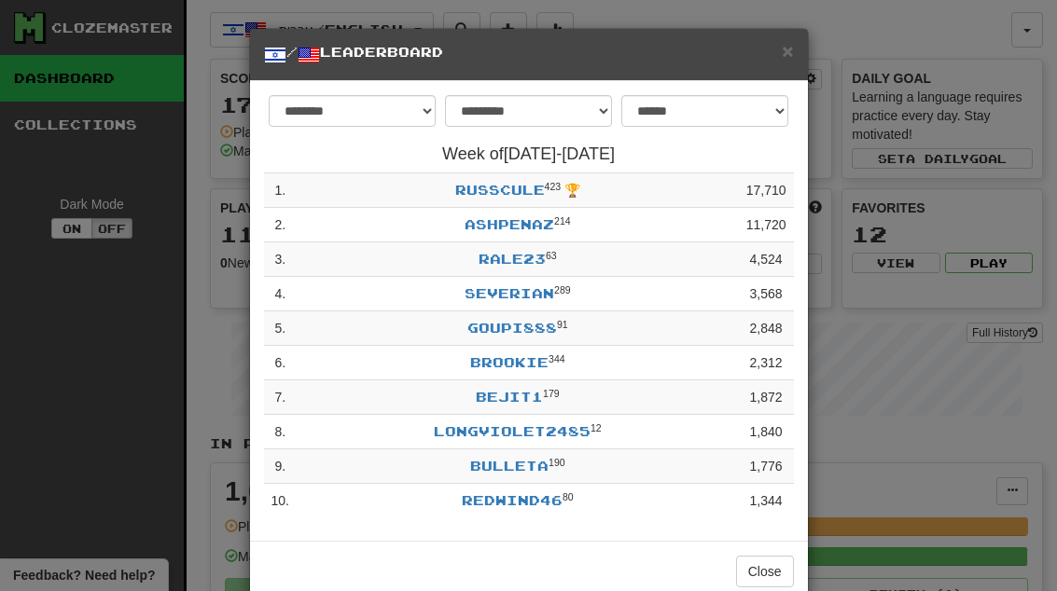
click at [771, 568] on button "Close" at bounding box center [765, 572] width 58 height 32
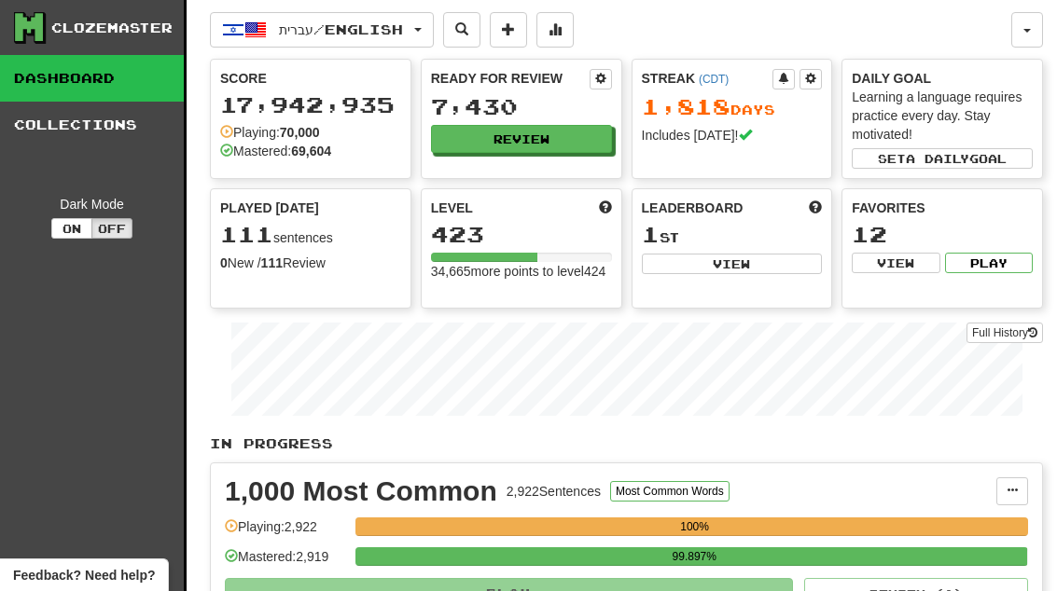
click at [572, 136] on button "Review" at bounding box center [521, 139] width 181 height 28
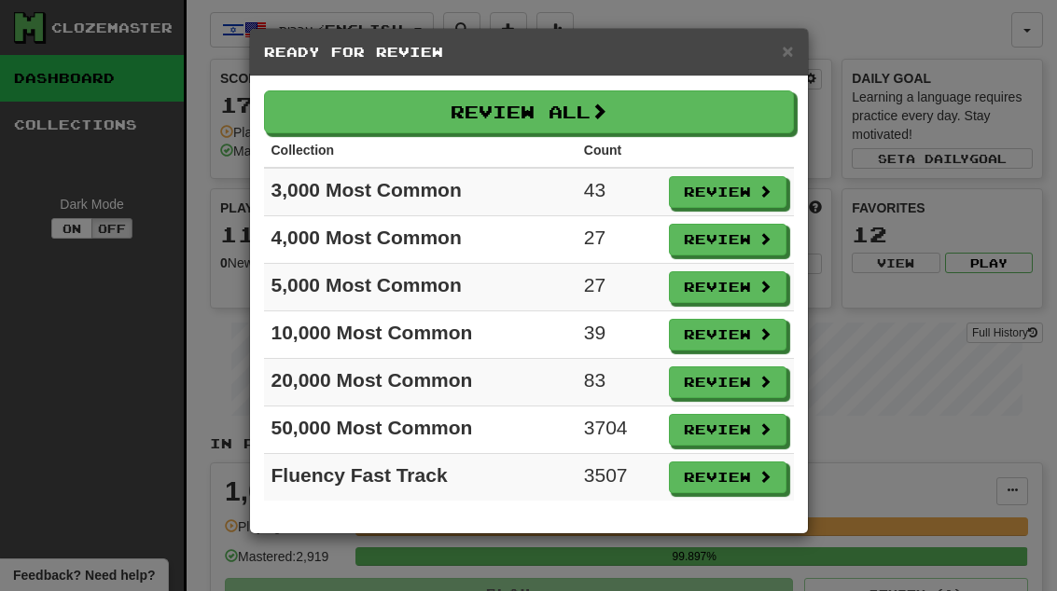
click at [739, 190] on button "Review" at bounding box center [727, 192] width 117 height 32
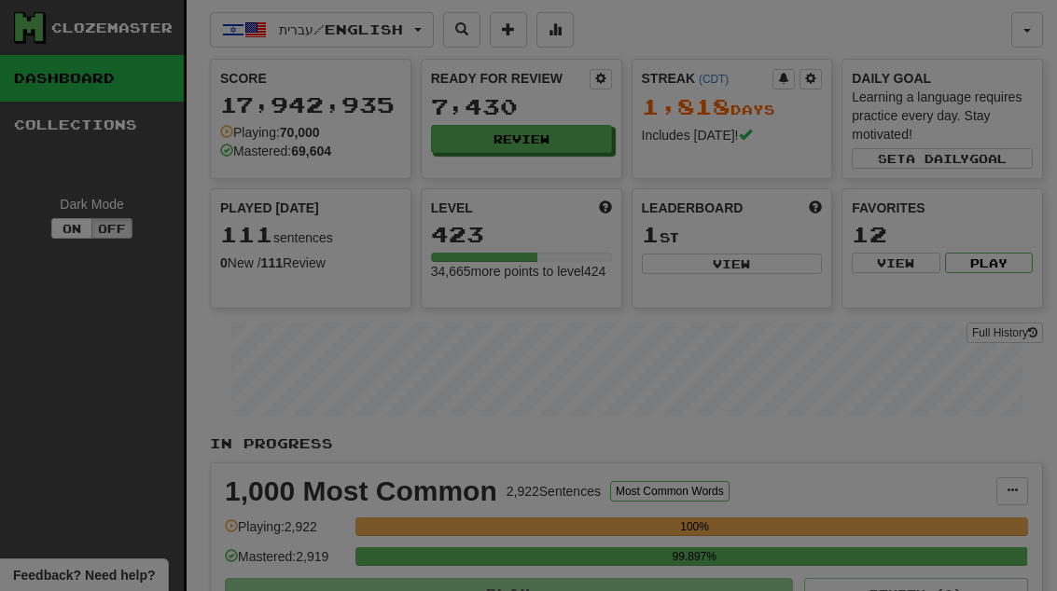
select select "**"
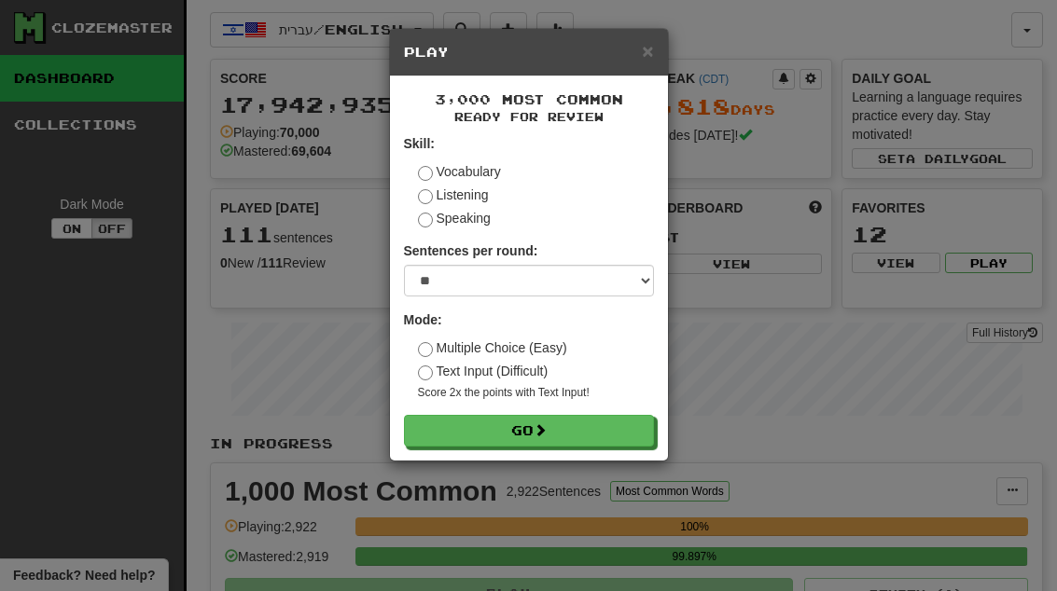
click at [614, 423] on button "Go" at bounding box center [529, 431] width 250 height 32
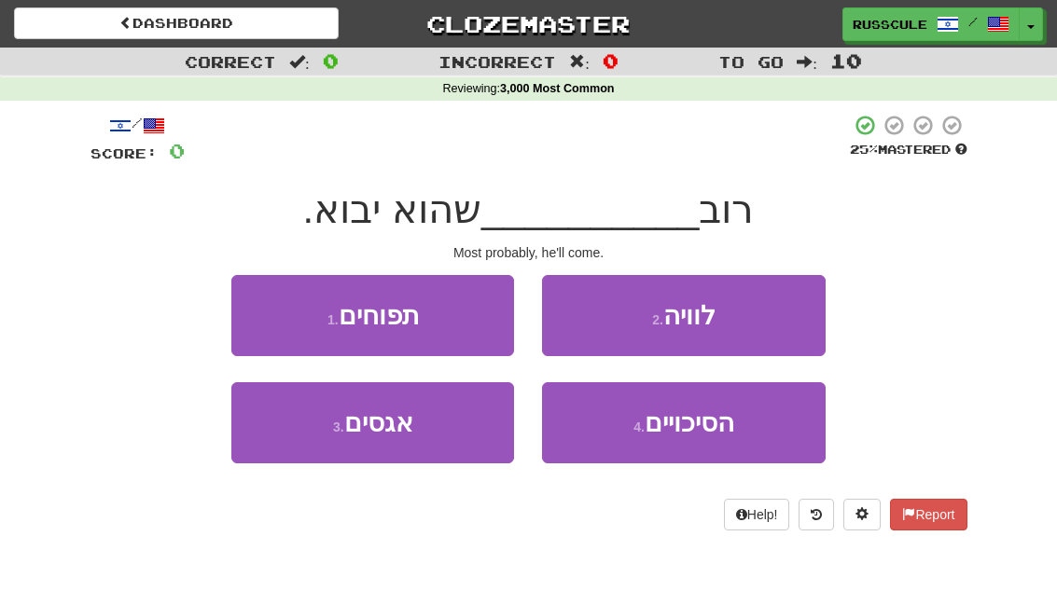
click at [725, 440] on button "4 . הסיכויים" at bounding box center [683, 422] width 283 height 81
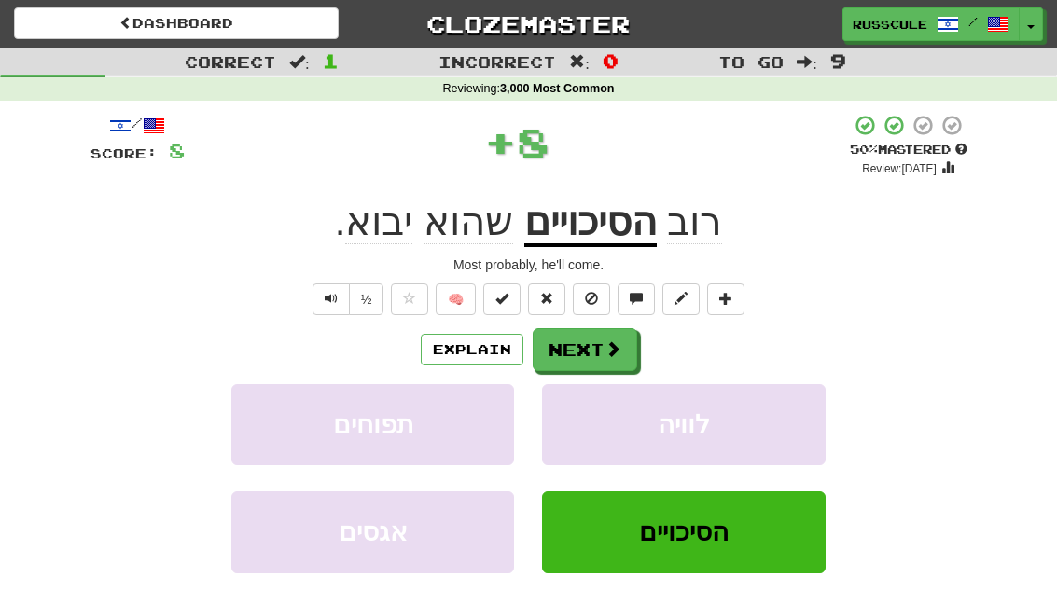
click at [604, 349] on span at bounding box center [612, 348] width 17 height 17
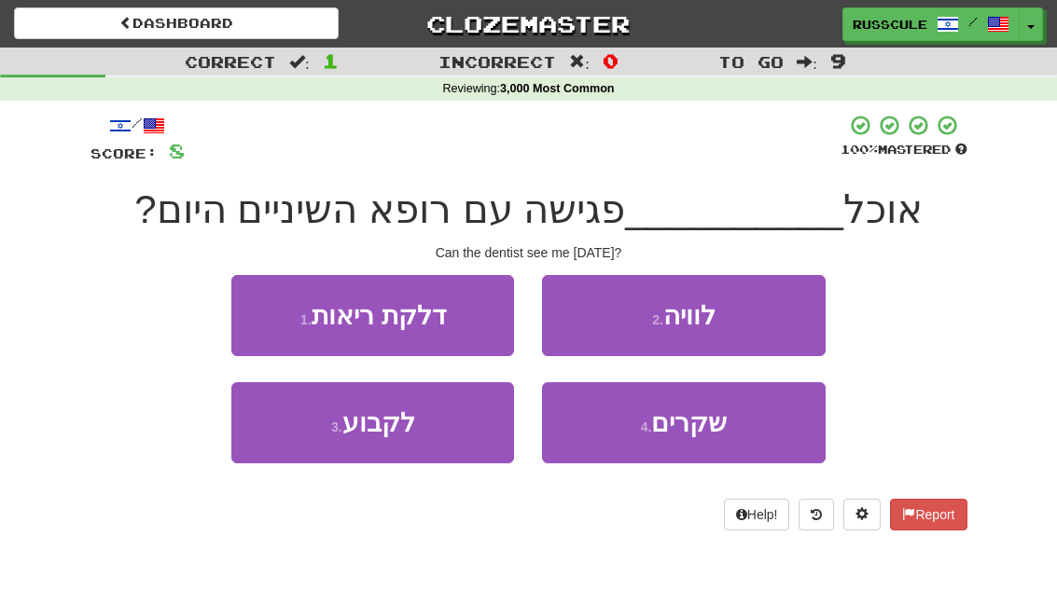
click at [296, 460] on button "3 . לקבוע" at bounding box center [372, 422] width 283 height 81
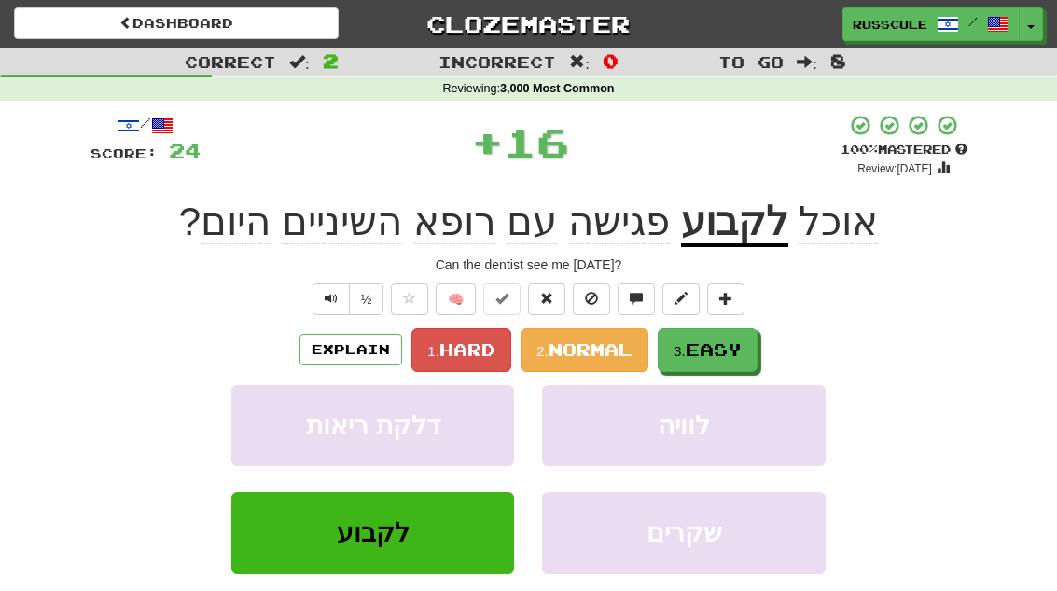
click at [711, 339] on span "Easy" at bounding box center [713, 349] width 56 height 21
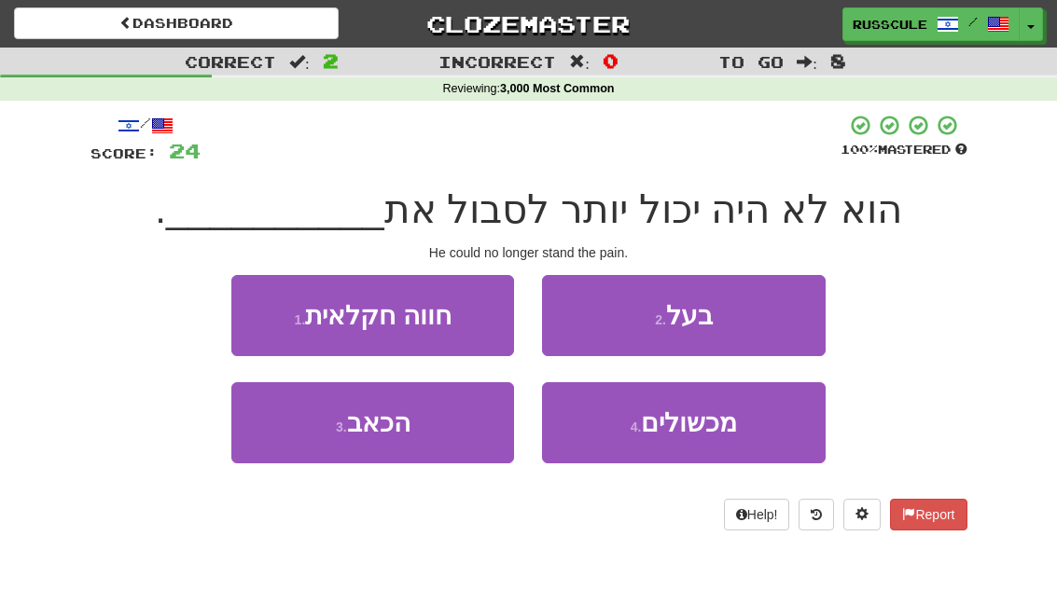
click at [300, 449] on button "3 . הכאב" at bounding box center [372, 422] width 283 height 81
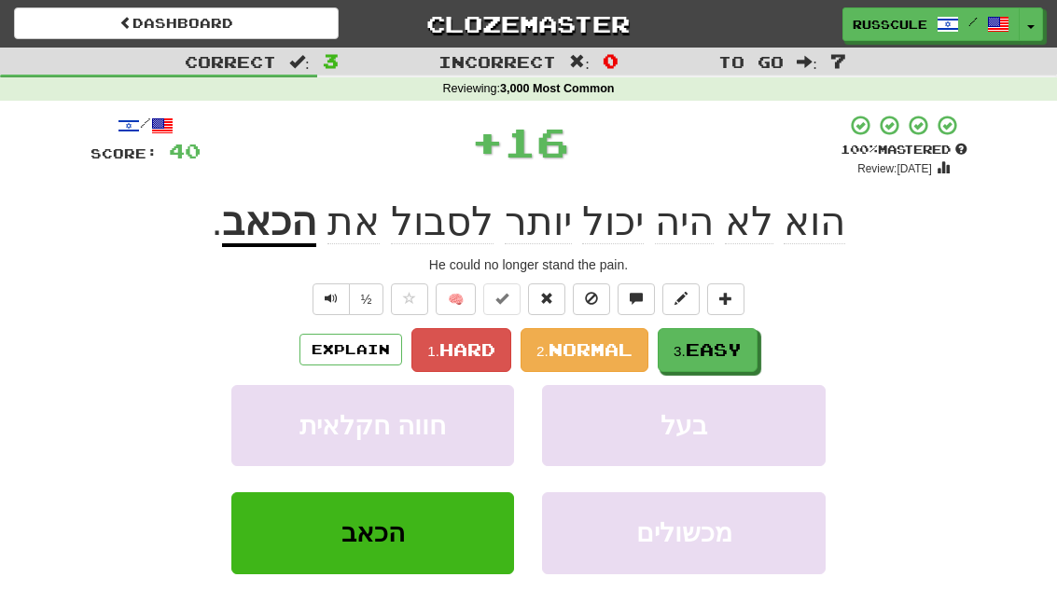
click at [722, 348] on span "Easy" at bounding box center [713, 349] width 56 height 21
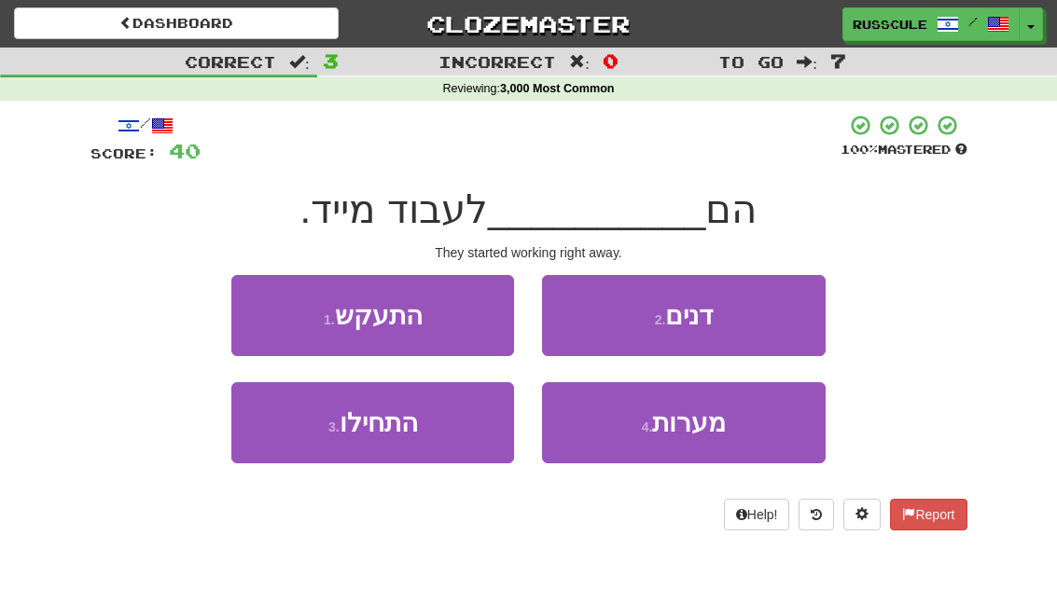
click at [304, 443] on button "3 . התחילו" at bounding box center [372, 422] width 283 height 81
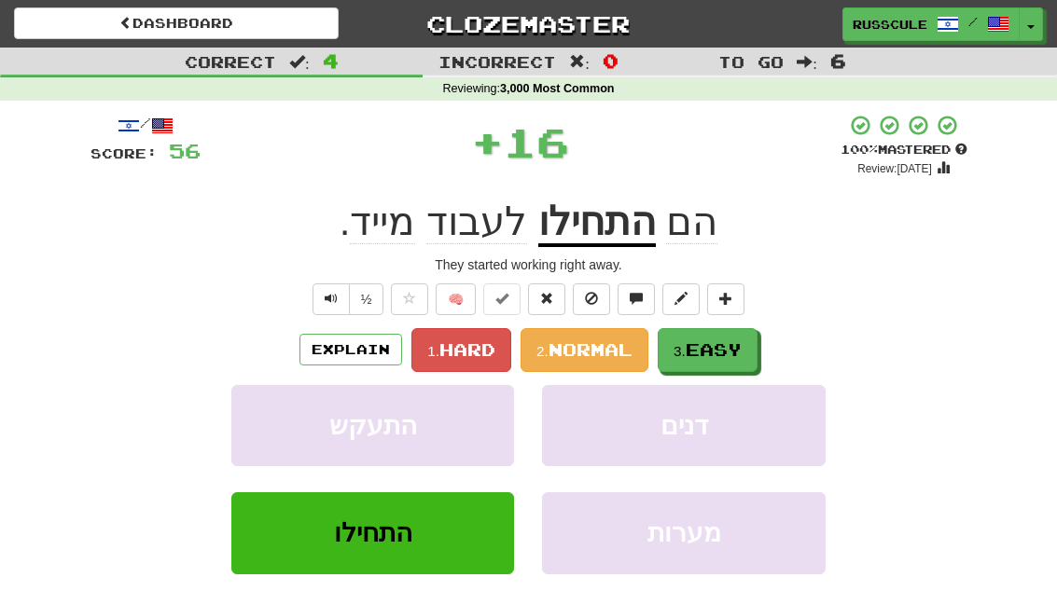
click at [730, 349] on span "Easy" at bounding box center [713, 349] width 56 height 21
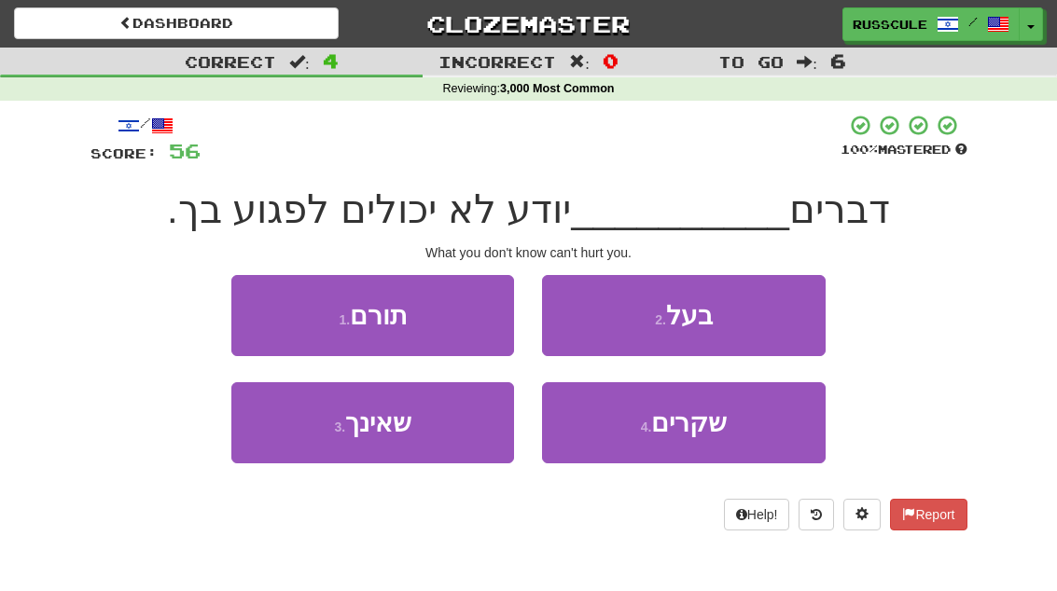
click at [305, 441] on button "3 . שאינך" at bounding box center [372, 422] width 283 height 81
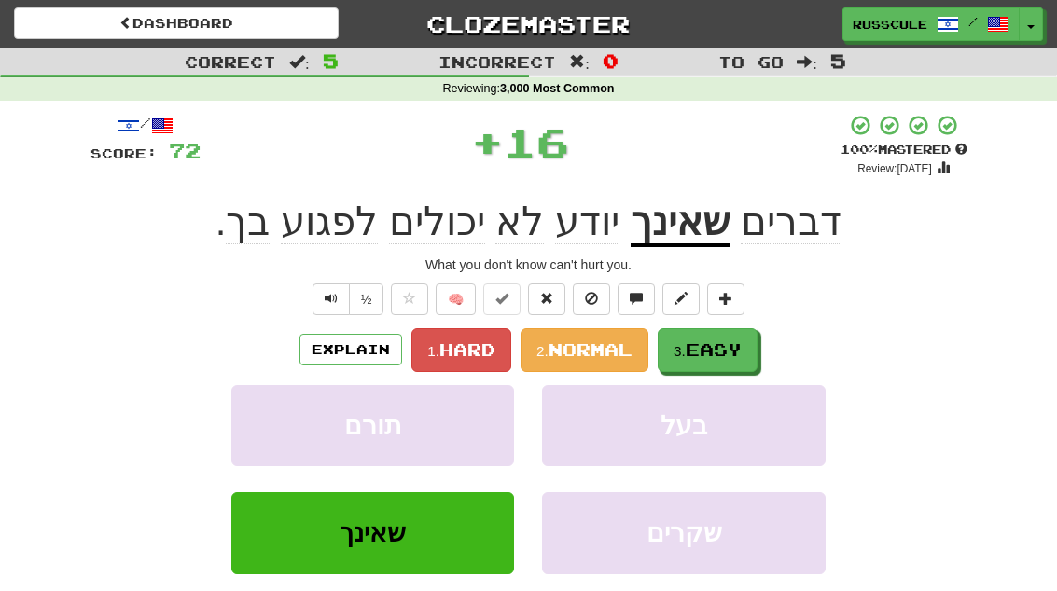
click at [739, 337] on button "3. Easy" at bounding box center [707, 350] width 100 height 44
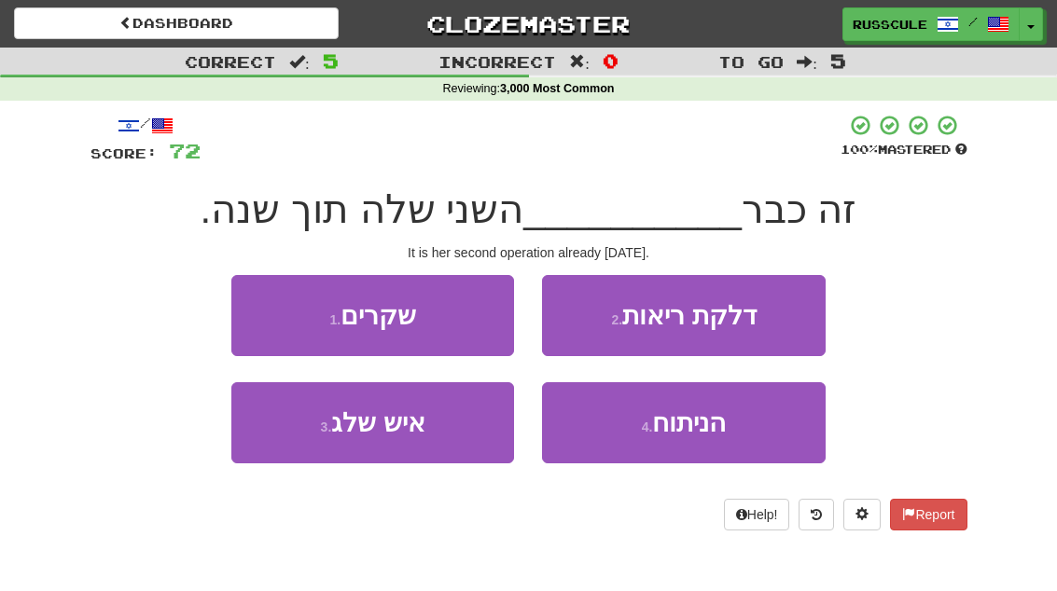
click at [708, 440] on button "4 . הניתוח" at bounding box center [683, 422] width 283 height 81
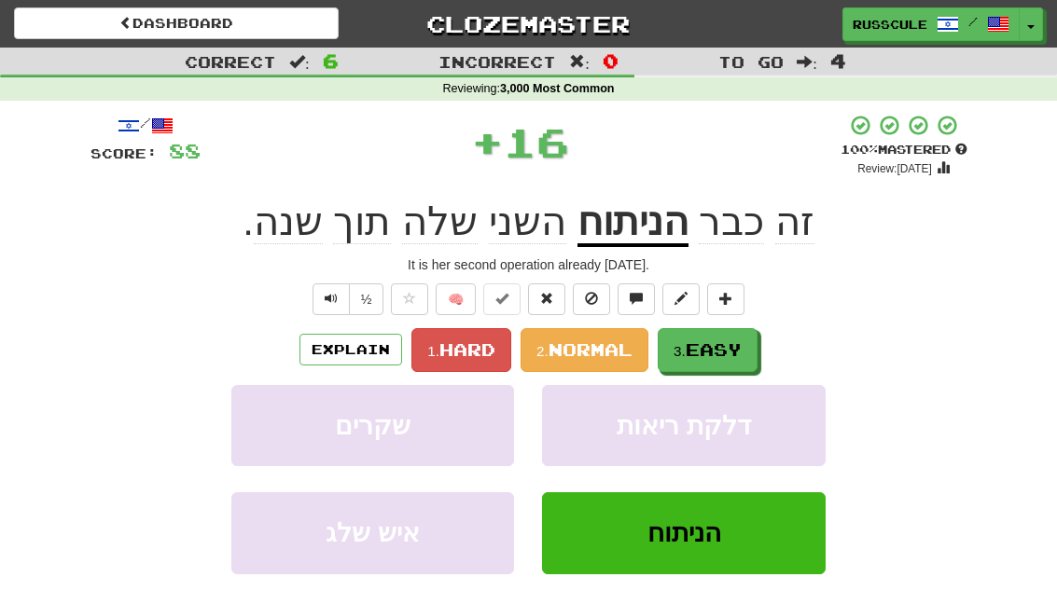
click at [731, 349] on span "Easy" at bounding box center [713, 349] width 56 height 21
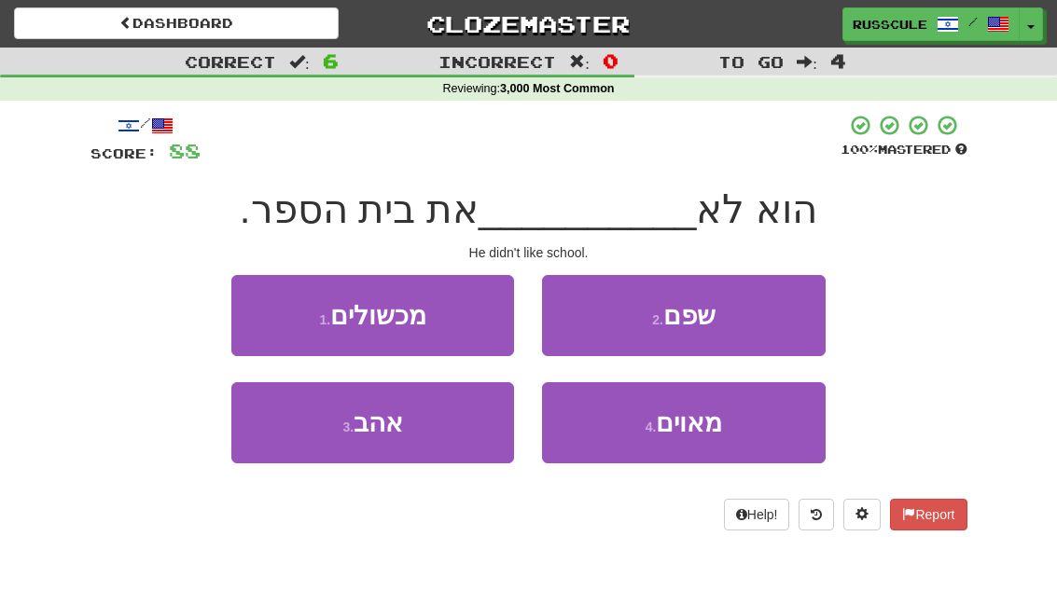
click at [307, 449] on button "3 . אהב" at bounding box center [372, 422] width 283 height 81
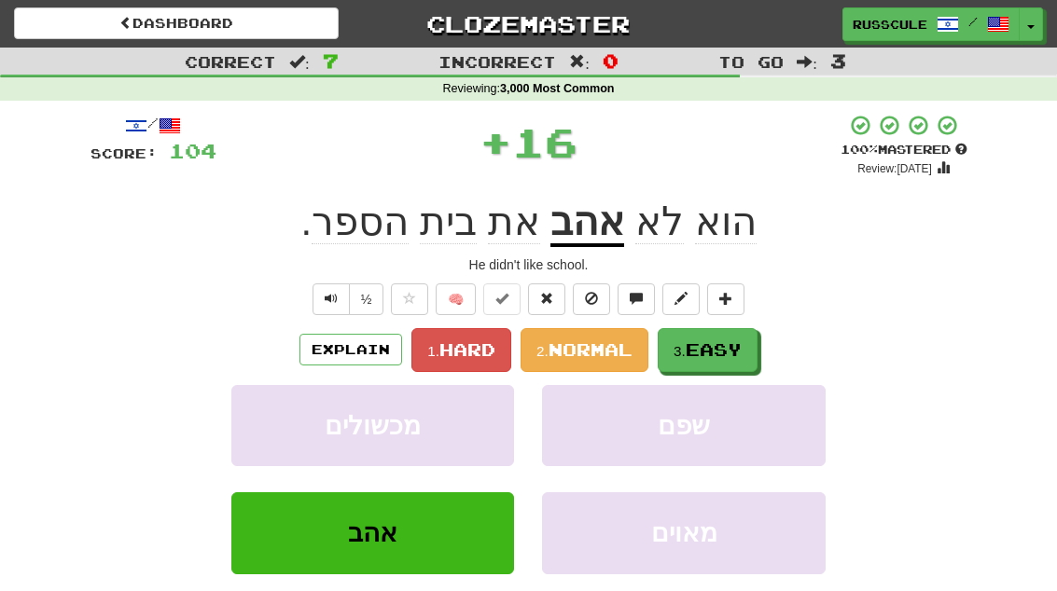
click at [723, 346] on span "Easy" at bounding box center [713, 349] width 56 height 21
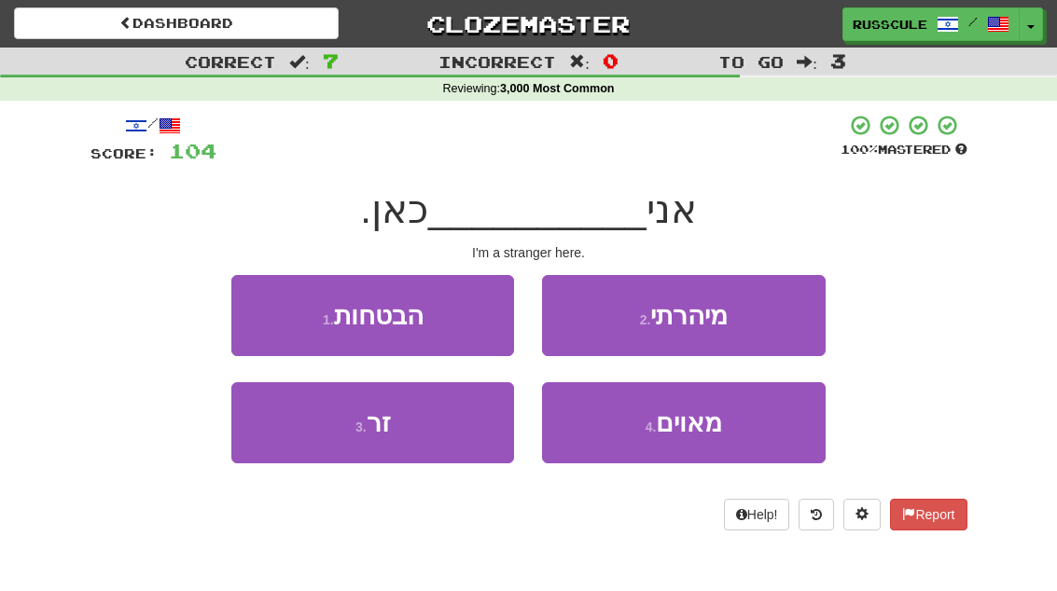
click at [301, 449] on button "3 . זר" at bounding box center [372, 422] width 283 height 81
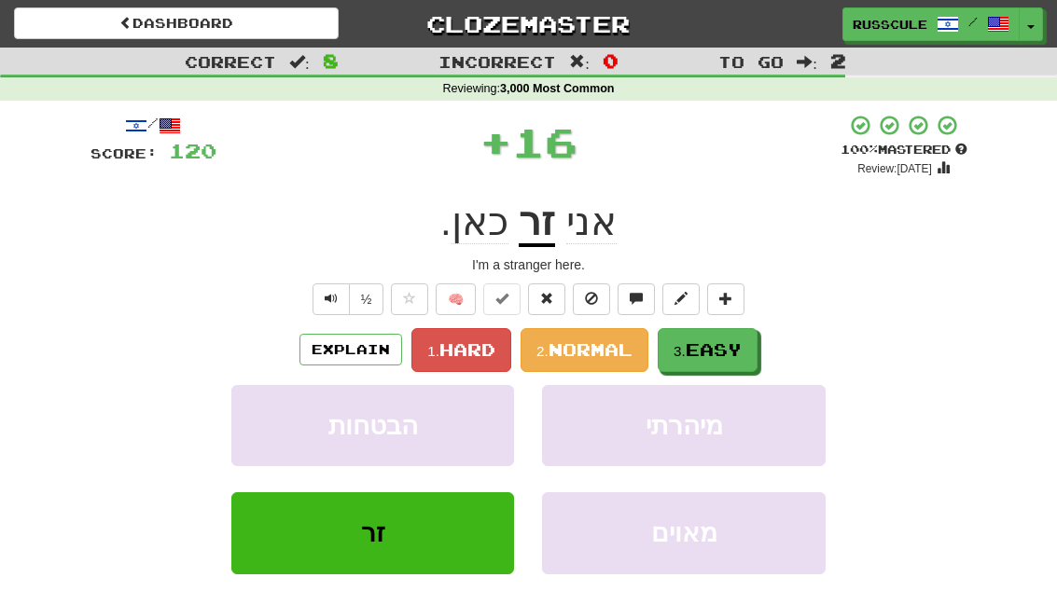
click at [716, 346] on span "Easy" at bounding box center [713, 349] width 56 height 21
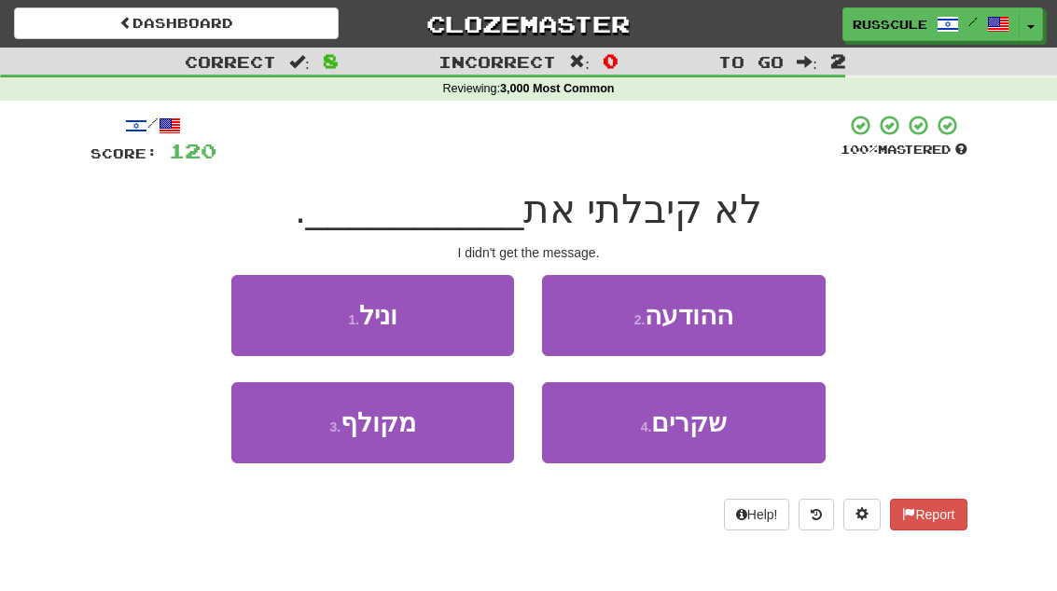
click at [764, 325] on button "2 . ההודעה" at bounding box center [683, 315] width 283 height 81
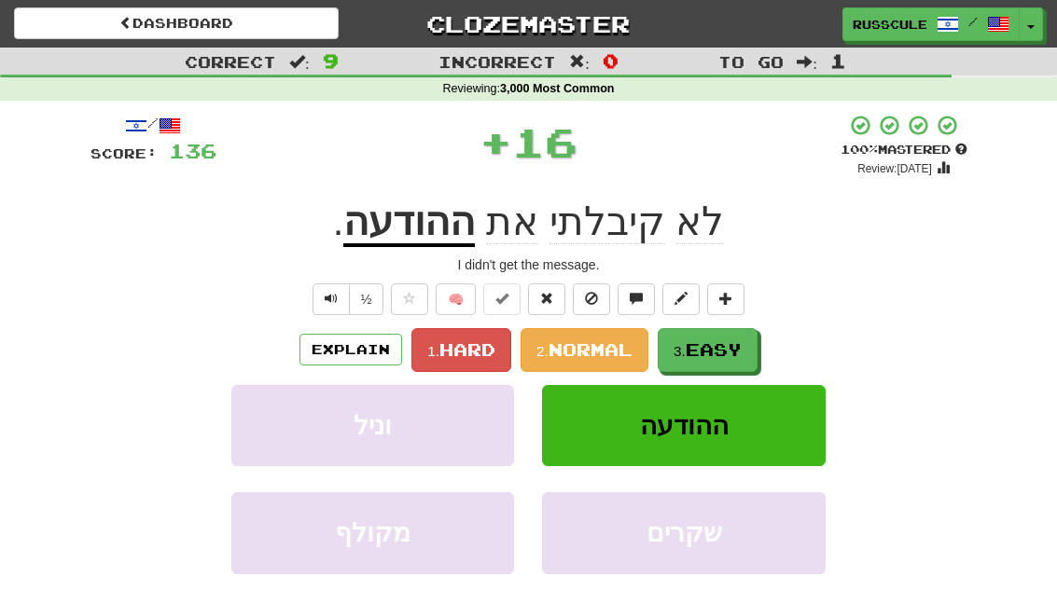
click at [735, 349] on span "Easy" at bounding box center [713, 349] width 56 height 21
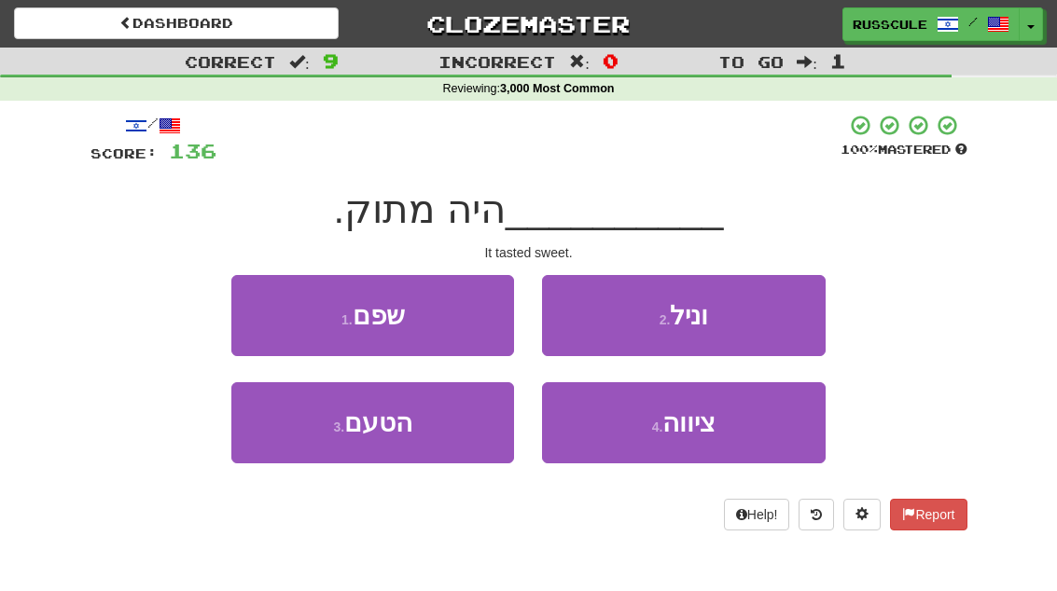
click at [308, 448] on button "3 . הטעם" at bounding box center [372, 422] width 283 height 81
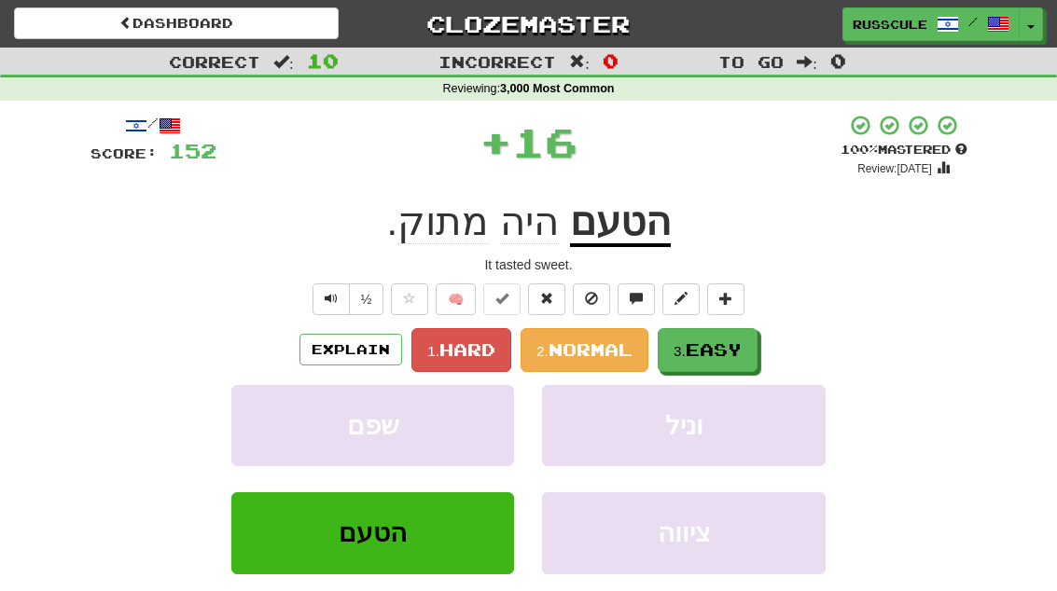
click at [728, 349] on span "Easy" at bounding box center [713, 349] width 56 height 21
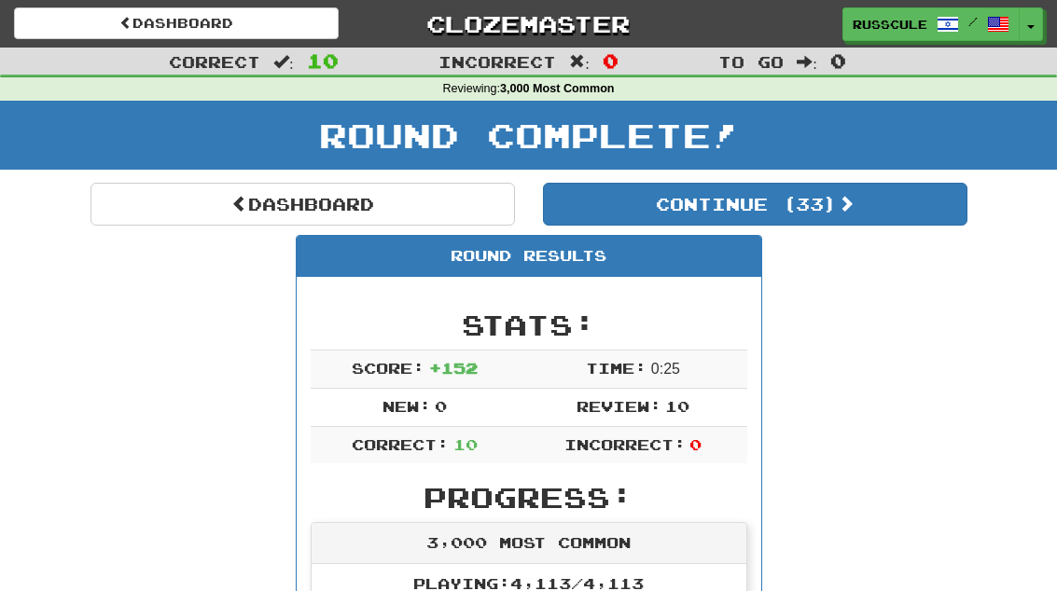
click at [150, 183] on link "Dashboard" at bounding box center [302, 204] width 424 height 43
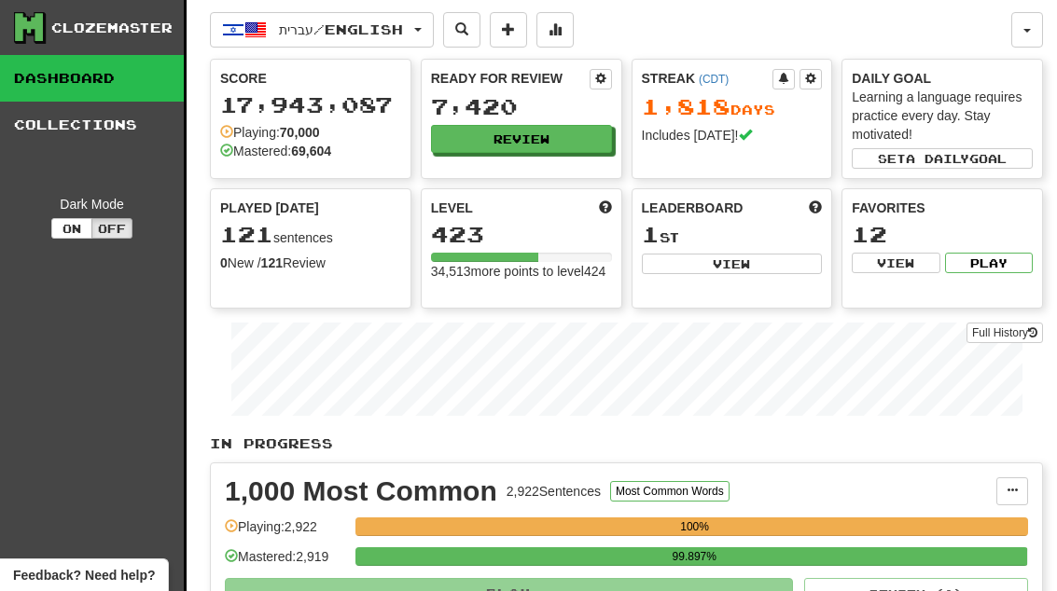
click at [573, 38] on button at bounding box center [554, 29] width 37 height 35
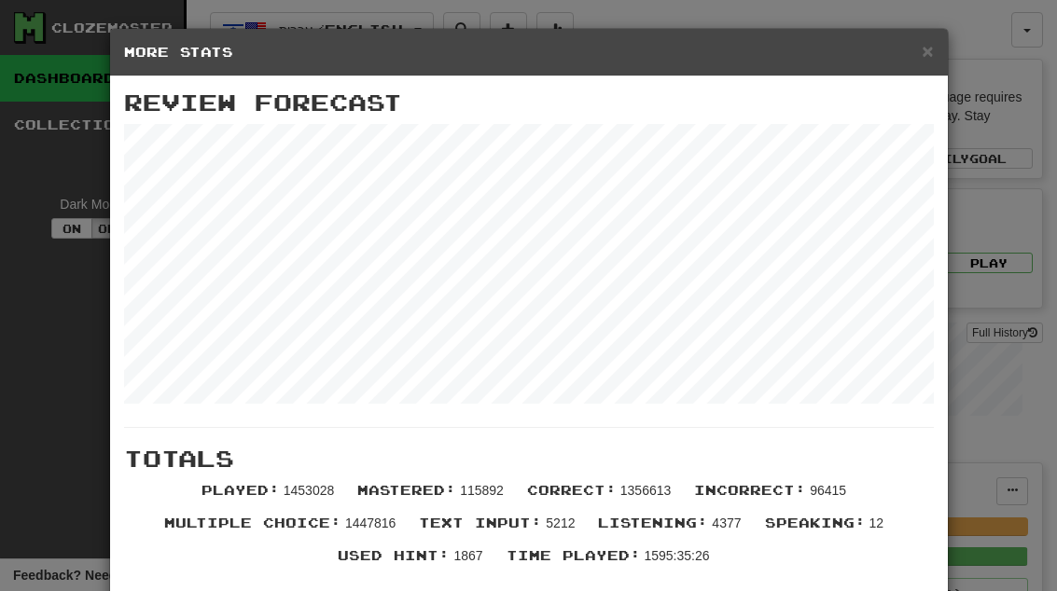
click at [927, 54] on span "×" at bounding box center [926, 50] width 11 height 21
